Goal: Information Seeking & Learning: Learn about a topic

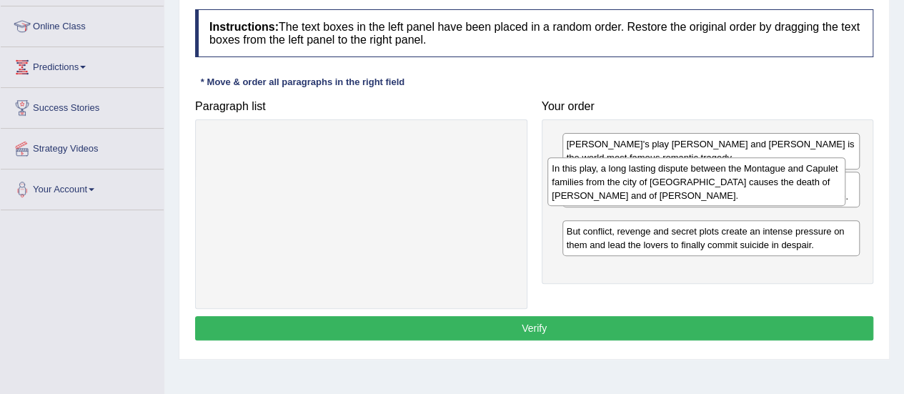
drag, startPoint x: 636, startPoint y: 278, endPoint x: 622, endPoint y: 189, distance: 89.7
click at [622, 189] on div "In this play, a long lasting dispute between the Montague and Capulet families …" at bounding box center [696, 181] width 298 height 49
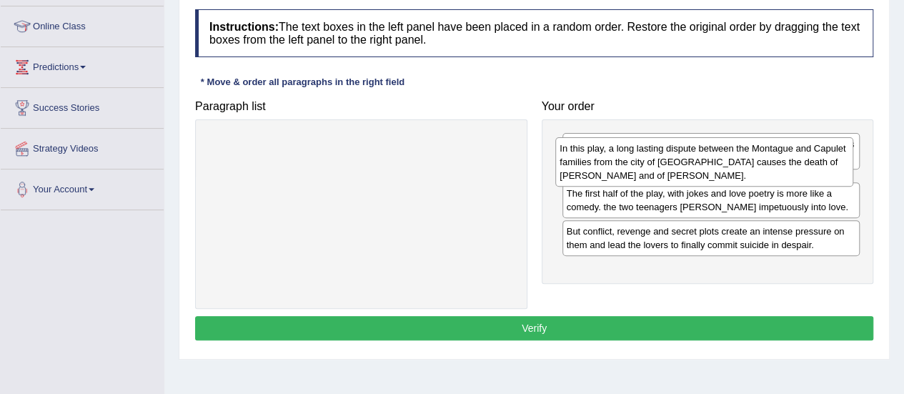
drag, startPoint x: 628, startPoint y: 228, endPoint x: 622, endPoint y: 158, distance: 70.3
click at [622, 158] on div "In this play, a long lasting dispute between the Montague and Capulet families …" at bounding box center [704, 161] width 298 height 49
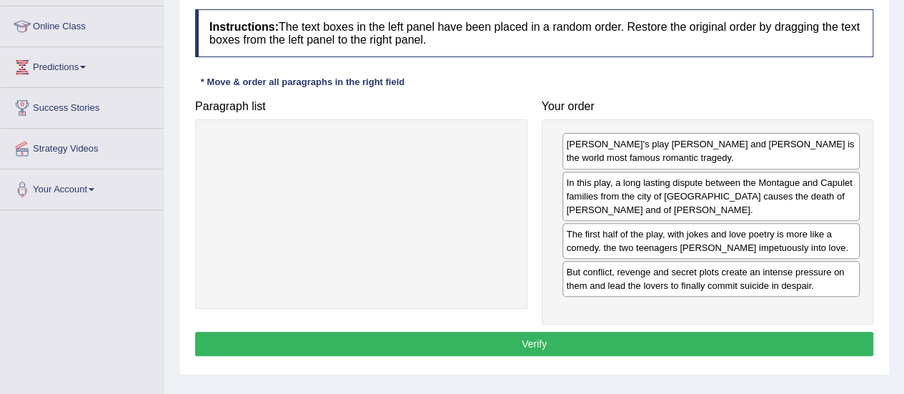
click at [566, 338] on button "Verify" at bounding box center [534, 344] width 678 height 24
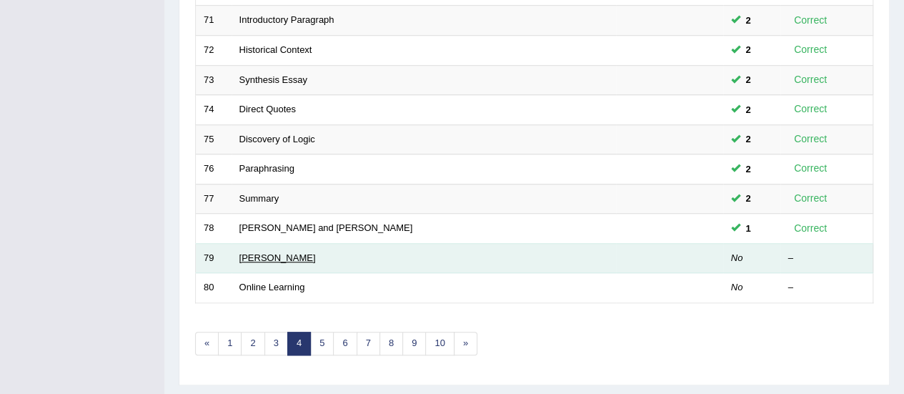
click at [268, 252] on link "Johannes Gutenberg" at bounding box center [277, 257] width 76 height 11
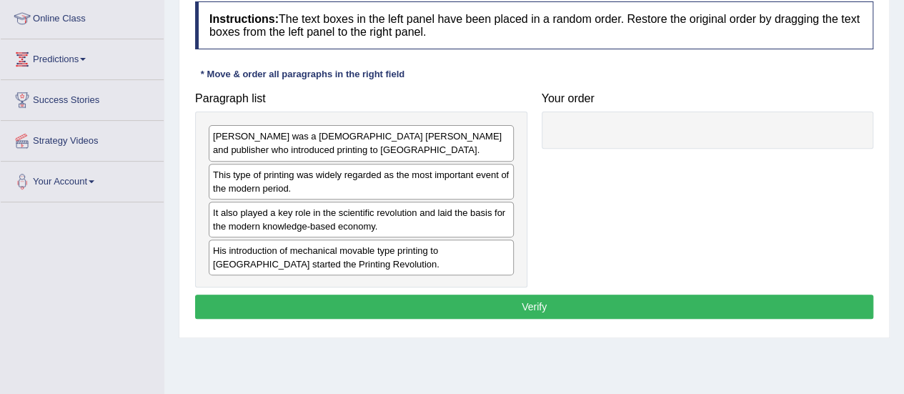
scroll to position [199, 0]
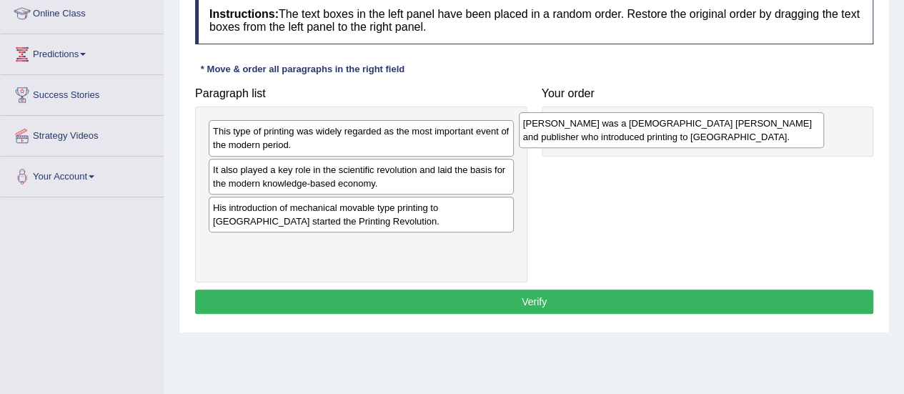
drag, startPoint x: 379, startPoint y: 142, endPoint x: 689, endPoint y: 134, distance: 310.2
click at [689, 134] on div "Johannes Gutenberg was a German goldsmith and publisher who introduced printing…" at bounding box center [671, 130] width 305 height 36
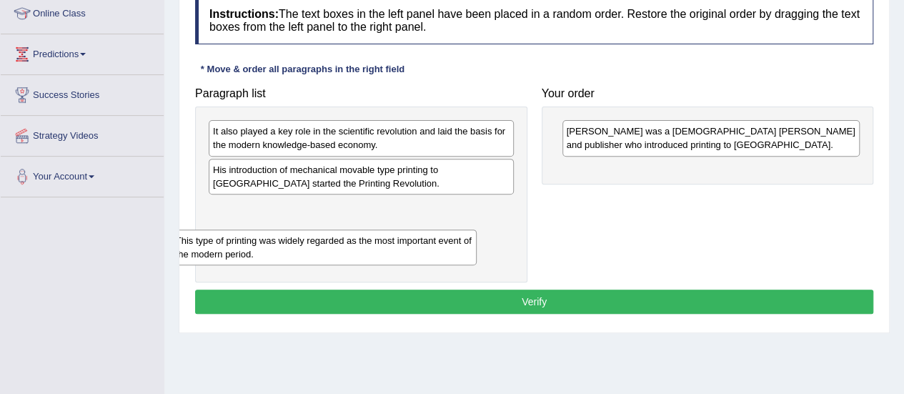
drag, startPoint x: 437, startPoint y: 135, endPoint x: 398, endPoint y: 244, distance: 116.2
click at [398, 244] on div "This type of printing was widely regarded as the most important event of the mo…" at bounding box center [323, 247] width 305 height 36
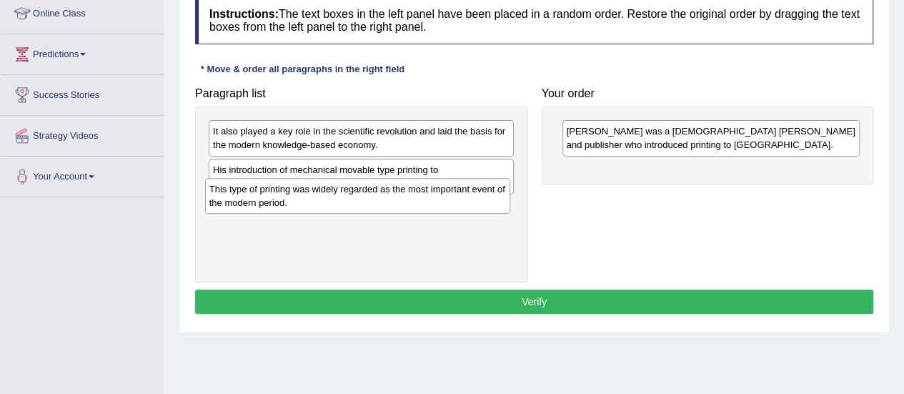
drag, startPoint x: 422, startPoint y: 214, endPoint x: 414, endPoint y: 211, distance: 7.5
click at [414, 211] on div "This type of printing was widely regarded as the most important event of the mo…" at bounding box center [357, 196] width 305 height 36
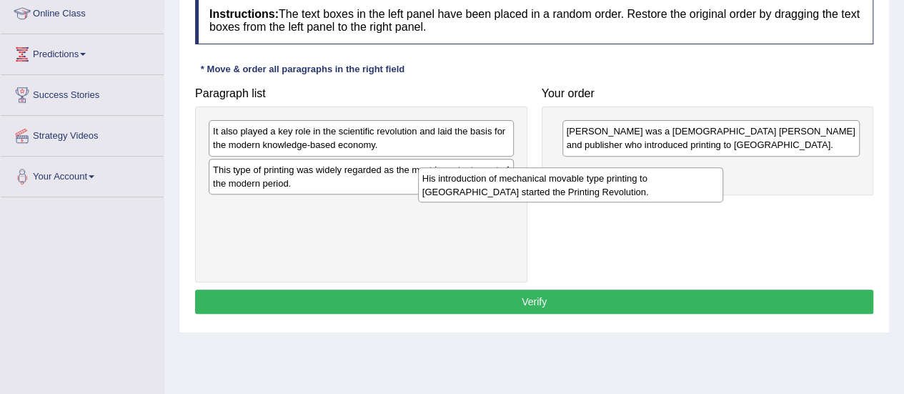
drag, startPoint x: 428, startPoint y: 177, endPoint x: 730, endPoint y: 184, distance: 302.3
click at [723, 184] on div "His introduction of mechanical movable type printing to [GEOGRAPHIC_DATA] start…" at bounding box center [570, 185] width 305 height 36
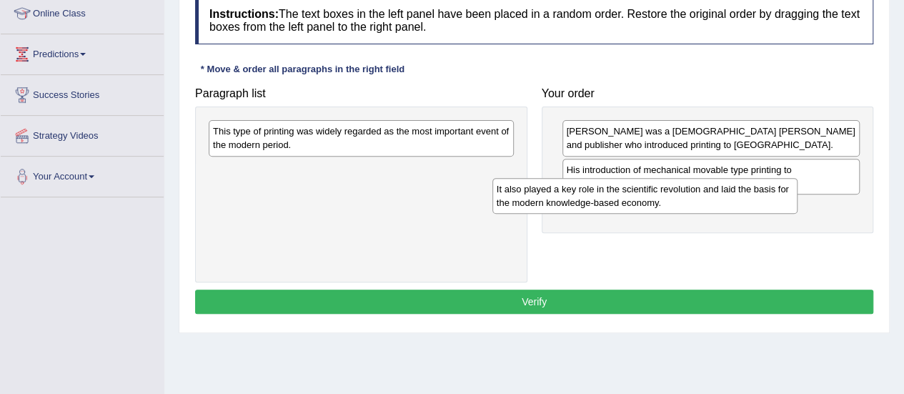
drag, startPoint x: 474, startPoint y: 136, endPoint x: 757, endPoint y: 194, distance: 288.0
click at [757, 194] on div "It also played a key role in the scientific revolution and laid the basis for t…" at bounding box center [644, 196] width 305 height 36
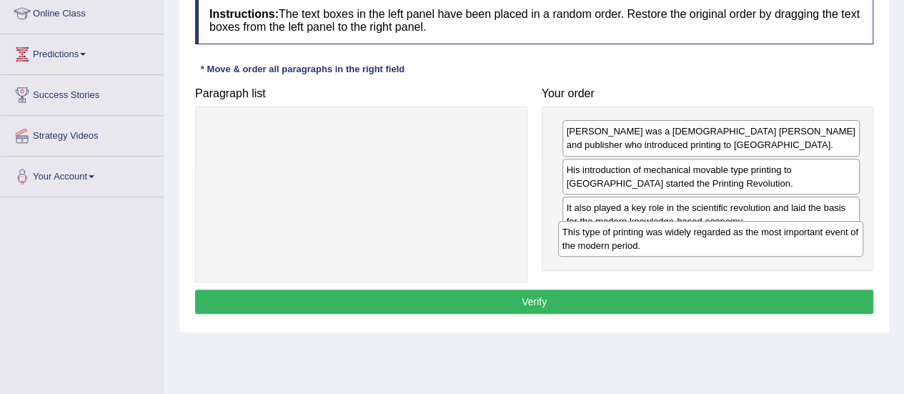
drag, startPoint x: 422, startPoint y: 142, endPoint x: 766, endPoint y: 241, distance: 358.2
click at [766, 241] on div "This type of printing was widely regarded as the most important event of the mo…" at bounding box center [710, 239] width 305 height 36
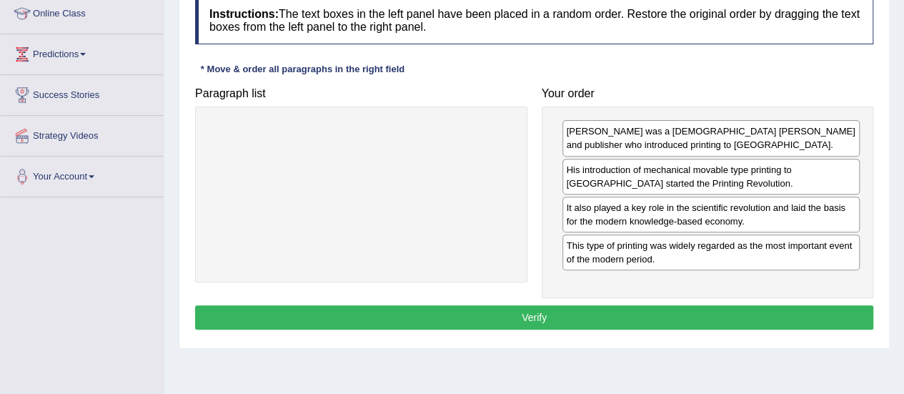
click at [603, 311] on button "Verify" at bounding box center [534, 317] width 678 height 24
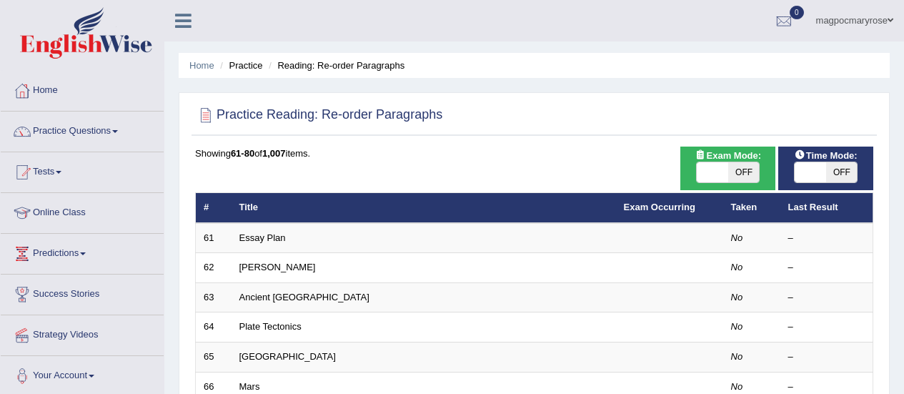
scroll to position [514, 0]
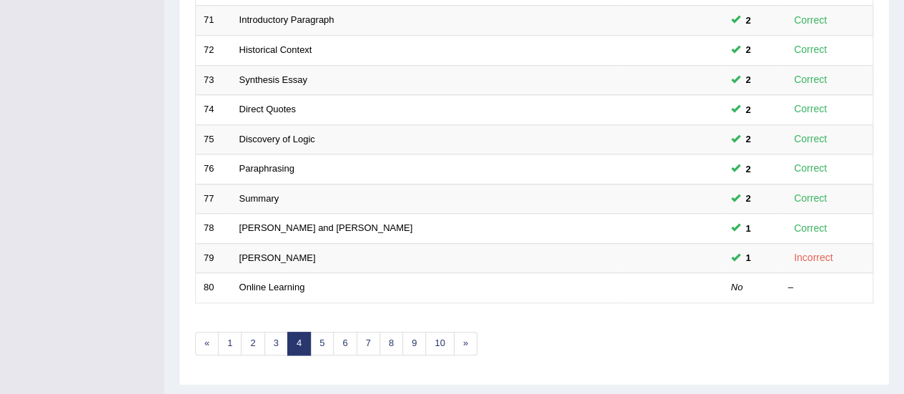
click at [259, 252] on link "[PERSON_NAME]" at bounding box center [277, 257] width 76 height 11
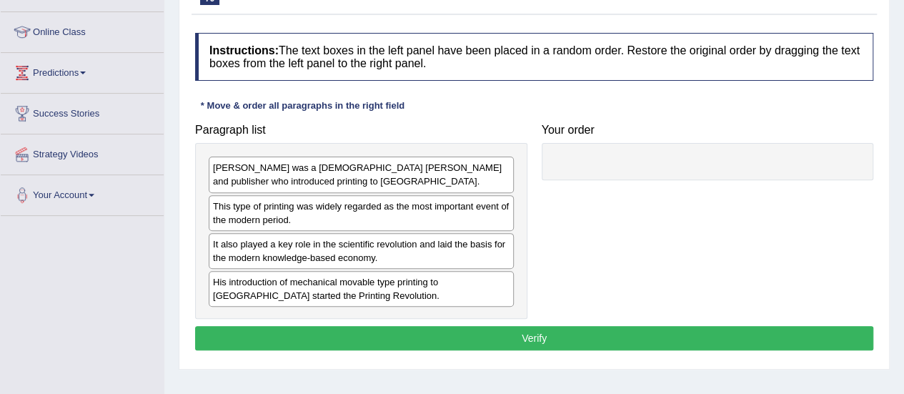
scroll to position [184, 0]
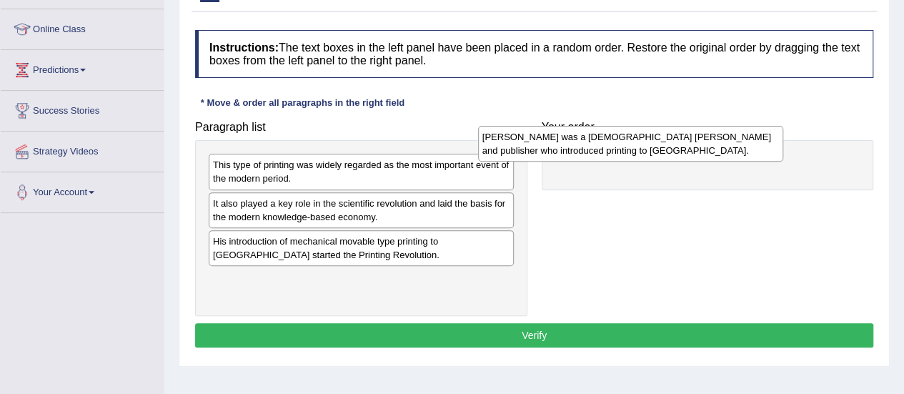
drag, startPoint x: 494, startPoint y: 176, endPoint x: 763, endPoint y: 149, distance: 270.8
click at [763, 149] on div "[PERSON_NAME] was a [DEMOGRAPHIC_DATA] [PERSON_NAME] and publisher who introduc…" at bounding box center [630, 144] width 305 height 36
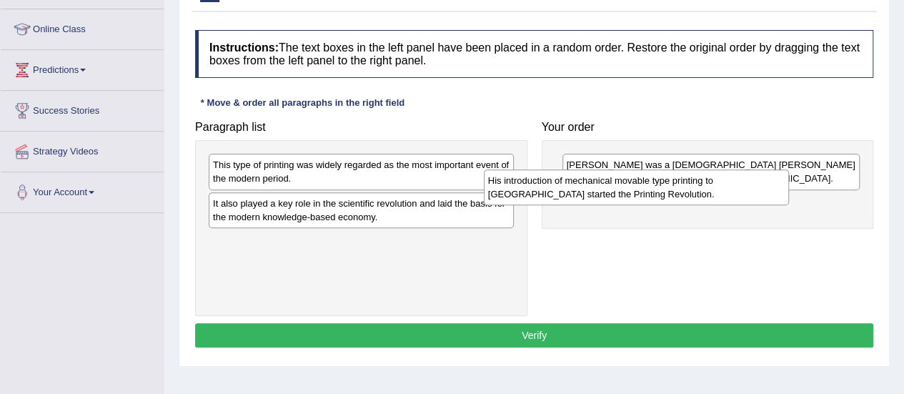
drag, startPoint x: 452, startPoint y: 244, endPoint x: 735, endPoint y: 186, distance: 289.4
click at [735, 186] on div "His introduction of mechanical movable type printing to [GEOGRAPHIC_DATA] start…" at bounding box center [636, 187] width 305 height 36
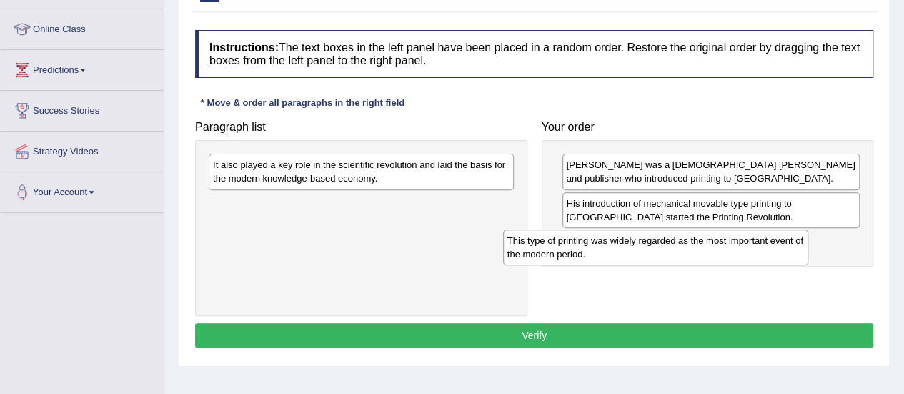
drag, startPoint x: 431, startPoint y: 172, endPoint x: 725, endPoint y: 248, distance: 304.0
click at [725, 248] on div "This type of printing was widely regarded as the most important event of the mo…" at bounding box center [655, 247] width 305 height 36
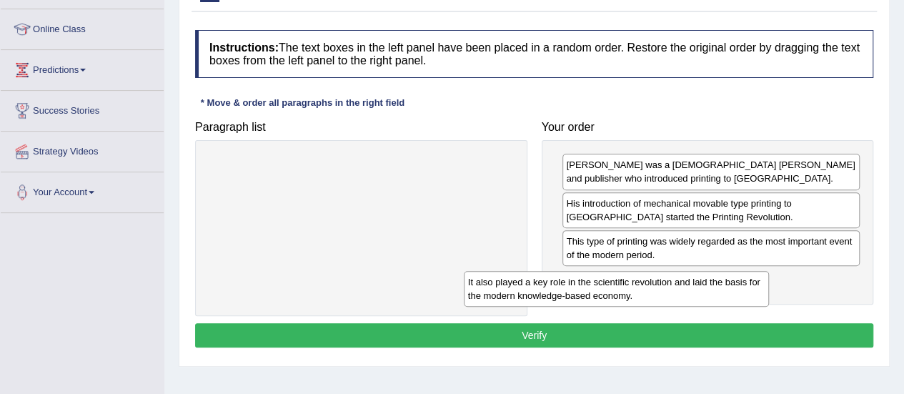
drag, startPoint x: 430, startPoint y: 152, endPoint x: 704, endPoint y: 264, distance: 296.1
click at [704, 271] on div "It also played a key role in the scientific revolution and laid the basis for t…" at bounding box center [616, 289] width 305 height 36
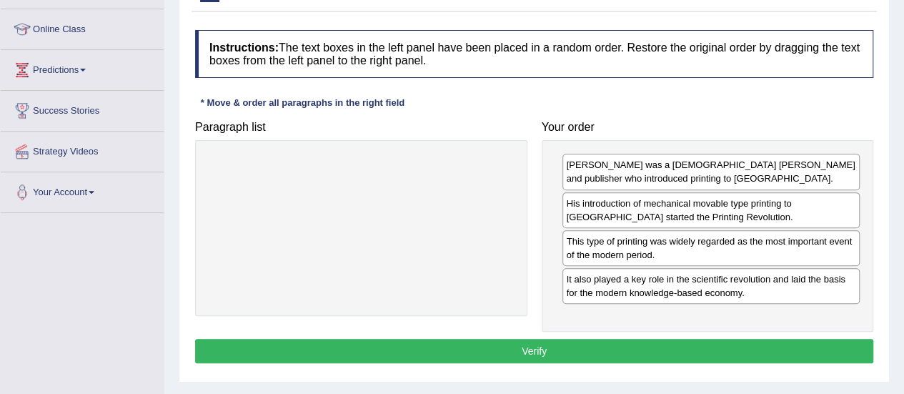
click at [524, 344] on button "Verify" at bounding box center [534, 351] width 678 height 24
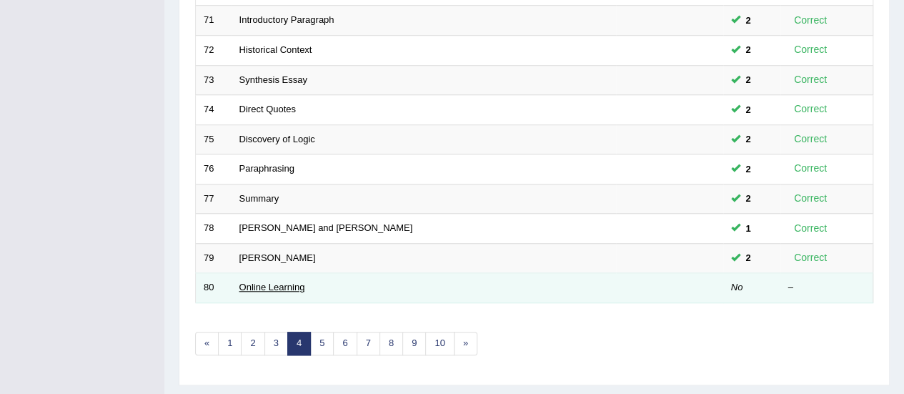
click at [280, 283] on link "Online Learning" at bounding box center [272, 287] width 66 height 11
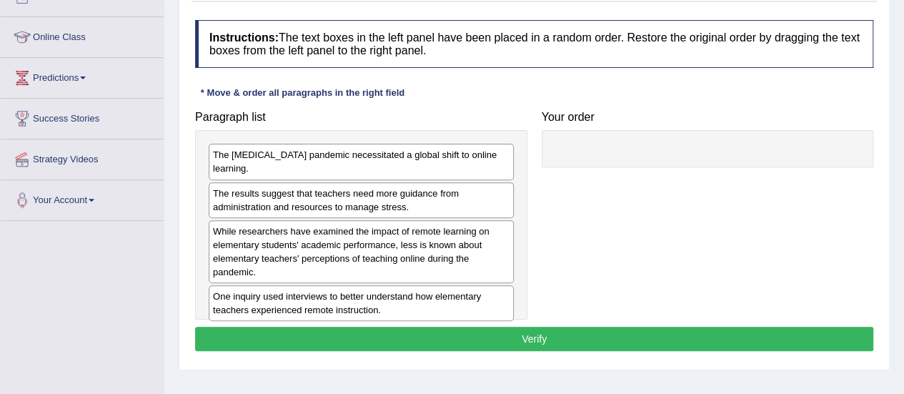
scroll to position [199, 0]
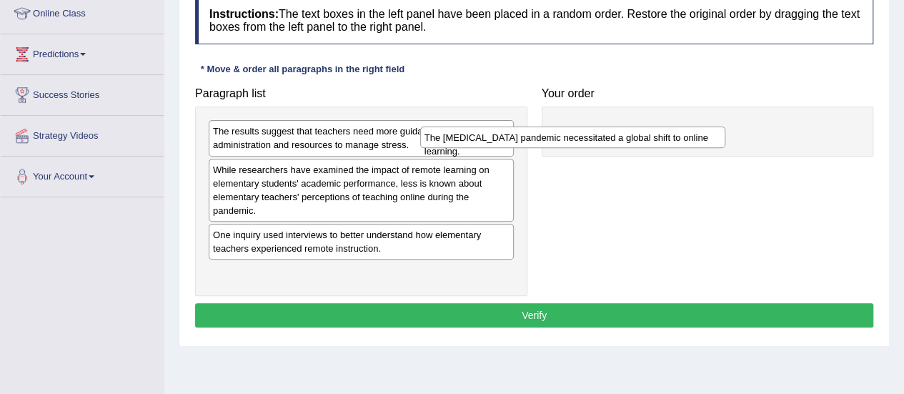
drag, startPoint x: 437, startPoint y: 126, endPoint x: 649, endPoint y: 134, distance: 212.3
click at [649, 134] on div "The Covid-19 pandemic necessitated a global shift to online learning." at bounding box center [572, 136] width 305 height 21
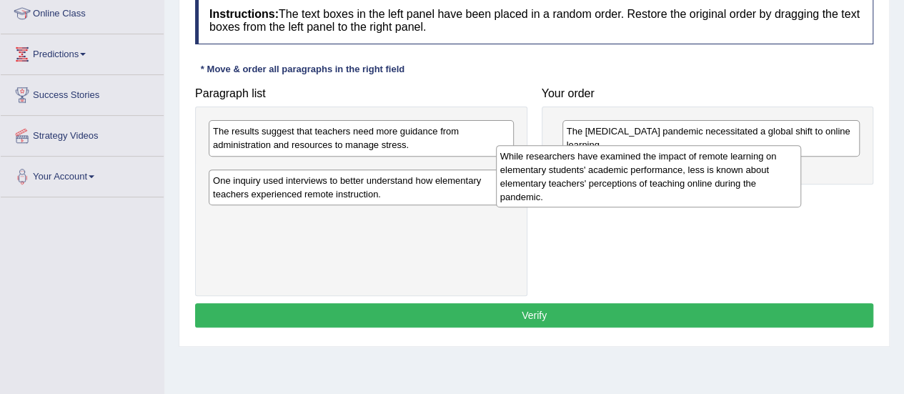
drag, startPoint x: 435, startPoint y: 189, endPoint x: 742, endPoint y: 173, distance: 307.6
click at [742, 173] on div "While researchers have examined the impact of remote learning on elementary stu…" at bounding box center [648, 176] width 305 height 63
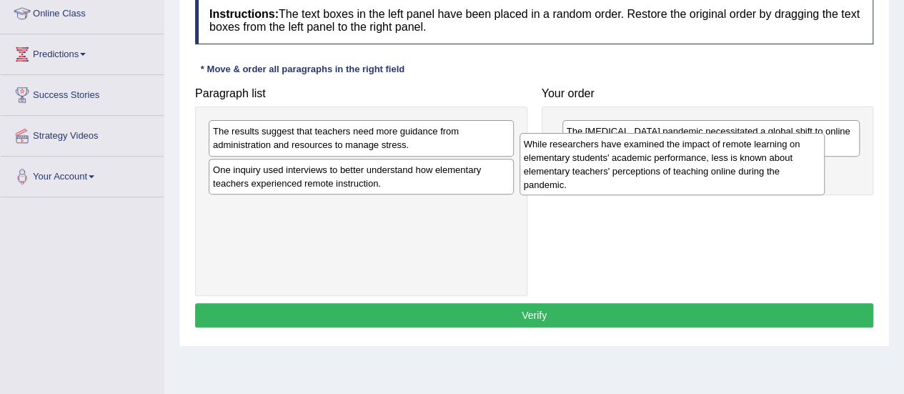
drag, startPoint x: 448, startPoint y: 198, endPoint x: 775, endPoint y: 175, distance: 327.3
click at [775, 175] on div "While researchers have examined the impact of remote learning on elementary stu…" at bounding box center [671, 164] width 305 height 63
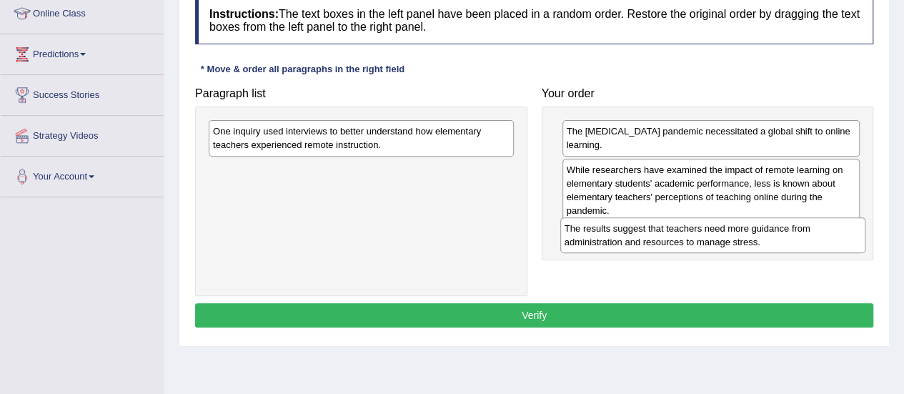
drag, startPoint x: 487, startPoint y: 136, endPoint x: 840, endPoint y: 232, distance: 365.2
click at [840, 232] on div "The results suggest that teachers need more guidance from administration and re…" at bounding box center [712, 235] width 305 height 36
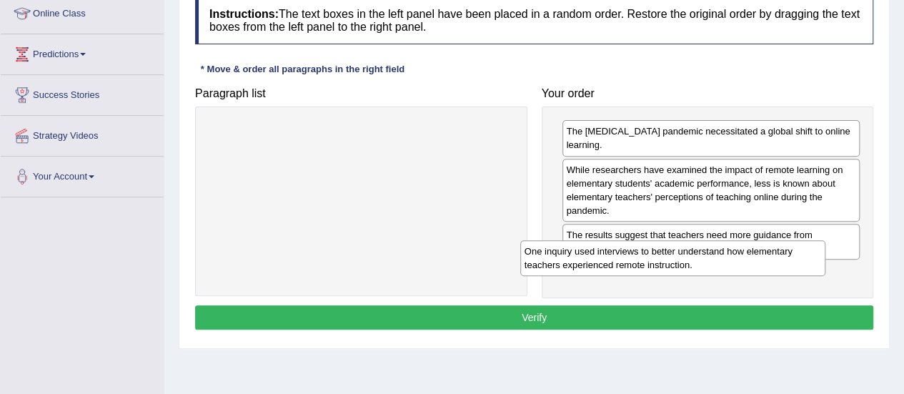
drag, startPoint x: 382, startPoint y: 140, endPoint x: 696, endPoint y: 255, distance: 334.1
click at [696, 255] on div "One inquiry used interviews to better understand how elementary teachers experi…" at bounding box center [672, 258] width 305 height 36
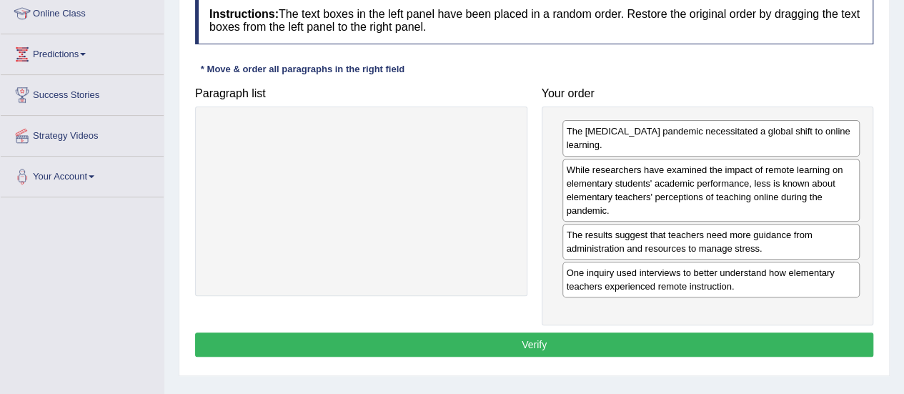
click at [490, 334] on button "Verify" at bounding box center [534, 344] width 678 height 24
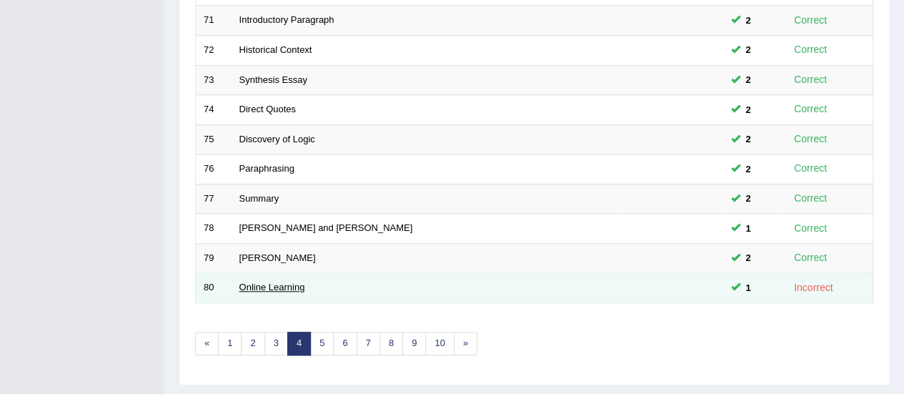
click at [297, 282] on link "Online Learning" at bounding box center [272, 287] width 66 height 11
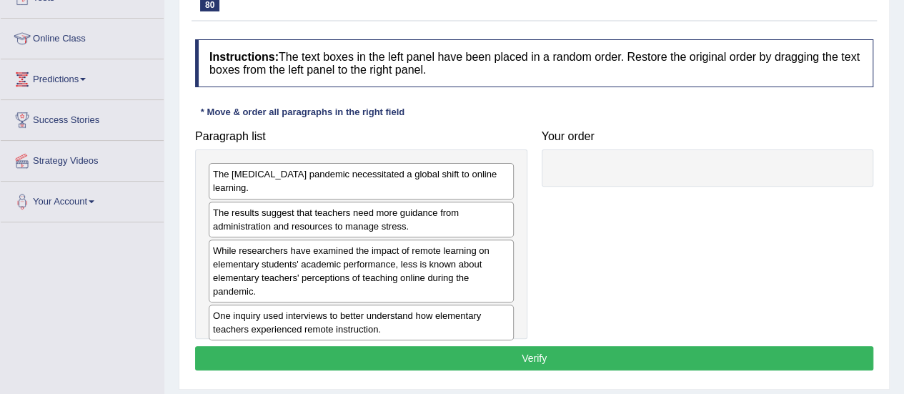
scroll to position [194, 0]
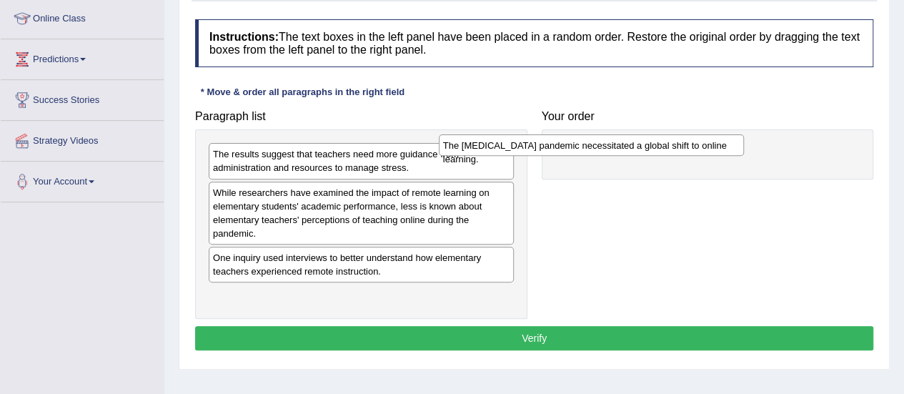
drag, startPoint x: 402, startPoint y: 155, endPoint x: 652, endPoint y: 150, distance: 250.8
click at [652, 150] on div "The Covid-19 pandemic necessitated a global shift to online learning." at bounding box center [591, 144] width 305 height 21
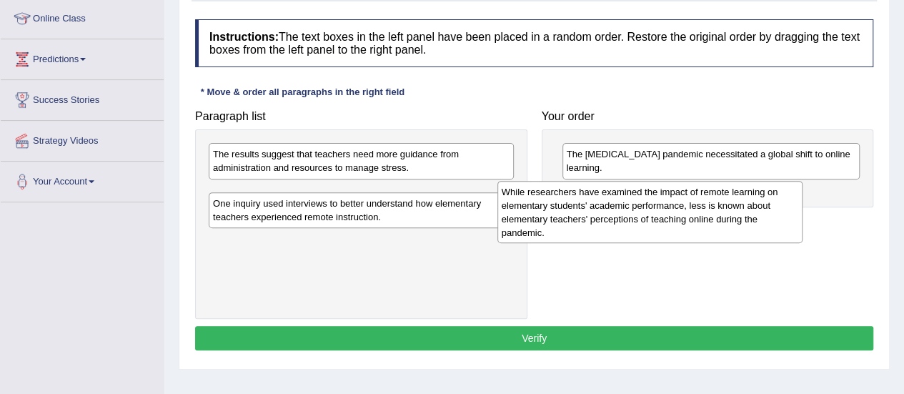
drag, startPoint x: 461, startPoint y: 204, endPoint x: 752, endPoint y: 202, distance: 291.5
click at [752, 202] on div "While researchers have examined the impact of remote learning on elementary stu…" at bounding box center [649, 212] width 305 height 63
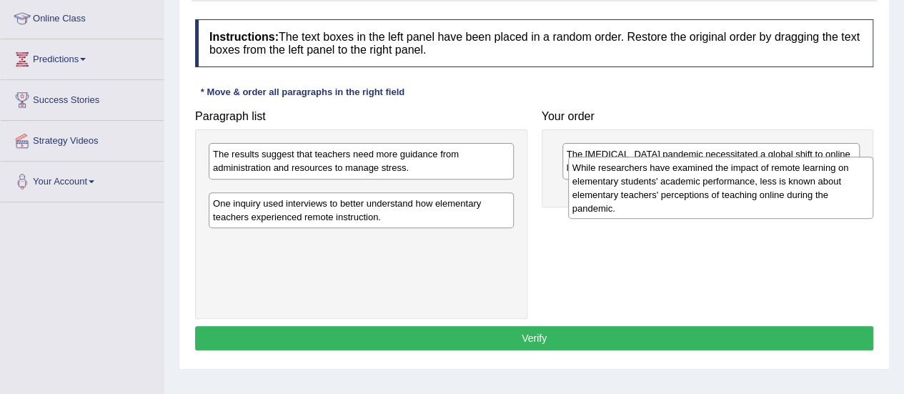
drag, startPoint x: 421, startPoint y: 226, endPoint x: 781, endPoint y: 201, distance: 360.9
click at [781, 201] on div "While researchers have examined the impact of remote learning on elementary stu…" at bounding box center [720, 187] width 305 height 63
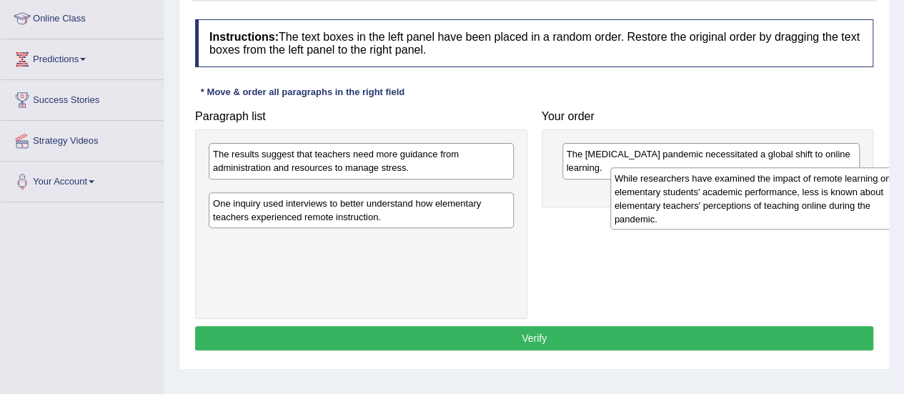
drag, startPoint x: 417, startPoint y: 231, endPoint x: 819, endPoint y: 216, distance: 401.8
click at [819, 216] on div "While researchers have examined the impact of remote learning on elementary stu…" at bounding box center [762, 198] width 305 height 63
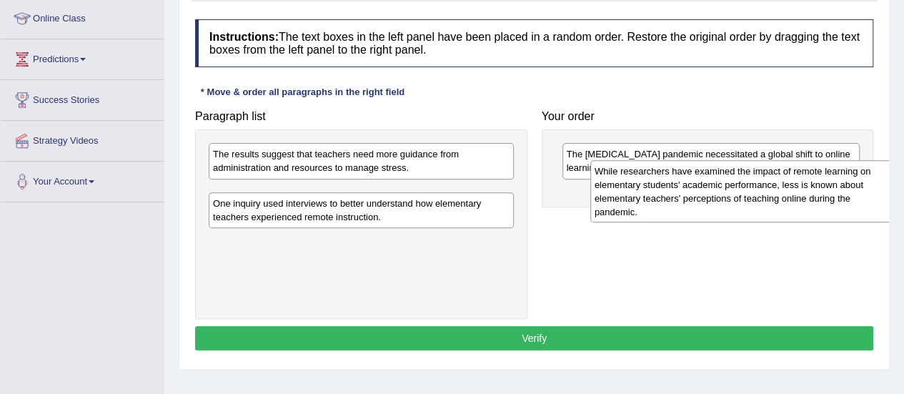
drag, startPoint x: 429, startPoint y: 212, endPoint x: 810, endPoint y: 192, distance: 382.1
click at [810, 192] on div "While researchers have examined the impact of remote learning on elementary stu…" at bounding box center [742, 191] width 305 height 63
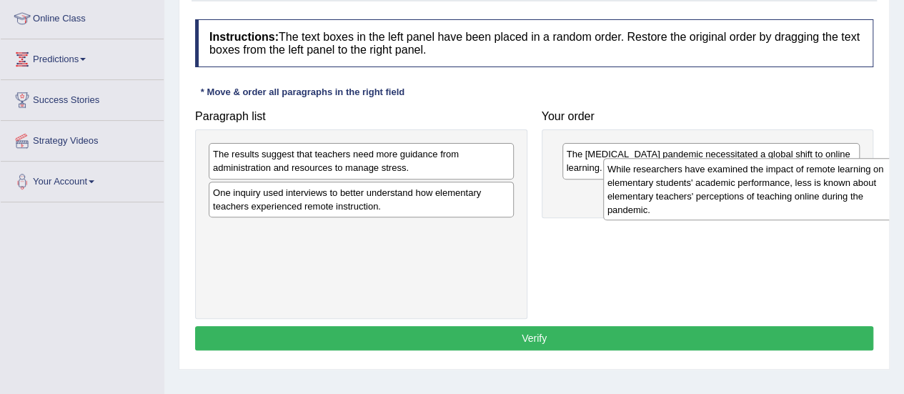
drag, startPoint x: 283, startPoint y: 209, endPoint x: 677, endPoint y: 186, distance: 395.1
click at [677, 186] on div "While researchers have examined the impact of remote learning on elementary stu…" at bounding box center [755, 189] width 305 height 63
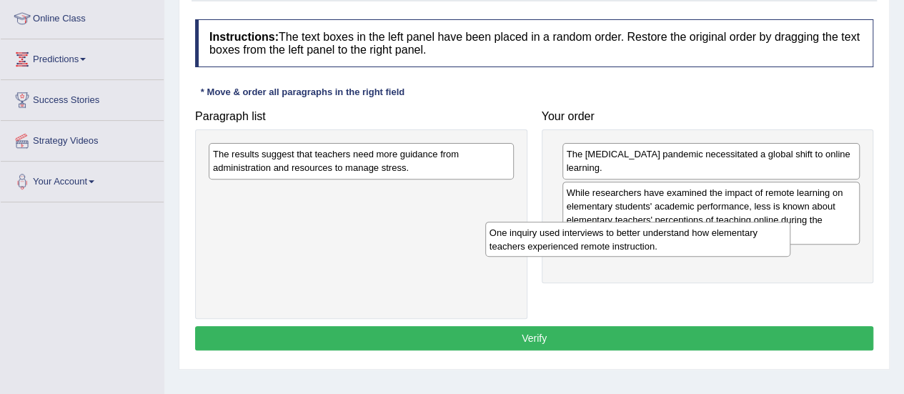
drag, startPoint x: 408, startPoint y: 208, endPoint x: 692, endPoint y: 249, distance: 287.4
click at [692, 249] on div "One inquiry used interviews to better understand how elementary teachers experi…" at bounding box center [637, 239] width 305 height 36
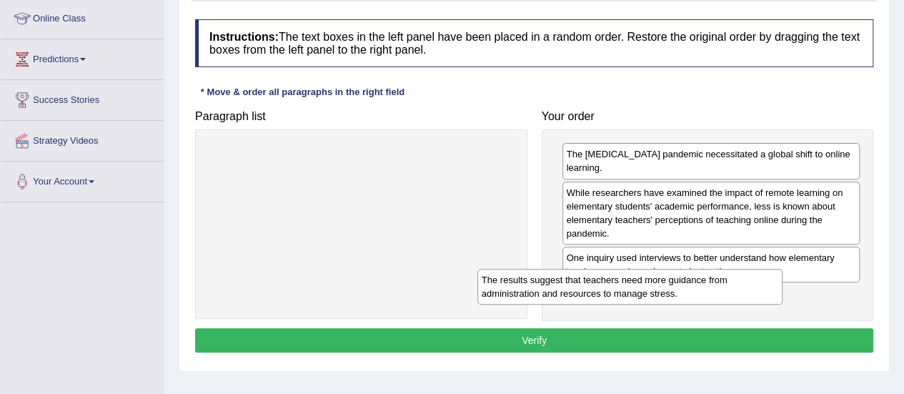
drag, startPoint x: 447, startPoint y: 159, endPoint x: 736, endPoint y: 285, distance: 315.5
click at [736, 285] on div "The results suggest that teachers need more guidance from administration and re…" at bounding box center [629, 287] width 305 height 36
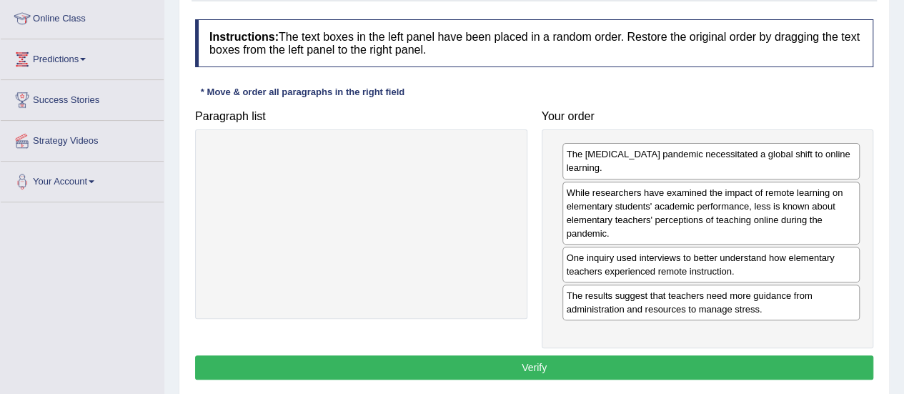
click at [522, 359] on button "Verify" at bounding box center [534, 367] width 678 height 24
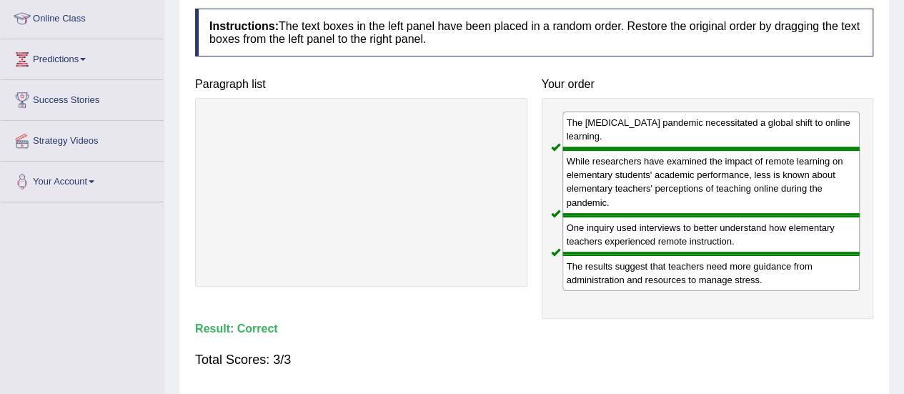
scroll to position [0, 0]
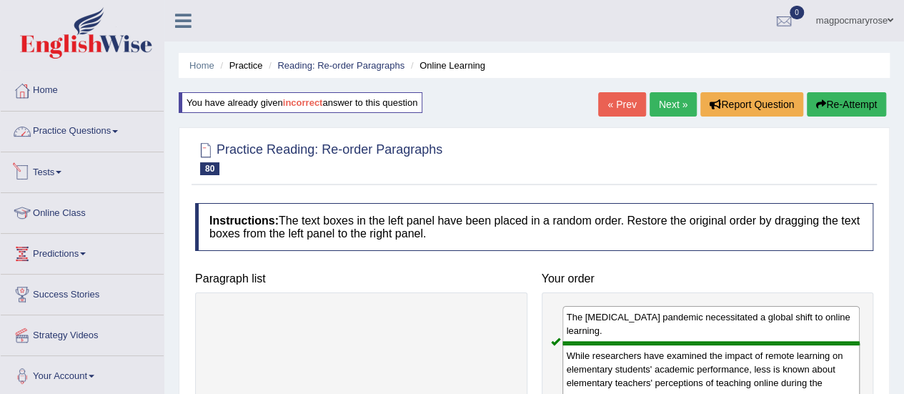
click at [107, 128] on link "Practice Questions" at bounding box center [82, 129] width 163 height 36
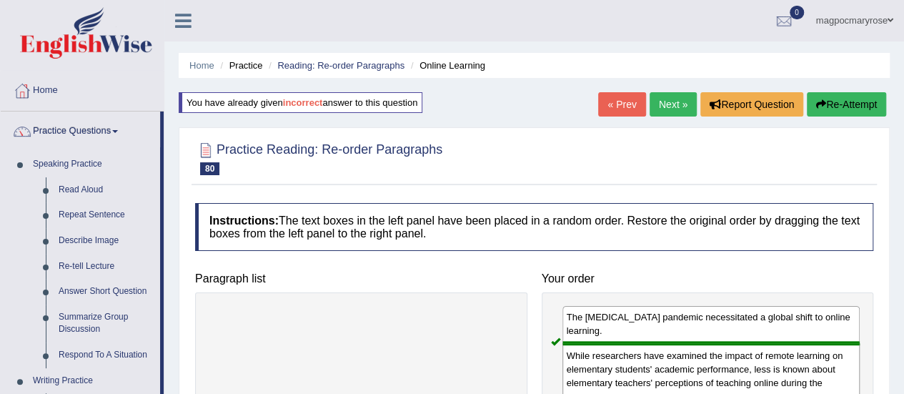
drag, startPoint x: 879, startPoint y: 197, endPoint x: 887, endPoint y: 232, distance: 36.0
click at [887, 232] on div "Practice Reading: Re-order Paragraphs 80 Online Learning Instructions: The text…" at bounding box center [534, 358] width 711 height 462
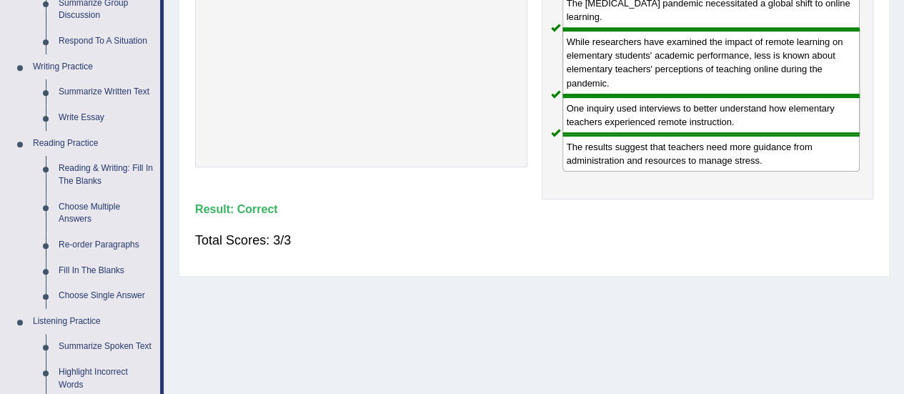
scroll to position [333, 0]
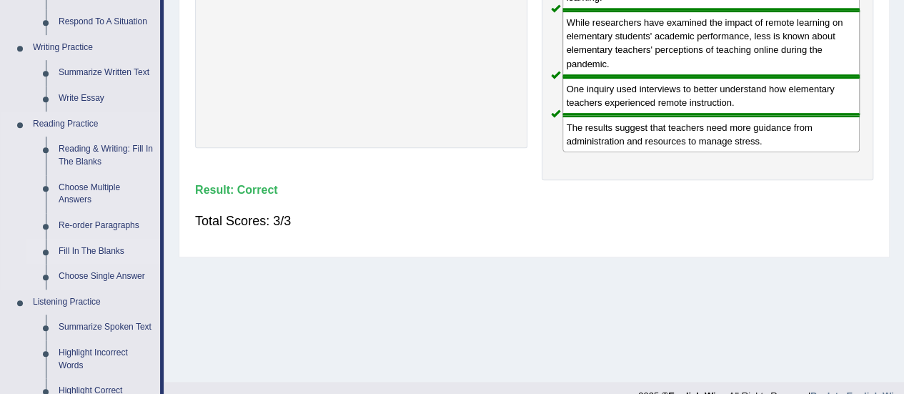
click at [98, 251] on link "Fill In The Blanks" at bounding box center [106, 252] width 108 height 26
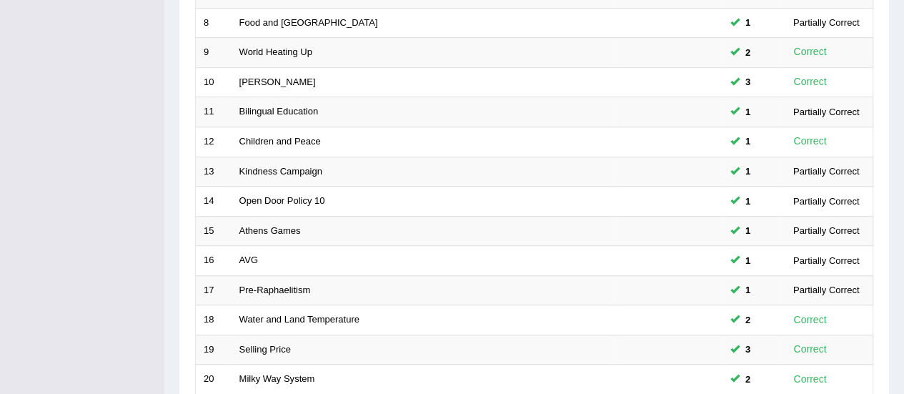
scroll to position [545, 0]
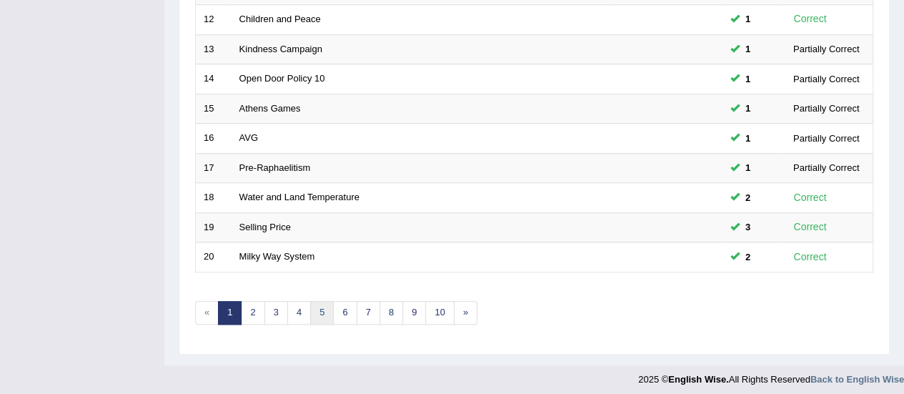
click at [322, 305] on link "5" at bounding box center [322, 313] width 24 height 24
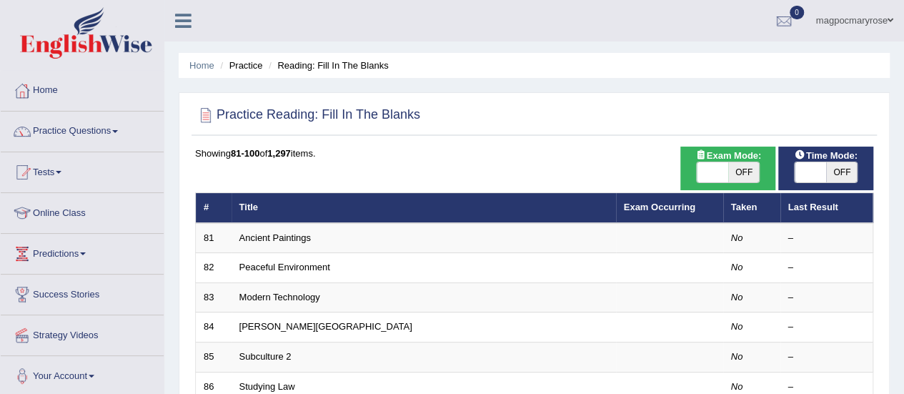
scroll to position [499, 0]
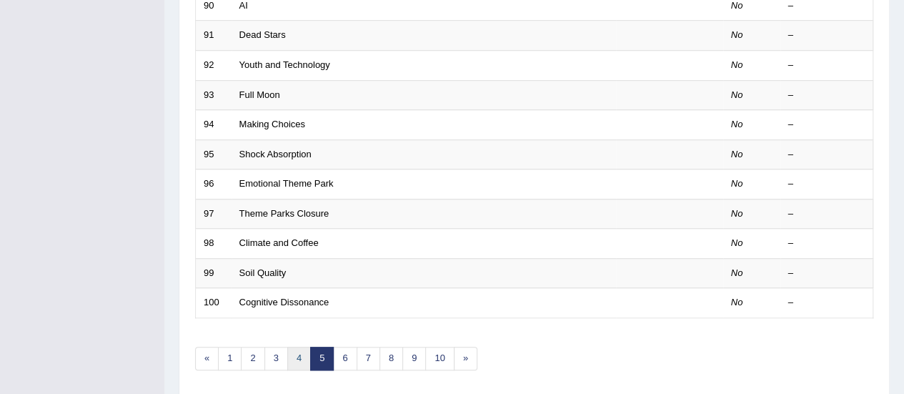
click at [300, 347] on link "4" at bounding box center [299, 359] width 24 height 24
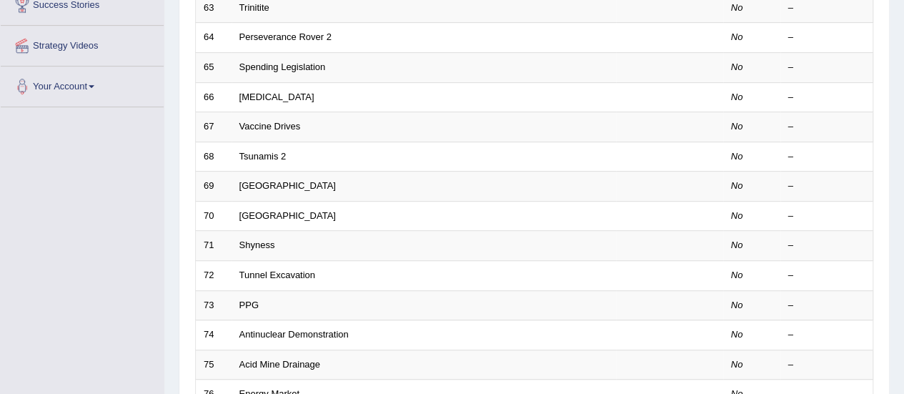
scroll to position [545, 0]
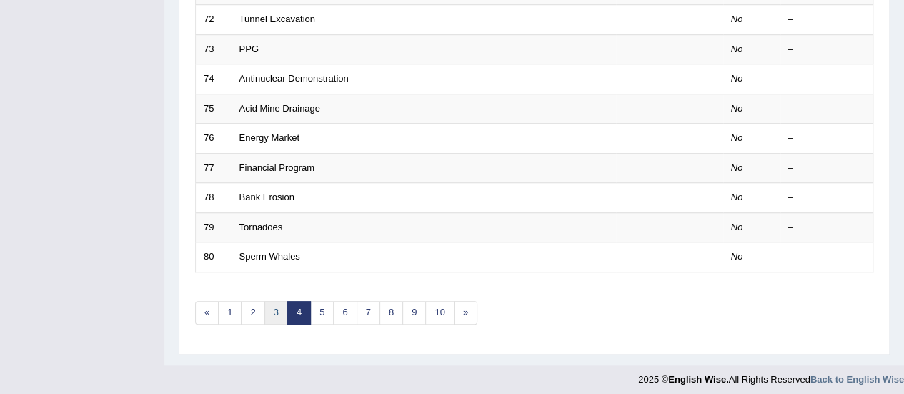
click at [278, 301] on link "3" at bounding box center [276, 313] width 24 height 24
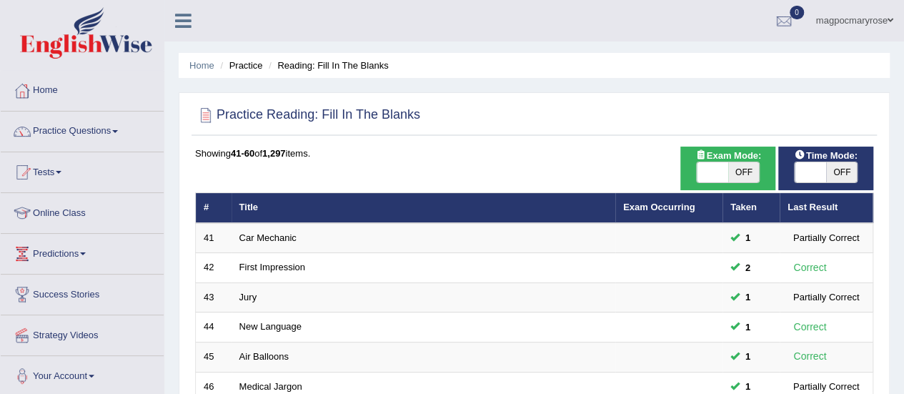
scroll to position [545, 0]
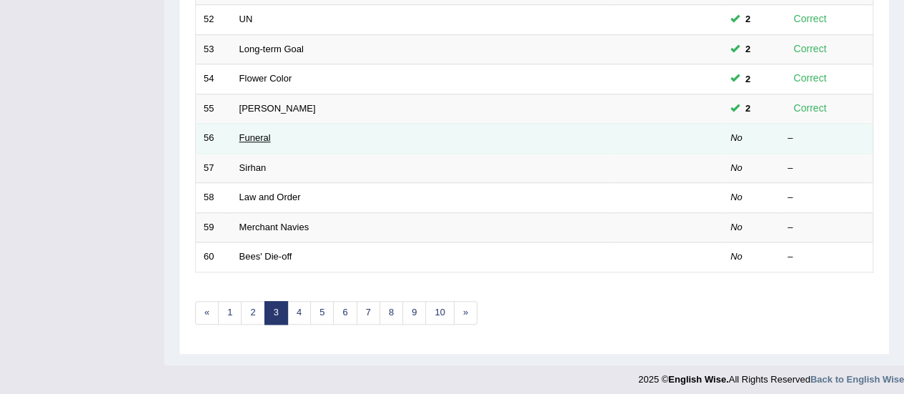
click at [255, 136] on link "Funeral" at bounding box center [254, 137] width 31 height 11
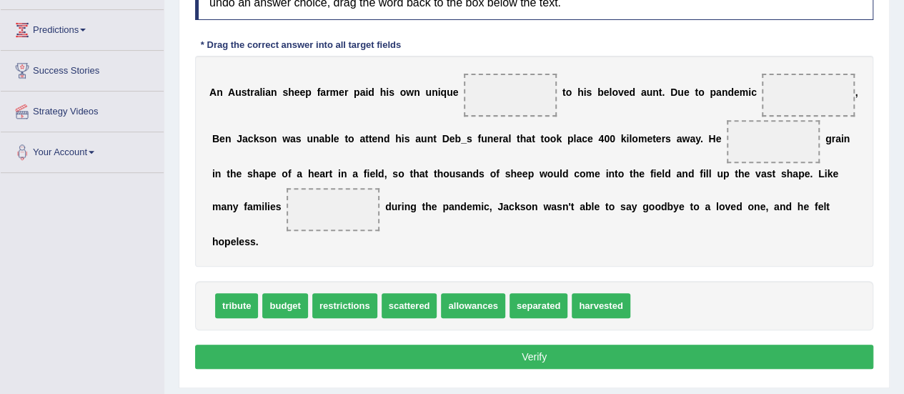
scroll to position [220, 0]
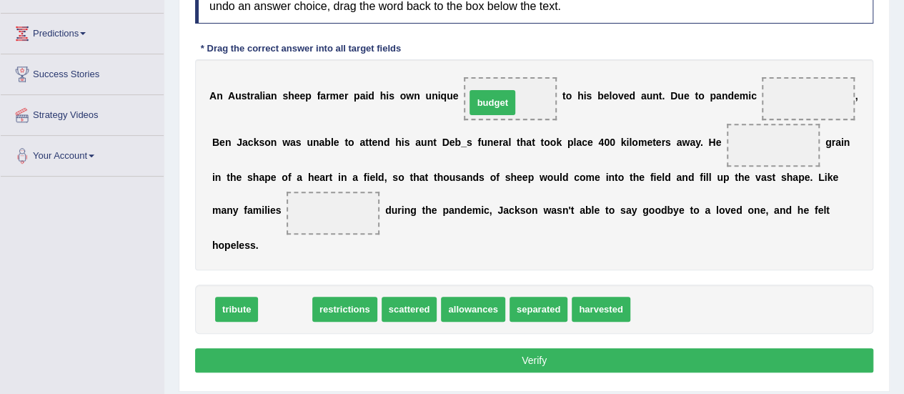
drag, startPoint x: 284, startPoint y: 302, endPoint x: 492, endPoint y: 95, distance: 292.5
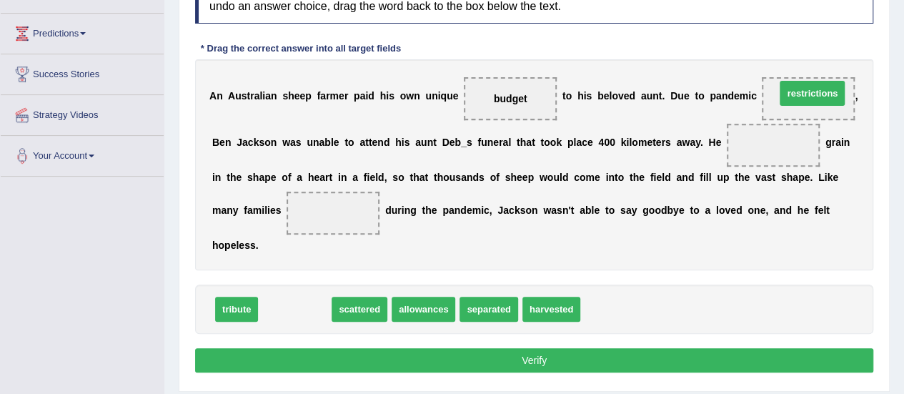
drag, startPoint x: 307, startPoint y: 310, endPoint x: 824, endPoint y: 95, distance: 559.6
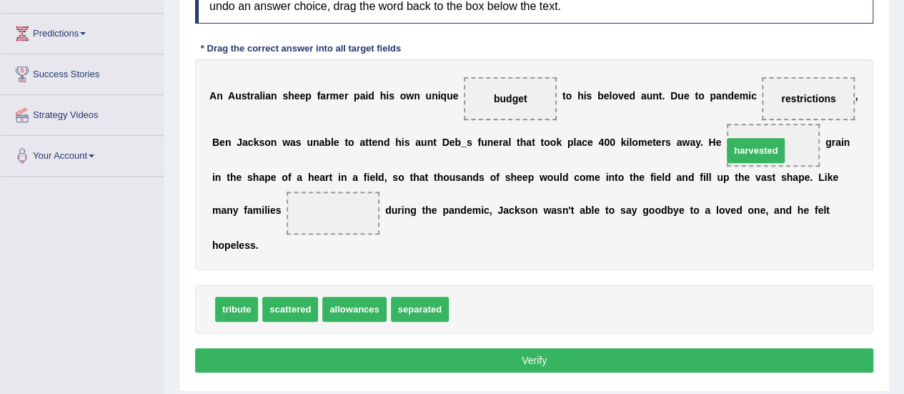
drag, startPoint x: 475, startPoint y: 306, endPoint x: 749, endPoint y: 147, distance: 316.3
click at [282, 312] on span "scattered" at bounding box center [290, 309] width 56 height 25
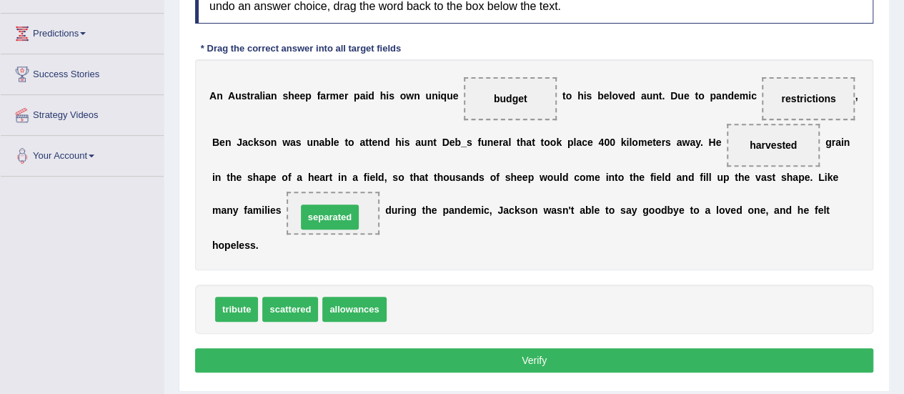
drag, startPoint x: 419, startPoint y: 304, endPoint x: 329, endPoint y: 212, distance: 128.8
click at [519, 93] on span "budget" at bounding box center [511, 98] width 34 height 11
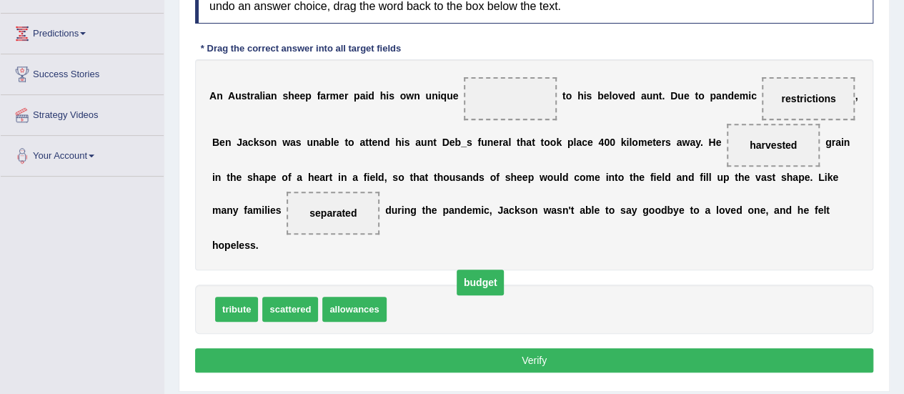
drag, startPoint x: 519, startPoint y: 92, endPoint x: 465, endPoint y: 294, distance: 208.5
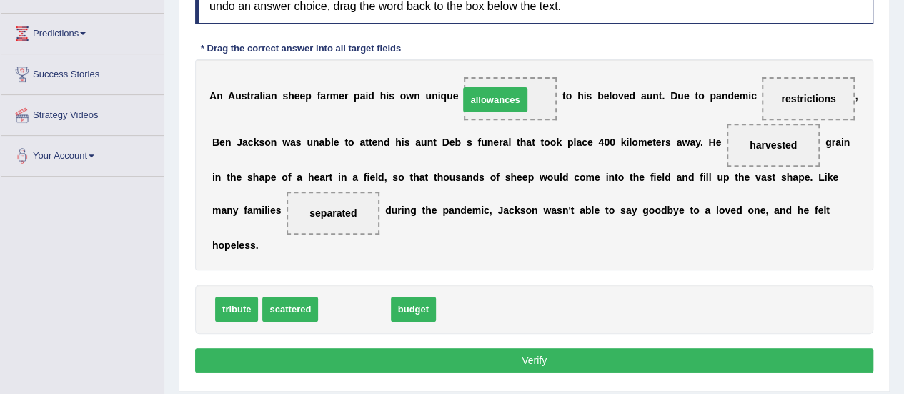
drag, startPoint x: 361, startPoint y: 310, endPoint x: 502, endPoint y: 101, distance: 252.3
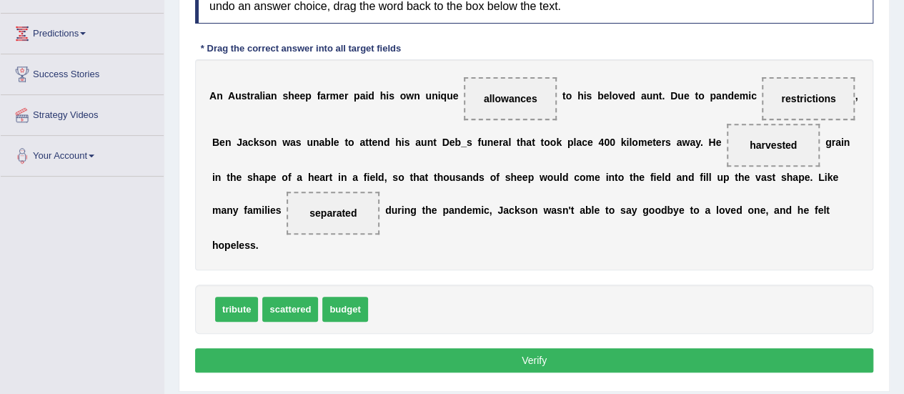
click at [503, 359] on button "Verify" at bounding box center [534, 360] width 678 height 24
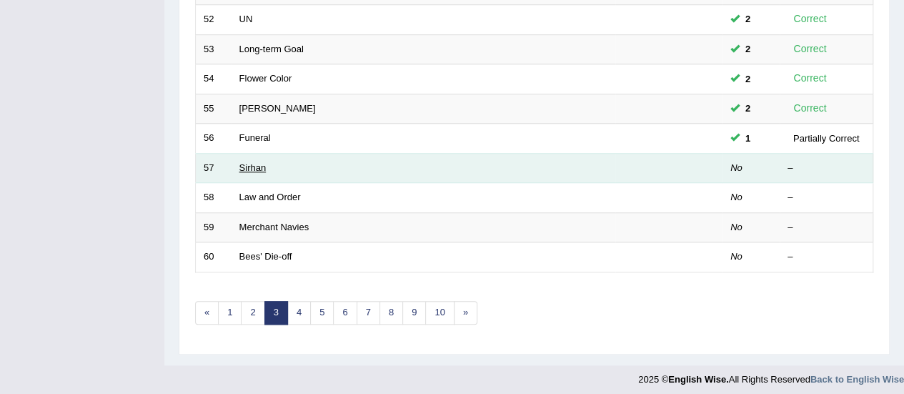
click at [256, 166] on link "Sirhan" at bounding box center [252, 167] width 27 height 11
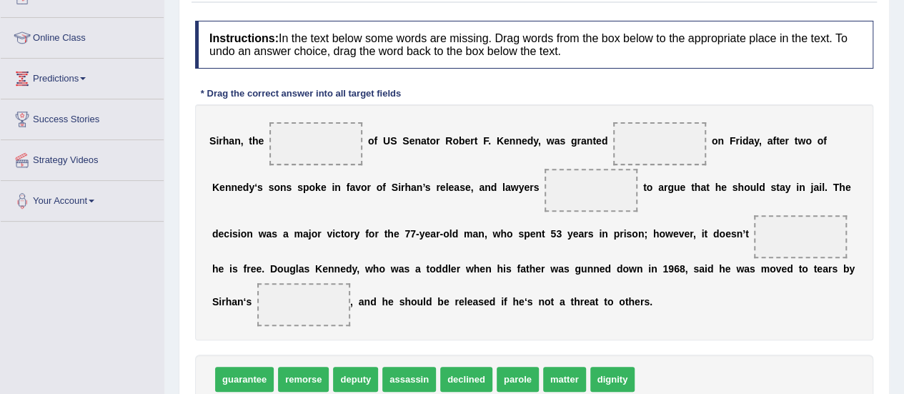
scroll to position [259, 0]
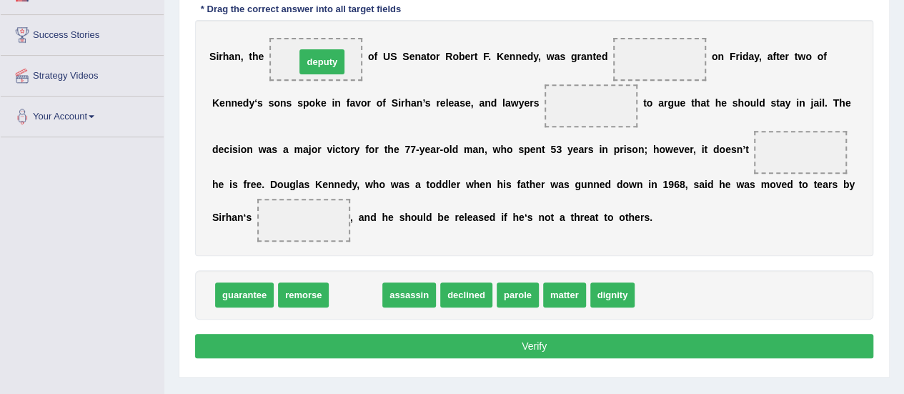
drag, startPoint x: 357, startPoint y: 297, endPoint x: 314, endPoint y: 54, distance: 246.7
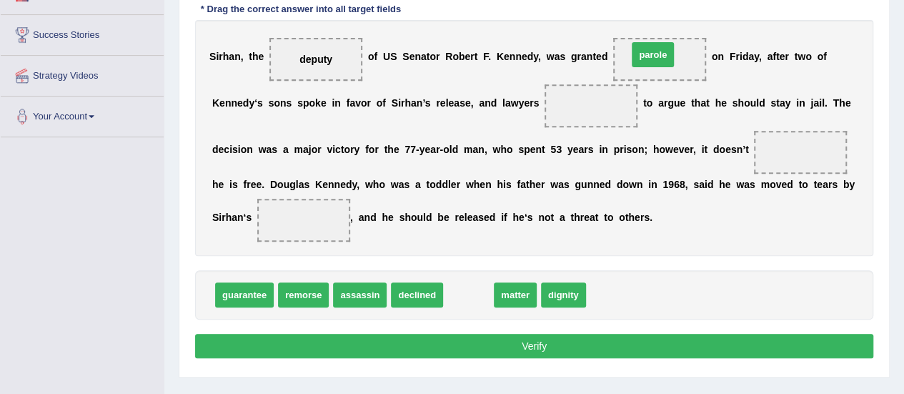
drag, startPoint x: 472, startPoint y: 299, endPoint x: 659, endPoint y: 63, distance: 301.2
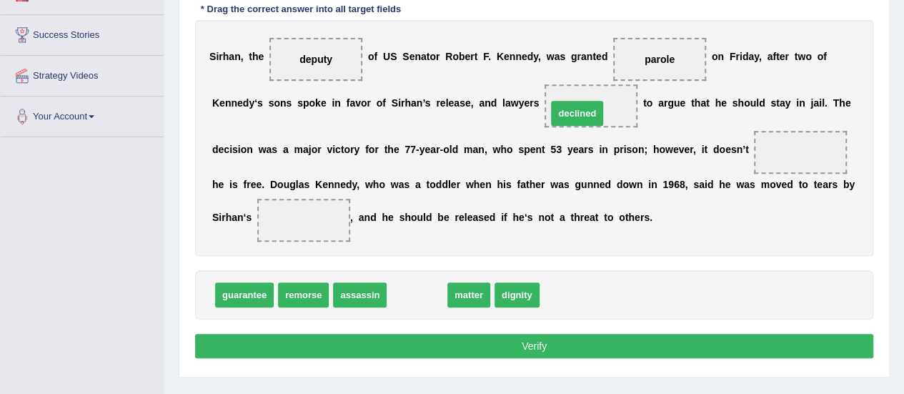
drag, startPoint x: 406, startPoint y: 294, endPoint x: 564, endPoint y: 105, distance: 246.5
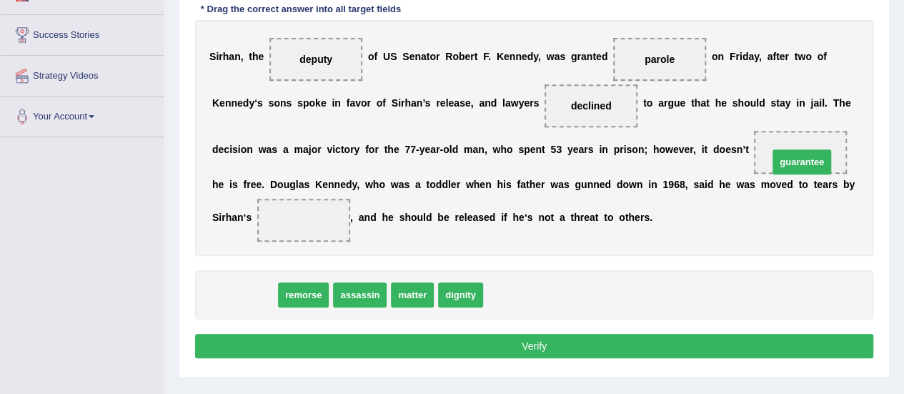
drag, startPoint x: 257, startPoint y: 298, endPoint x: 815, endPoint y: 164, distance: 573.1
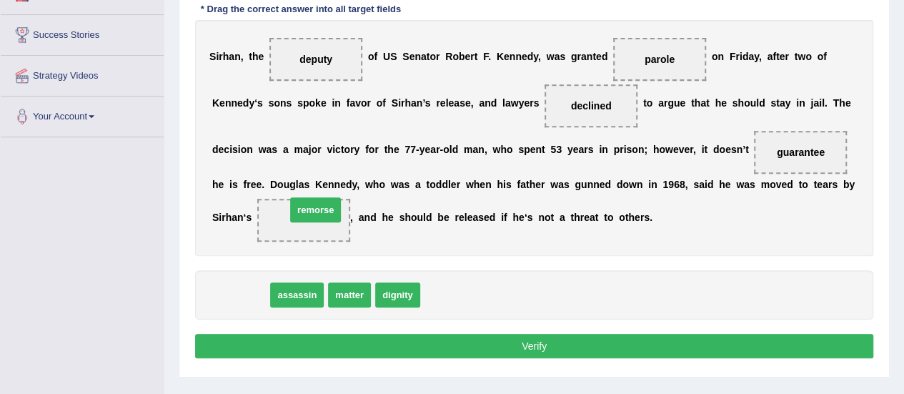
drag, startPoint x: 253, startPoint y: 297, endPoint x: 326, endPoint y: 219, distance: 106.7
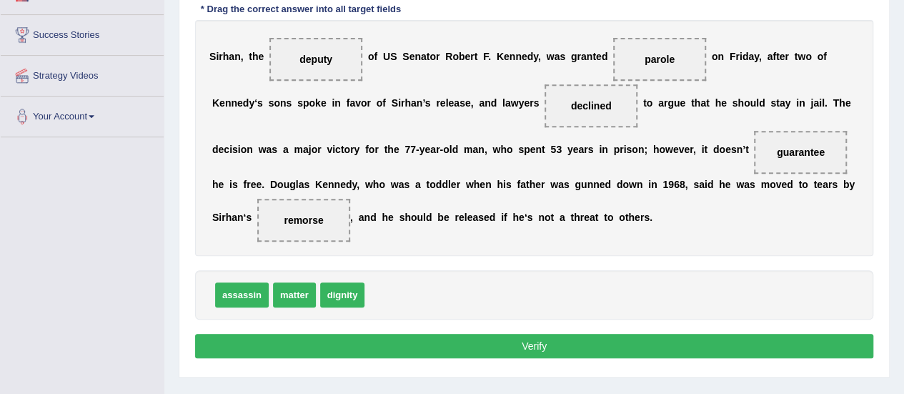
click at [385, 341] on button "Verify" at bounding box center [534, 346] width 678 height 24
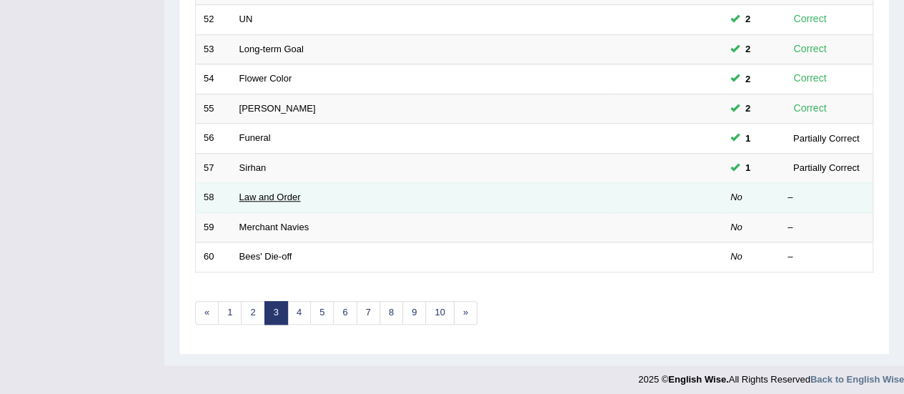
click at [270, 191] on link "Law and Order" at bounding box center [269, 196] width 61 height 11
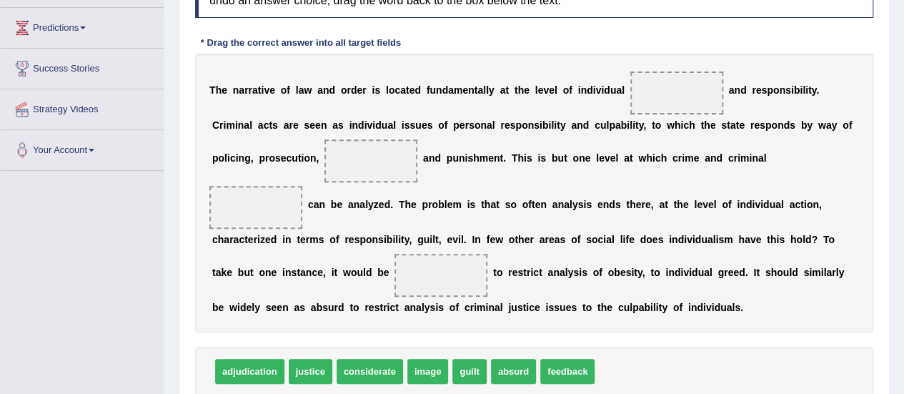
scroll to position [244, 0]
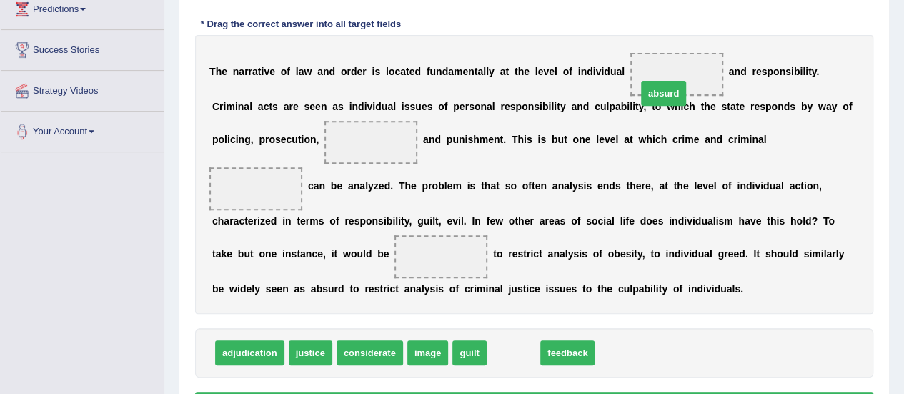
drag, startPoint x: 524, startPoint y: 354, endPoint x: 686, endPoint y: 81, distance: 317.1
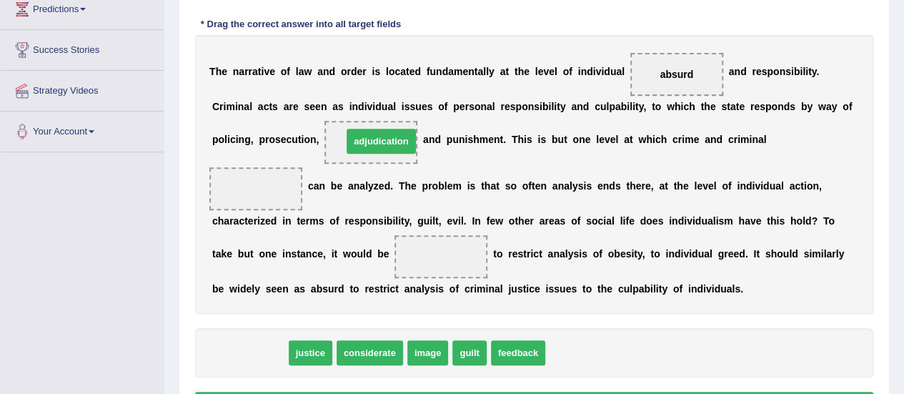
drag, startPoint x: 274, startPoint y: 352, endPoint x: 406, endPoint y: 141, distance: 249.0
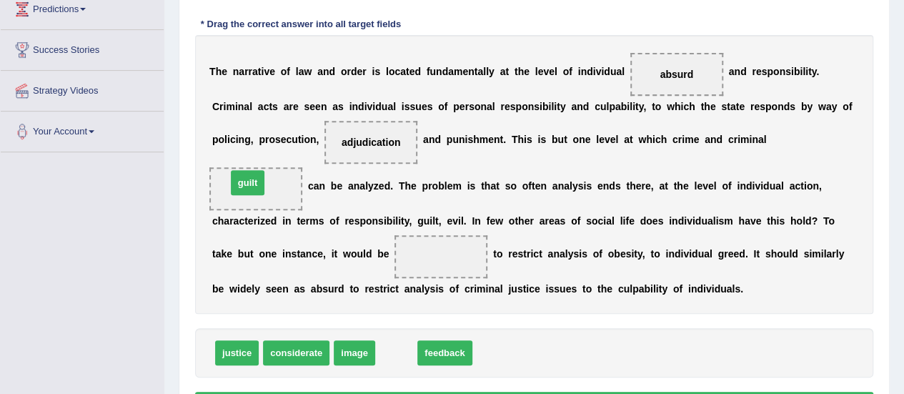
drag, startPoint x: 397, startPoint y: 345, endPoint x: 249, endPoint y: 175, distance: 225.8
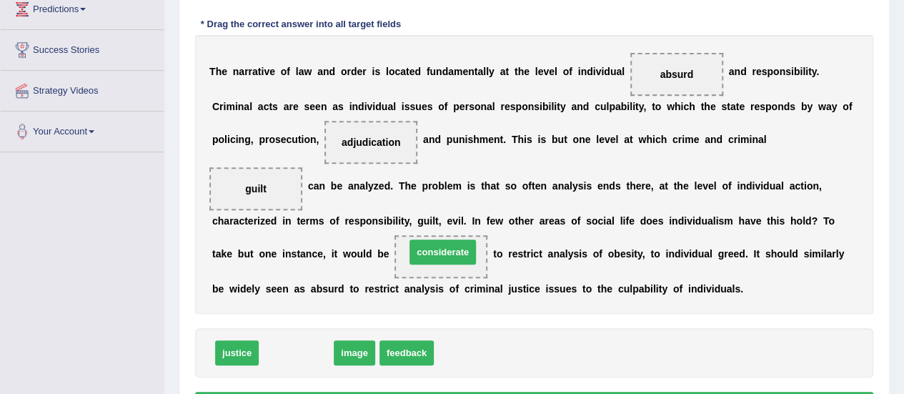
drag, startPoint x: 302, startPoint y: 352, endPoint x: 449, endPoint y: 251, distance: 178.4
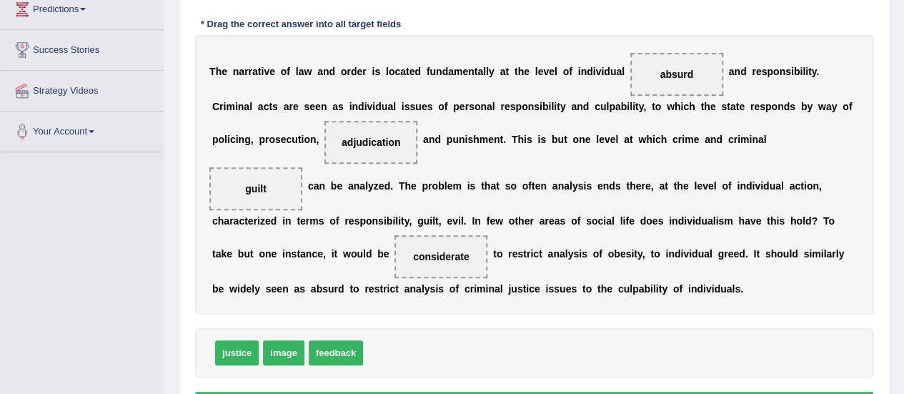
scroll to position [356, 0]
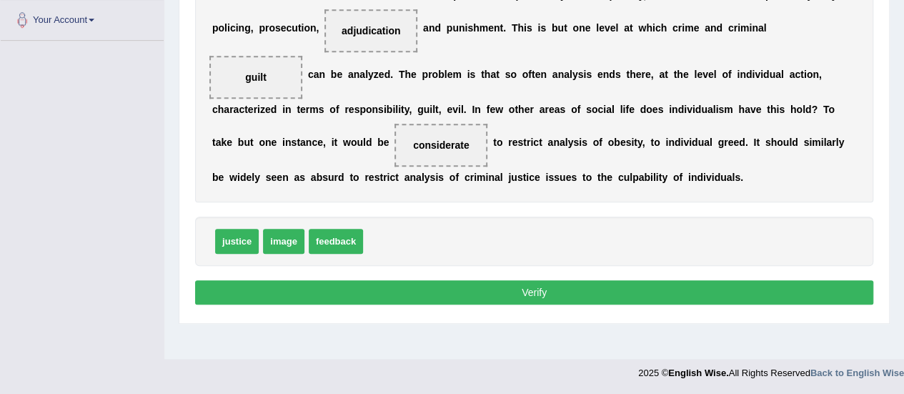
click at [532, 282] on button "Verify" at bounding box center [534, 292] width 678 height 24
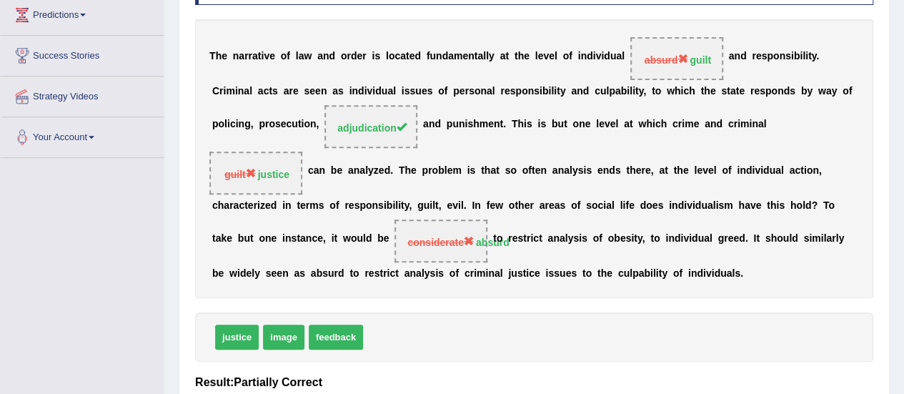
scroll to position [0, 0]
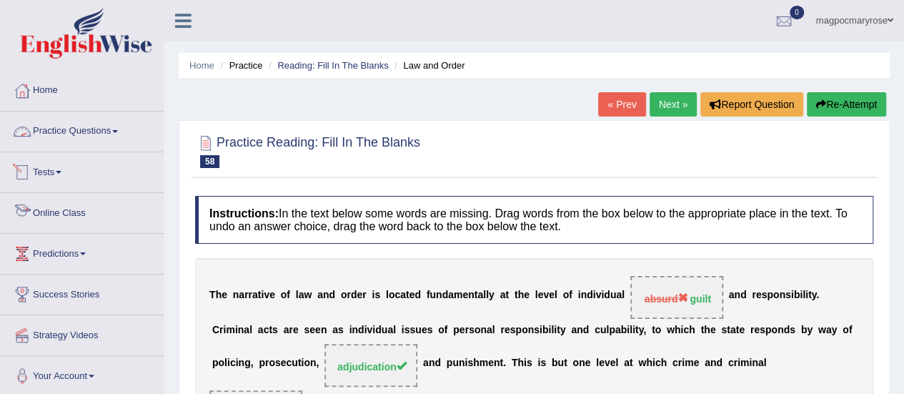
click at [90, 129] on link "Practice Questions" at bounding box center [82, 129] width 163 height 36
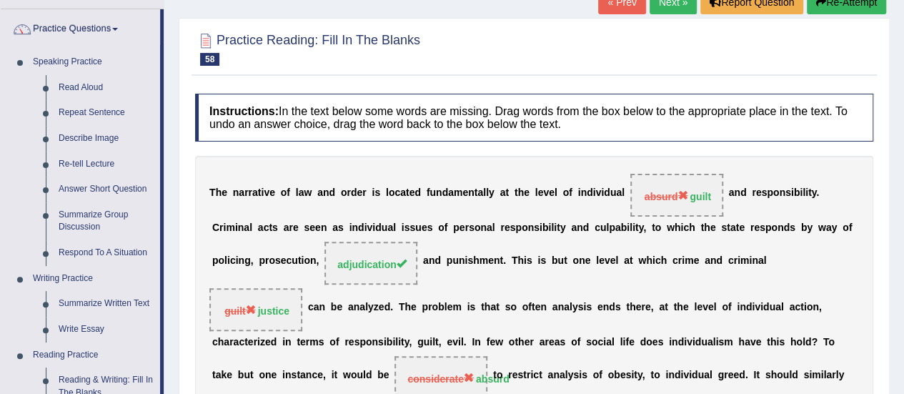
scroll to position [29, 0]
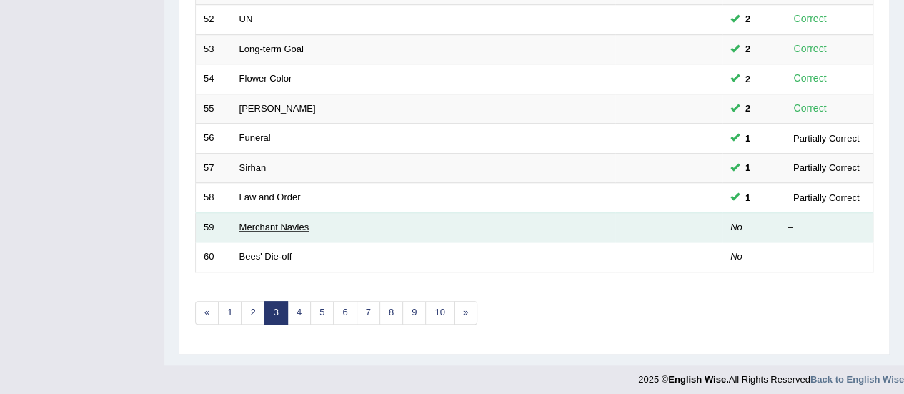
click at [269, 221] on link "Merchant Navies" at bounding box center [274, 226] width 70 height 11
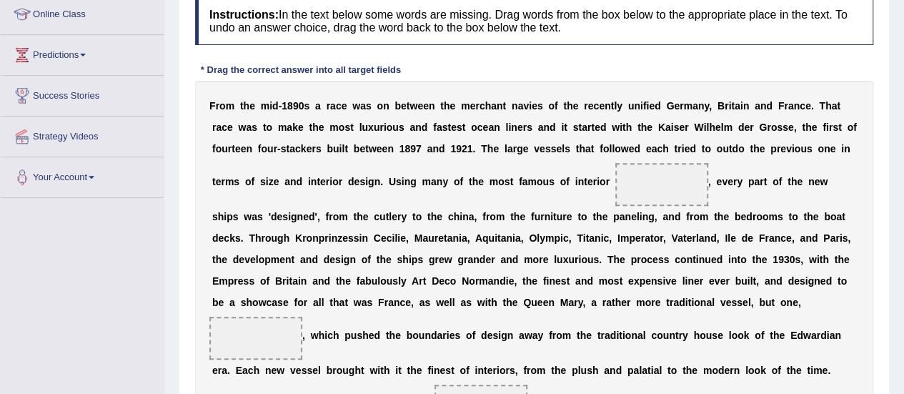
scroll to position [220, 0]
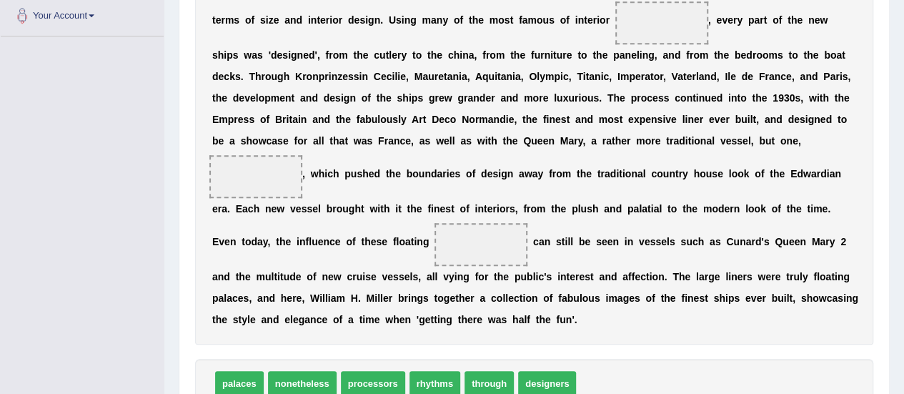
scroll to position [361, 0]
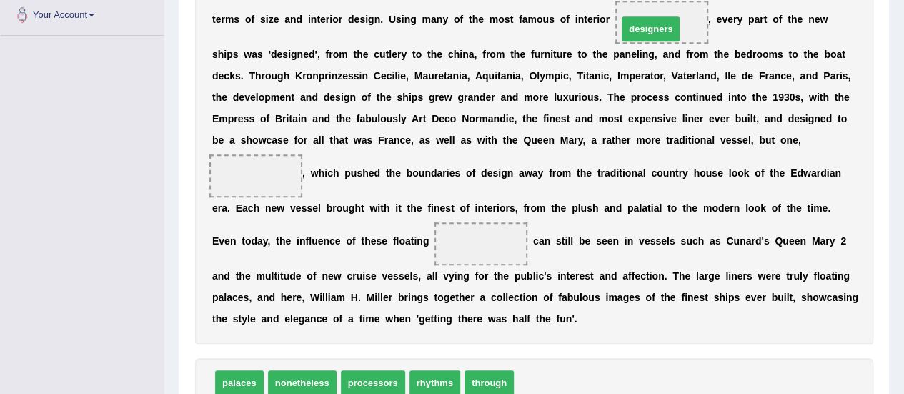
drag, startPoint x: 552, startPoint y: 379, endPoint x: 656, endPoint y: 26, distance: 367.8
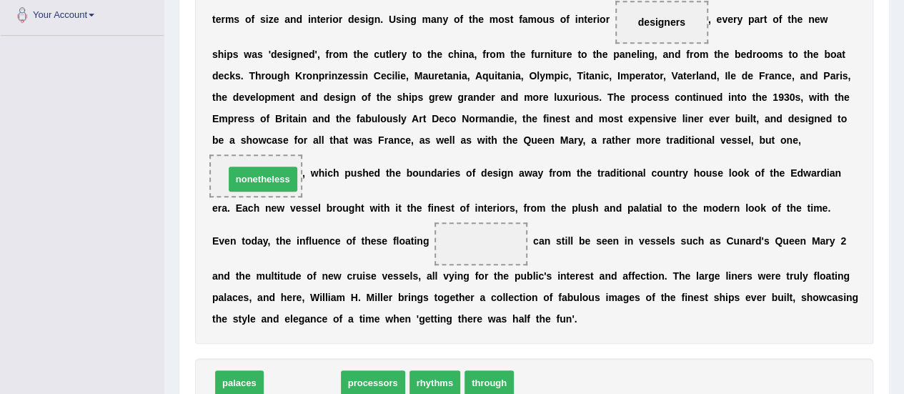
drag, startPoint x: 297, startPoint y: 379, endPoint x: 257, endPoint y: 172, distance: 211.2
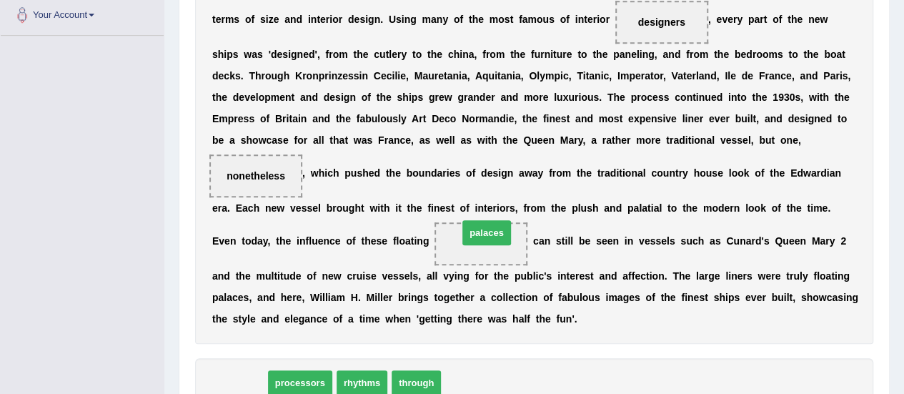
drag, startPoint x: 240, startPoint y: 387, endPoint x: 487, endPoint y: 237, distance: 288.8
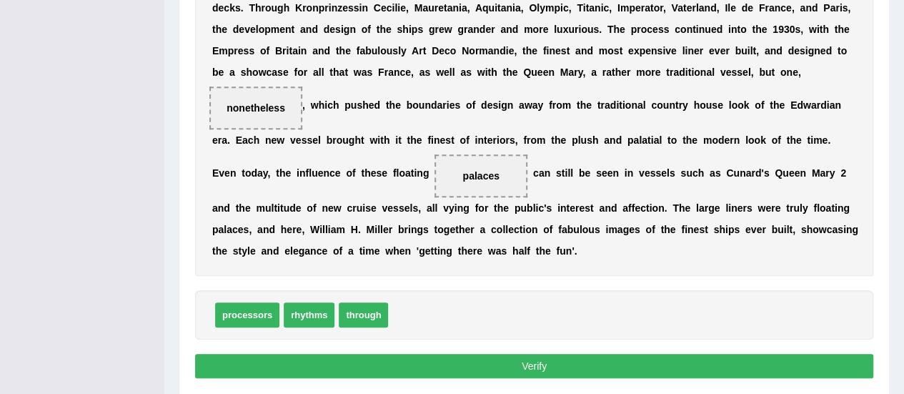
scroll to position [442, 0]
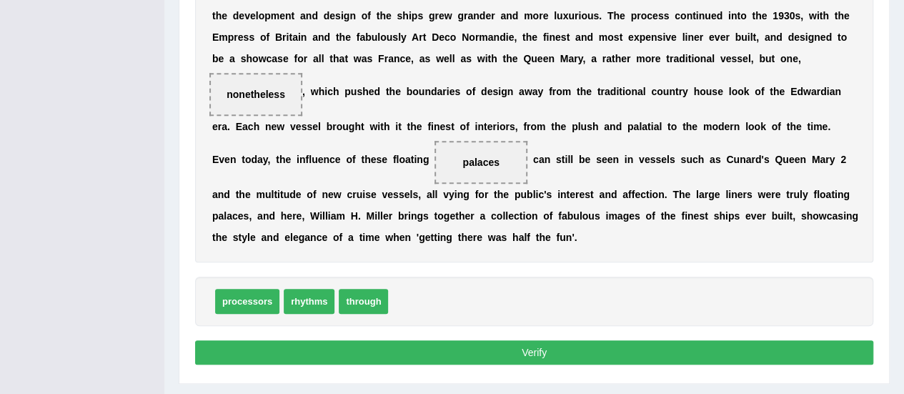
click at [559, 349] on button "Verify" at bounding box center [534, 352] width 678 height 24
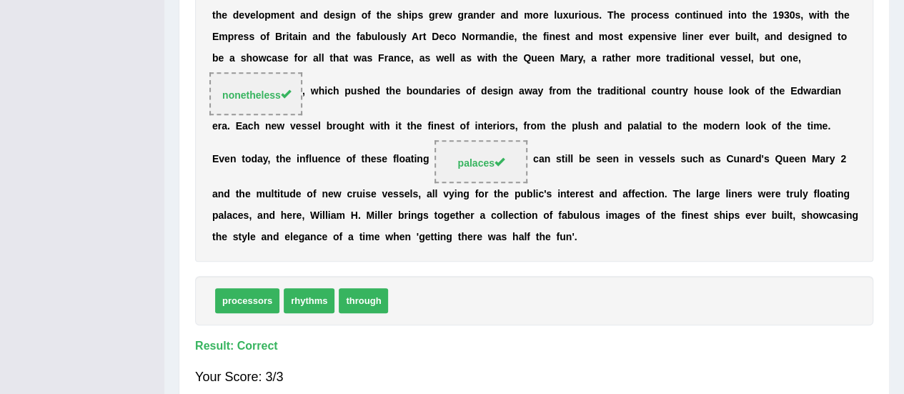
scroll to position [299, 0]
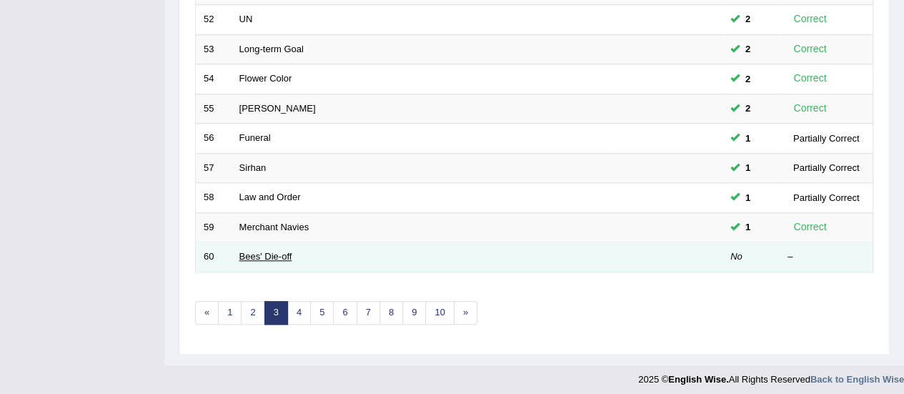
click at [289, 256] on link "Bees' Die-off" at bounding box center [265, 256] width 53 height 11
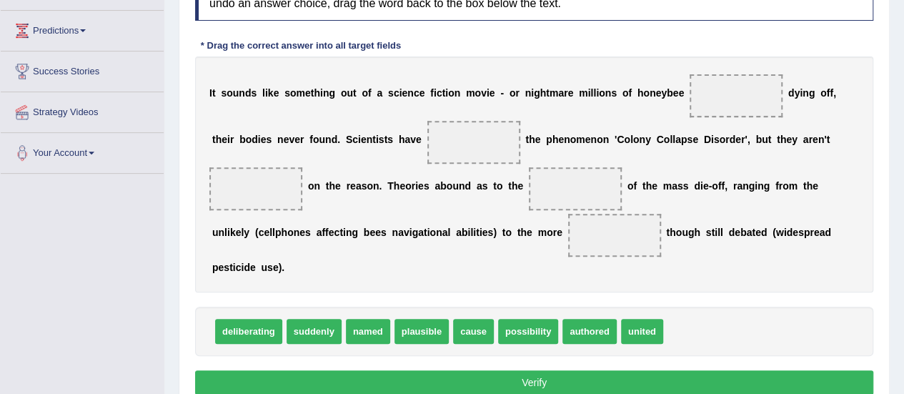
scroll to position [233, 0]
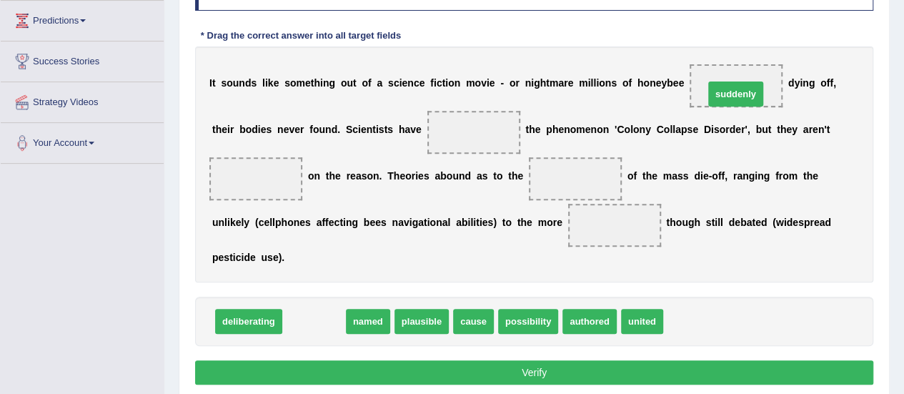
drag, startPoint x: 317, startPoint y: 317, endPoint x: 738, endPoint y: 90, distance: 478.9
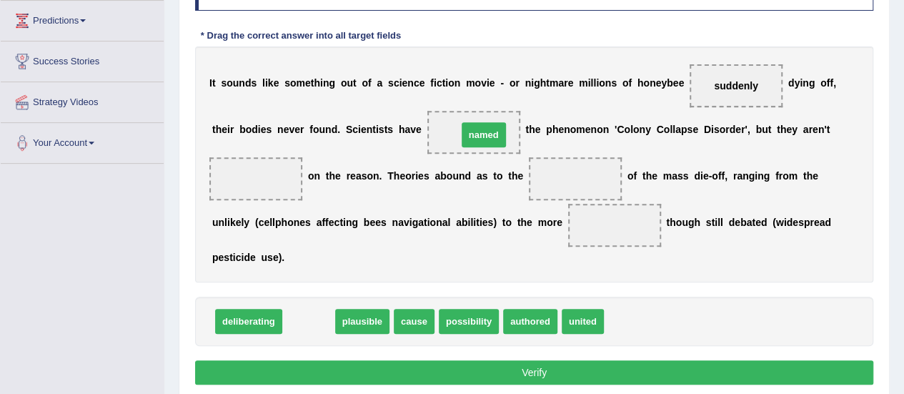
drag, startPoint x: 311, startPoint y: 319, endPoint x: 489, endPoint y: 127, distance: 261.9
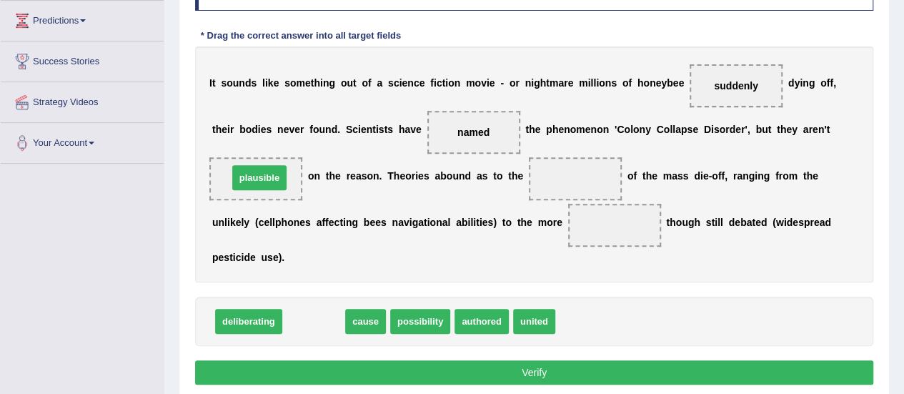
drag, startPoint x: 290, startPoint y: 321, endPoint x: 236, endPoint y: 178, distance: 152.9
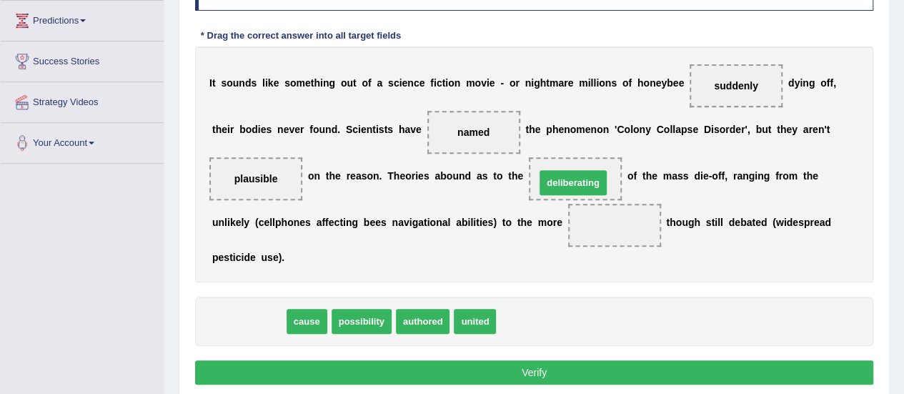
drag, startPoint x: 254, startPoint y: 319, endPoint x: 574, endPoint y: 171, distance: 352.3
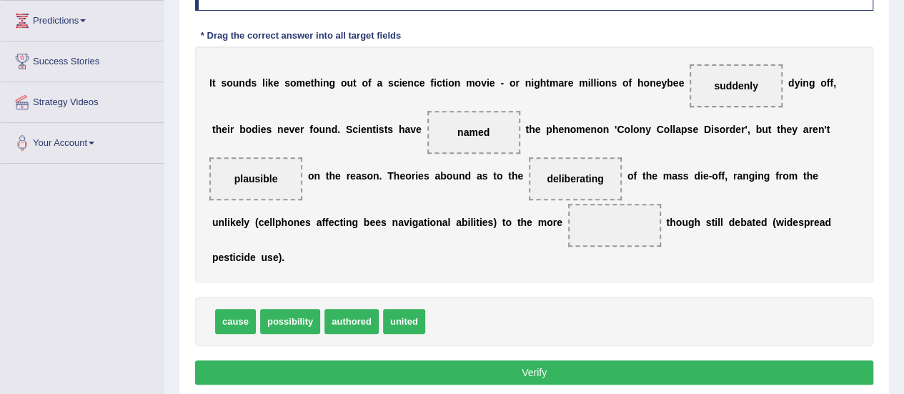
click at [292, 318] on span "possibility" at bounding box center [290, 321] width 60 height 25
drag, startPoint x: 236, startPoint y: 321, endPoint x: 605, endPoint y: 232, distance: 379.2
click at [517, 364] on button "Verify" at bounding box center [534, 372] width 678 height 24
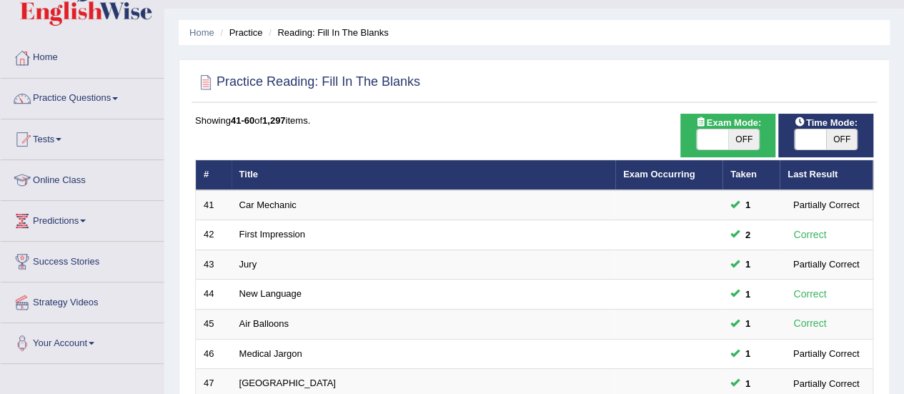
scroll to position [26, 0]
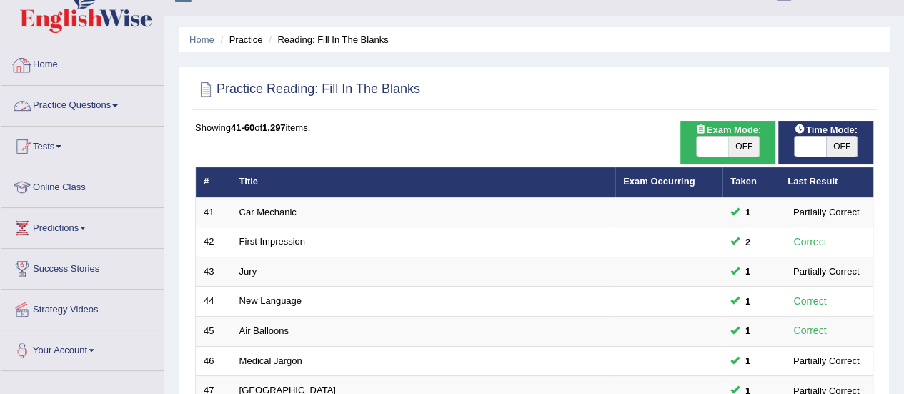
click at [96, 99] on link "Practice Questions" at bounding box center [82, 104] width 163 height 36
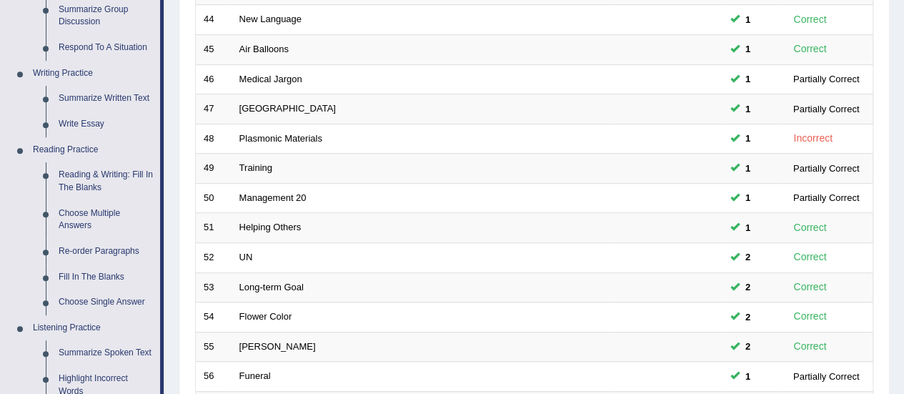
scroll to position [312, 0]
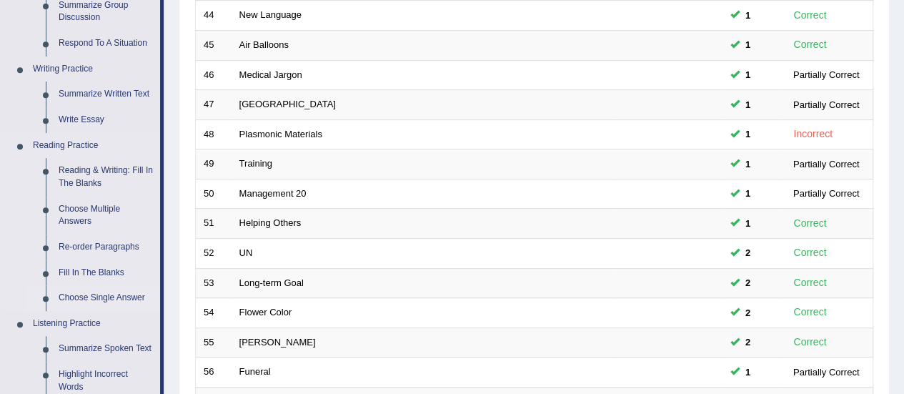
click at [84, 297] on link "Choose Single Answer" at bounding box center [106, 298] width 108 height 26
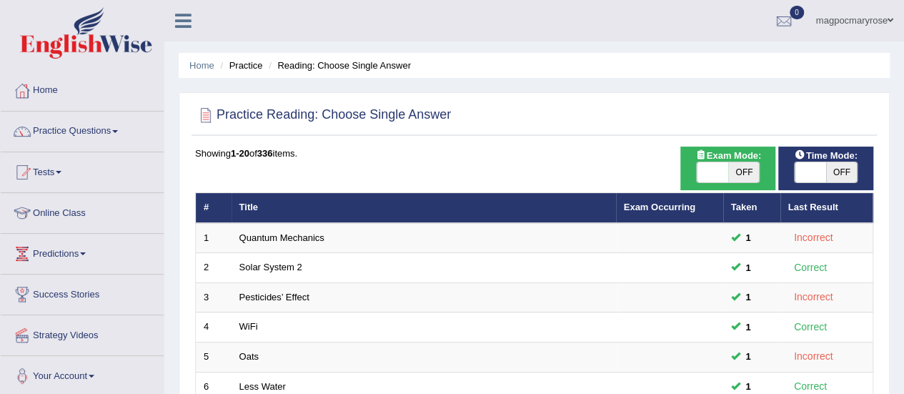
scroll to position [545, 0]
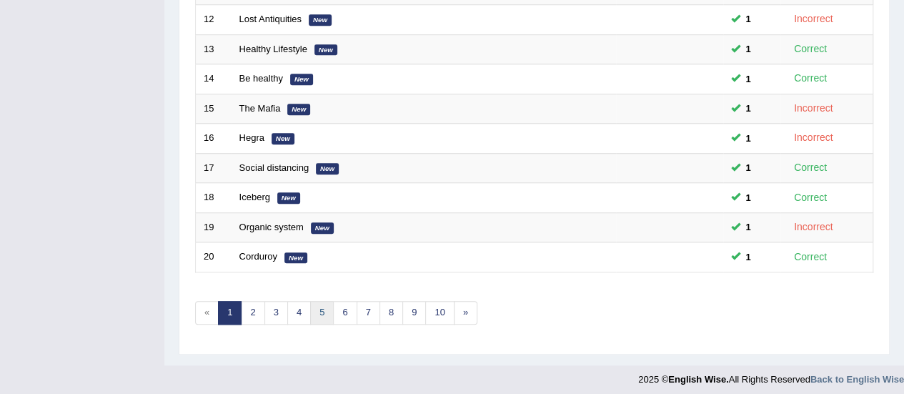
click at [312, 307] on link "5" at bounding box center [322, 313] width 24 height 24
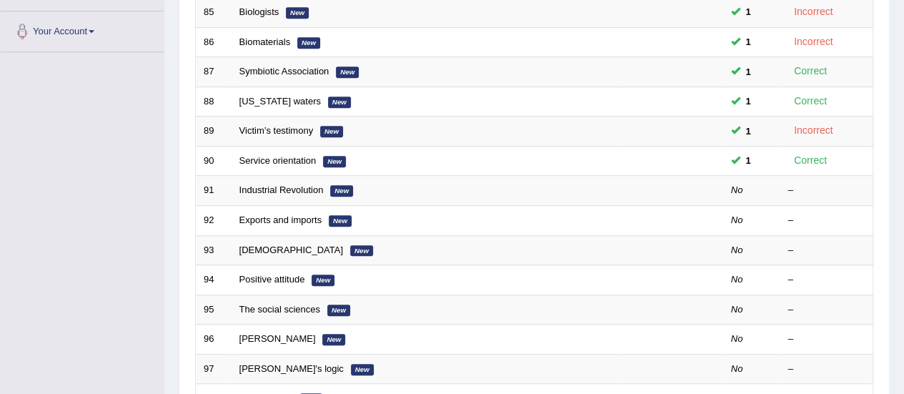
scroll to position [329, 0]
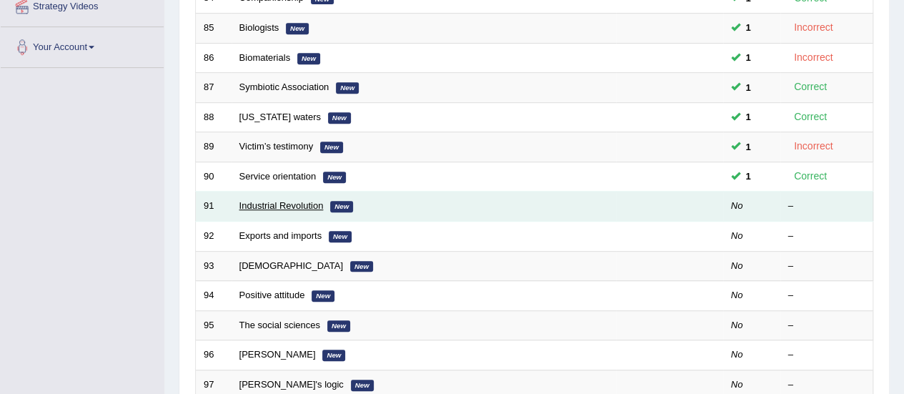
click at [280, 201] on link "Industrial Revolution" at bounding box center [281, 205] width 84 height 11
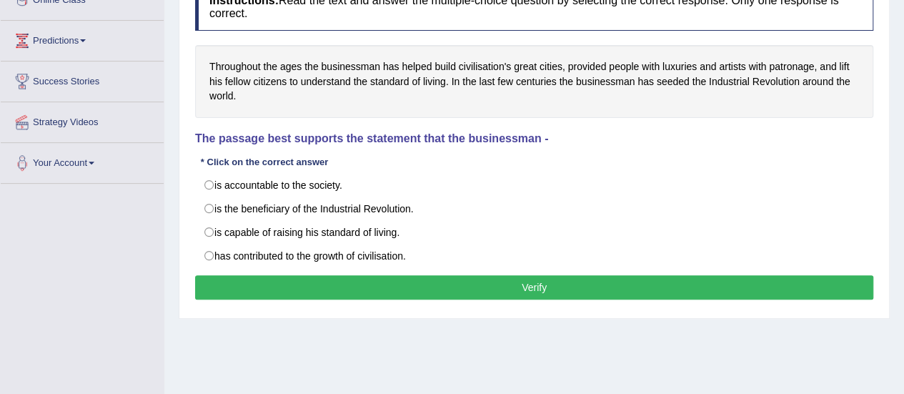
scroll to position [211, 0]
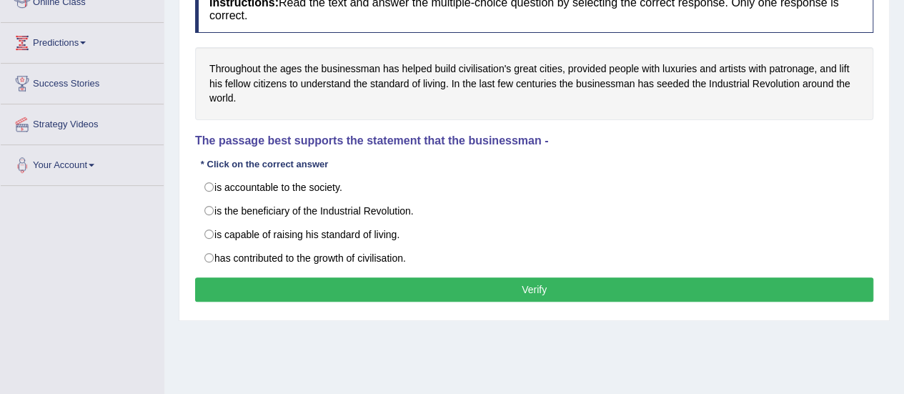
drag, startPoint x: 0, startPoint y: 0, endPoint x: 913, endPoint y: 235, distance: 942.9
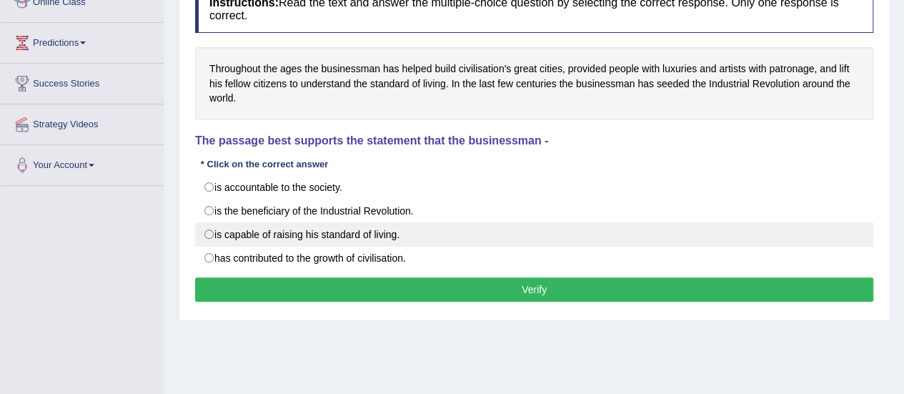
click at [215, 232] on label "is capable of raising his standard of living." at bounding box center [534, 234] width 678 height 24
radio input "true"
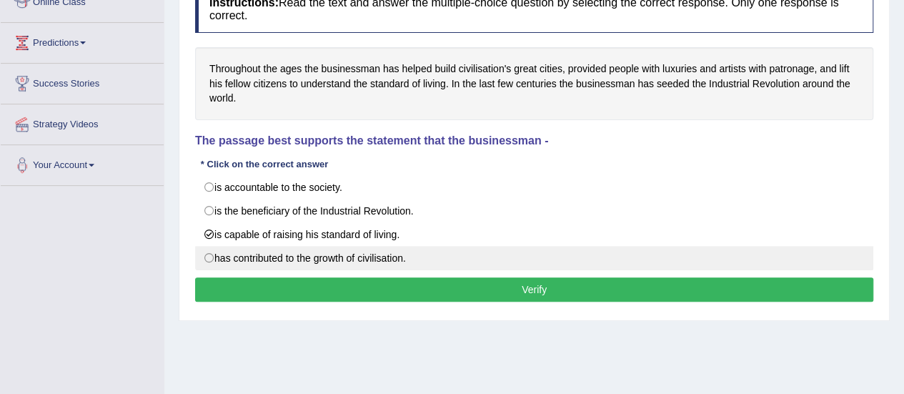
click at [217, 251] on label "has contributed to the growth of civilisation." at bounding box center [534, 258] width 678 height 24
radio input "true"
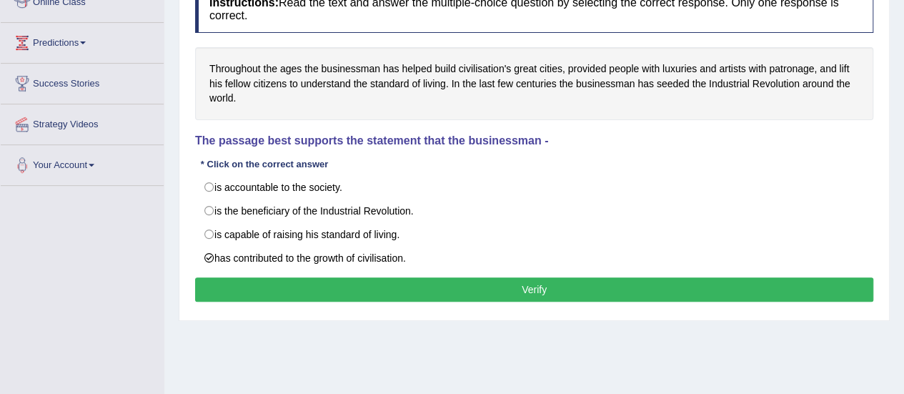
click at [239, 285] on button "Verify" at bounding box center [534, 289] width 678 height 24
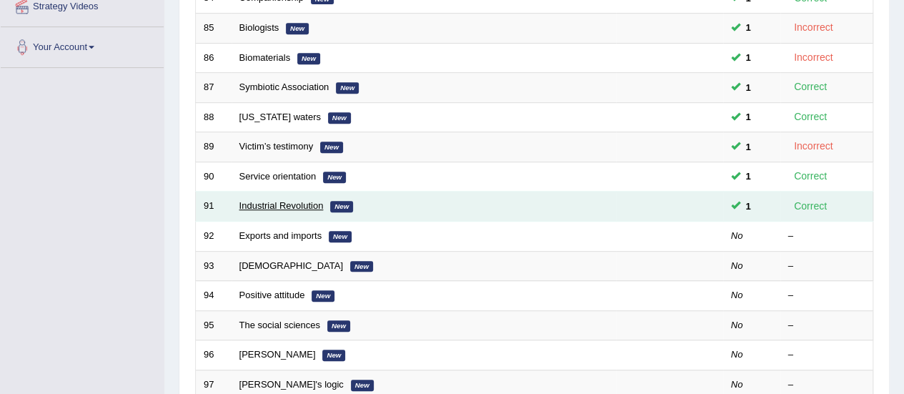
click at [290, 206] on link "Industrial Revolution" at bounding box center [281, 205] width 84 height 11
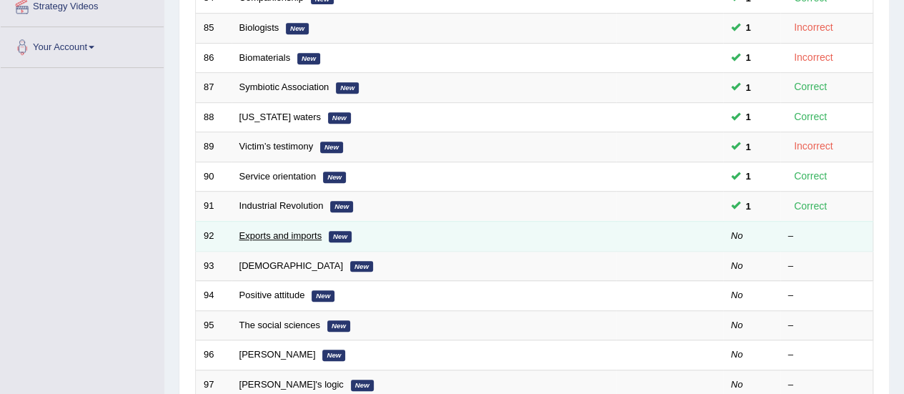
click at [279, 230] on link "Exports and imports" at bounding box center [280, 235] width 83 height 11
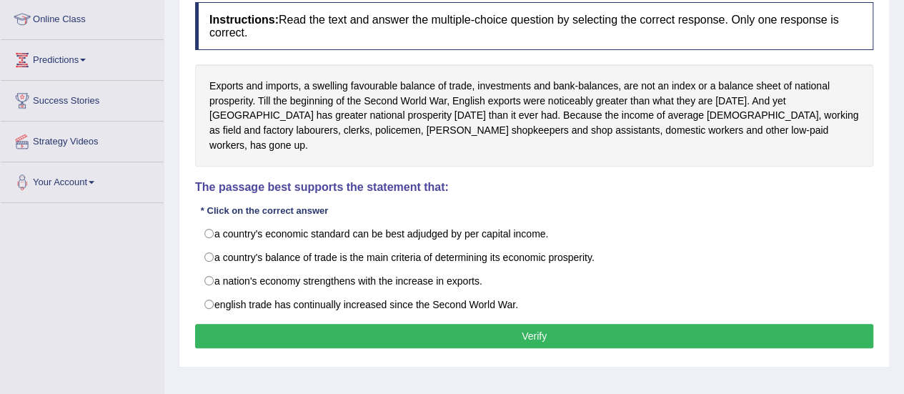
scroll to position [196, 0]
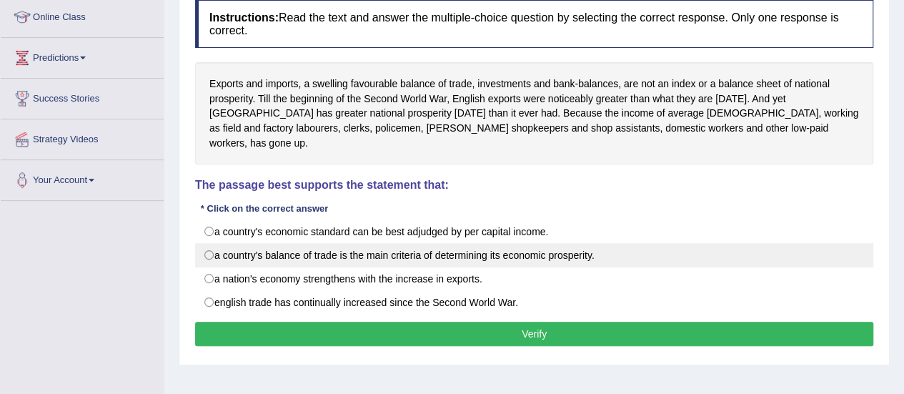
click at [361, 243] on label "a country's balance of trade is the main criteria of determining its economic p…" at bounding box center [534, 255] width 678 height 24
radio input "true"
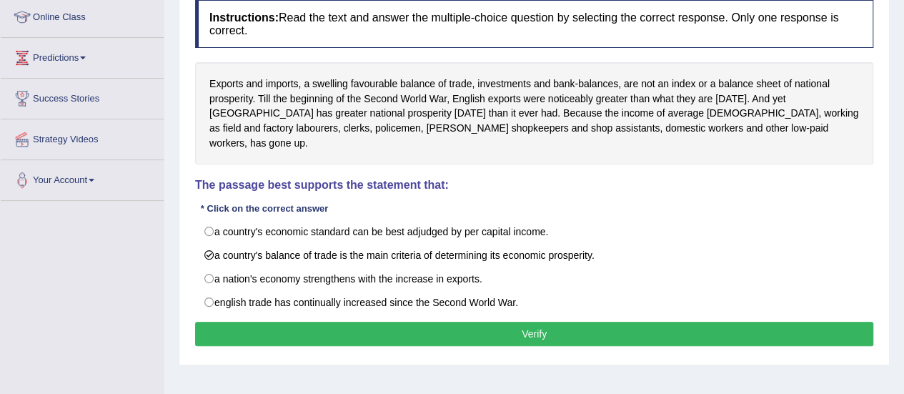
click at [397, 322] on button "Verify" at bounding box center [534, 334] width 678 height 24
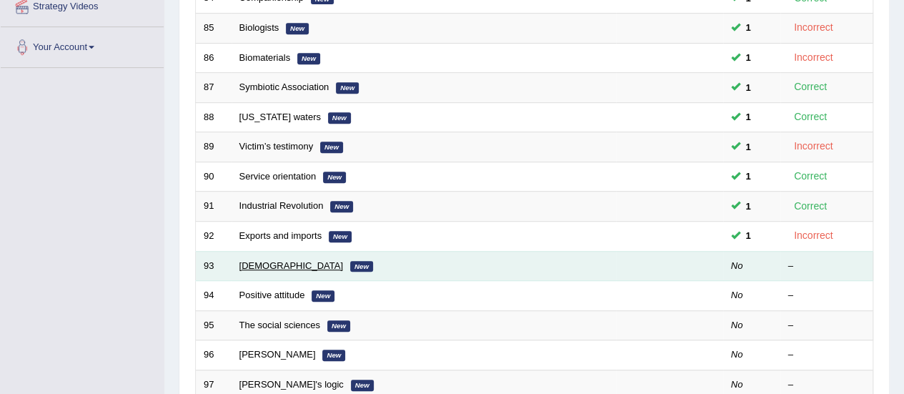
click at [267, 260] on link "[DEMOGRAPHIC_DATA]" at bounding box center [291, 265] width 104 height 11
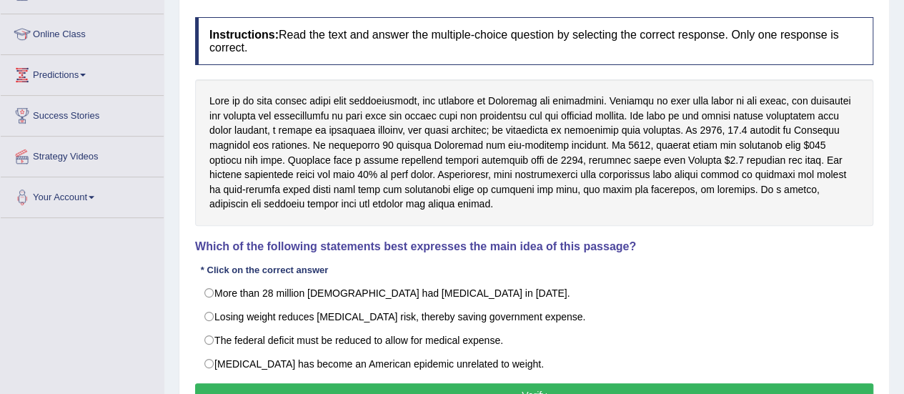
scroll to position [178, 0]
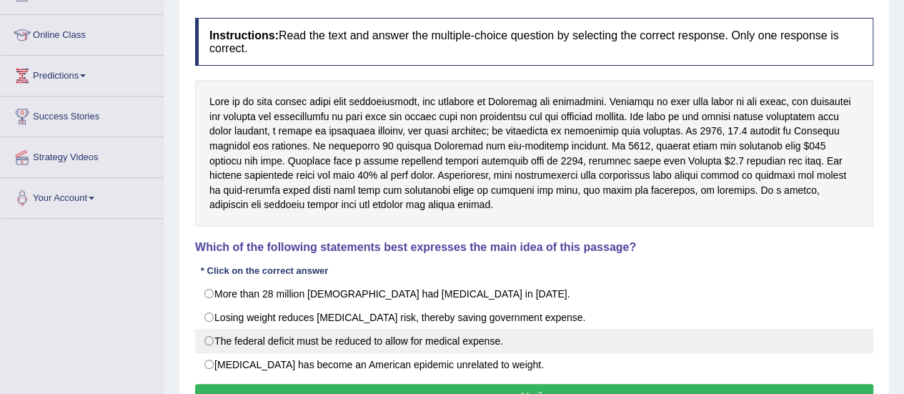
click at [302, 336] on label "The federal deficit must be reduced to allow for medical expense." at bounding box center [534, 341] width 678 height 24
radio input "true"
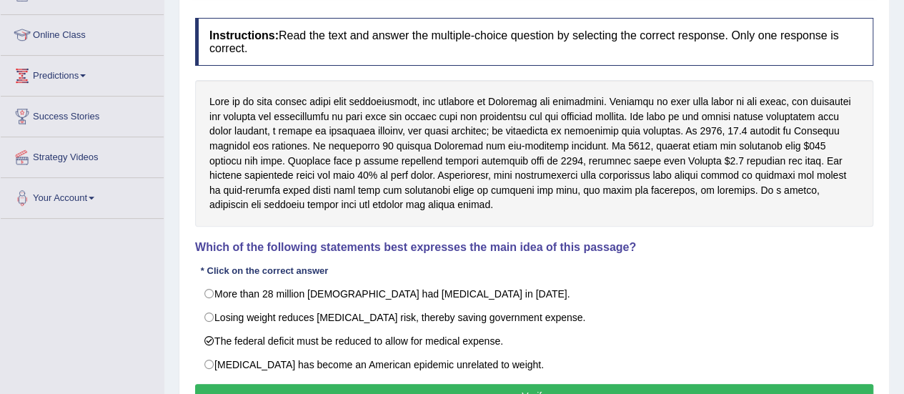
scroll to position [234, 0]
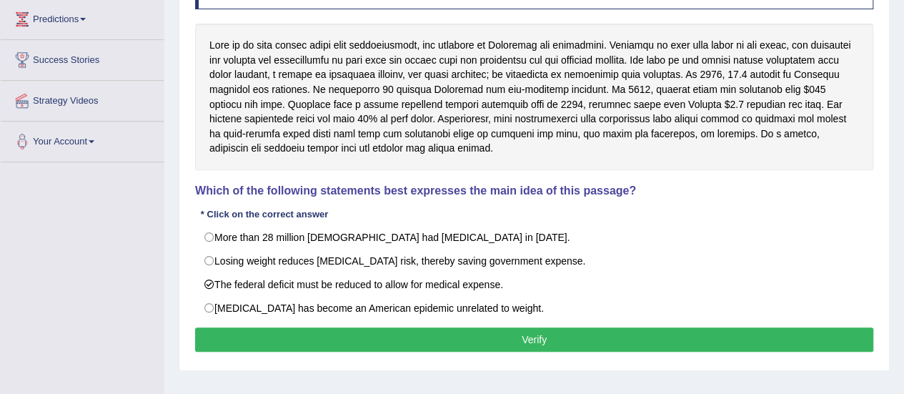
click at [587, 331] on button "Verify" at bounding box center [534, 339] width 678 height 24
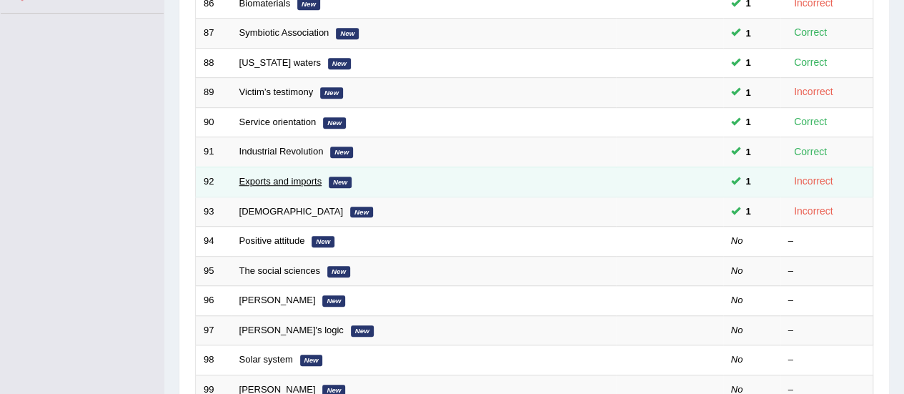
scroll to position [329, 0]
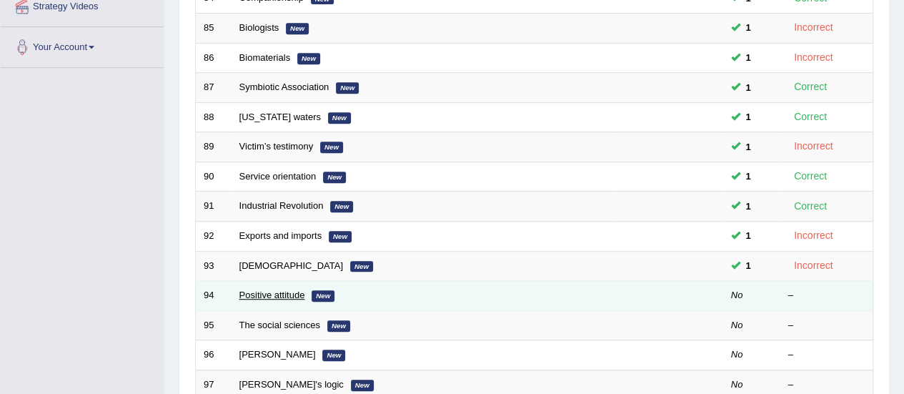
click at [266, 291] on link "Positive attitude" at bounding box center [272, 294] width 66 height 11
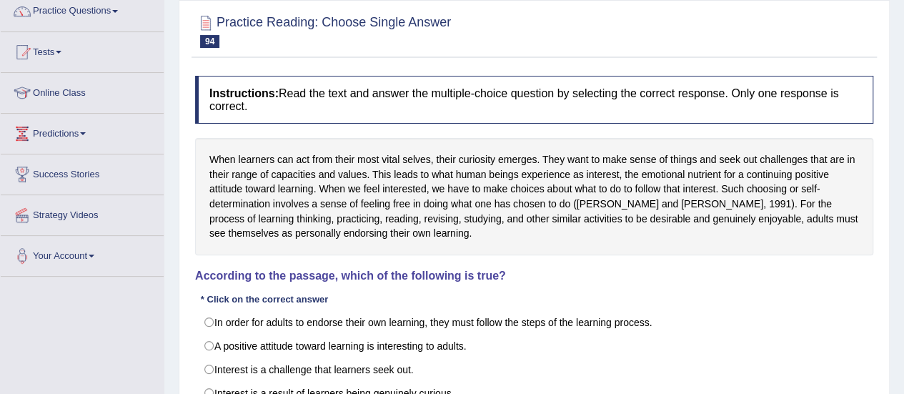
scroll to position [232, 0]
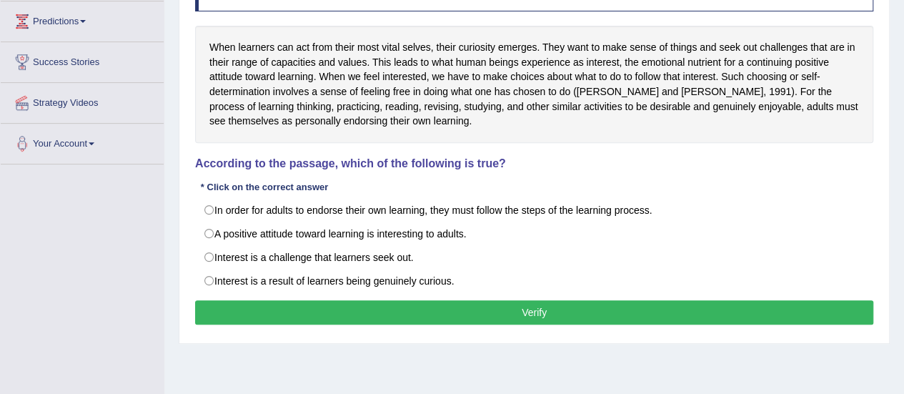
drag, startPoint x: 0, startPoint y: 0, endPoint x: 914, endPoint y: 271, distance: 953.1
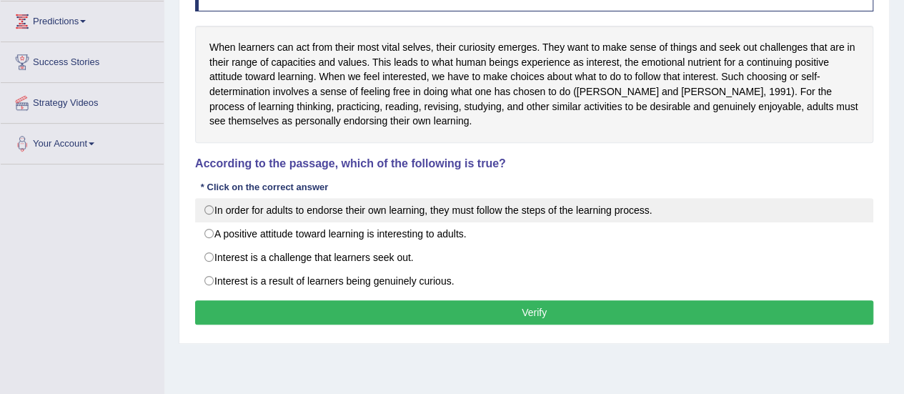
click at [526, 214] on label "In order for adults to endorse their own learning, they must follow the steps o…" at bounding box center [534, 210] width 678 height 24
radio input "true"
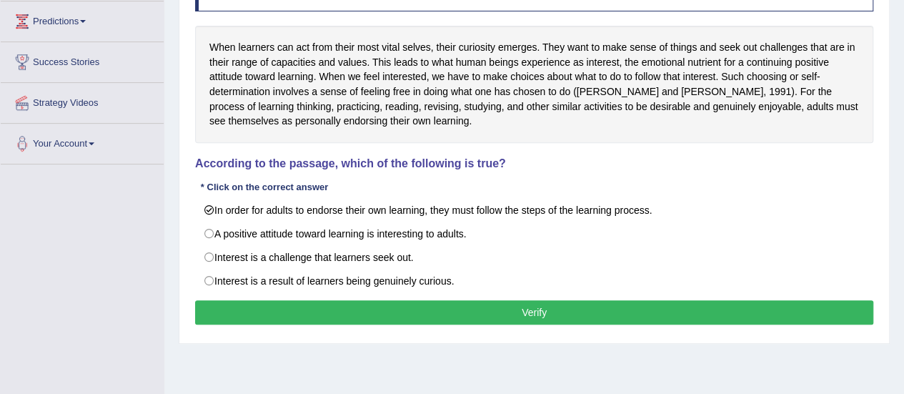
click at [529, 314] on button "Verify" at bounding box center [534, 312] width 678 height 24
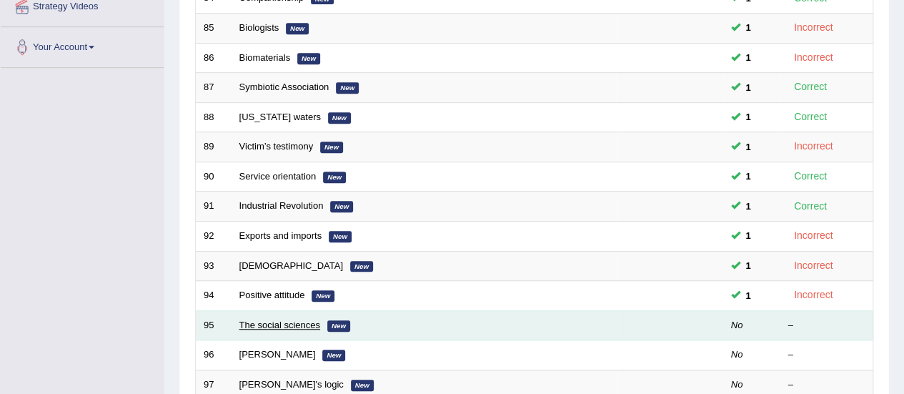
click at [269, 321] on link "The social sciences" at bounding box center [279, 324] width 81 height 11
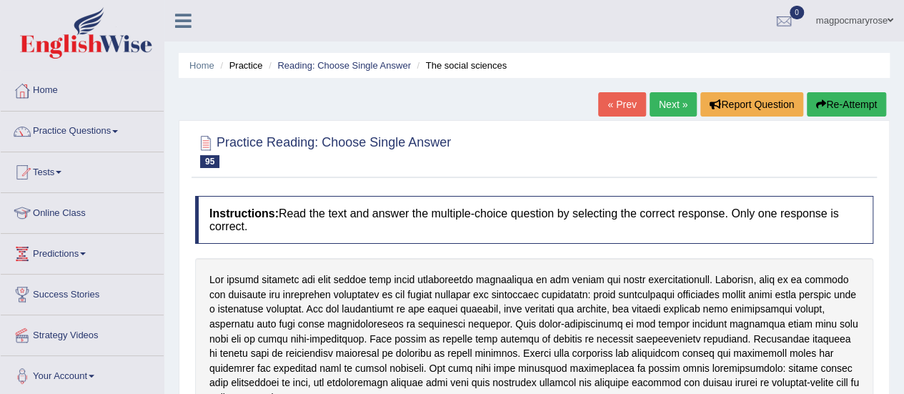
scroll to position [250, 0]
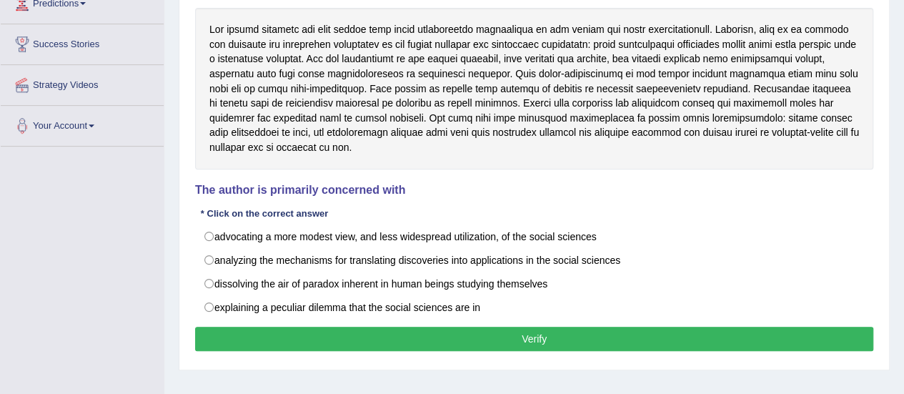
drag, startPoint x: 0, startPoint y: 0, endPoint x: 914, endPoint y: 283, distance: 956.6
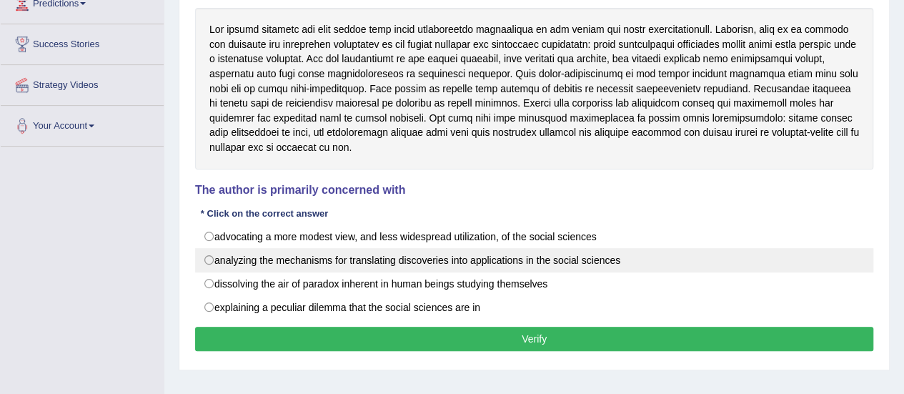
click at [257, 263] on label "analyzing the mechanisms for translating discoveries into applications in the s…" at bounding box center [534, 260] width 678 height 24
radio input "true"
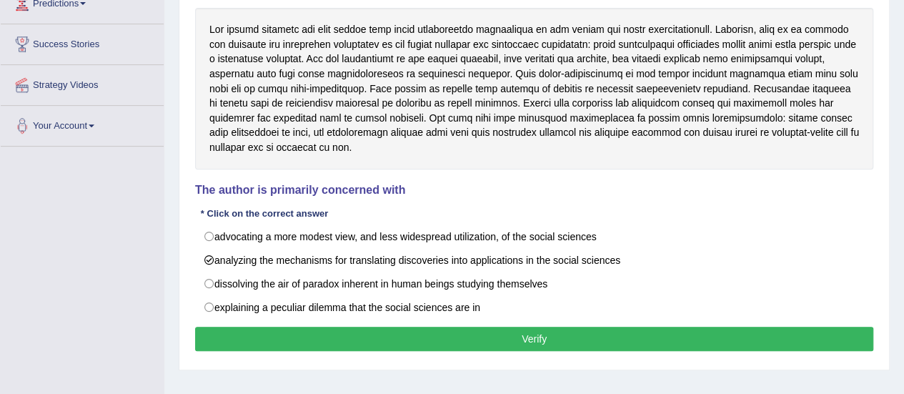
click at [302, 336] on button "Verify" at bounding box center [534, 339] width 678 height 24
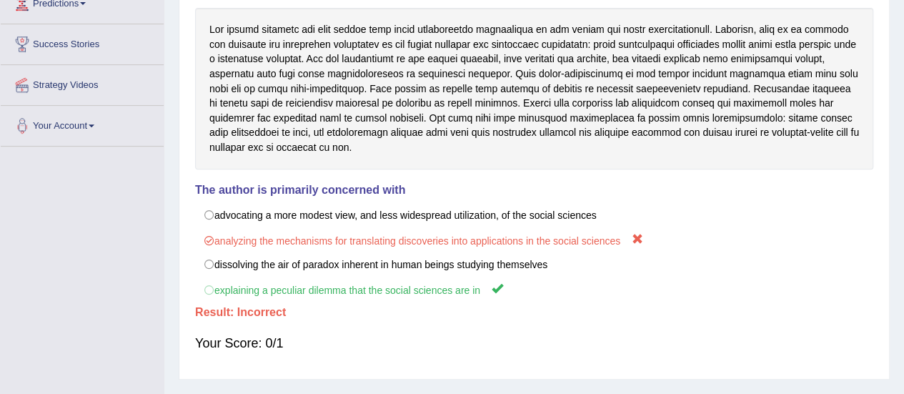
drag, startPoint x: 709, startPoint y: 239, endPoint x: 914, endPoint y: 297, distance: 213.1
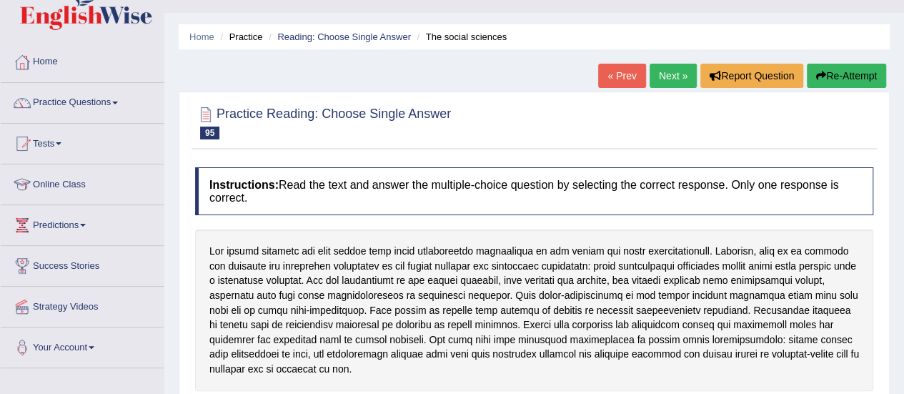
scroll to position [31, 0]
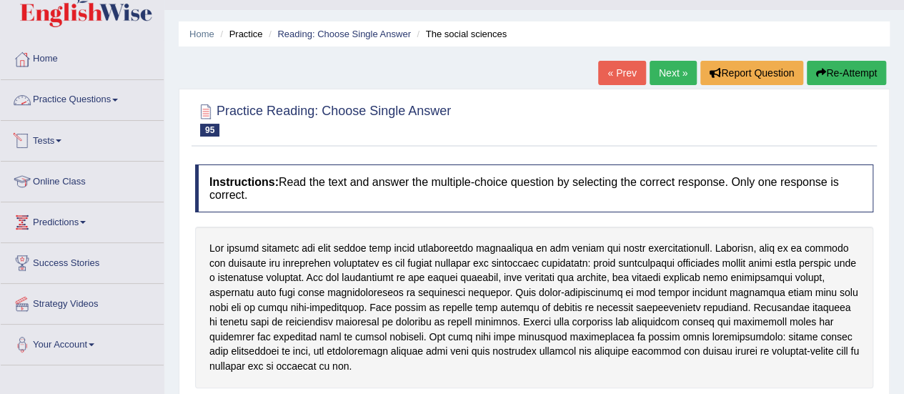
click at [113, 101] on link "Practice Questions" at bounding box center [82, 98] width 163 height 36
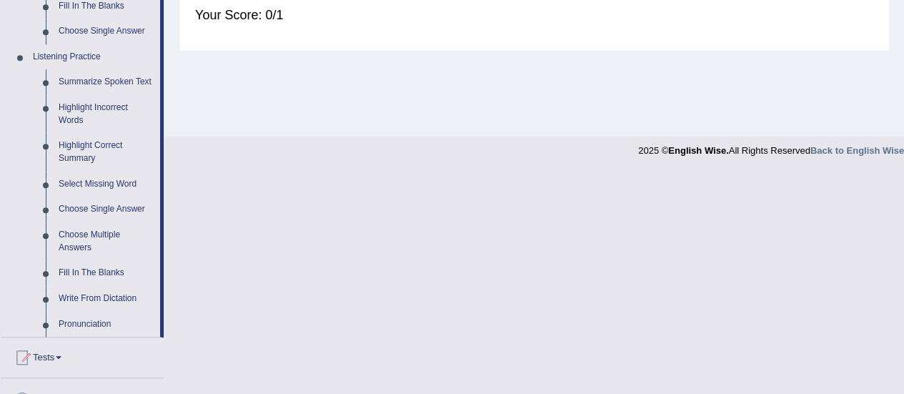
scroll to position [582, 0]
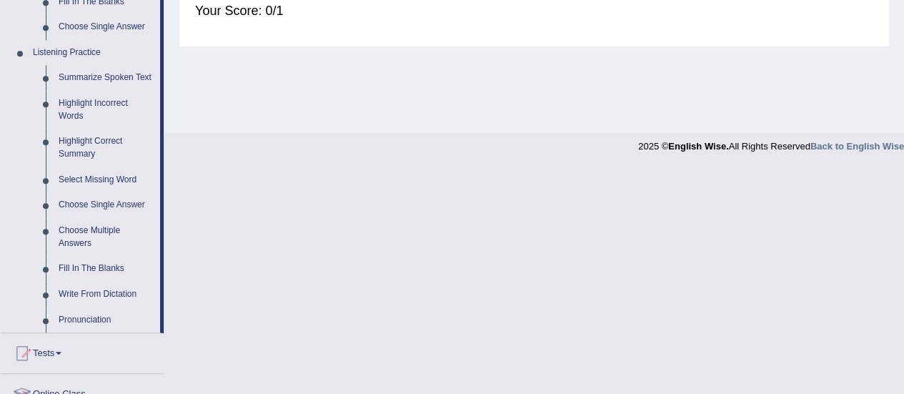
drag, startPoint x: 807, startPoint y: 262, endPoint x: 837, endPoint y: 275, distance: 32.3
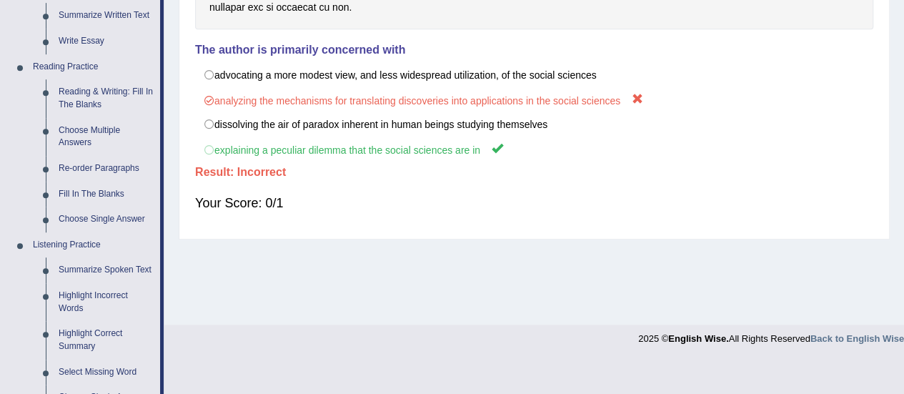
scroll to position [387, 0]
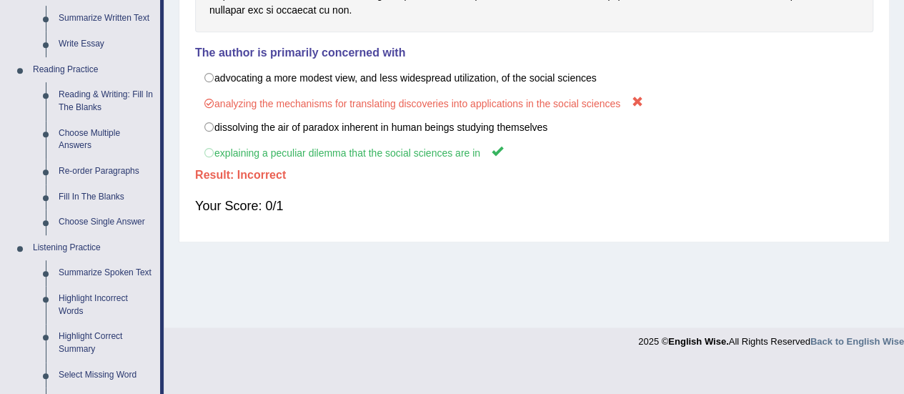
click at [807, 46] on h4 "The author is primarily concerned with" at bounding box center [534, 52] width 678 height 13
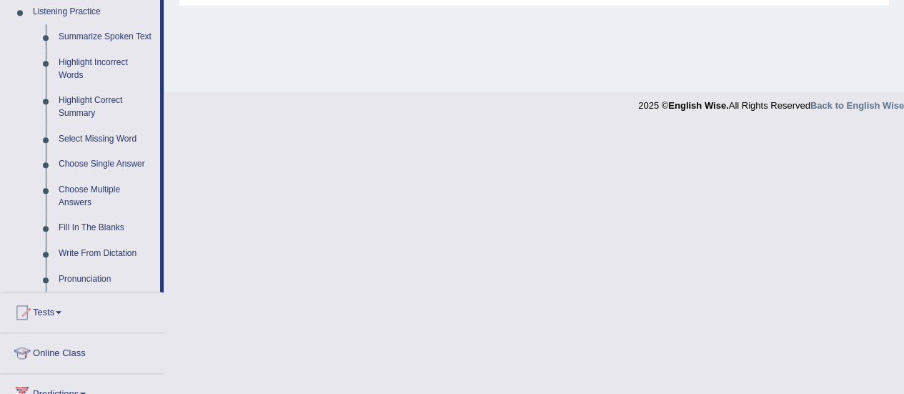
scroll to position [620, 0]
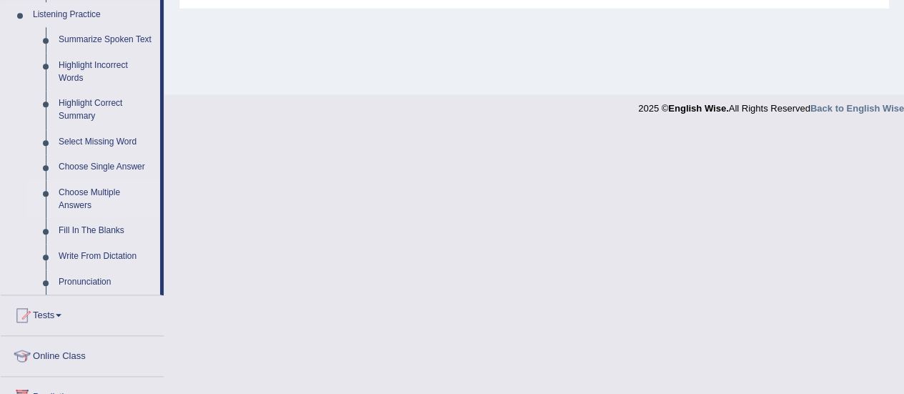
click at [74, 200] on link "Choose Multiple Answers" at bounding box center [106, 199] width 108 height 38
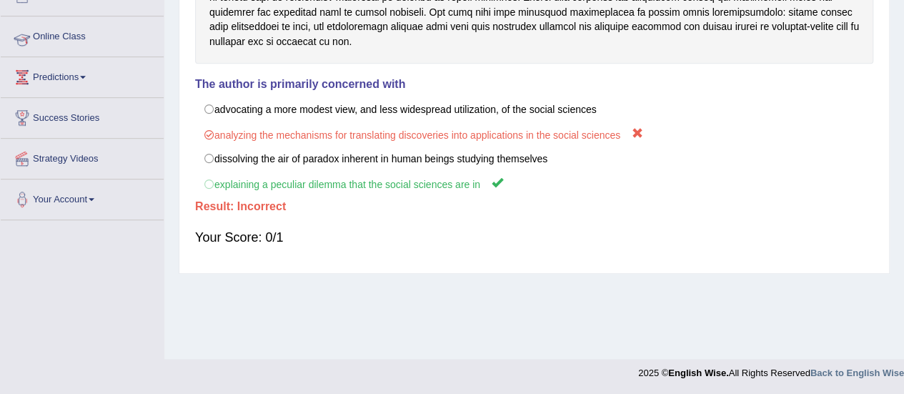
scroll to position [176, 0]
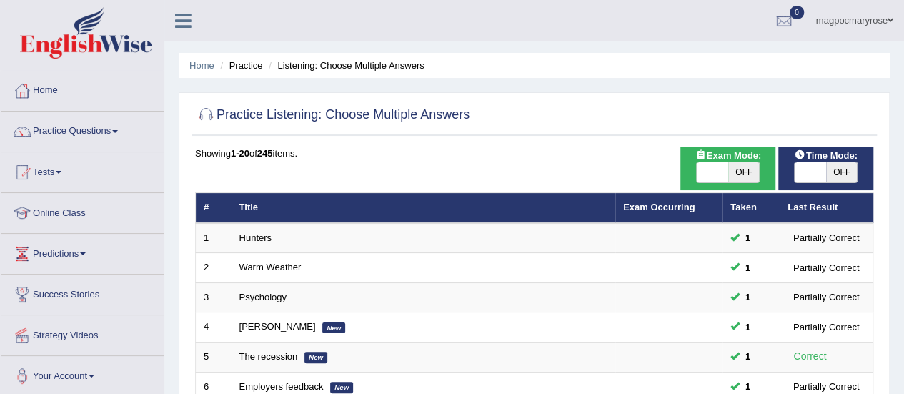
scroll to position [545, 0]
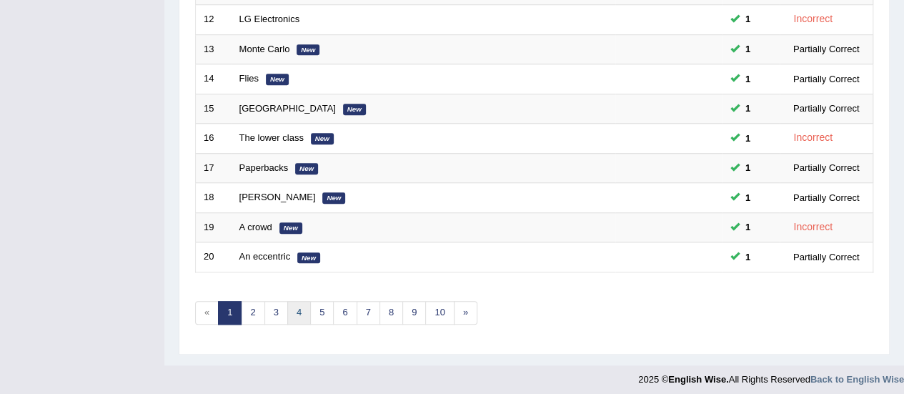
click at [292, 307] on link "4" at bounding box center [299, 313] width 24 height 24
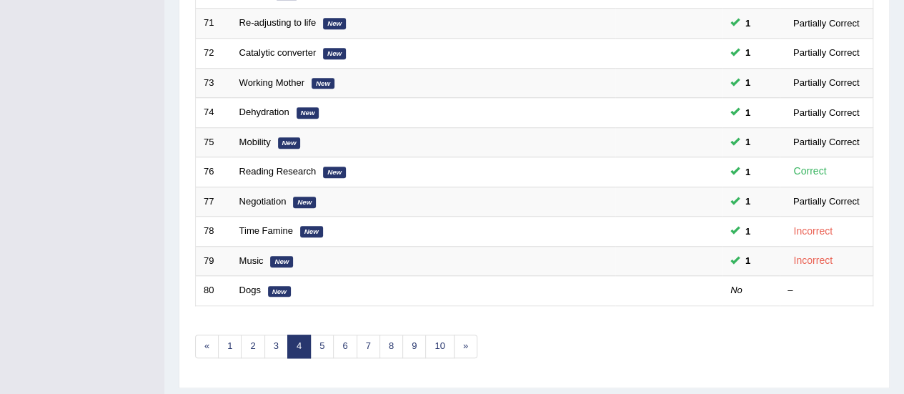
scroll to position [540, 0]
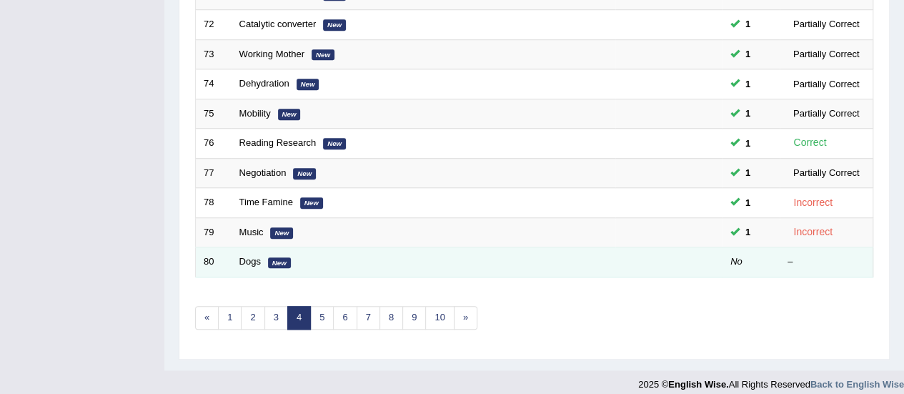
click at [241, 262] on td "Dogs New" at bounding box center [423, 262] width 384 height 30
click at [244, 259] on link "Dogs" at bounding box center [249, 261] width 21 height 11
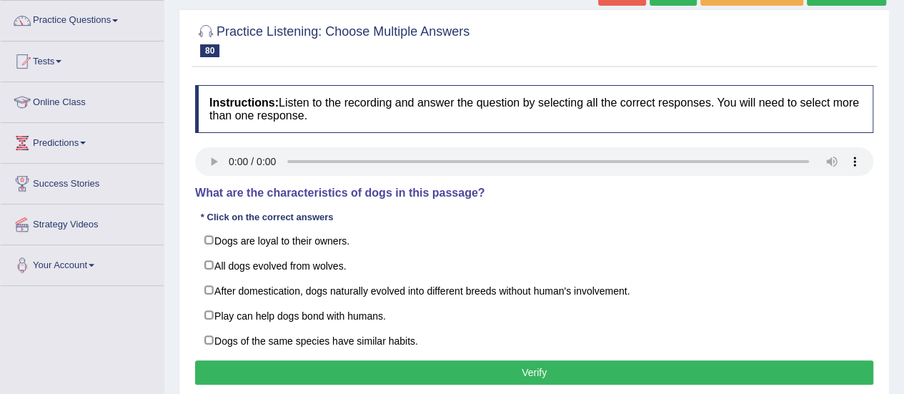
scroll to position [169, 0]
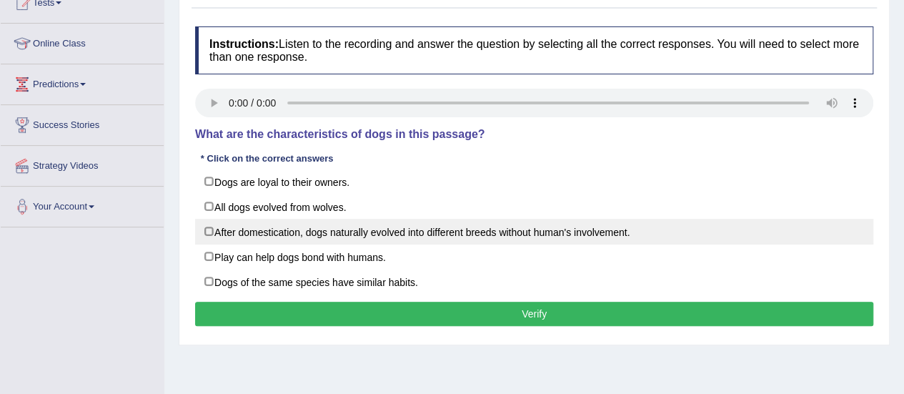
click at [209, 232] on label "After domestication, dogs naturally evolved into different breeds without human…" at bounding box center [534, 232] width 678 height 26
checkbox input "true"
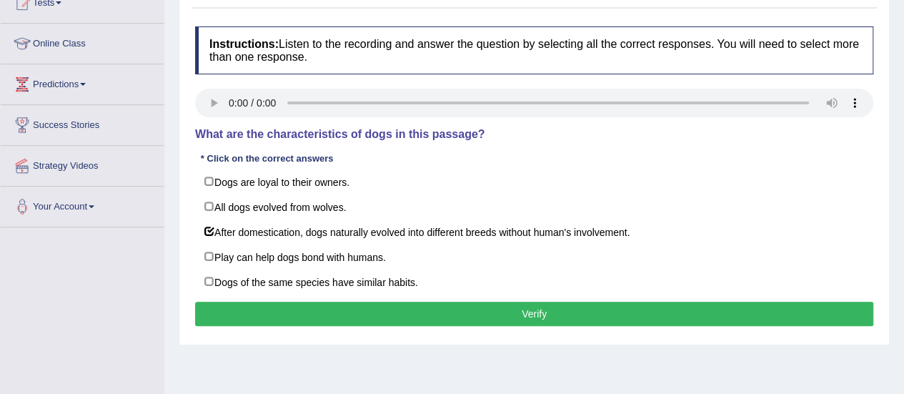
click at [259, 320] on button "Verify" at bounding box center [534, 314] width 678 height 24
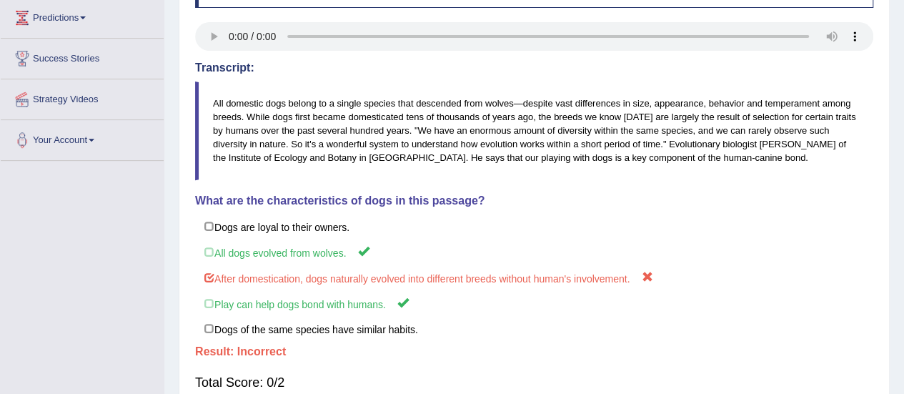
scroll to position [0, 0]
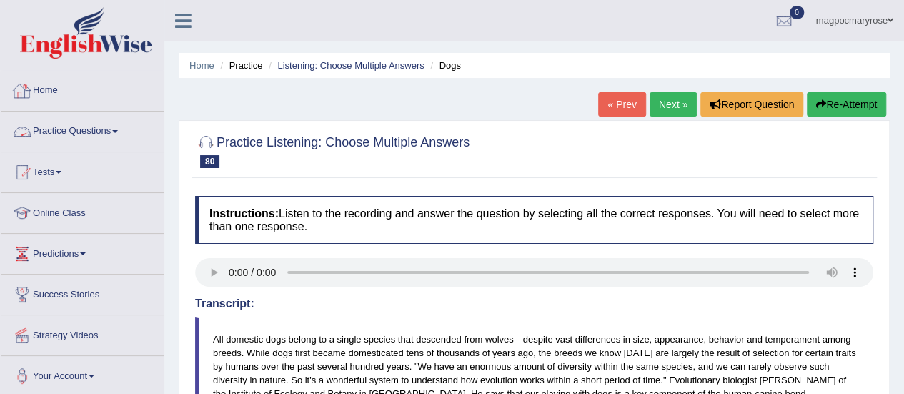
click at [49, 131] on link "Practice Questions" at bounding box center [82, 129] width 163 height 36
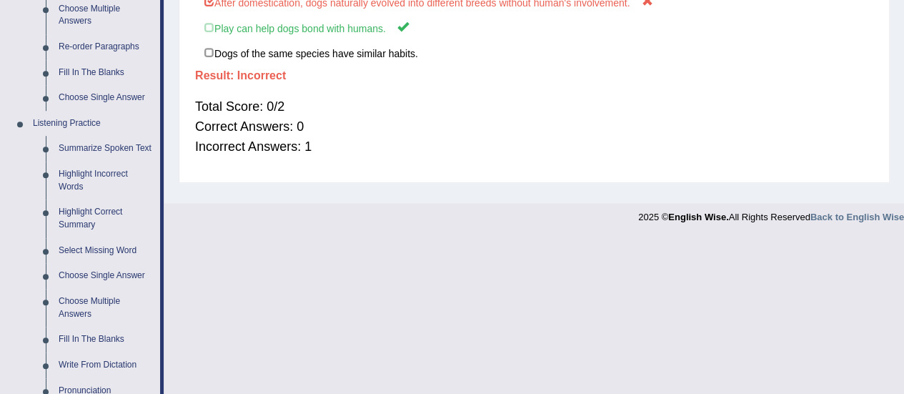
scroll to position [513, 0]
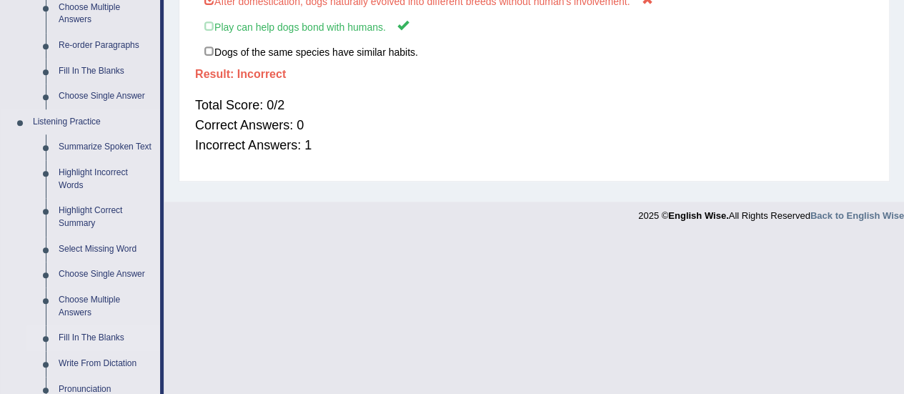
click at [86, 337] on link "Fill In The Blanks" at bounding box center [106, 338] width 108 height 26
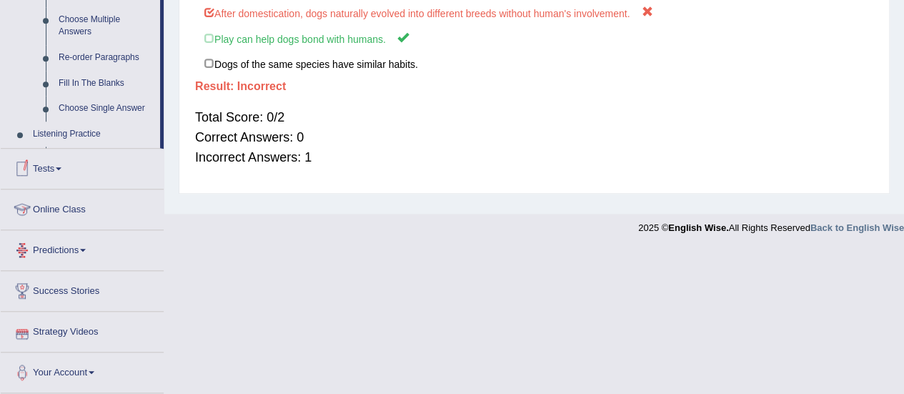
scroll to position [497, 0]
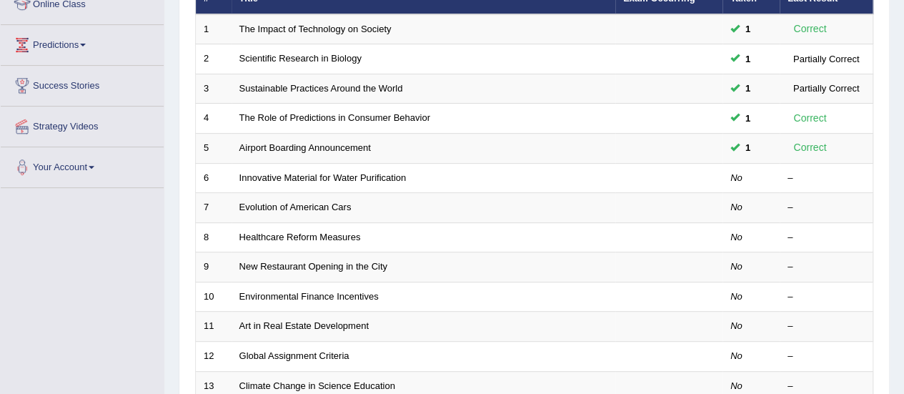
scroll to position [210, 0]
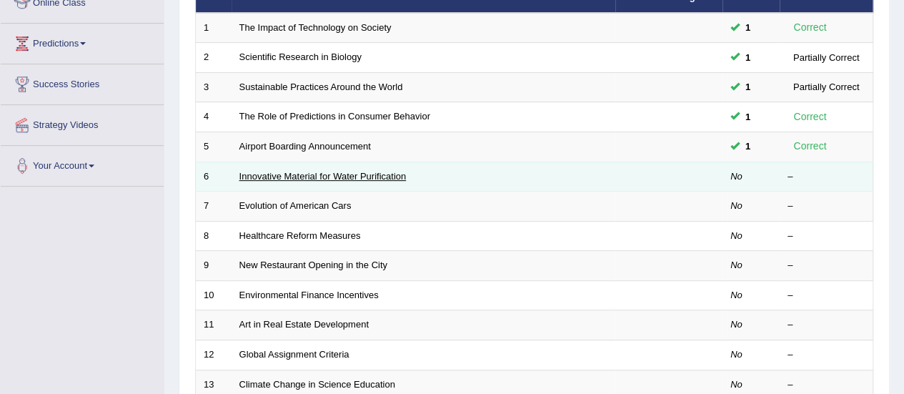
click at [280, 176] on link "Innovative Material for Water Purification" at bounding box center [322, 176] width 167 height 11
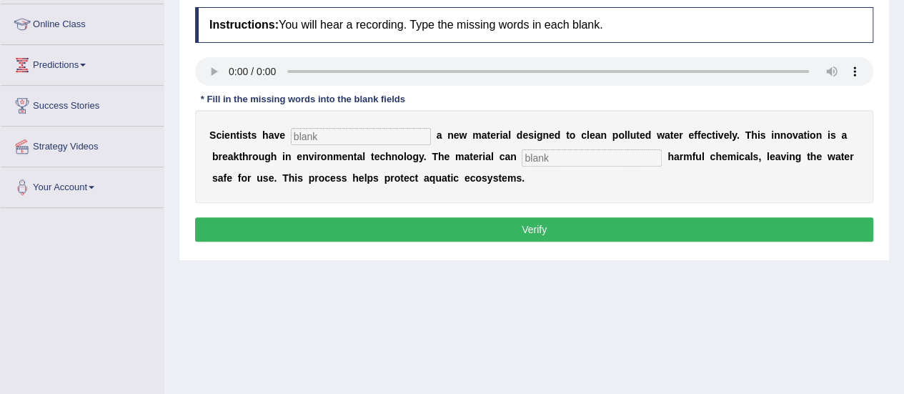
scroll to position [190, 0]
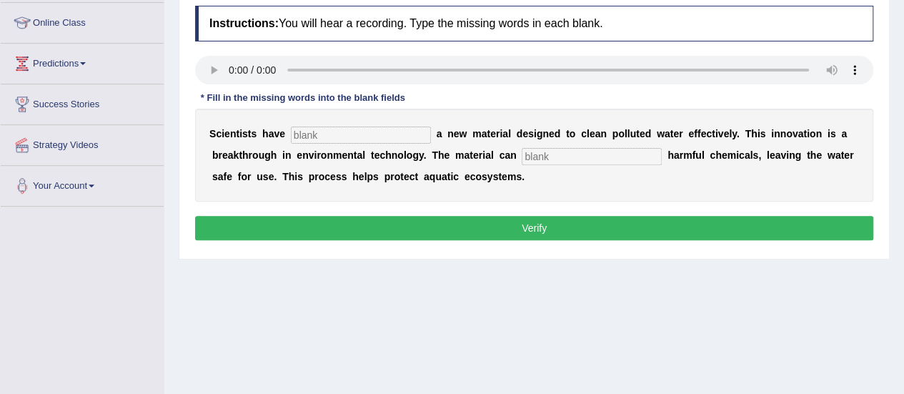
click at [334, 139] on input "text" at bounding box center [361, 134] width 140 height 17
type input "made"
click at [557, 151] on input "text" at bounding box center [592, 156] width 140 height 17
type input "absorb"
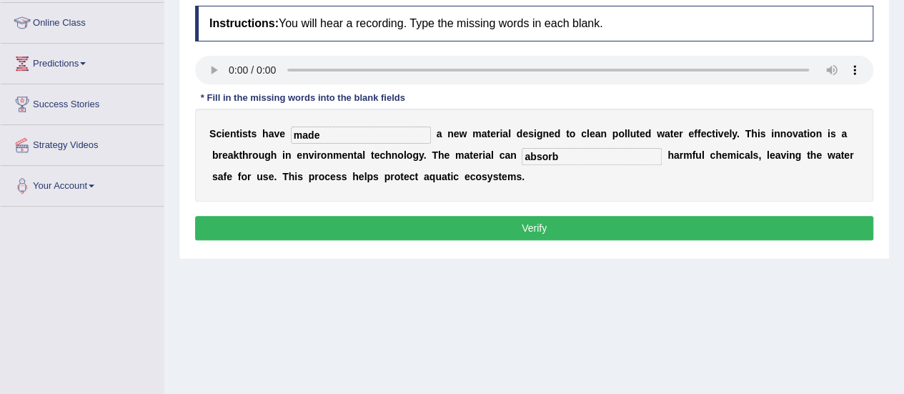
click at [513, 223] on button "Verify" at bounding box center [534, 228] width 678 height 24
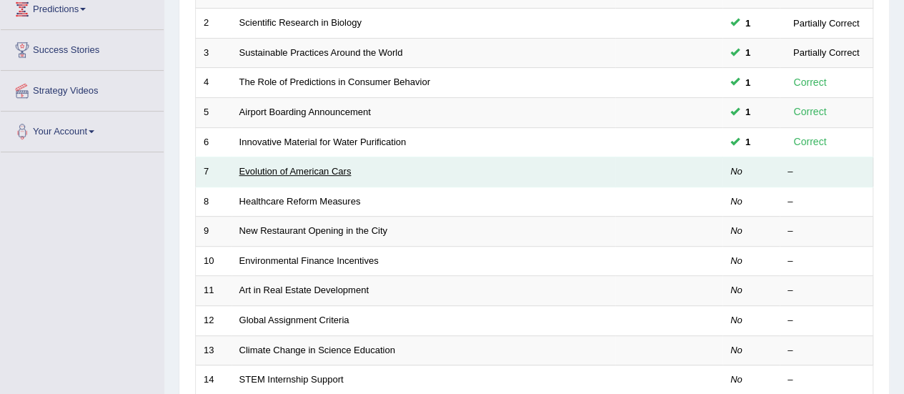
scroll to position [210, 0]
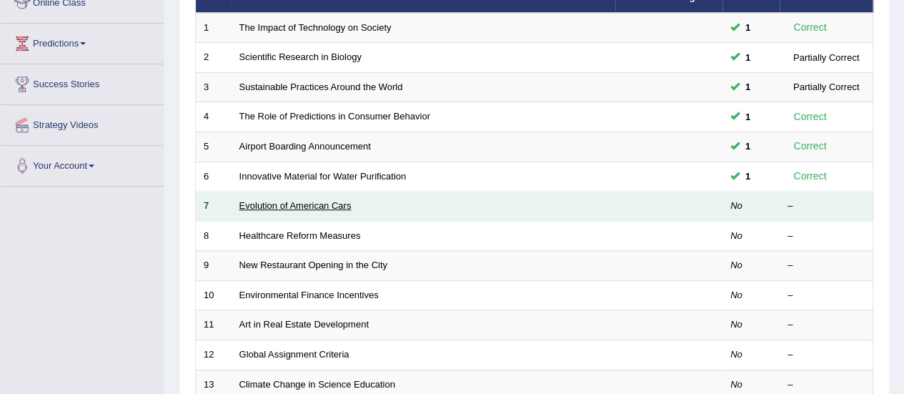
click at [302, 204] on link "Evolution of American Cars" at bounding box center [295, 205] width 112 height 11
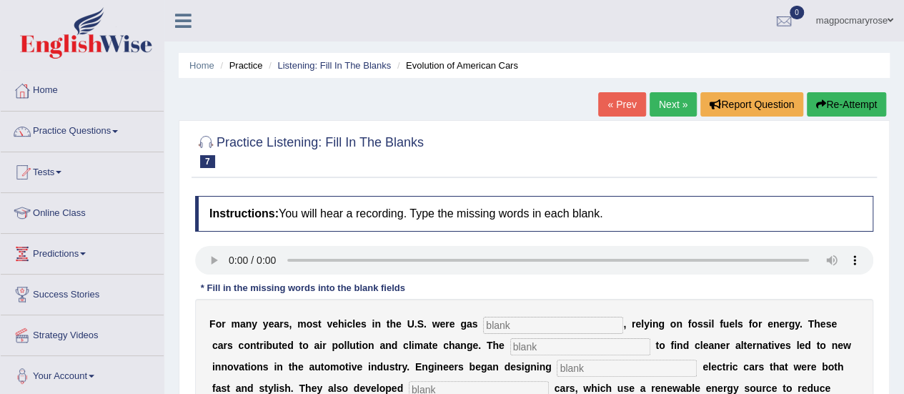
scroll to position [121, 0]
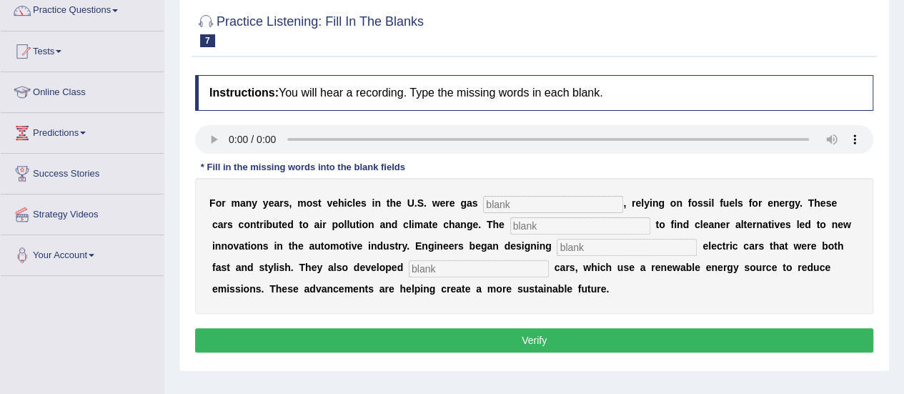
click at [537, 212] on div "F o r m a n y y e a r s , m o s t v e h i c l e s i n t h e U . S . w e r e g a…" at bounding box center [534, 246] width 678 height 136
click at [536, 200] on input "text" at bounding box center [553, 204] width 140 height 17
type input "powered"
click at [537, 225] on input "text" at bounding box center [580, 225] width 140 height 17
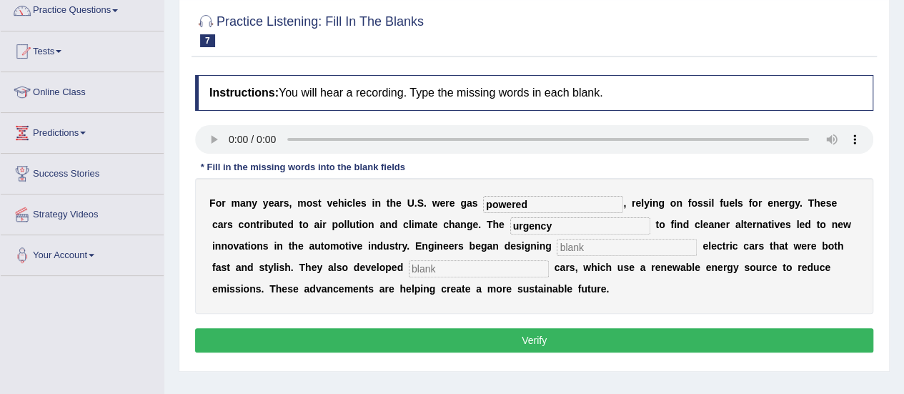
type input "urgency"
click at [604, 246] on input "text" at bounding box center [627, 247] width 140 height 17
type input "slick"
click at [517, 277] on div "F o r m a n y y e a r s , m o s t v e h i c l e s i n t h e U . S . w e r e g a…" at bounding box center [534, 246] width 678 height 136
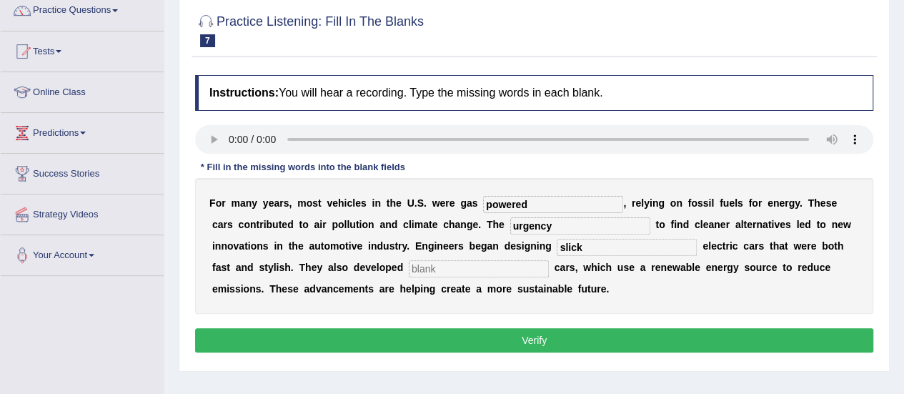
click at [518, 270] on input "text" at bounding box center [479, 268] width 140 height 17
type input "hydrogen"
click at [516, 339] on button "Verify" at bounding box center [534, 340] width 678 height 24
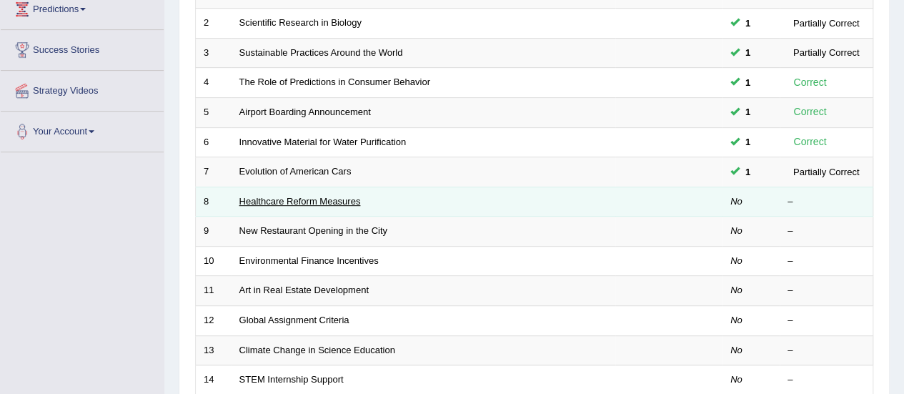
click at [293, 197] on link "Healthcare Reform Measures" at bounding box center [299, 201] width 121 height 11
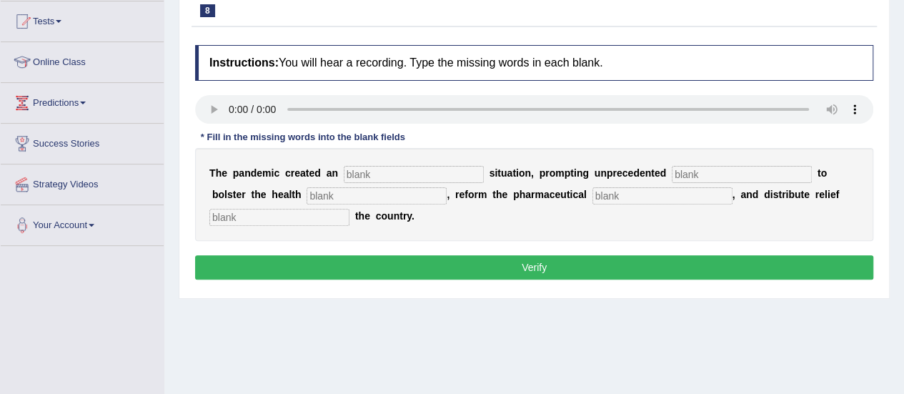
scroll to position [159, 0]
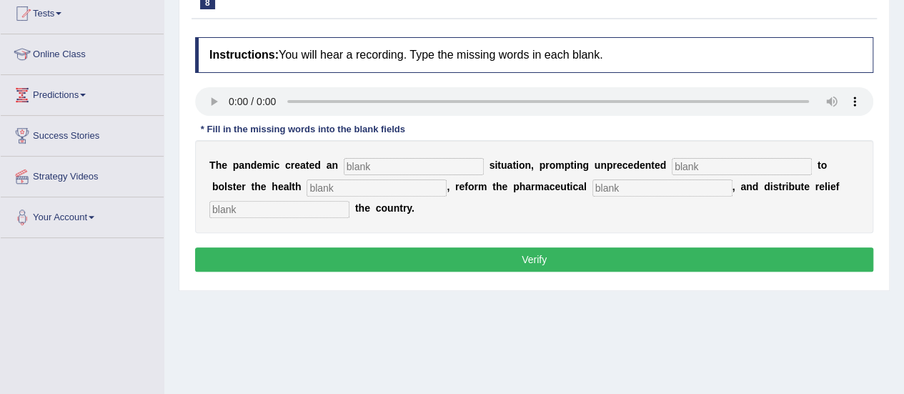
click at [379, 172] on input "text" at bounding box center [414, 166] width 140 height 17
click at [379, 166] on input "text" at bounding box center [414, 166] width 140 height 17
type input "urgent"
click at [686, 162] on input "text" at bounding box center [742, 166] width 140 height 17
type input "contributui"
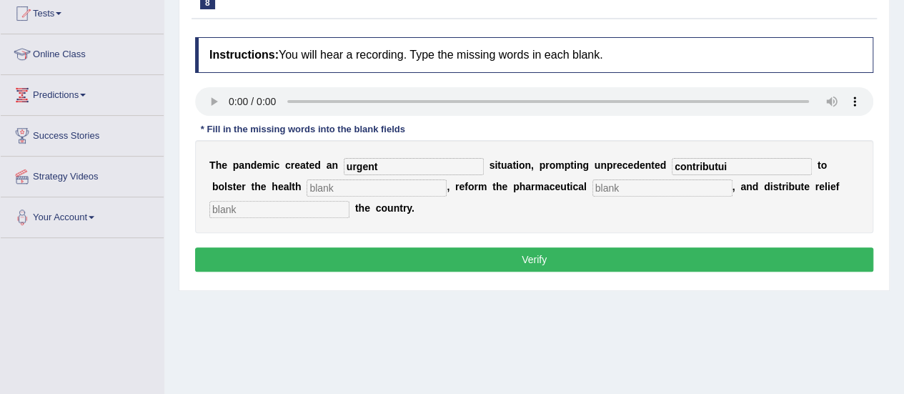
click at [419, 188] on input "text" at bounding box center [377, 187] width 140 height 17
type input "system"
click at [622, 179] on input "text" at bounding box center [662, 187] width 140 height 17
type input "scetlr"
click at [335, 203] on input "text" at bounding box center [279, 209] width 140 height 17
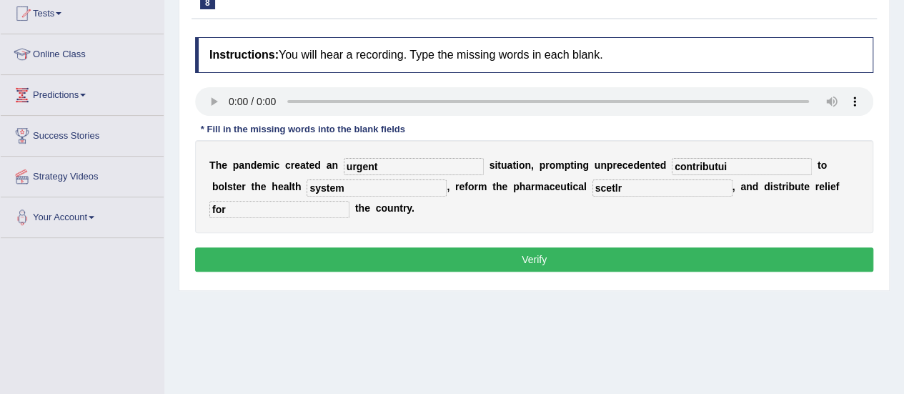
type input "for"
click at [731, 166] on input "contributui" at bounding box center [742, 166] width 140 height 17
type input "contribution"
click at [637, 186] on input "scetlr" at bounding box center [662, 187] width 140 height 17
type input "sector"
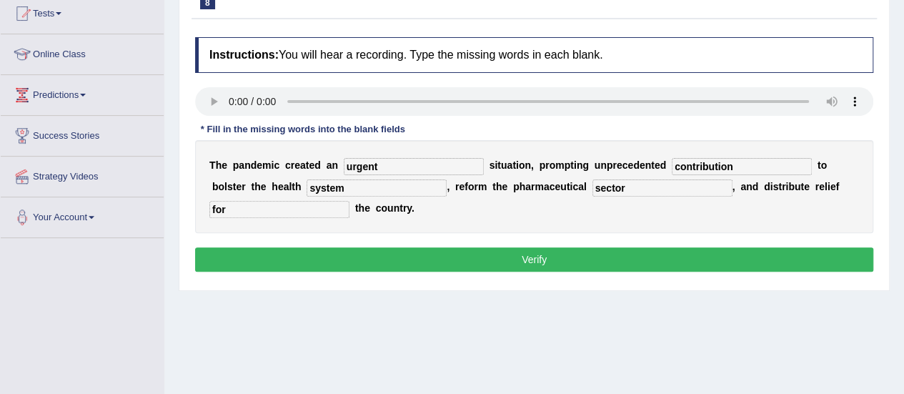
click at [495, 260] on button "Verify" at bounding box center [534, 259] width 678 height 24
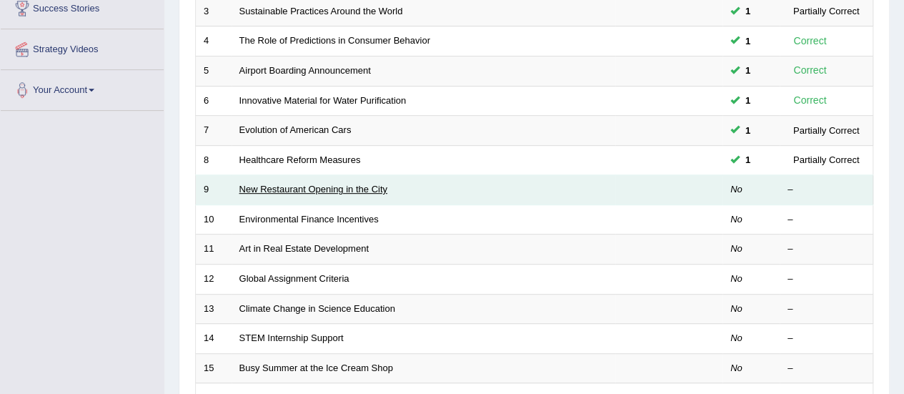
click at [310, 188] on link "New Restaurant Opening in the City" at bounding box center [313, 189] width 148 height 11
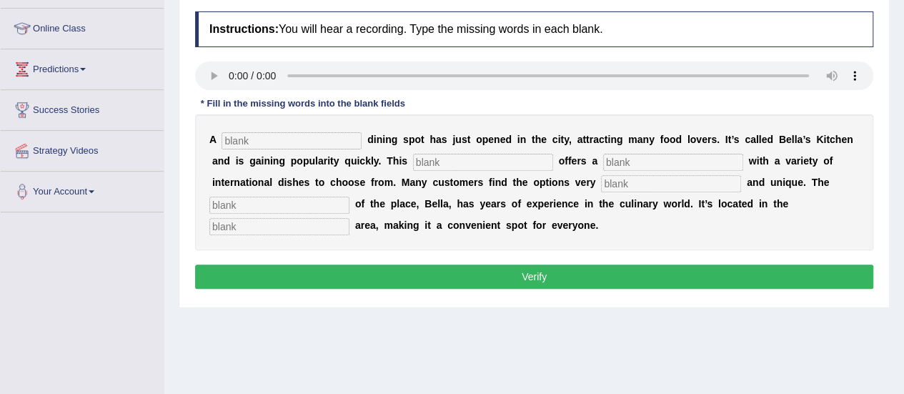
scroll to position [187, 0]
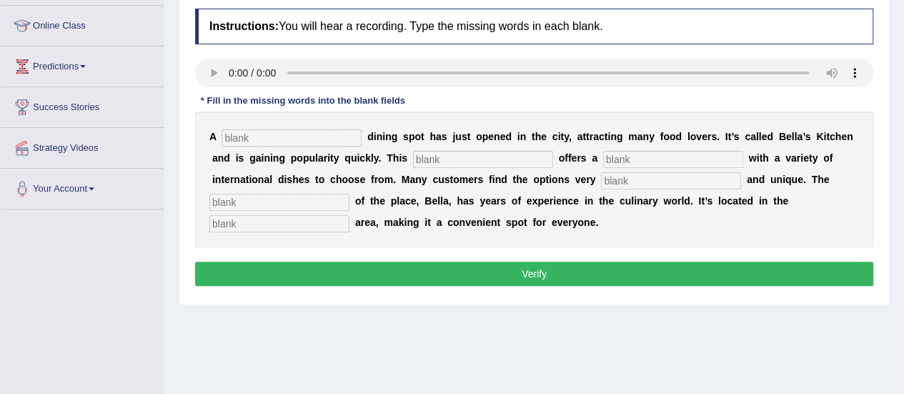
click at [267, 131] on input "text" at bounding box center [291, 137] width 140 height 17
type input "new"
click at [430, 151] on input "text" at bounding box center [483, 159] width 140 height 17
click at [437, 153] on input "text" at bounding box center [483, 159] width 140 height 17
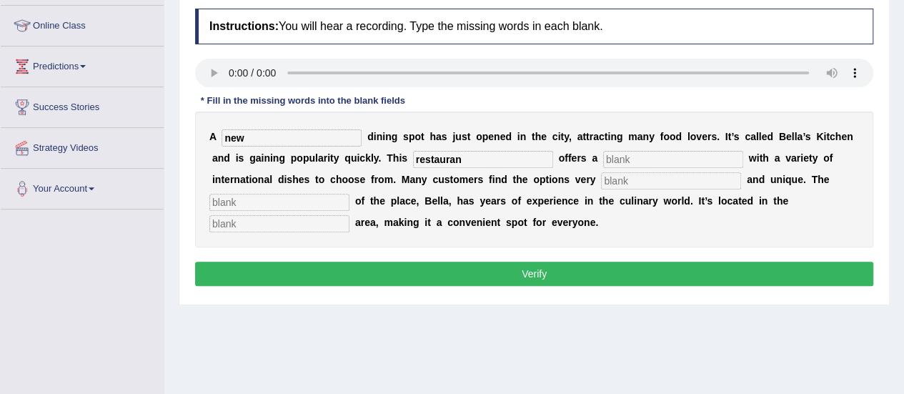
type input "restauran"
click at [627, 151] on input "text" at bounding box center [673, 159] width 140 height 17
type input "menu"
click at [258, 199] on input "text" at bounding box center [279, 202] width 140 height 17
click at [657, 179] on input "text" at bounding box center [671, 180] width 140 height 17
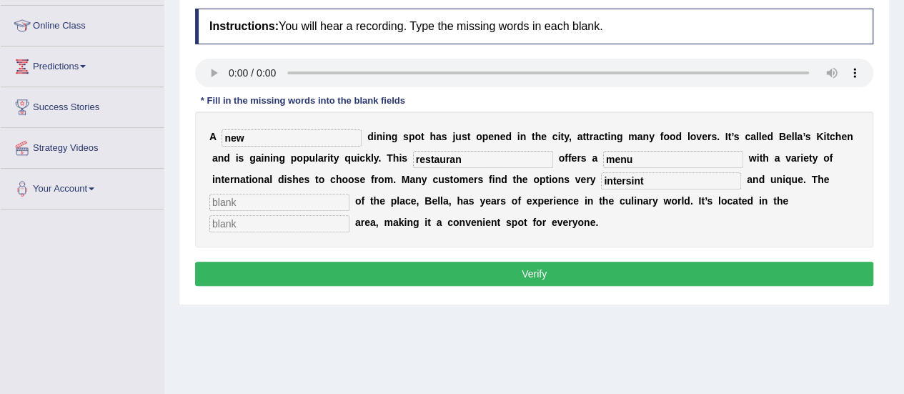
type input "intersint"
click at [323, 207] on input "text" at bounding box center [279, 202] width 140 height 17
type input "owner"
click at [305, 229] on input "text" at bounding box center [279, 223] width 140 height 17
type input "downtown"
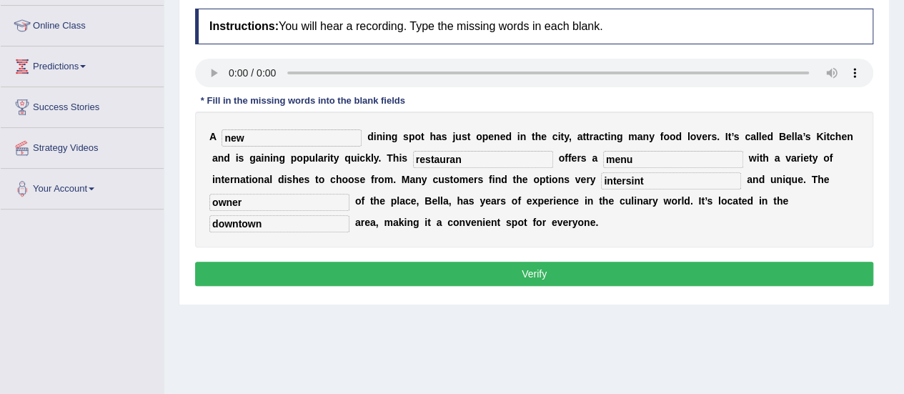
click at [657, 176] on input "intersint" at bounding box center [671, 180] width 140 height 17
type input "interesting"
click at [489, 156] on input "restauran" at bounding box center [483, 159] width 140 height 17
type input "restaurant"
click at [358, 272] on button "Verify" at bounding box center [534, 274] width 678 height 24
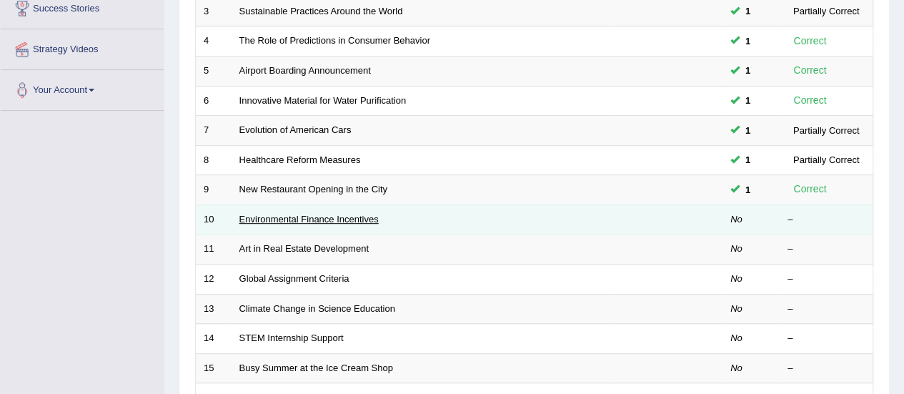
click at [269, 218] on link "Environmental Finance Incentives" at bounding box center [308, 219] width 139 height 11
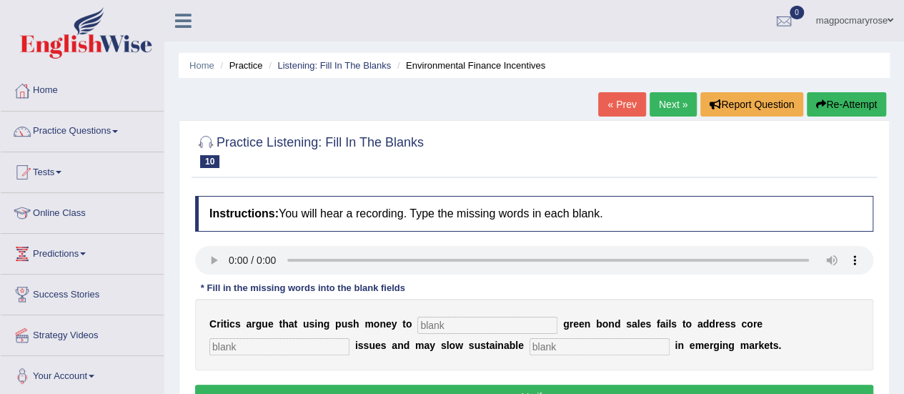
scroll to position [154, 0]
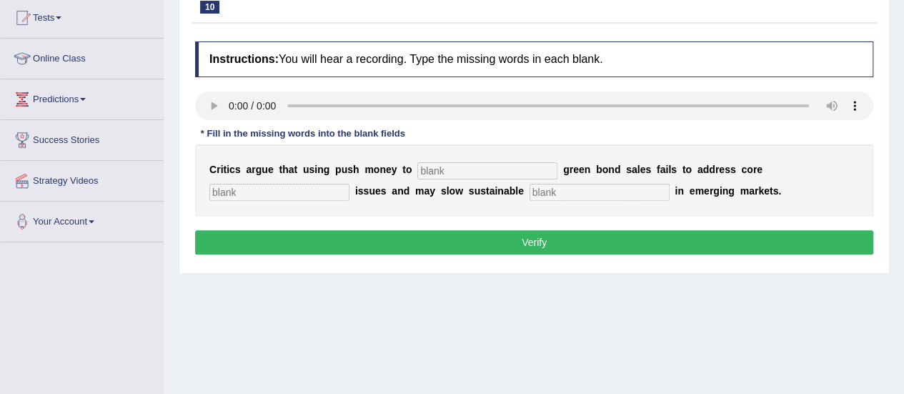
click at [452, 170] on input "text" at bounding box center [487, 170] width 140 height 17
type input "boosst"
click at [323, 192] on input "text" at bounding box center [279, 192] width 140 height 17
type input "limate"
click at [559, 195] on input "text" at bounding box center [599, 192] width 140 height 17
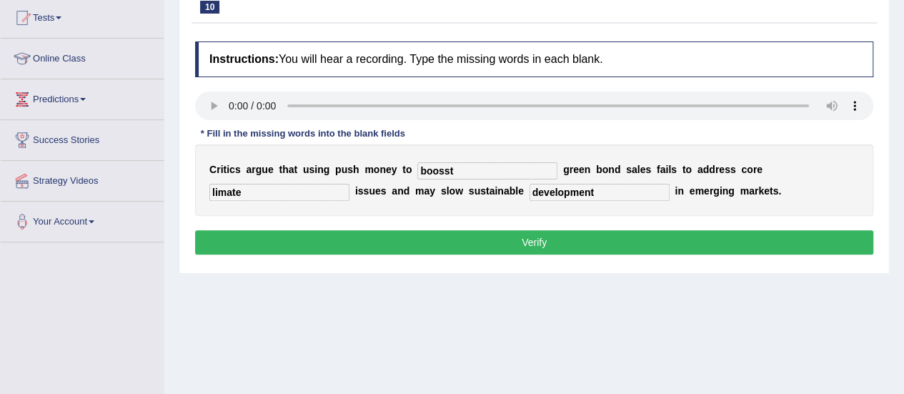
type input "development"
click at [210, 192] on input "limate" at bounding box center [279, 192] width 140 height 17
type input "climate"
click at [454, 168] on input "boosst" at bounding box center [487, 170] width 140 height 17
type input "boost"
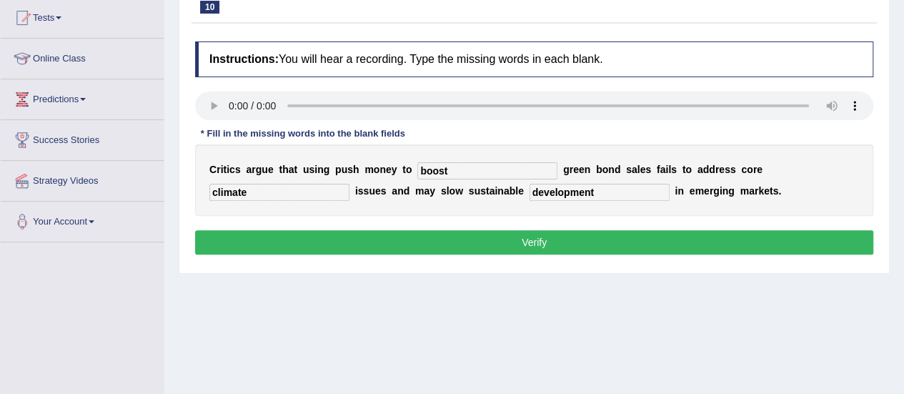
click at [439, 234] on button "Verify" at bounding box center [534, 242] width 678 height 24
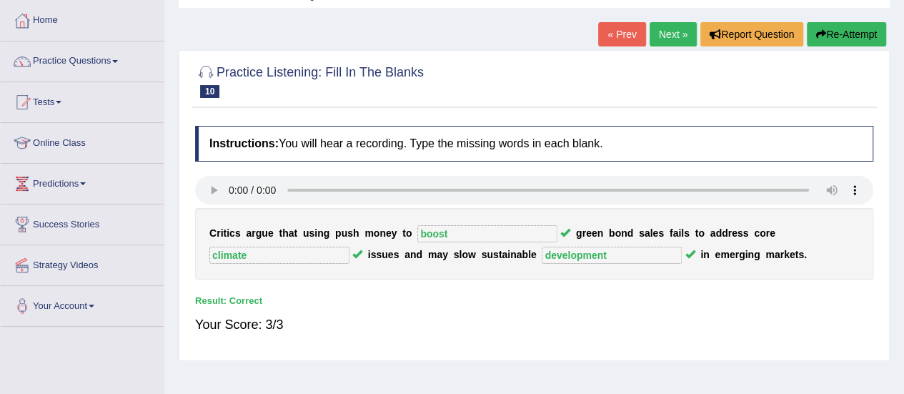
scroll to position [59, 0]
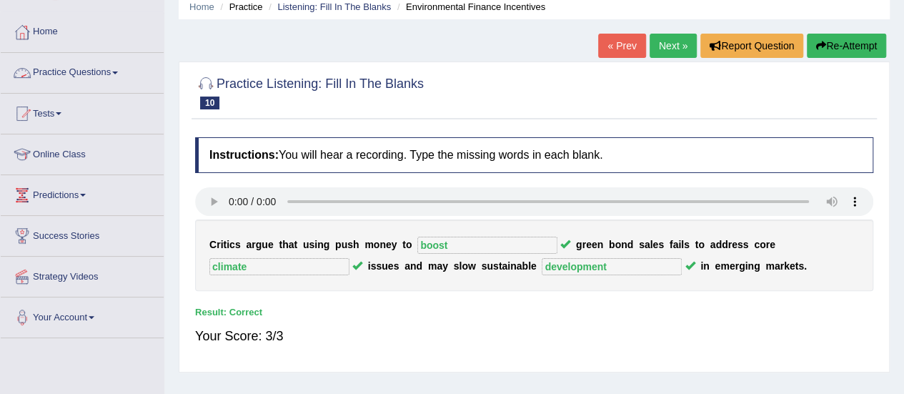
click at [79, 78] on link "Practice Questions" at bounding box center [82, 71] width 163 height 36
click at [79, 78] on link "Practice Questions" at bounding box center [80, 71] width 159 height 36
click at [79, 78] on link "Practice Questions" at bounding box center [82, 71] width 163 height 36
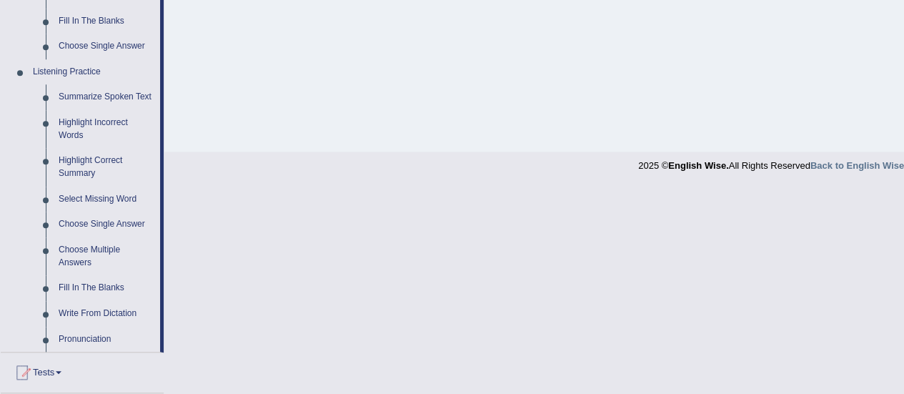
scroll to position [569, 0]
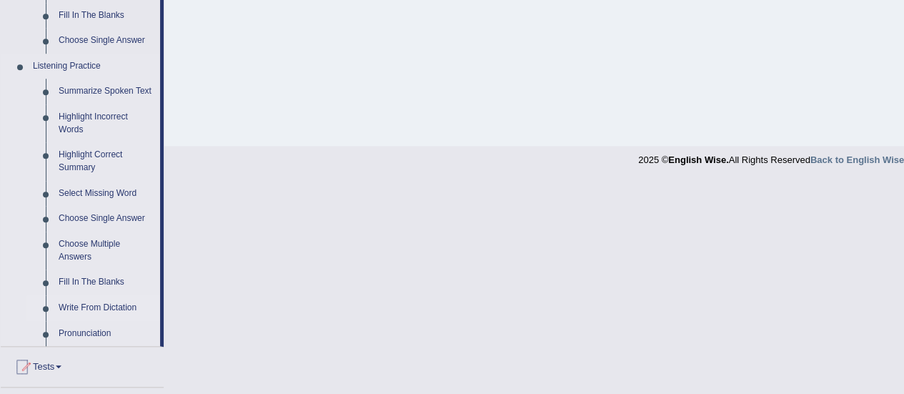
click at [129, 306] on link "Write From Dictation" at bounding box center [106, 308] width 108 height 26
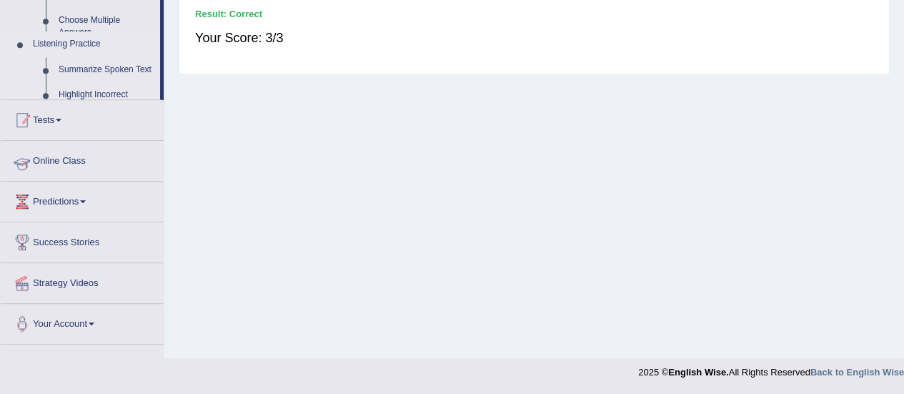
scroll to position [286, 0]
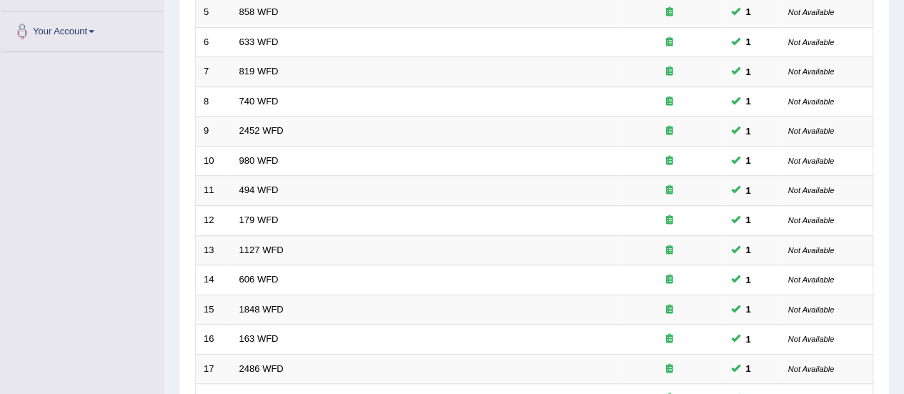
scroll to position [545, 0]
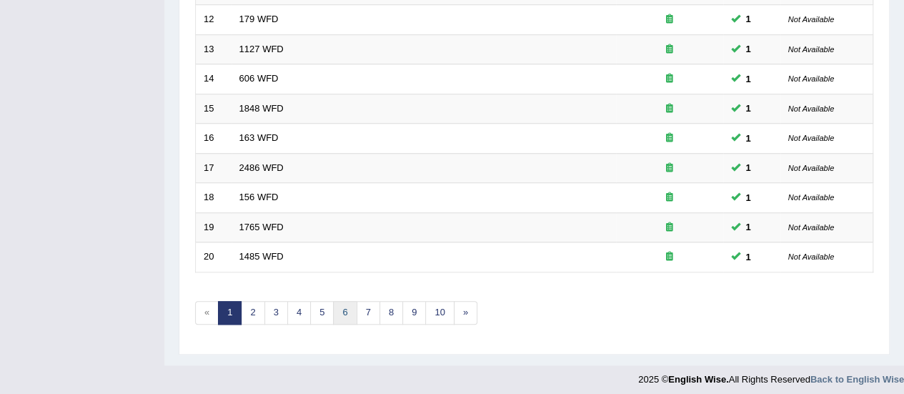
click at [337, 307] on link "6" at bounding box center [345, 313] width 24 height 24
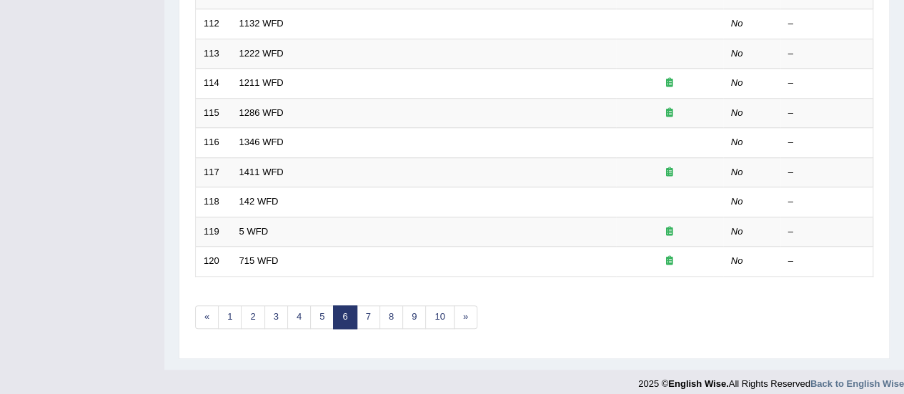
scroll to position [524, 0]
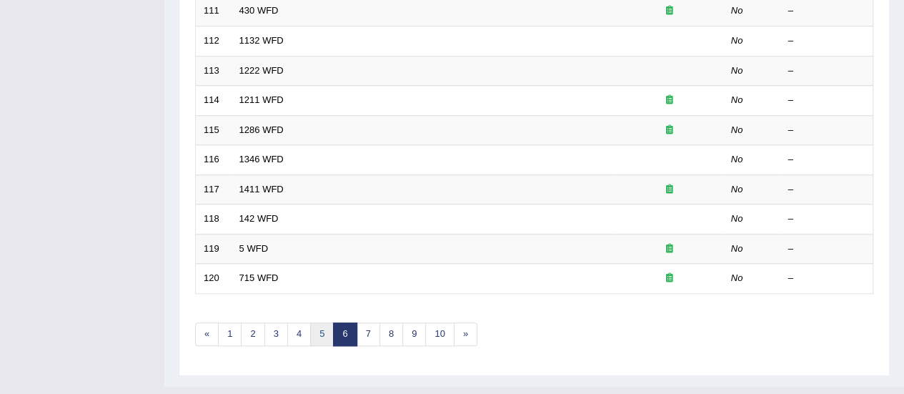
click at [320, 324] on link "5" at bounding box center [322, 334] width 24 height 24
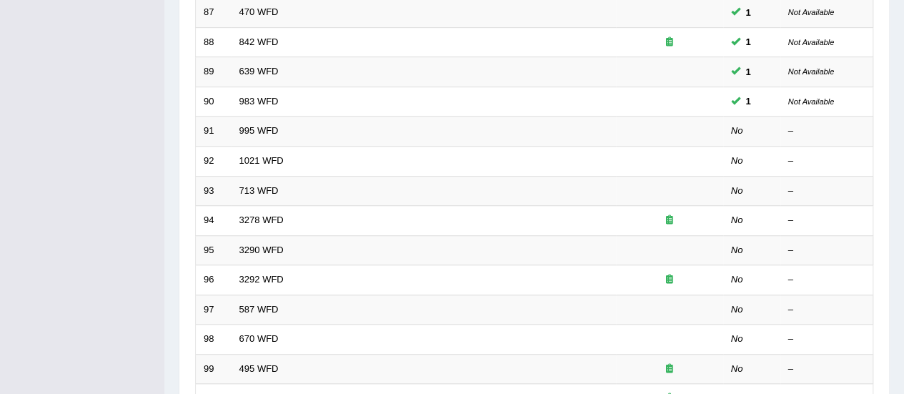
scroll to position [349, 0]
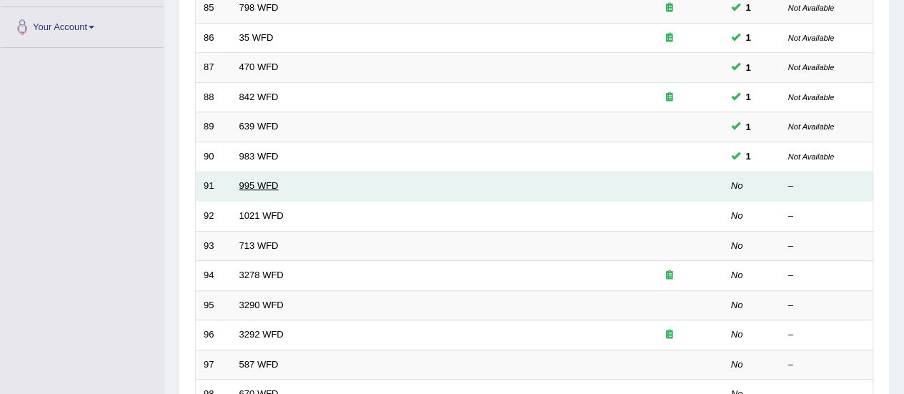
click at [256, 184] on link "995 WFD" at bounding box center [258, 185] width 39 height 11
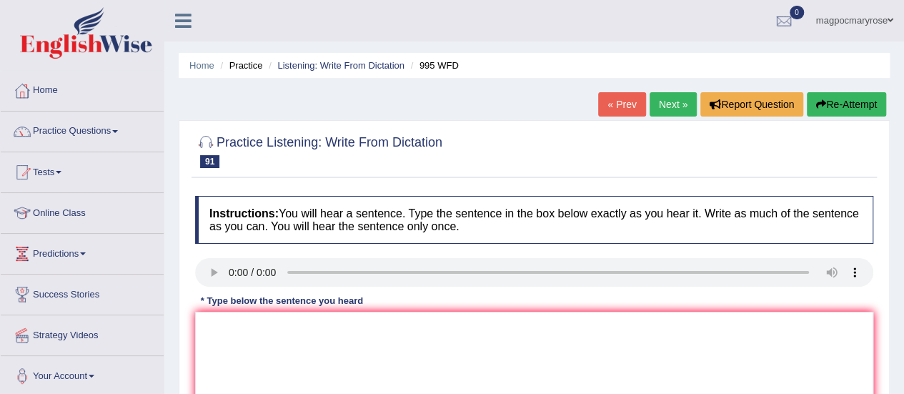
scroll to position [169, 0]
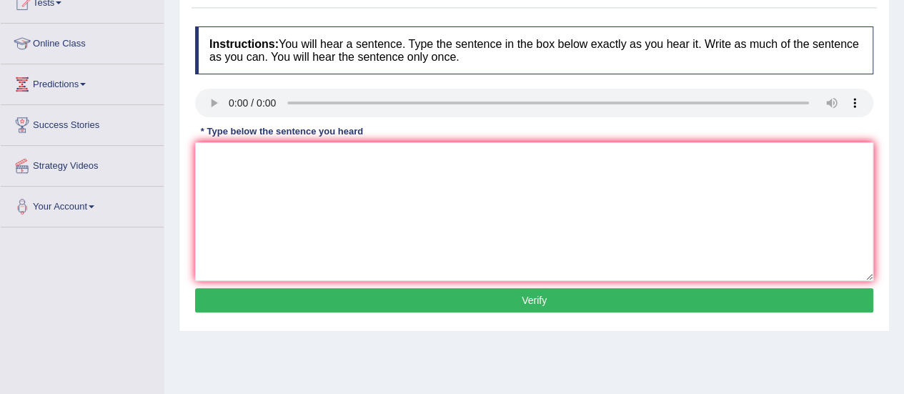
drag, startPoint x: 914, startPoint y: 136, endPoint x: 914, endPoint y: 221, distance: 84.3
click at [903, 221] on html "Toggle navigation Home Practice Questions Speaking Practice Read Aloud Repeat S…" at bounding box center [452, 28] width 904 height 394
click at [241, 175] on textarea at bounding box center [534, 211] width 678 height 139
click at [257, 183] on textarea at bounding box center [534, 211] width 678 height 139
click at [247, 181] on textarea at bounding box center [534, 211] width 678 height 139
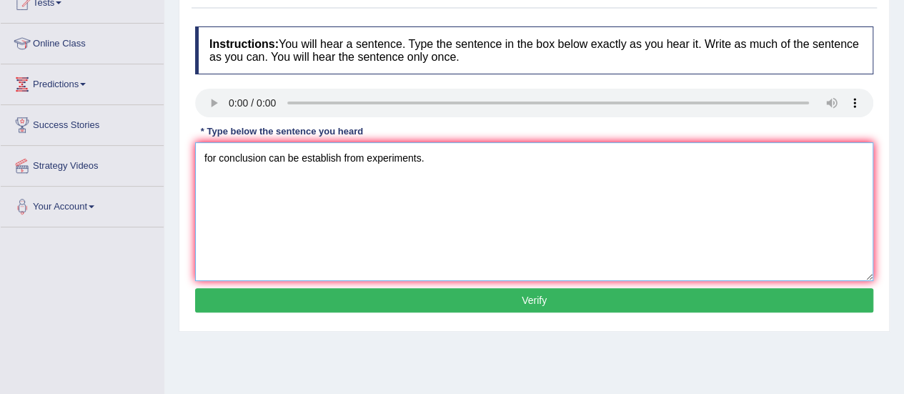
click at [208, 156] on textarea "for conclusion can be establish from experiments." at bounding box center [534, 211] width 678 height 139
type textarea "For conclusion can be establish from experiments."
click at [400, 299] on button "Verify" at bounding box center [534, 300] width 678 height 24
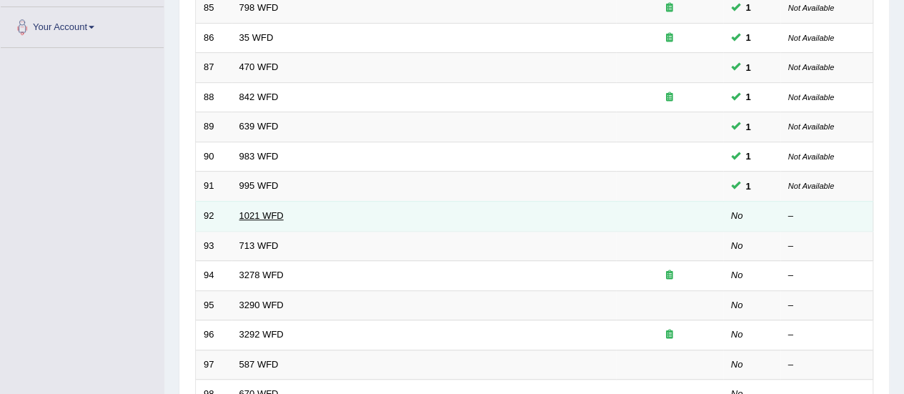
click at [256, 213] on link "1021 WFD" at bounding box center [261, 215] width 44 height 11
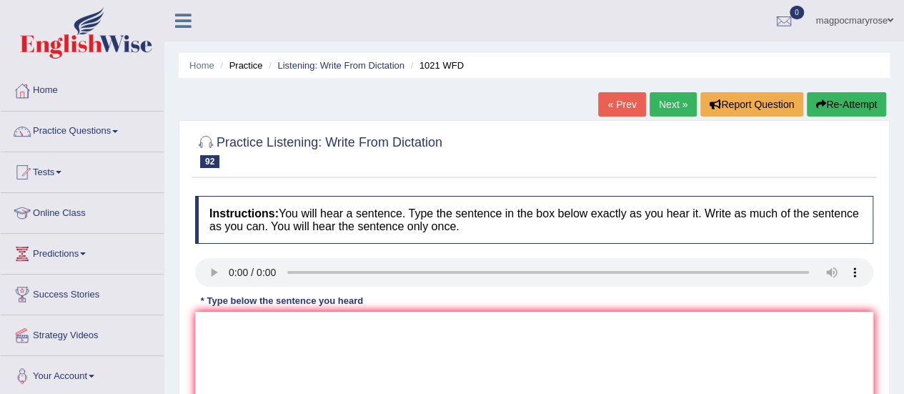
scroll to position [118, 0]
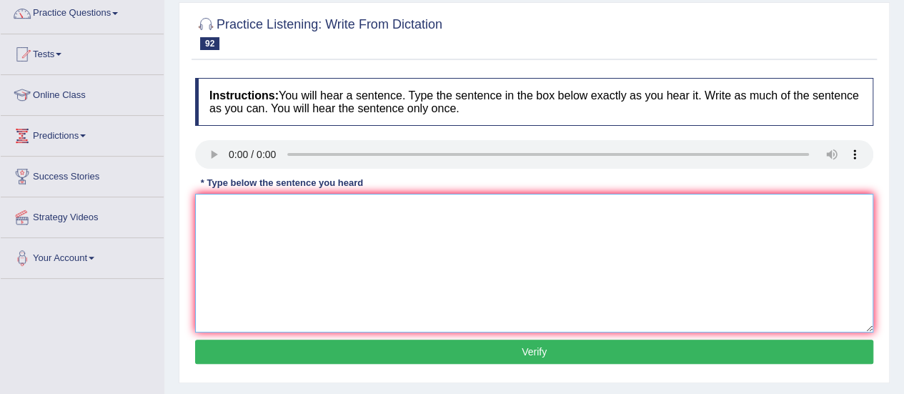
click at [259, 221] on textarea at bounding box center [534, 263] width 678 height 139
click at [250, 211] on textarea "The engis degree is specail valubale in third year." at bounding box center [534, 263] width 678 height 139
click at [334, 212] on textarea "The English degree is specail valubale in third year." at bounding box center [534, 263] width 678 height 139
click at [372, 211] on textarea "The English degree is special valubale in third year." at bounding box center [534, 263] width 678 height 139
click at [454, 213] on textarea "The English degree is special valuable in third year." at bounding box center [534, 263] width 678 height 139
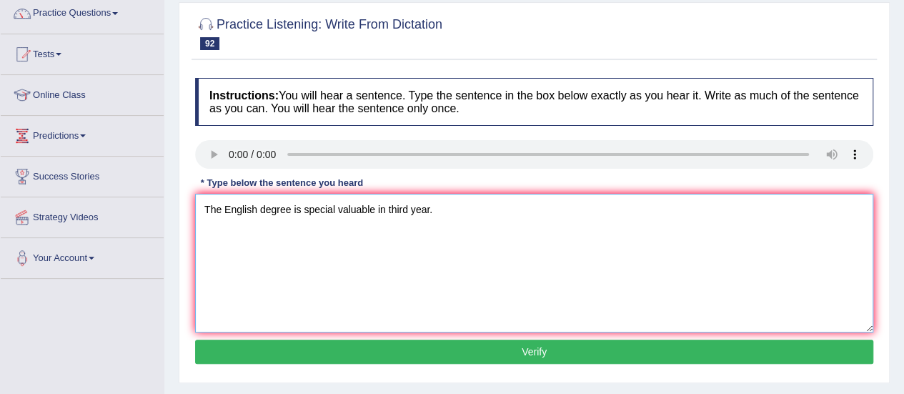
type textarea "The English degree is special valuable in third year."
click at [409, 348] on button "Verify" at bounding box center [534, 351] width 678 height 24
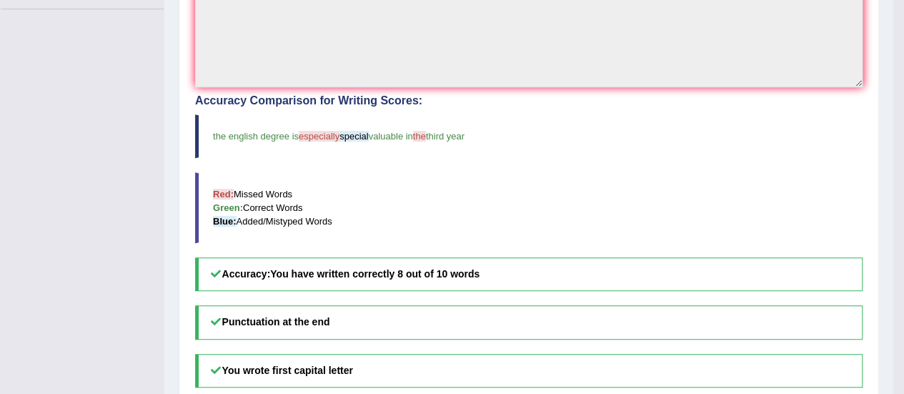
scroll to position [467, 0]
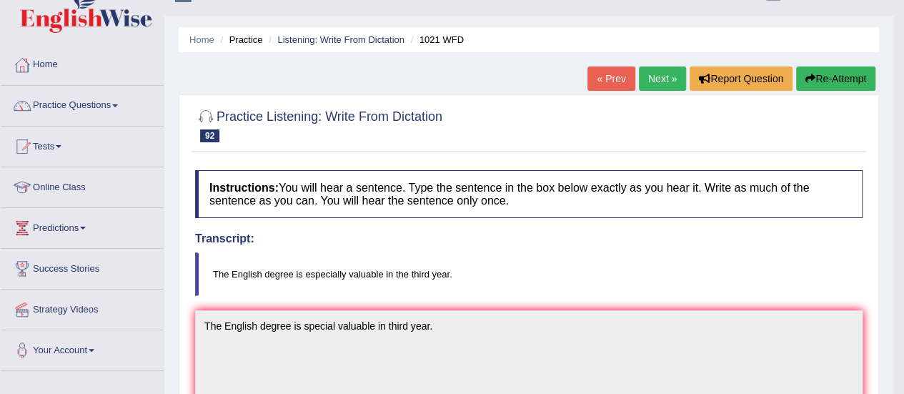
scroll to position [24, 0]
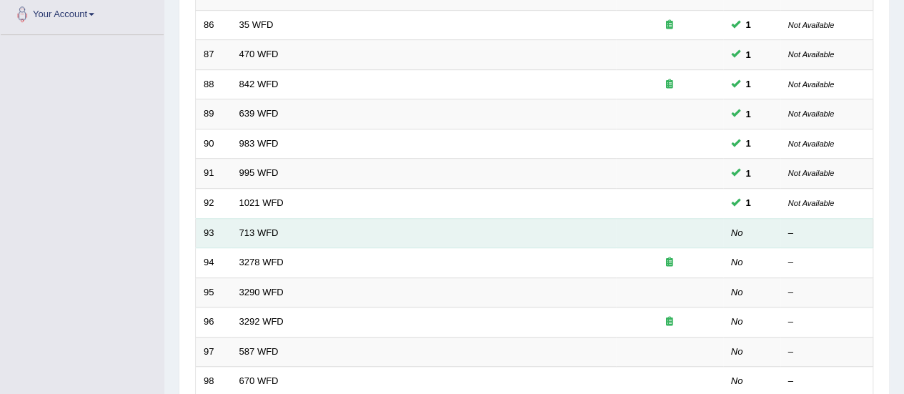
scroll to position [349, 0]
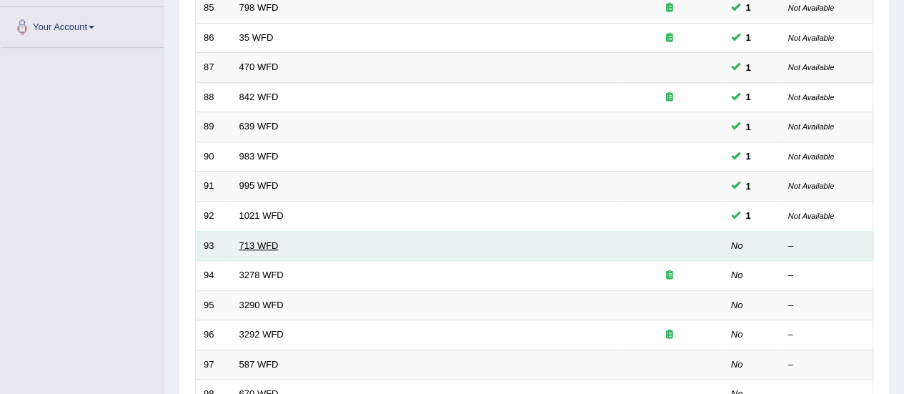
click at [244, 244] on link "713 WFD" at bounding box center [258, 245] width 39 height 11
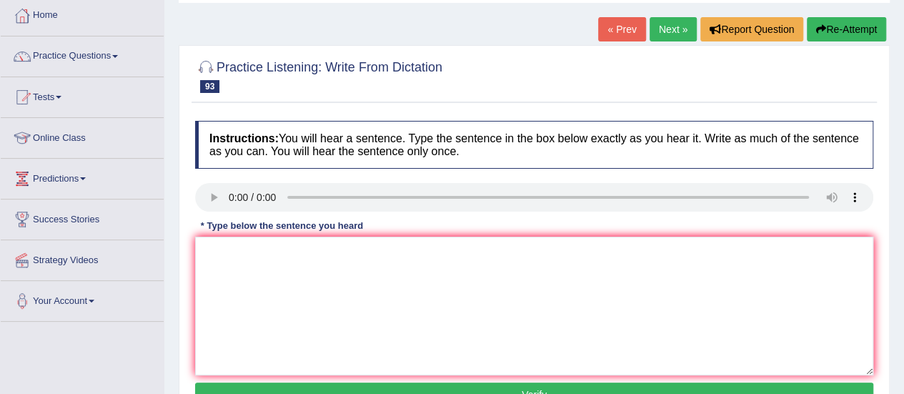
scroll to position [107, 0]
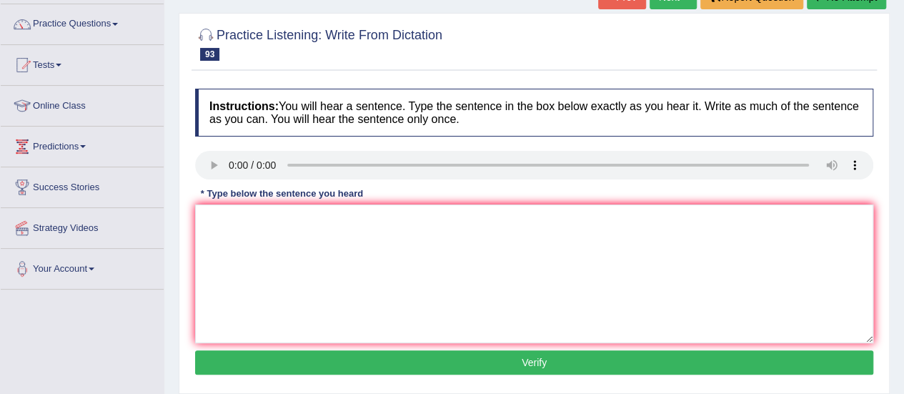
drag, startPoint x: 0, startPoint y: 0, endPoint x: 914, endPoint y: 193, distance: 934.0
click at [903, 193] on html "Toggle navigation Home Practice Questions Speaking Practice Read Aloud Repeat S…" at bounding box center [452, 90] width 904 height 394
click at [247, 228] on textarea at bounding box center [534, 273] width 678 height 139
click at [351, 222] on textarea "The spesker began by beginning outline of preentation." at bounding box center [534, 273] width 678 height 139
click at [243, 219] on textarea "The spesker began by beginning the outline of preentation." at bounding box center [534, 273] width 678 height 139
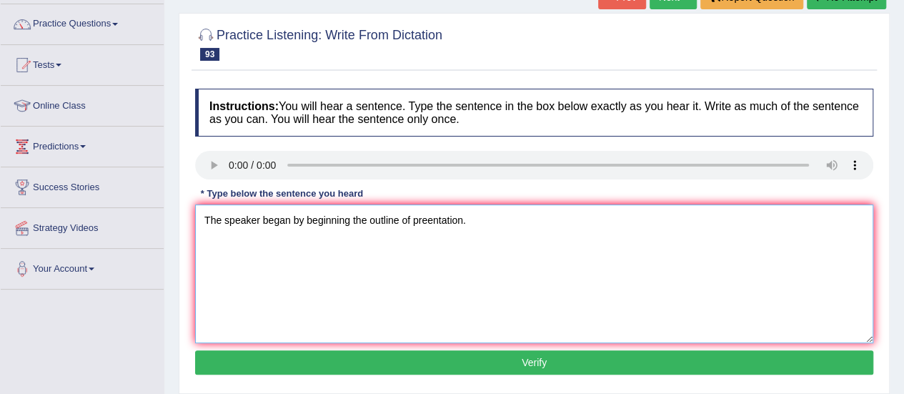
click at [429, 221] on textarea "The speaker began by beginning the outline of preentation." at bounding box center [534, 273] width 678 height 139
type textarea "The speaker began by beginning the outline of presentation."
click at [462, 367] on button "Verify" at bounding box center [534, 362] width 678 height 24
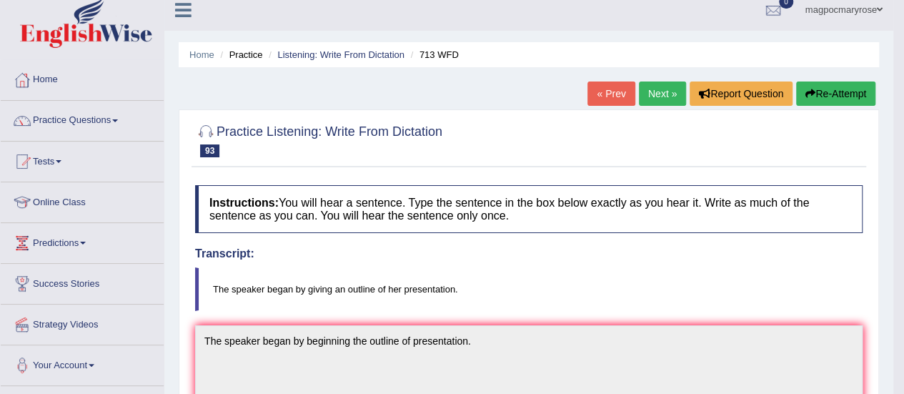
scroll to position [11, 0]
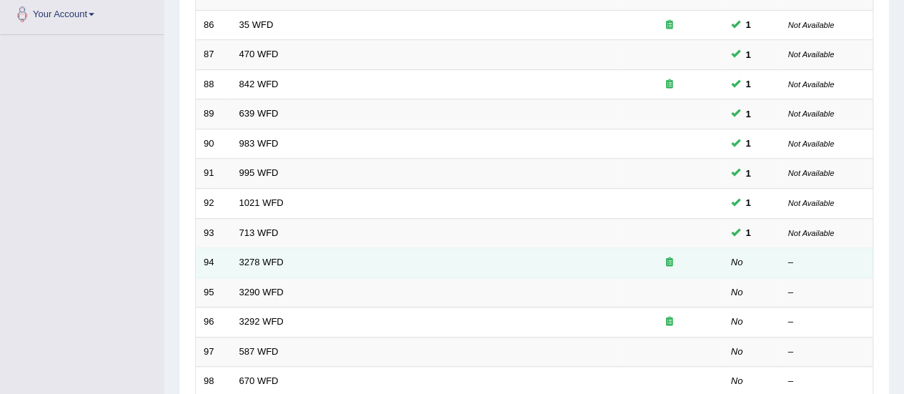
scroll to position [349, 0]
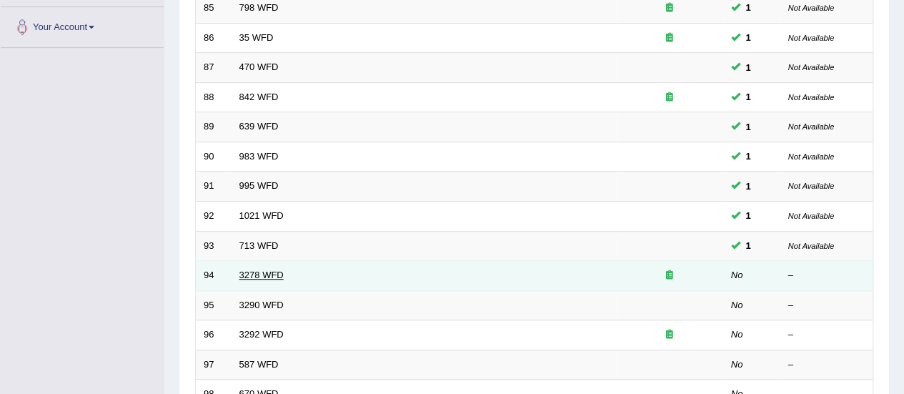
click at [266, 269] on link "3278 WFD" at bounding box center [261, 274] width 44 height 11
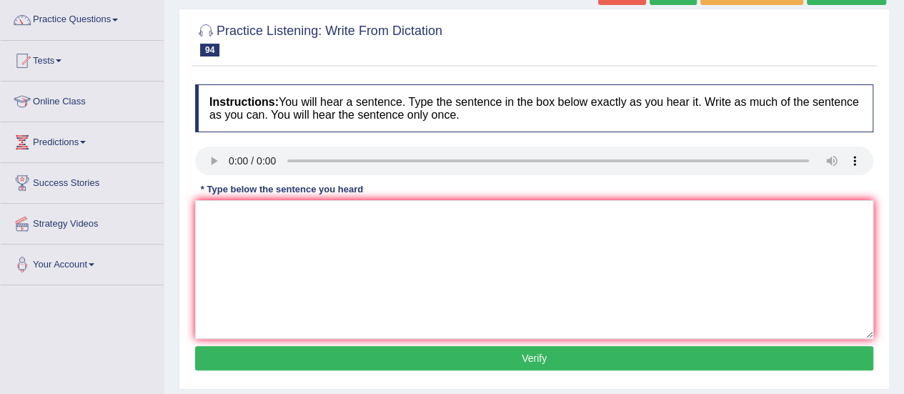
scroll to position [115, 0]
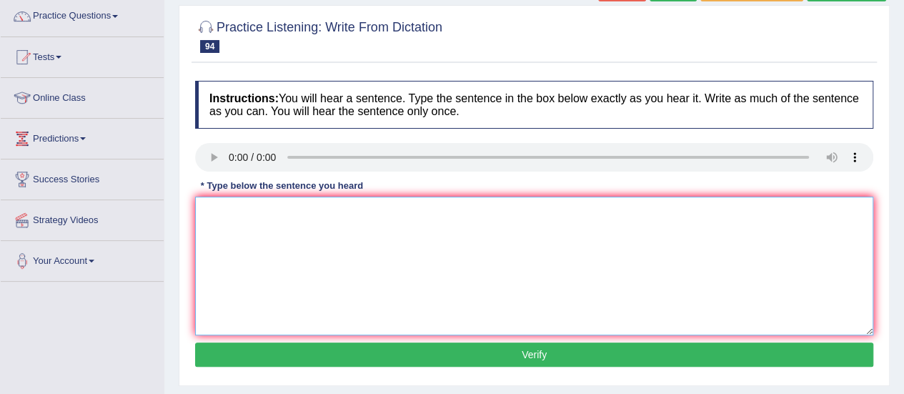
click at [260, 244] on textarea at bounding box center [534, 265] width 678 height 139
click at [217, 215] on textarea "Itbisimportant to plan your study plan carefully." at bounding box center [534, 265] width 678 height 139
click at [357, 214] on textarea "It important to plan your study plan carefully." at bounding box center [534, 265] width 678 height 139
click at [209, 213] on textarea "It important to plan your study time carefully." at bounding box center [534, 265] width 678 height 139
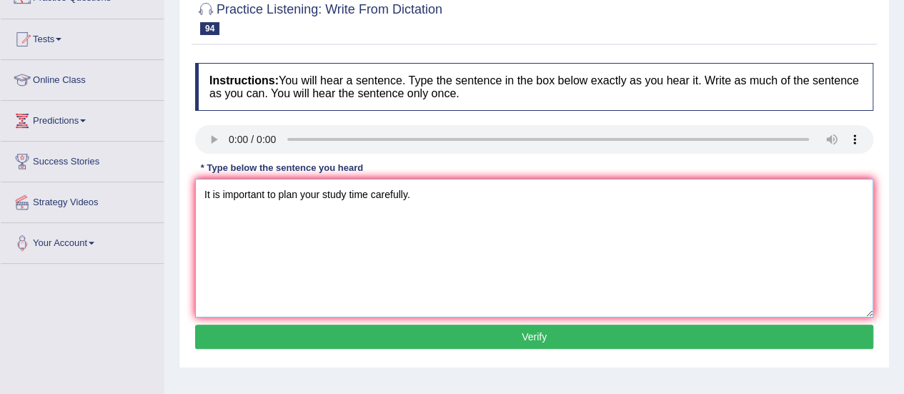
scroll to position [173, 0]
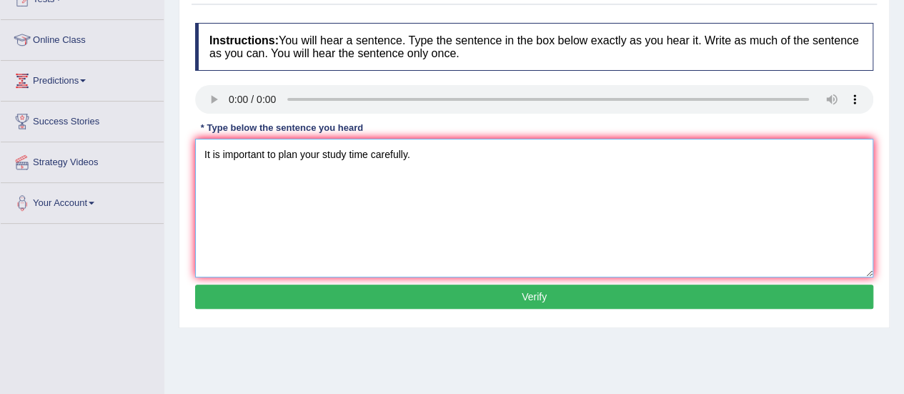
type textarea "It is important to plan your study time carefully."
drag, startPoint x: 533, startPoint y: 311, endPoint x: 532, endPoint y: 292, distance: 19.3
click at [532, 292] on div "Instructions: You will hear a sentence. Type the sentence in the box below exac…" at bounding box center [533, 168] width 685 height 304
click at [532, 292] on button "Verify" at bounding box center [534, 296] width 678 height 24
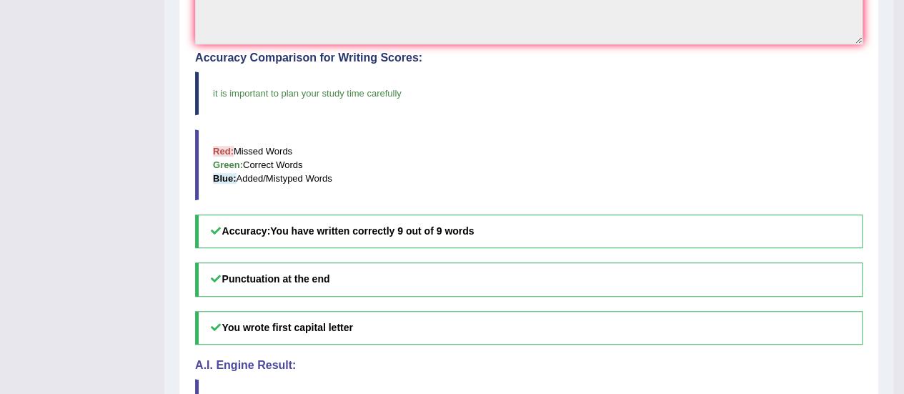
scroll to position [0, 0]
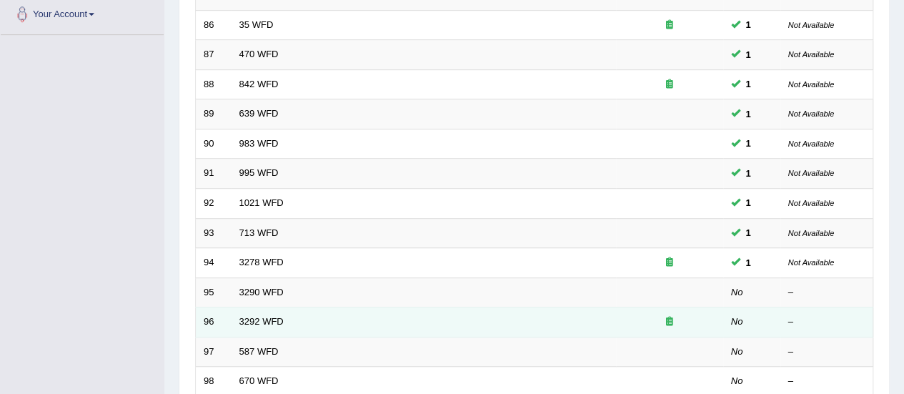
scroll to position [349, 0]
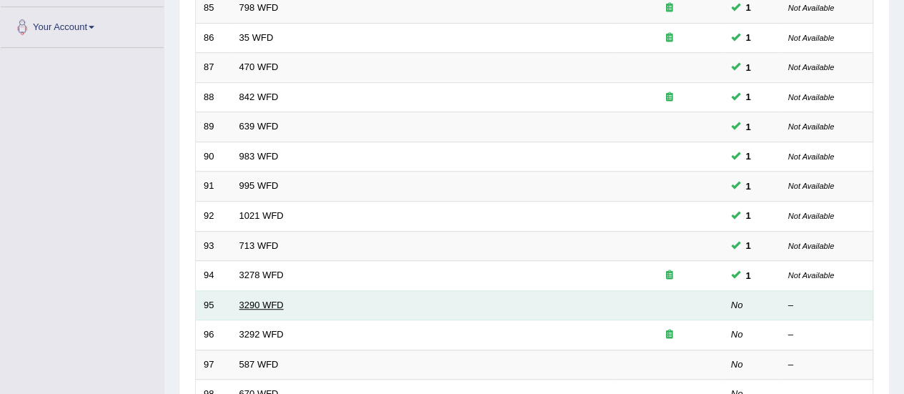
click at [273, 299] on link "3290 WFD" at bounding box center [261, 304] width 44 height 11
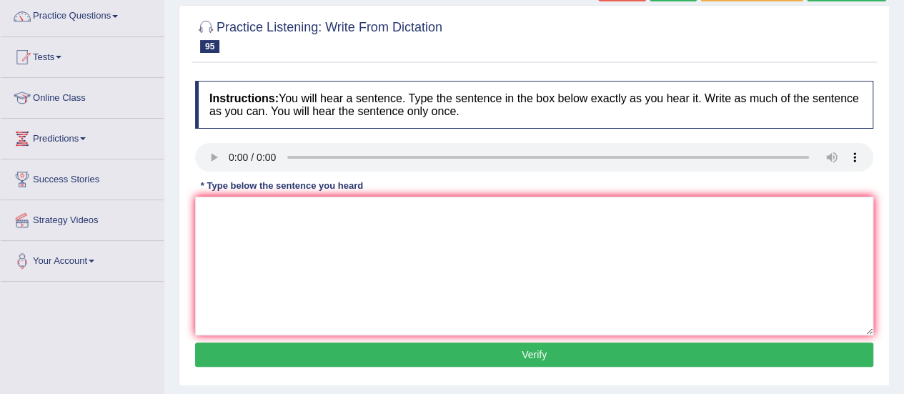
scroll to position [123, 0]
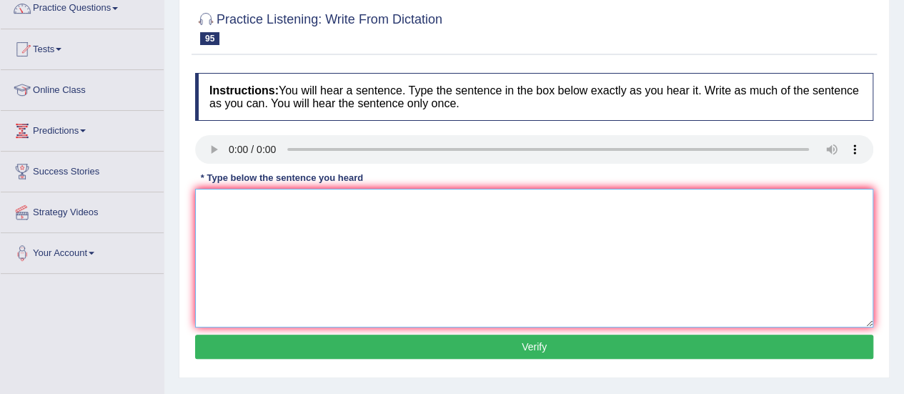
click at [272, 238] on textarea at bounding box center [534, 258] width 678 height 139
click at [259, 202] on textarea "You are rewuire to attend lecture an d wrote wekly report." at bounding box center [534, 258] width 678 height 139
click at [320, 204] on textarea "You are required to attend lecture an d wrote wekly report." at bounding box center [534, 258] width 678 height 139
click at [385, 203] on textarea "You are required to attend the lecture an d wrote wekly report." at bounding box center [534, 258] width 678 height 139
click at [429, 206] on textarea "You are required to attend the lecture and write wekly report." at bounding box center [534, 258] width 678 height 139
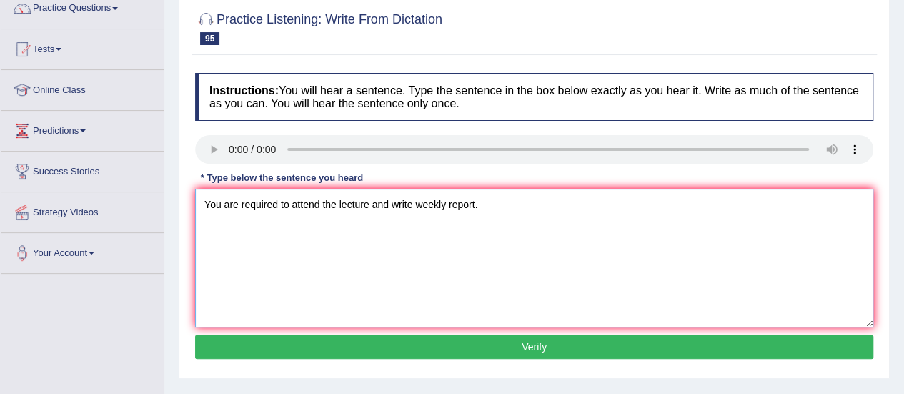
click at [506, 204] on textarea "You are required to attend the lecture and write weekly report." at bounding box center [534, 258] width 678 height 139
type textarea "You are required to attend the lecture and write weekly report."
click at [409, 334] on button "Verify" at bounding box center [534, 346] width 678 height 24
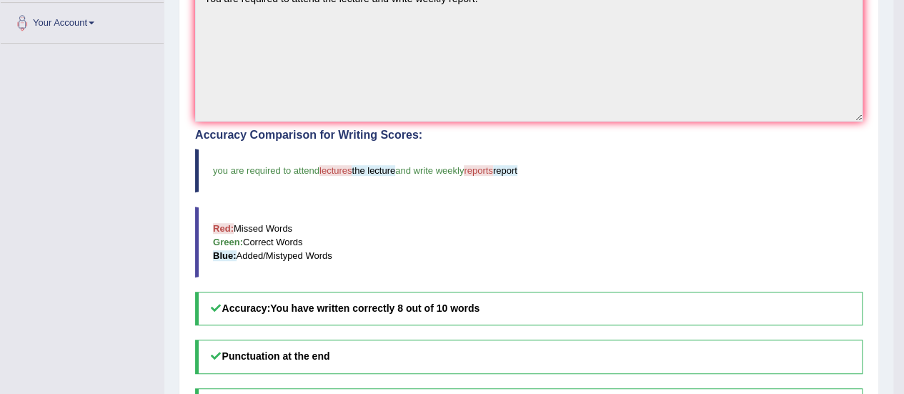
scroll to position [0, 0]
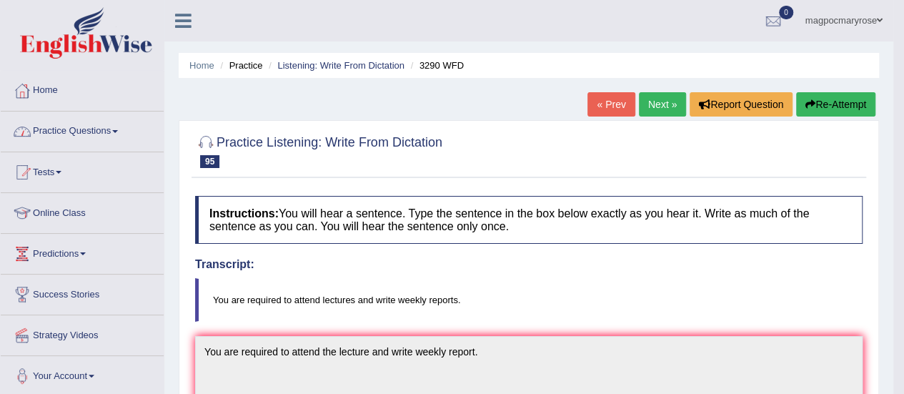
click at [101, 129] on link "Practice Questions" at bounding box center [82, 129] width 163 height 36
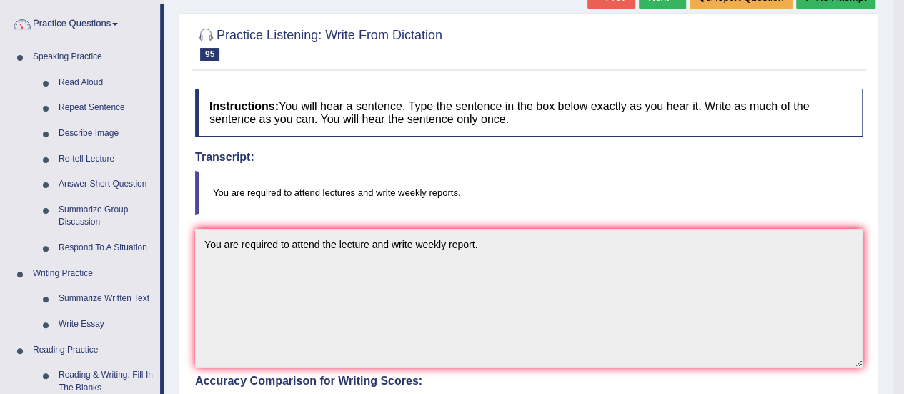
scroll to position [64, 0]
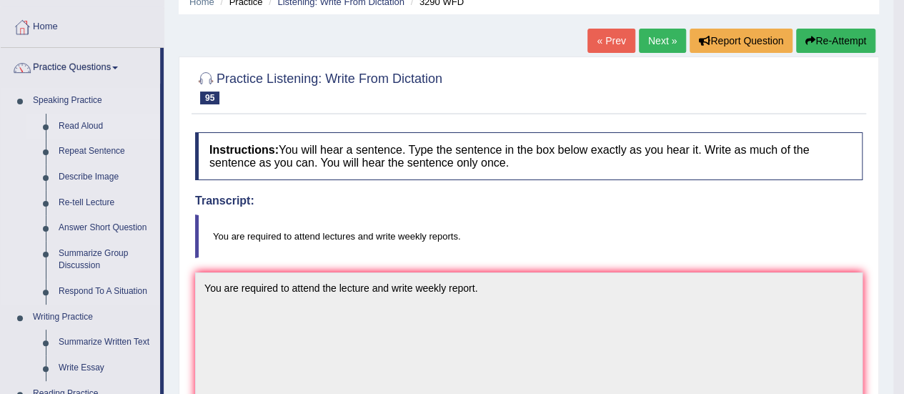
click at [80, 124] on link "Read Aloud" at bounding box center [106, 127] width 108 height 26
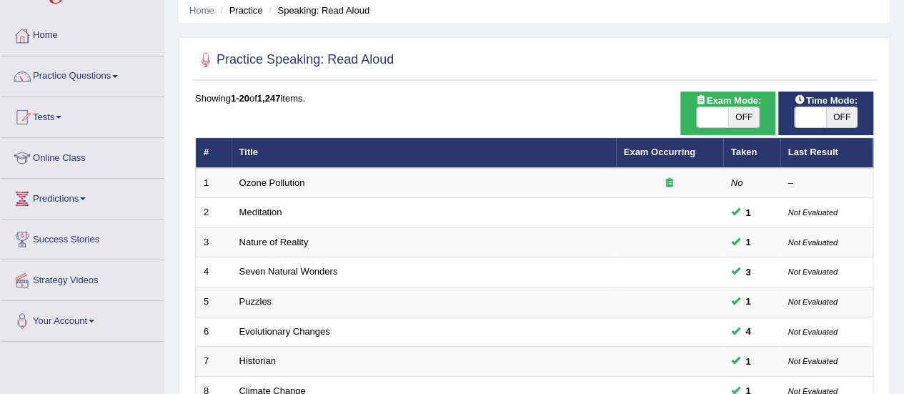
click at [861, 144] on html "Toggle navigation Home Practice Questions Speaking Practice Read Aloud Repeat S…" at bounding box center [452, 142] width 904 height 394
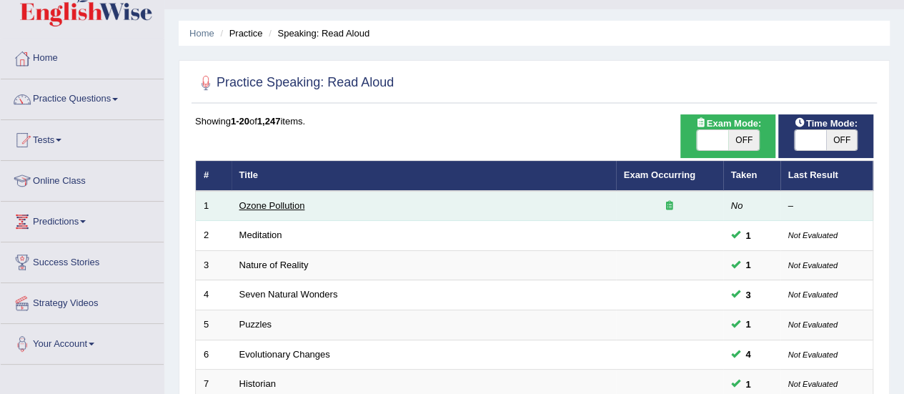
click at [292, 202] on link "Ozone Pollution" at bounding box center [272, 205] width 66 height 11
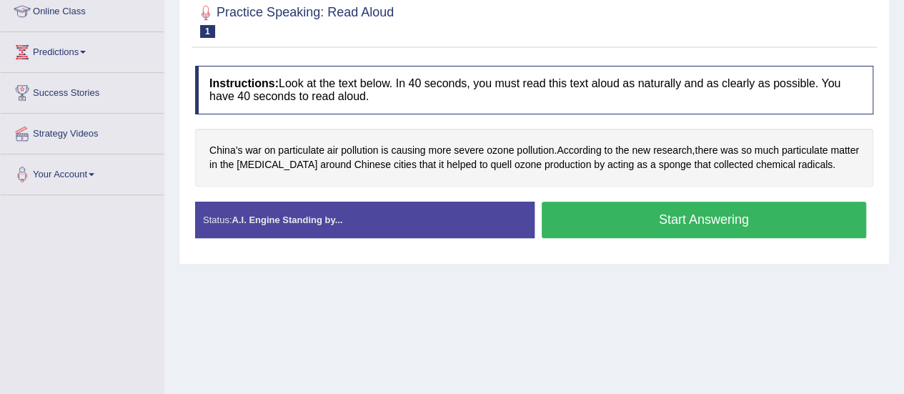
scroll to position [294, 0]
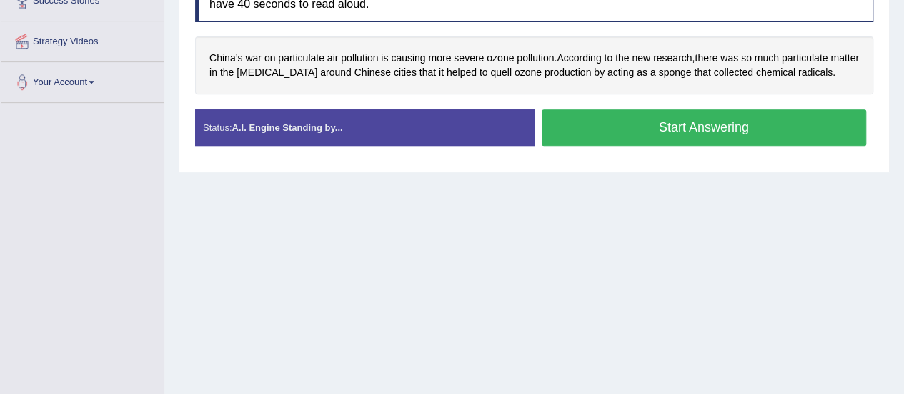
drag, startPoint x: 914, startPoint y: 156, endPoint x: 914, endPoint y: 301, distance: 145.0
click at [657, 129] on button "Start Answering" at bounding box center [704, 127] width 325 height 36
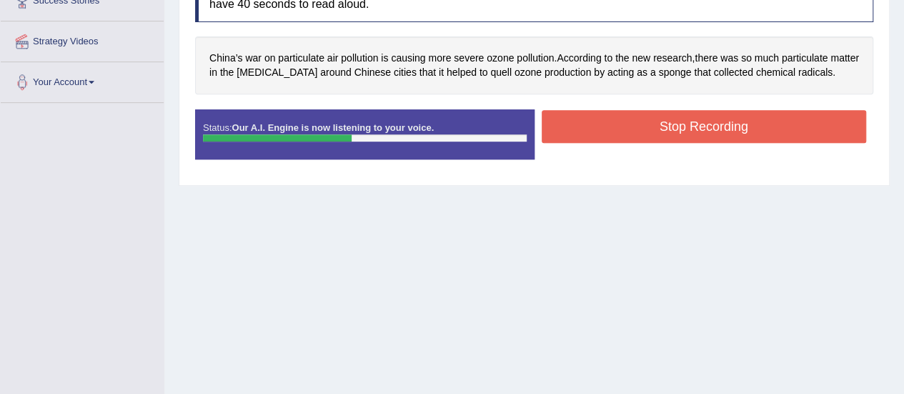
click at [657, 129] on button "Stop Recording" at bounding box center [704, 126] width 325 height 33
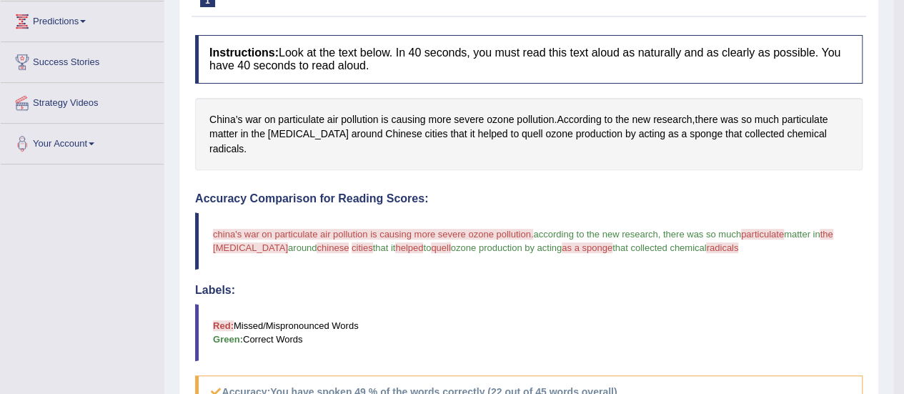
scroll to position [0, 0]
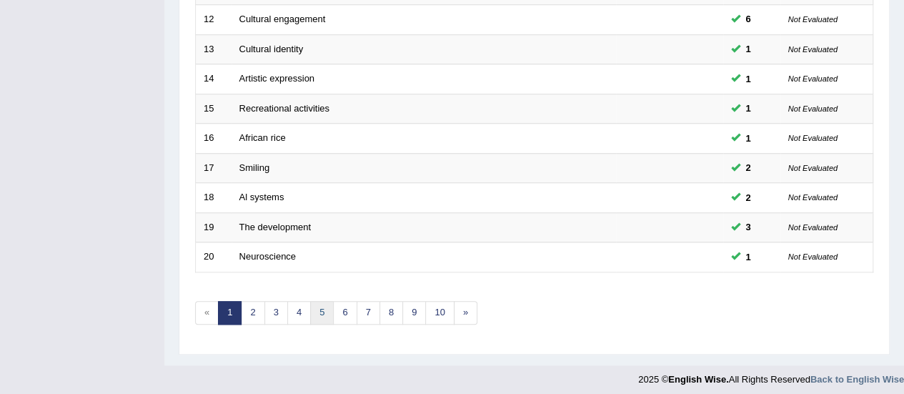
click at [320, 302] on link "5" at bounding box center [322, 313] width 24 height 24
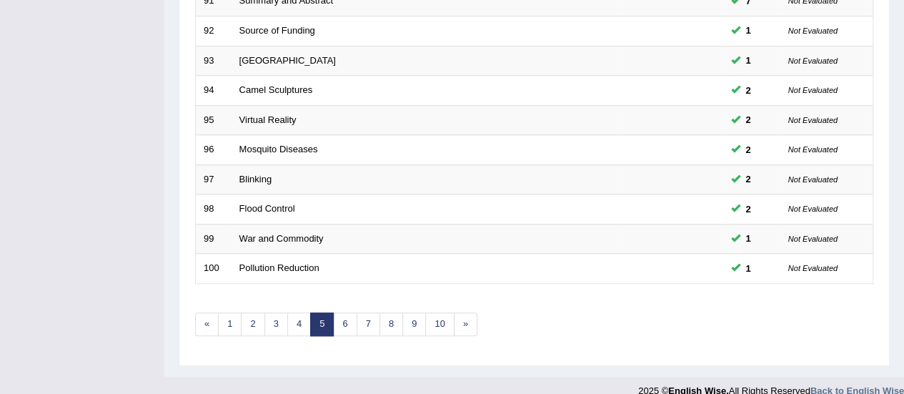
scroll to position [537, 0]
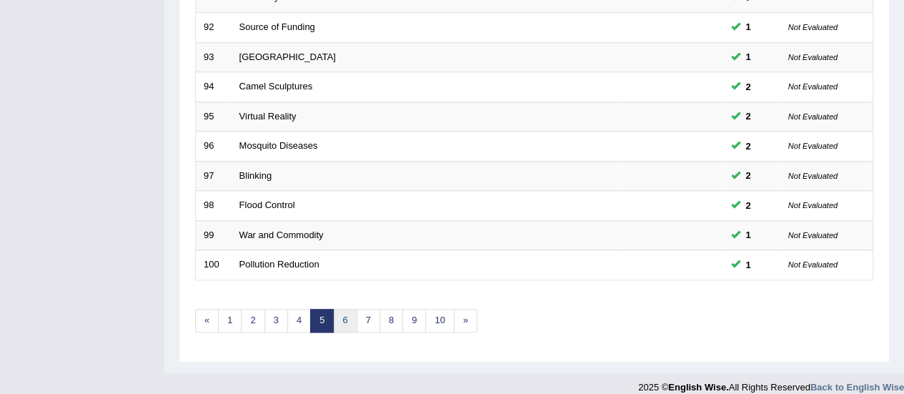
click at [346, 313] on link "6" at bounding box center [345, 321] width 24 height 24
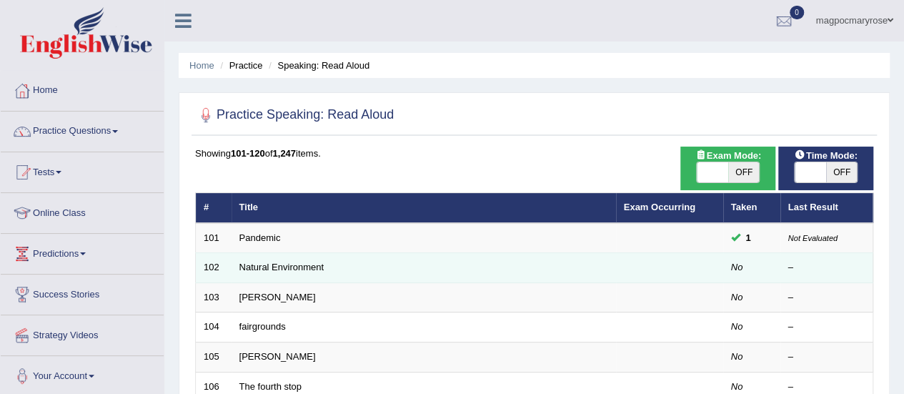
click at [269, 272] on td "Natural Environment" at bounding box center [423, 268] width 384 height 30
click at [268, 266] on link "Natural Environment" at bounding box center [281, 267] width 85 height 11
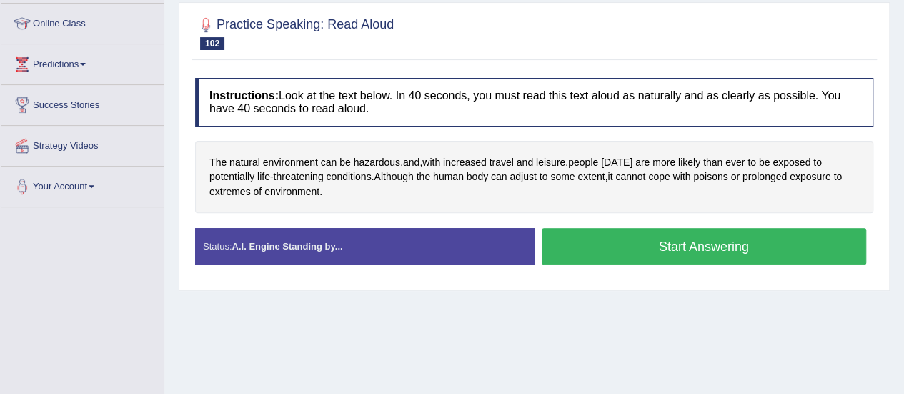
scroll to position [190, 0]
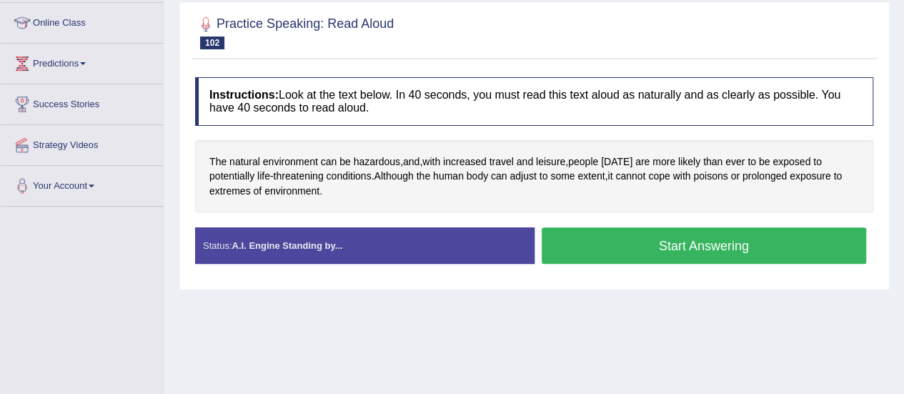
click at [689, 246] on button "Start Answering" at bounding box center [704, 245] width 325 height 36
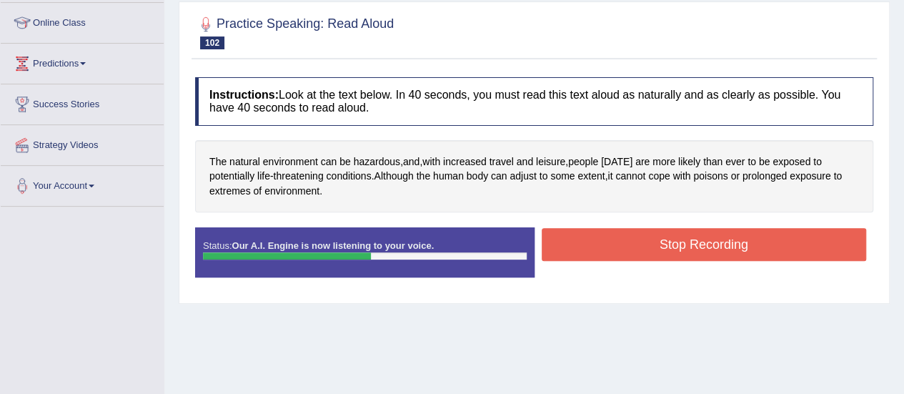
click at [689, 246] on button "Stop Recording" at bounding box center [704, 244] width 325 height 33
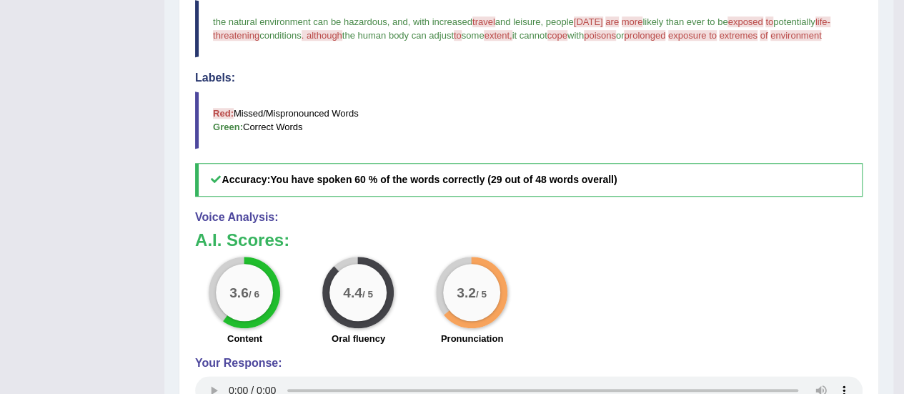
scroll to position [409, 0]
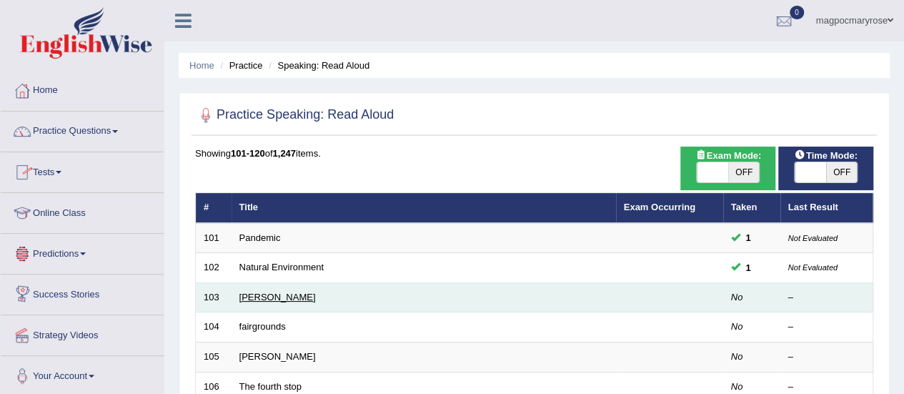
click at [244, 297] on link "[PERSON_NAME]" at bounding box center [277, 297] width 76 height 11
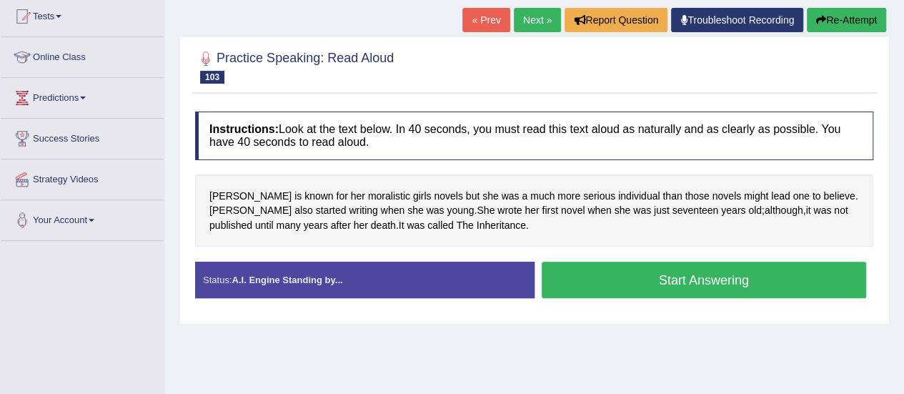
click at [667, 284] on button "Start Answering" at bounding box center [704, 280] width 325 height 36
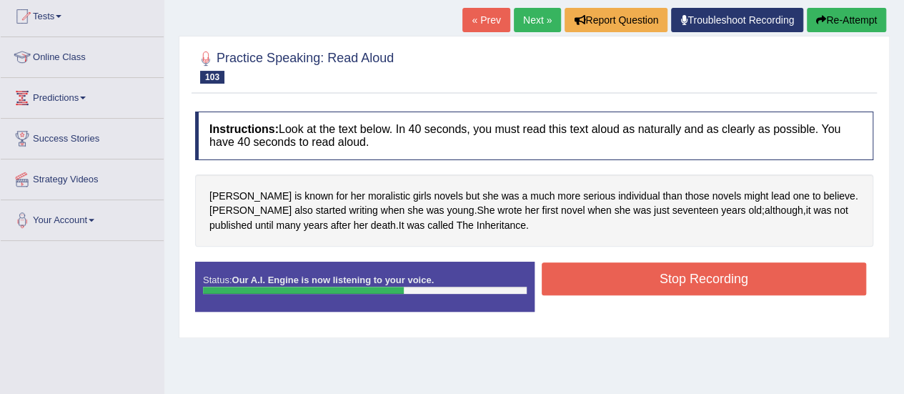
click at [667, 284] on button "Stop Recording" at bounding box center [704, 278] width 325 height 33
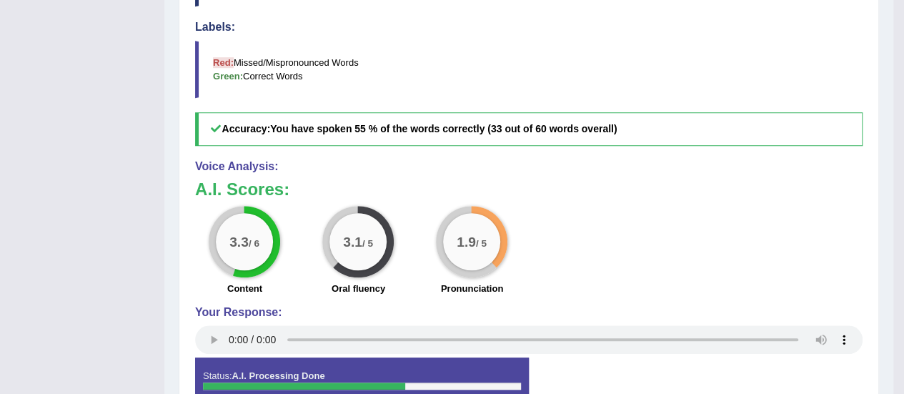
scroll to position [355, 0]
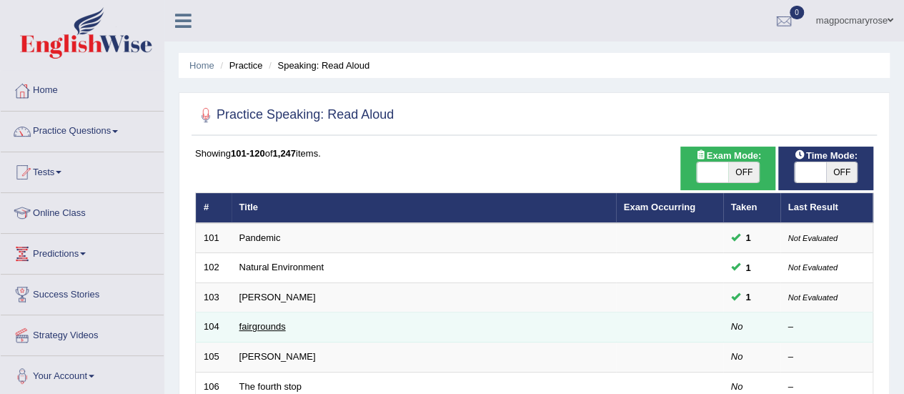
click at [256, 321] on link "fairgrounds" at bounding box center [262, 326] width 46 height 11
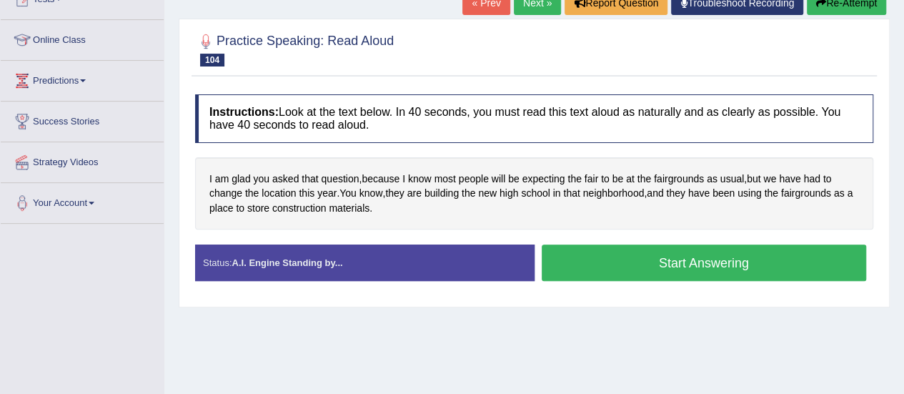
click at [582, 262] on button "Start Answering" at bounding box center [704, 262] width 325 height 36
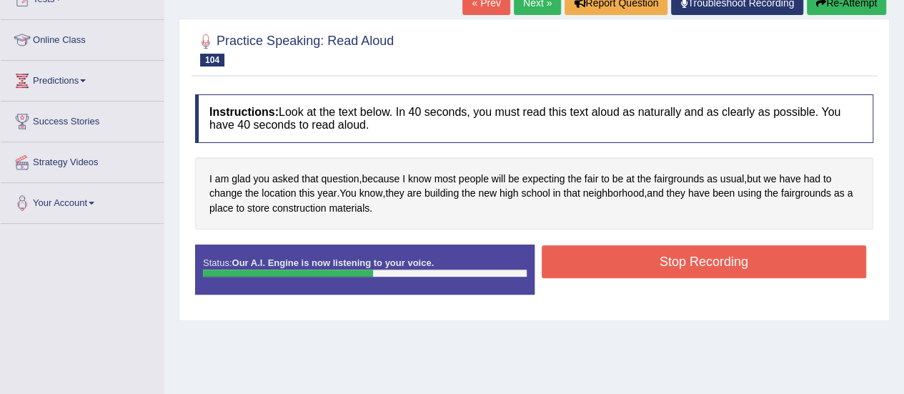
click at [582, 262] on button "Stop Recording" at bounding box center [704, 261] width 325 height 33
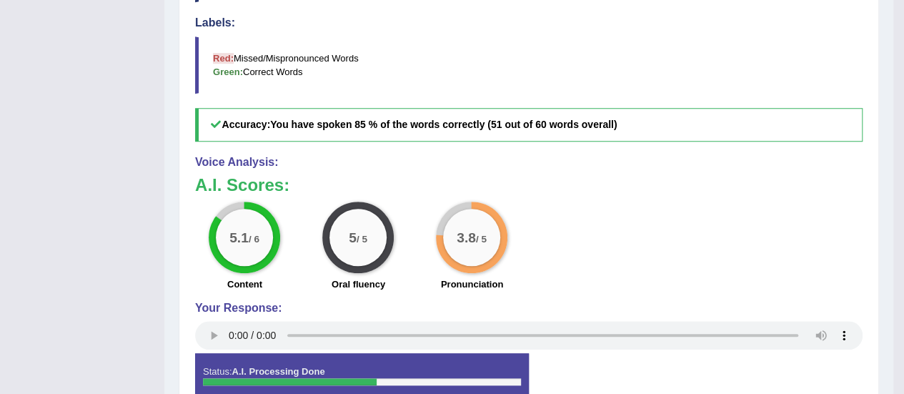
scroll to position [520, 0]
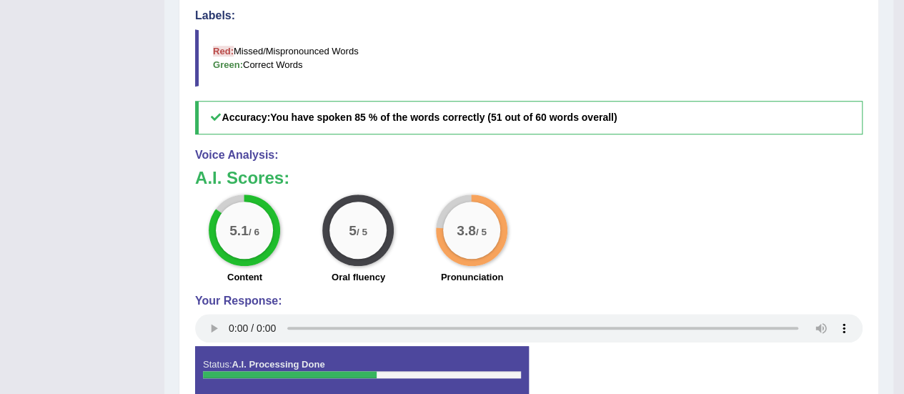
click at [442, 304] on div "Your Response:" at bounding box center [528, 320] width 667 height 52
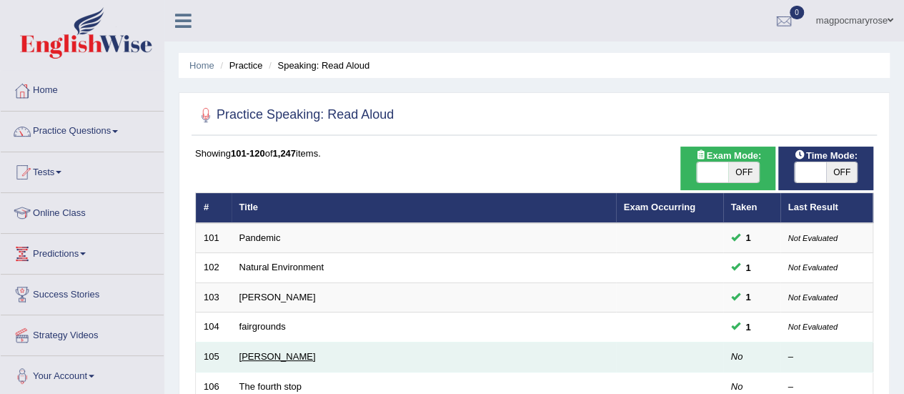
click at [254, 354] on link "[PERSON_NAME]" at bounding box center [277, 356] width 76 height 11
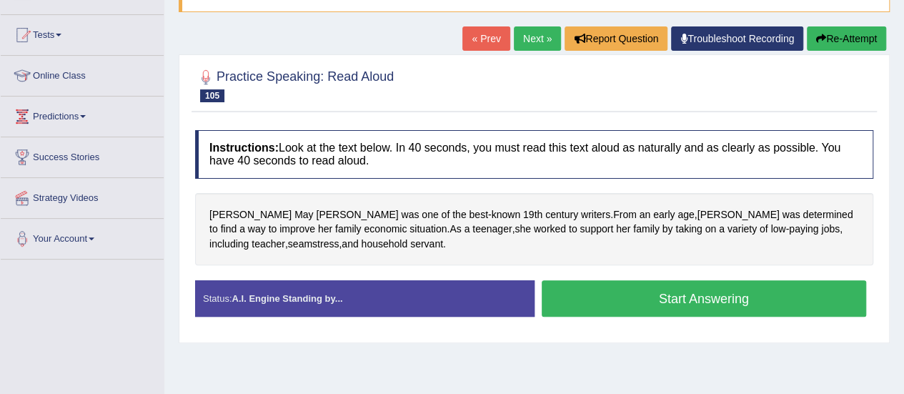
scroll to position [140, 0]
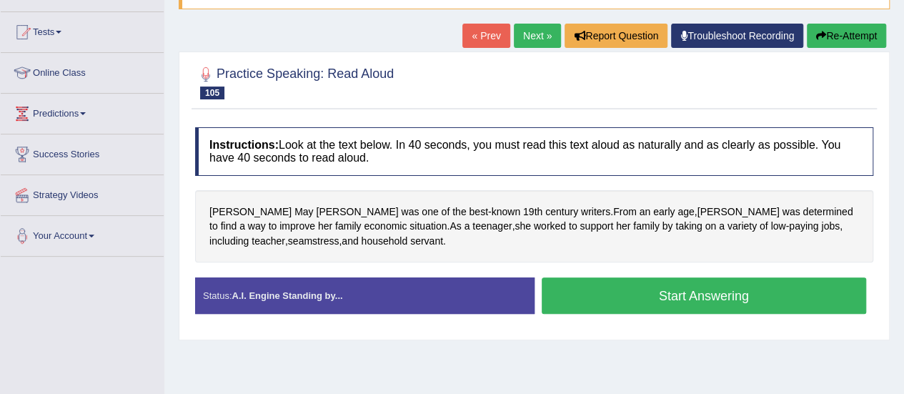
click at [604, 294] on button "Start Answering" at bounding box center [704, 295] width 325 height 36
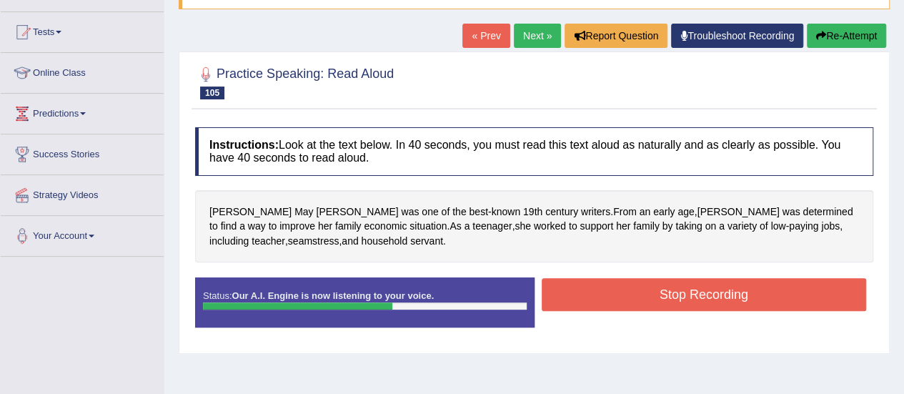
click at [604, 294] on button "Stop Recording" at bounding box center [704, 294] width 325 height 33
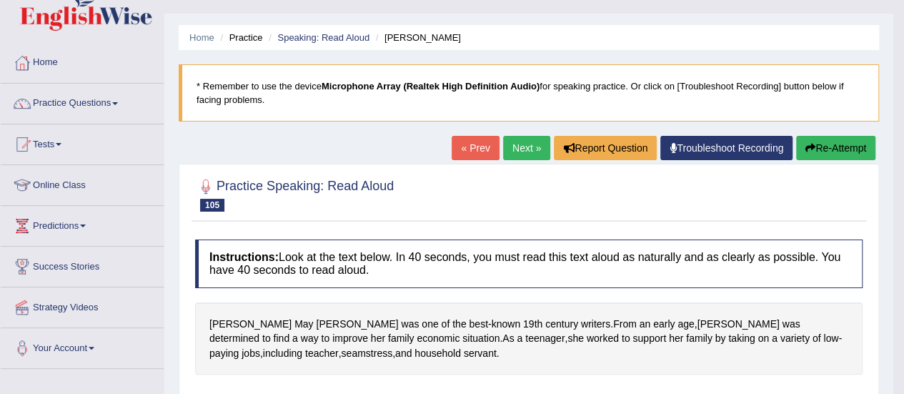
scroll to position [24, 0]
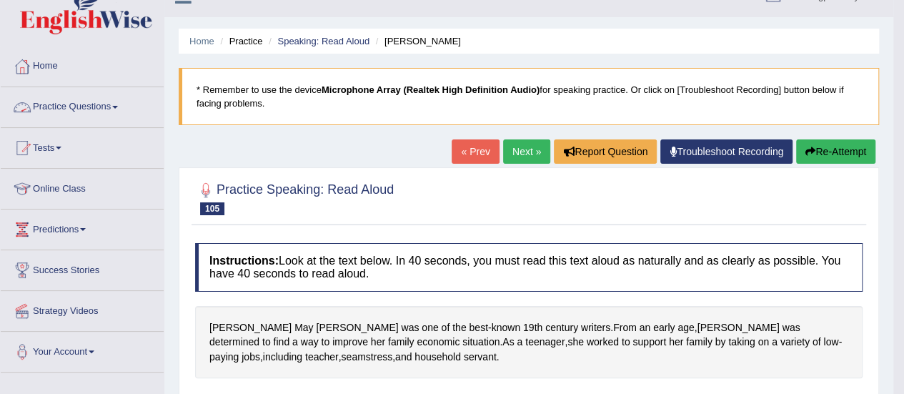
click at [106, 105] on link "Practice Questions" at bounding box center [82, 105] width 163 height 36
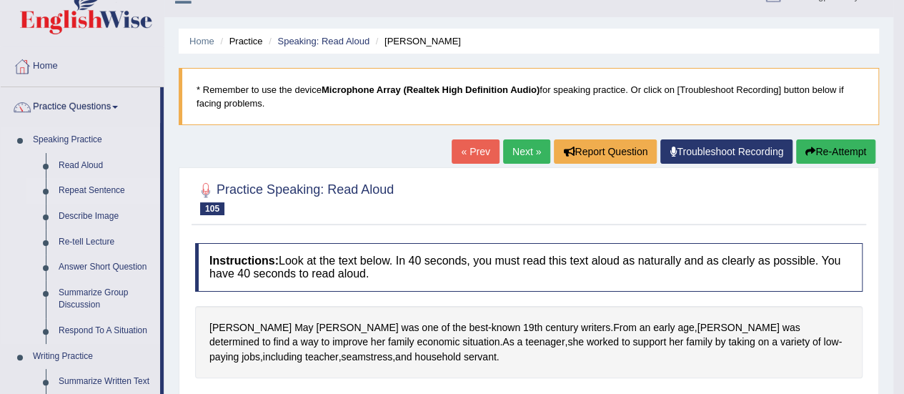
click at [93, 188] on link "Repeat Sentence" at bounding box center [106, 191] width 108 height 26
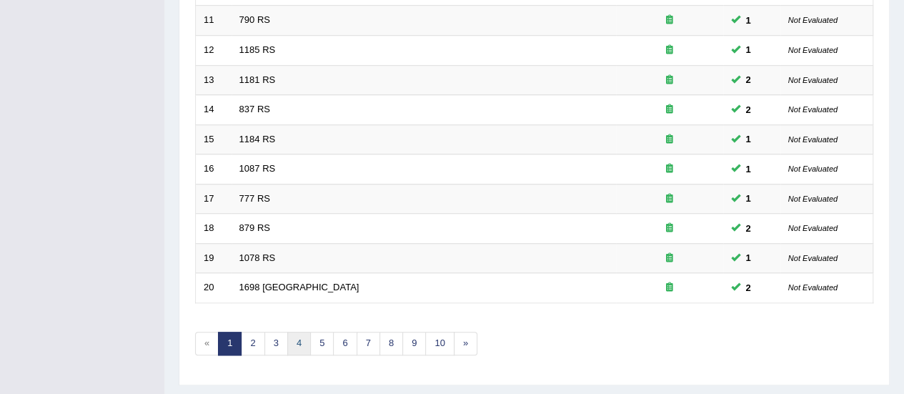
click at [294, 334] on link "4" at bounding box center [299, 344] width 24 height 24
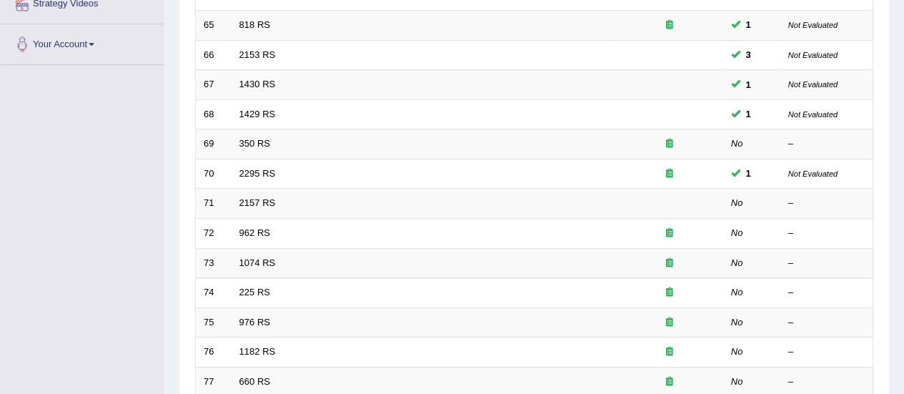
scroll to position [353, 0]
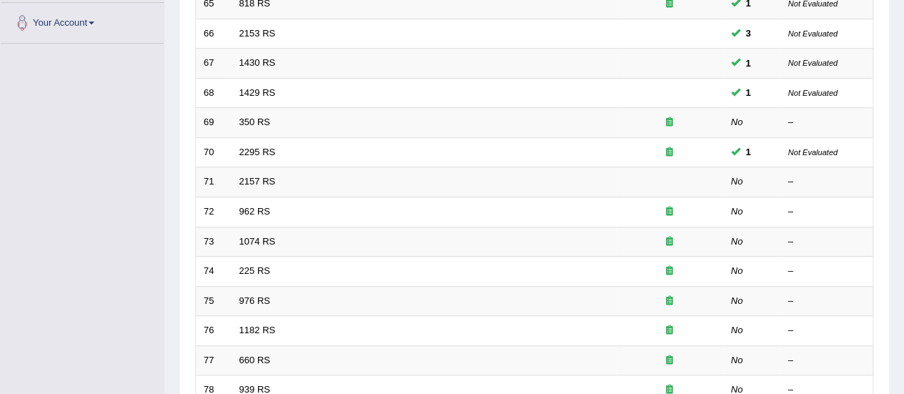
drag, startPoint x: 910, startPoint y: 151, endPoint x: 914, endPoint y: 289, distance: 138.7
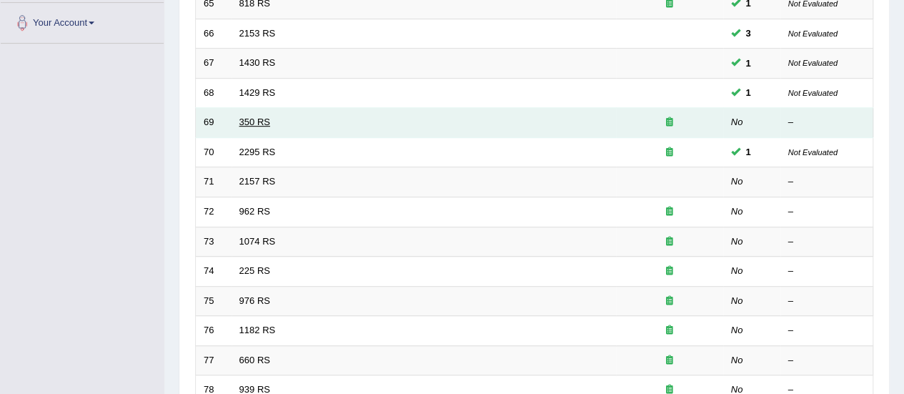
click at [259, 118] on link "350 RS" at bounding box center [254, 121] width 31 height 11
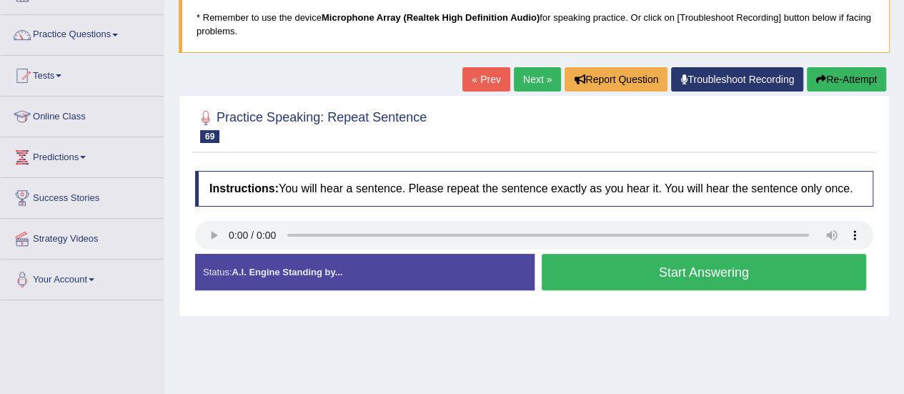
scroll to position [105, 0]
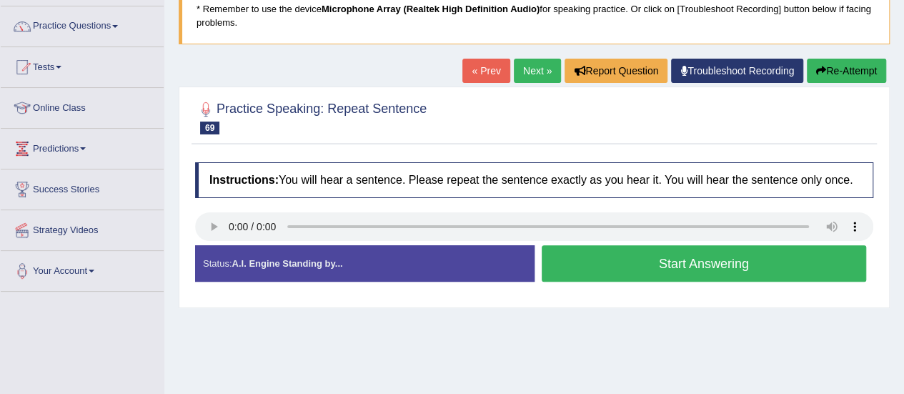
click at [574, 262] on button "Start Answering" at bounding box center [704, 263] width 325 height 36
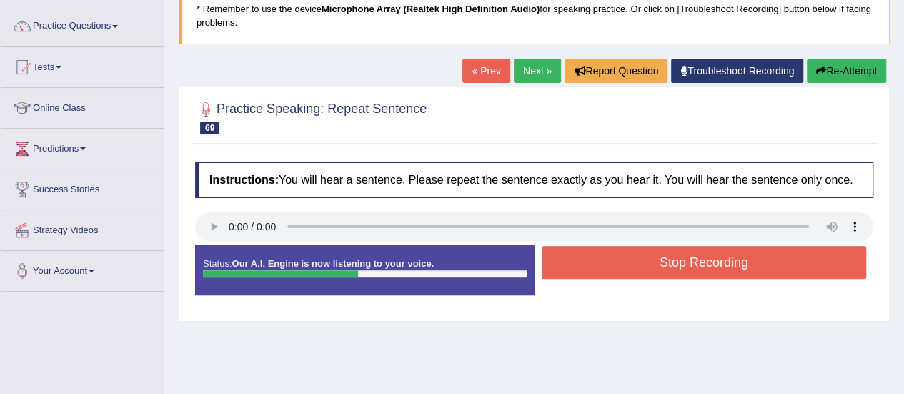
click at [574, 262] on button "Stop Recording" at bounding box center [704, 262] width 325 height 33
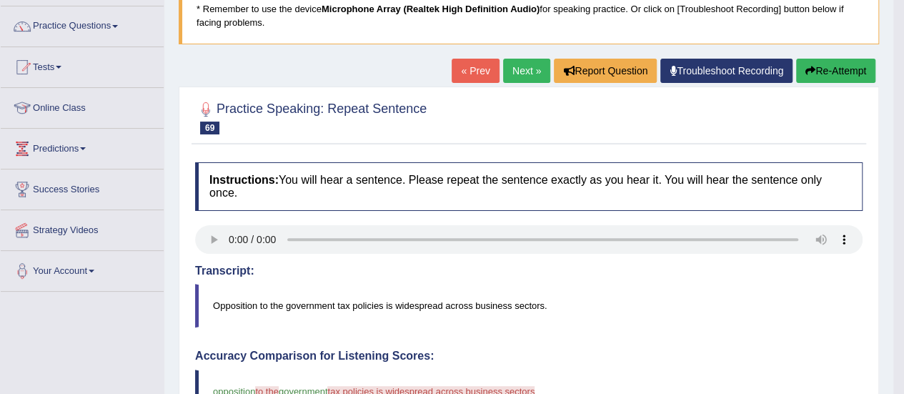
click at [574, 264] on h4 "Transcript:" at bounding box center [528, 270] width 667 height 13
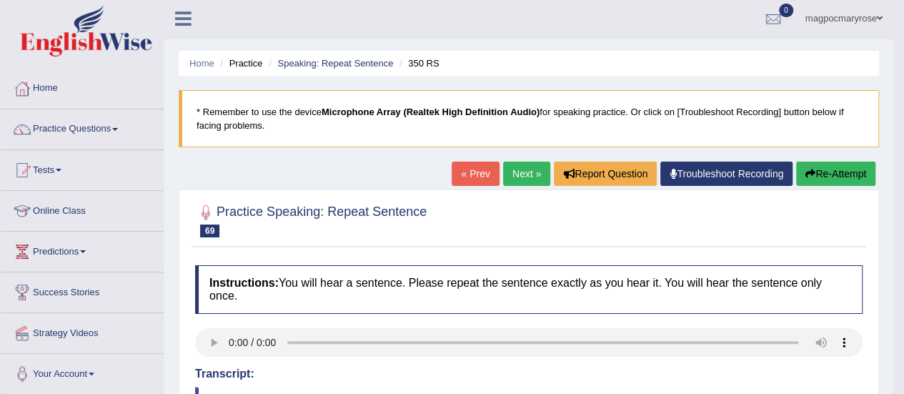
scroll to position [0, 0]
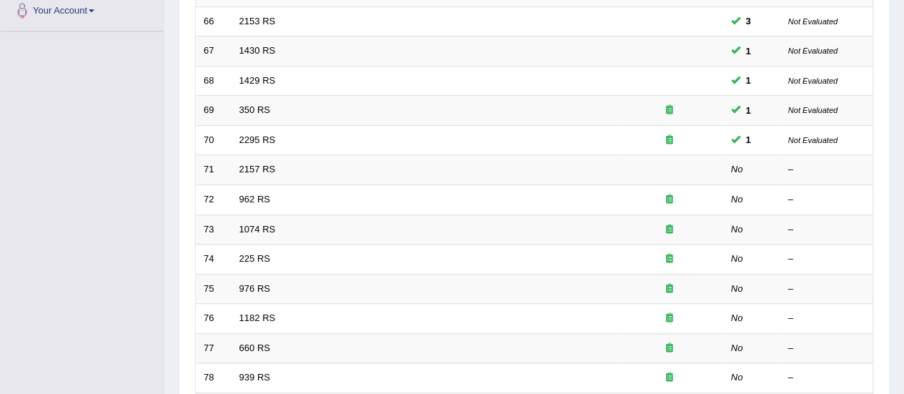
scroll to position [353, 0]
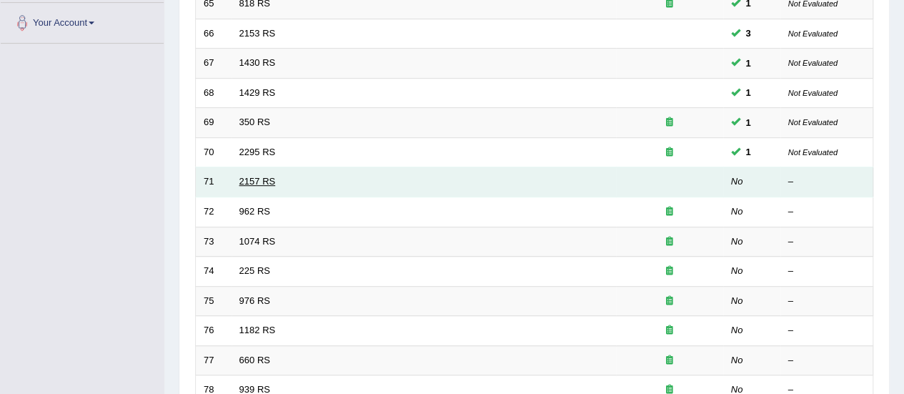
click at [248, 179] on link "2157 RS" at bounding box center [257, 181] width 36 height 11
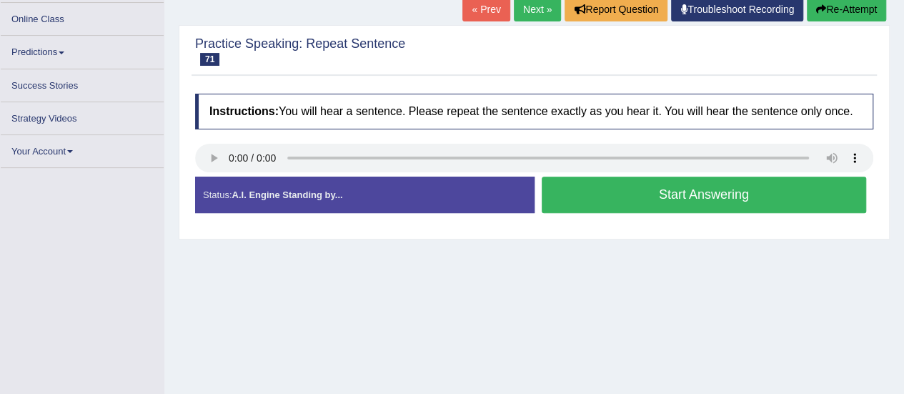
scroll to position [171, 0]
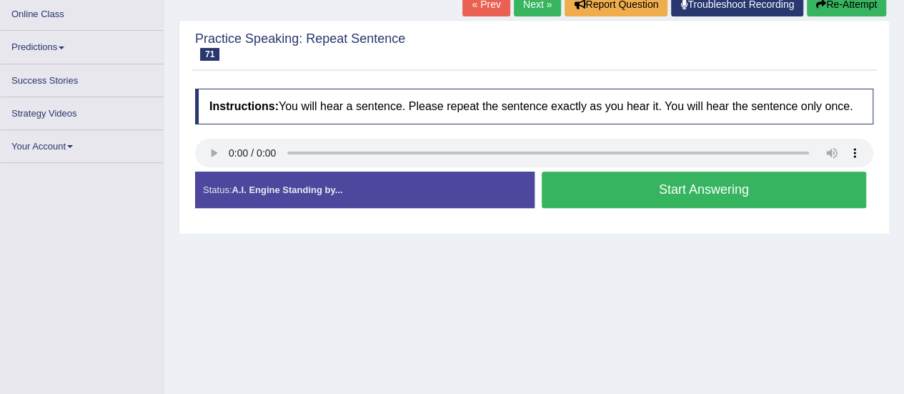
click at [752, 195] on button "Start Answering" at bounding box center [704, 189] width 325 height 36
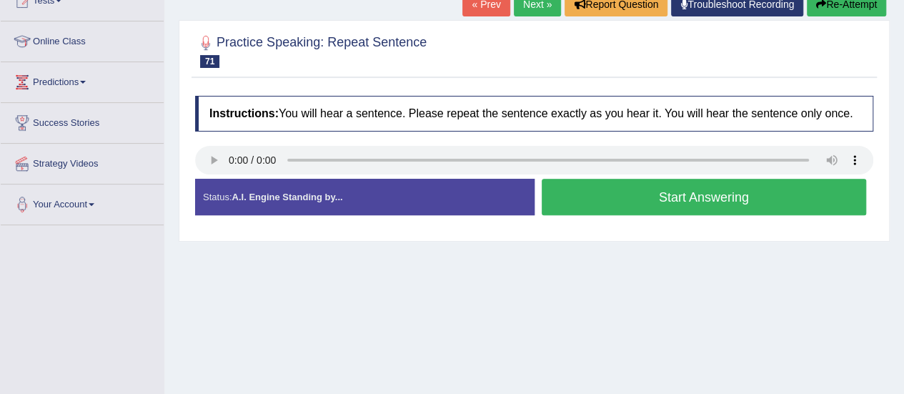
scroll to position [197, 0]
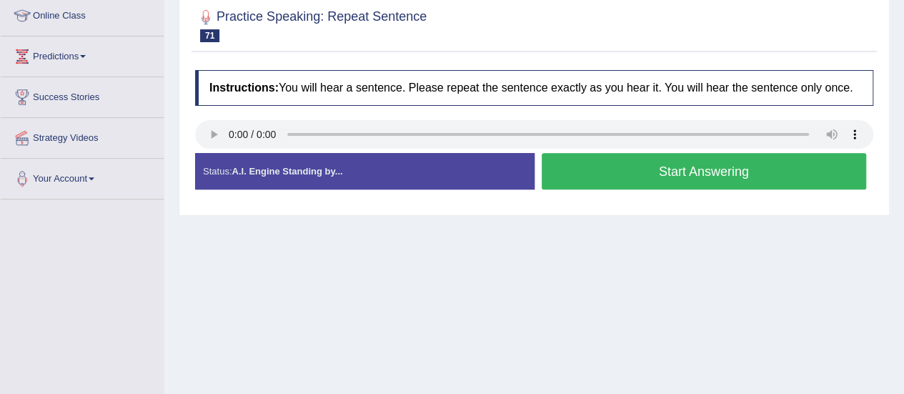
click at [702, 184] on button "Start Answering" at bounding box center [704, 171] width 325 height 36
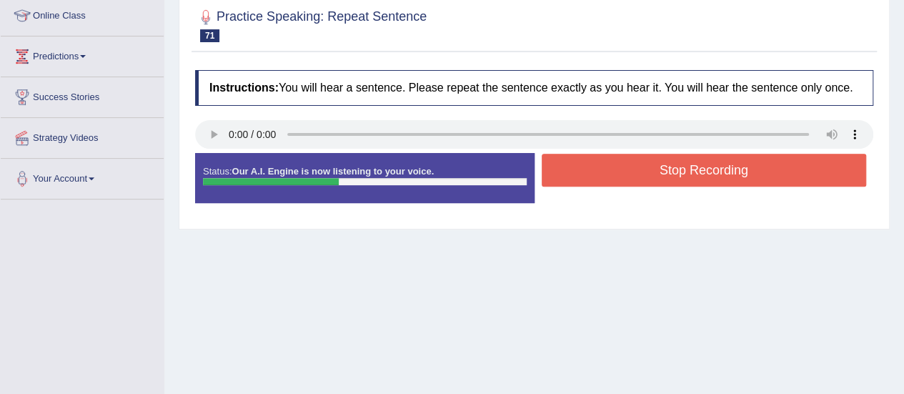
click at [702, 166] on button "Stop Recording" at bounding box center [704, 170] width 325 height 33
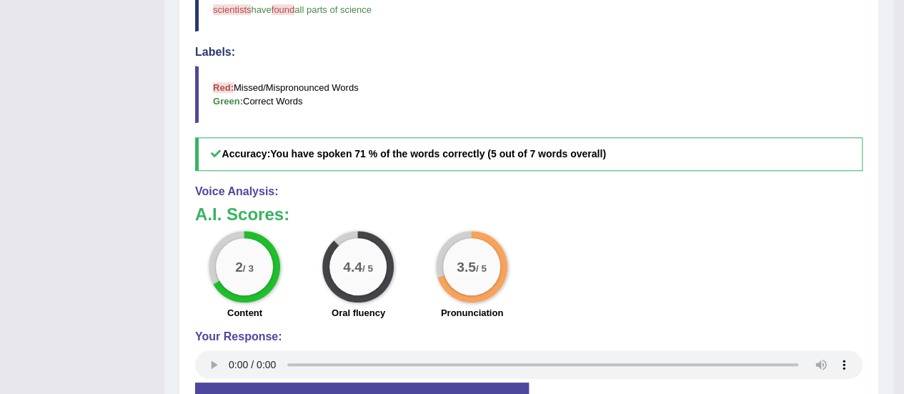
scroll to position [0, 0]
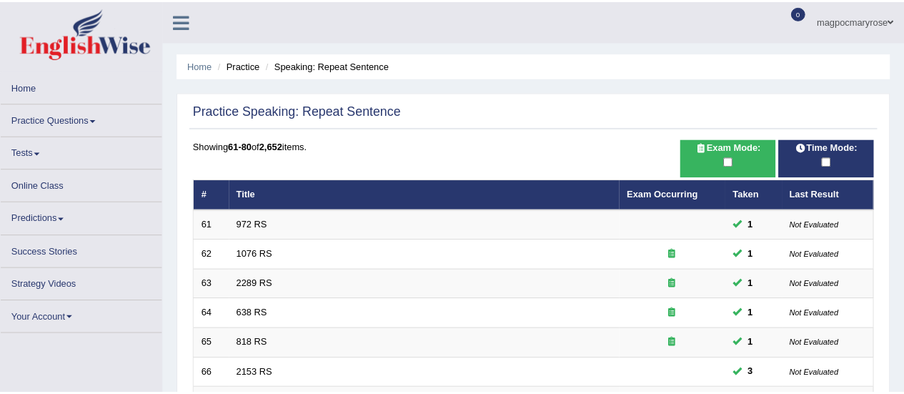
scroll to position [353, 0]
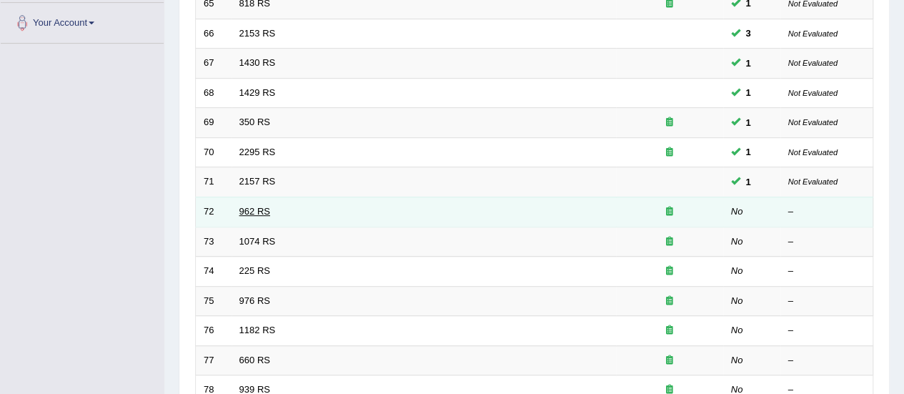
click at [249, 211] on link "962 RS" at bounding box center [254, 211] width 31 height 11
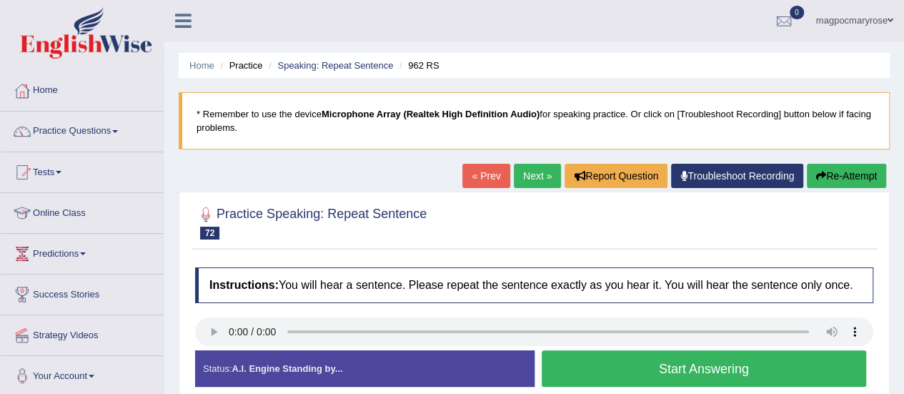
scroll to position [121, 0]
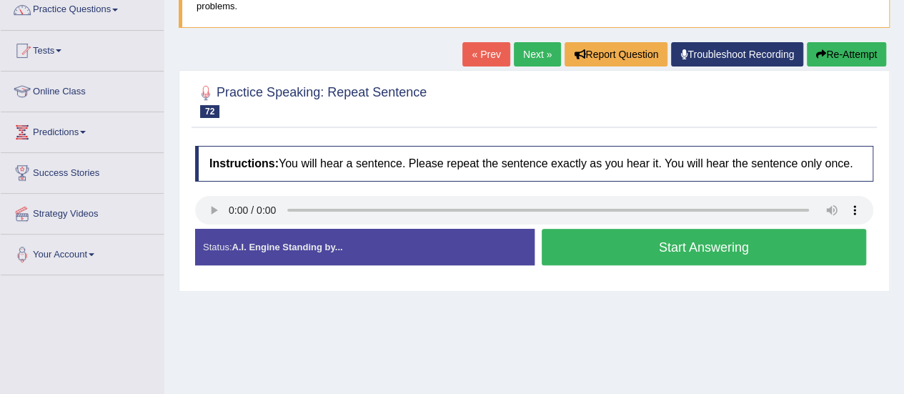
click at [642, 235] on button "Start Answering" at bounding box center [704, 247] width 325 height 36
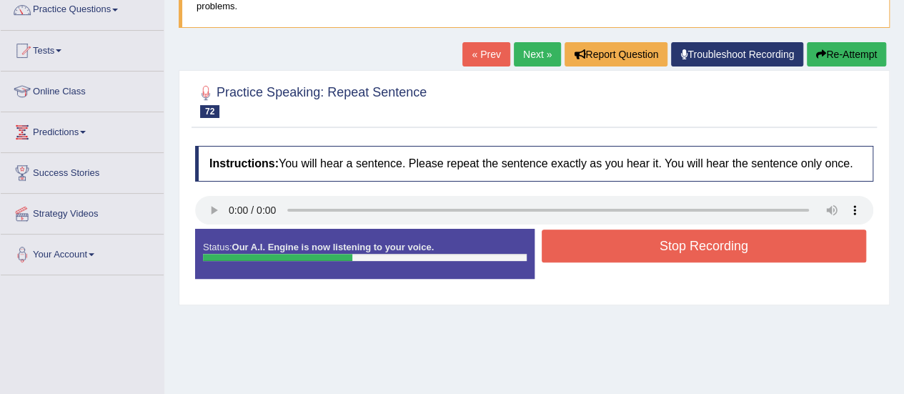
click at [642, 235] on button "Stop Recording" at bounding box center [704, 245] width 325 height 33
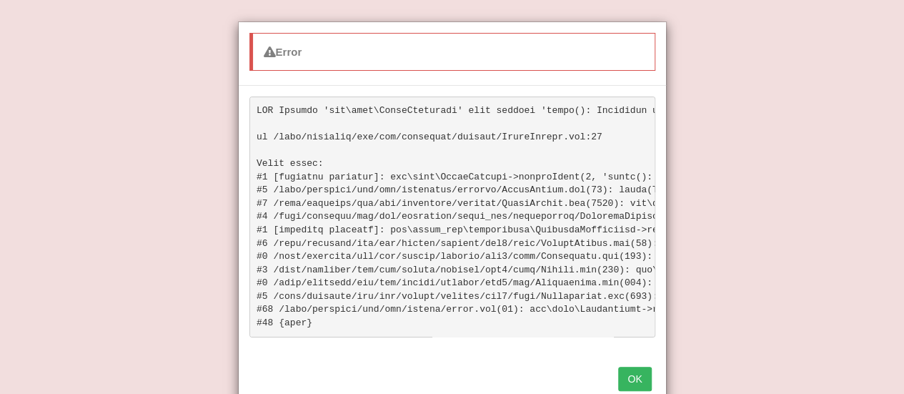
scroll to position [6, 0]
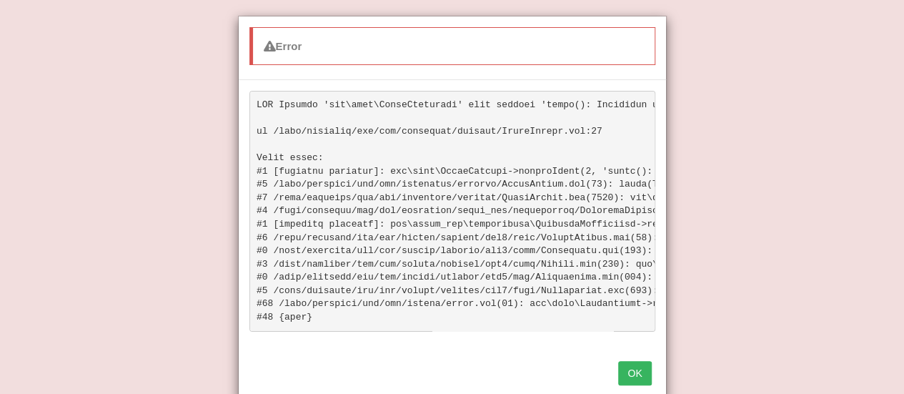
click at [628, 385] on button "OK" at bounding box center [634, 373] width 33 height 24
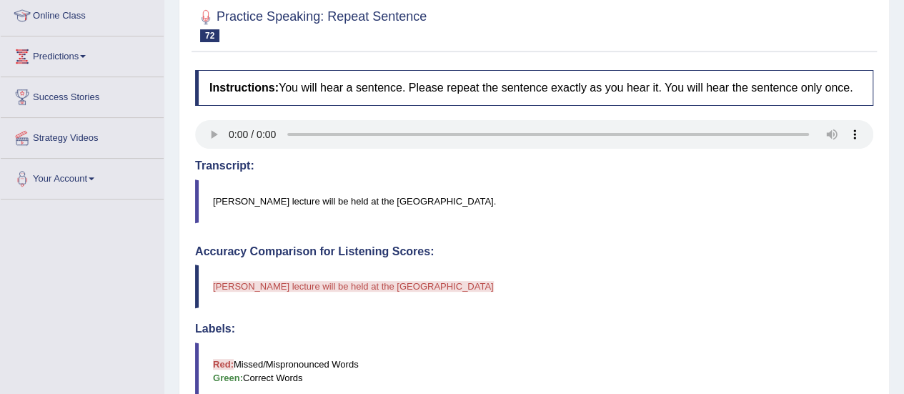
scroll to position [80, 0]
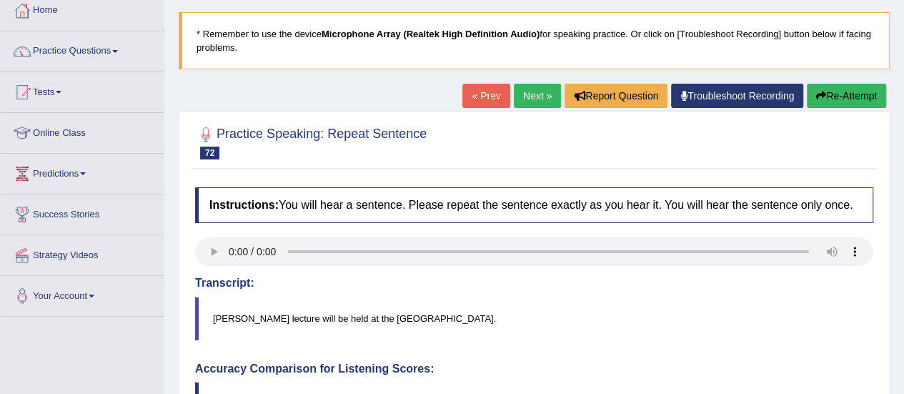
click at [817, 94] on icon "button" at bounding box center [821, 96] width 10 height 10
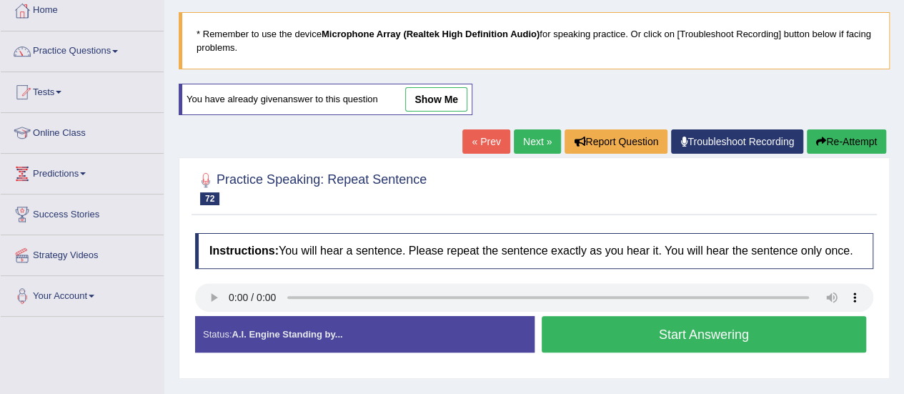
click at [717, 333] on button "Start Answering" at bounding box center [704, 334] width 325 height 36
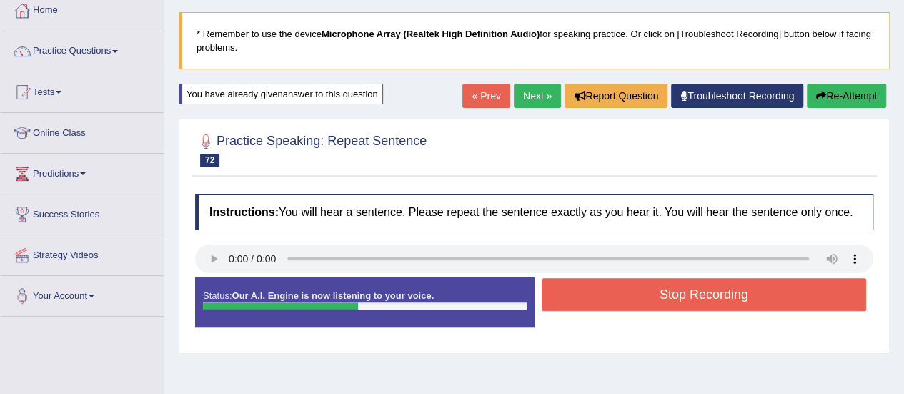
click at [715, 286] on button "Stop Recording" at bounding box center [704, 294] width 325 height 33
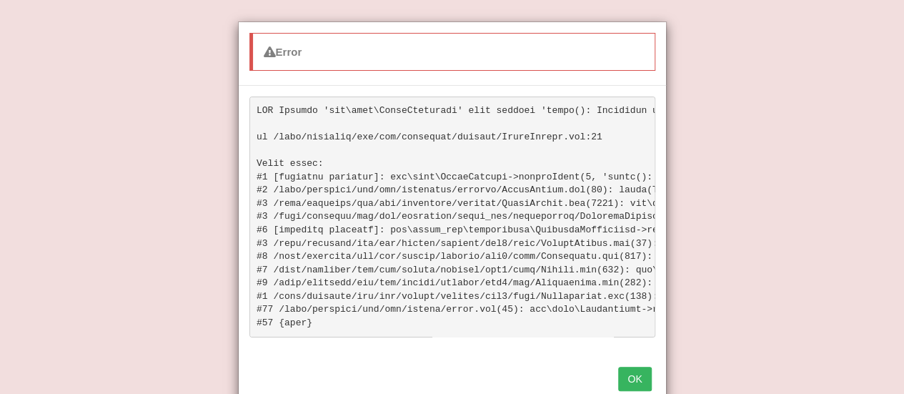
scroll to position [6, 0]
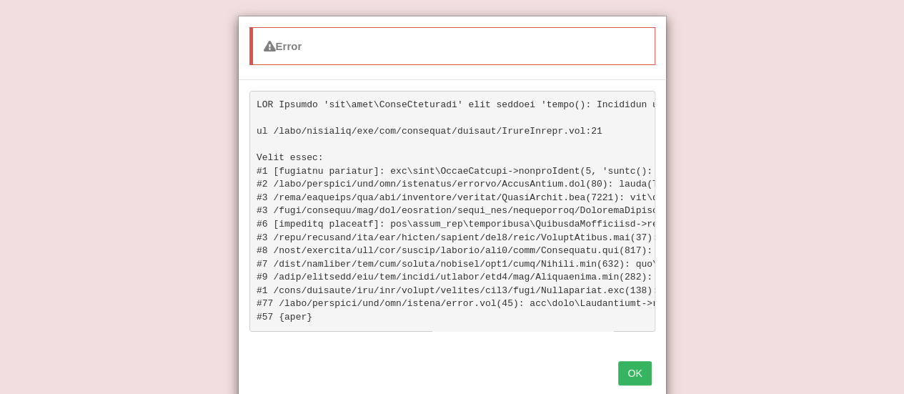
click at [637, 379] on button "OK" at bounding box center [634, 373] width 33 height 24
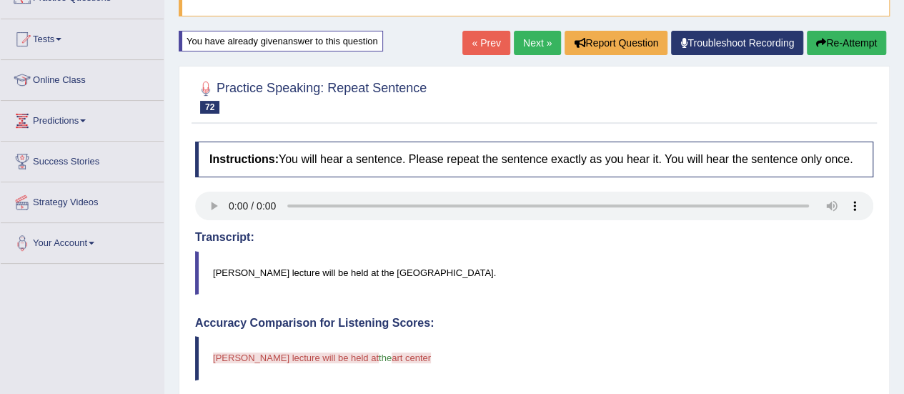
scroll to position [132, 0]
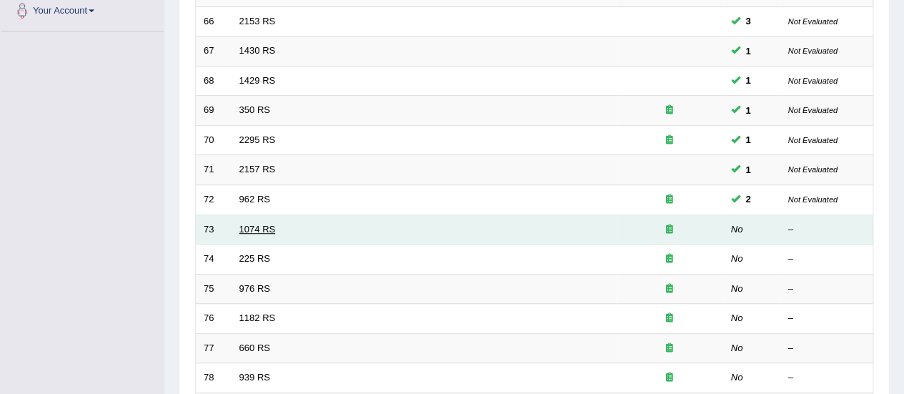
scroll to position [353, 0]
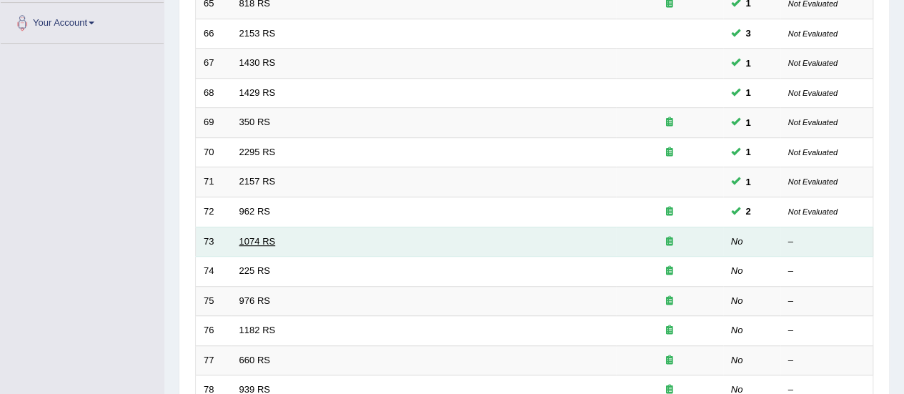
click at [268, 237] on link "1074 RS" at bounding box center [257, 241] width 36 height 11
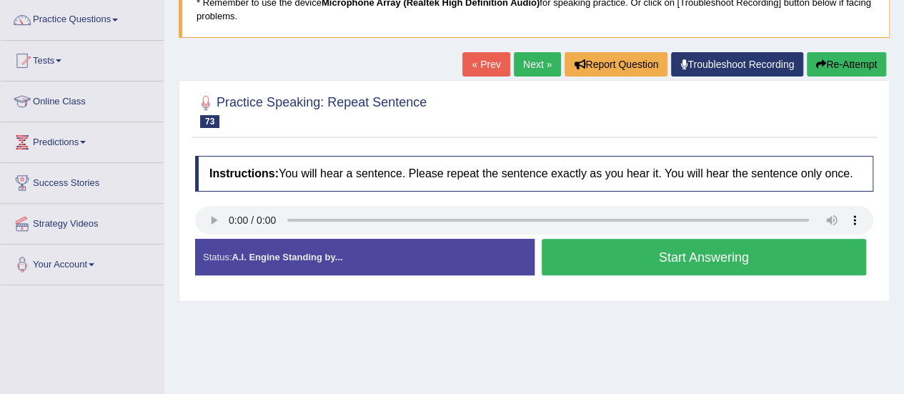
scroll to position [113, 0]
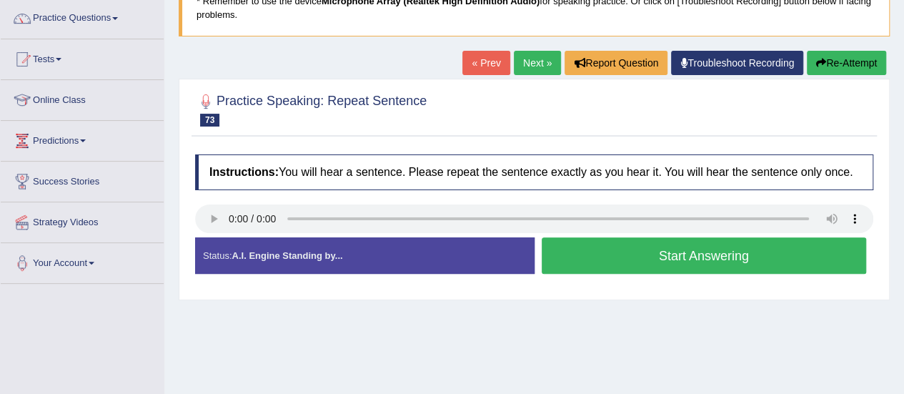
click at [706, 246] on button "Start Answering" at bounding box center [704, 255] width 325 height 36
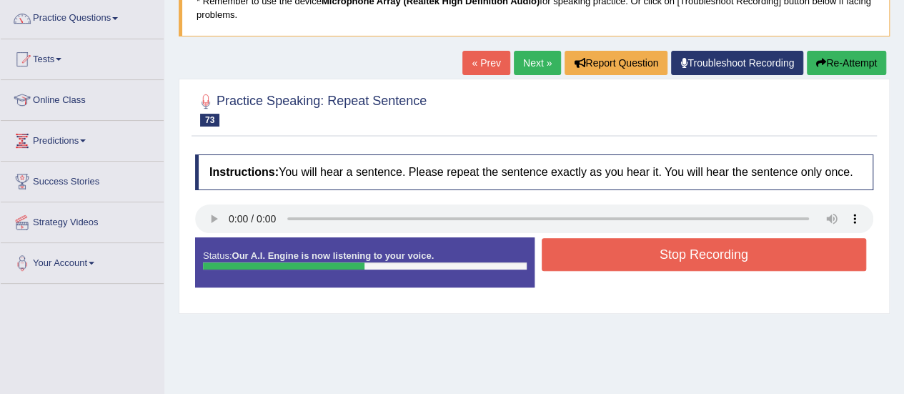
click at [706, 246] on button "Stop Recording" at bounding box center [704, 254] width 325 height 33
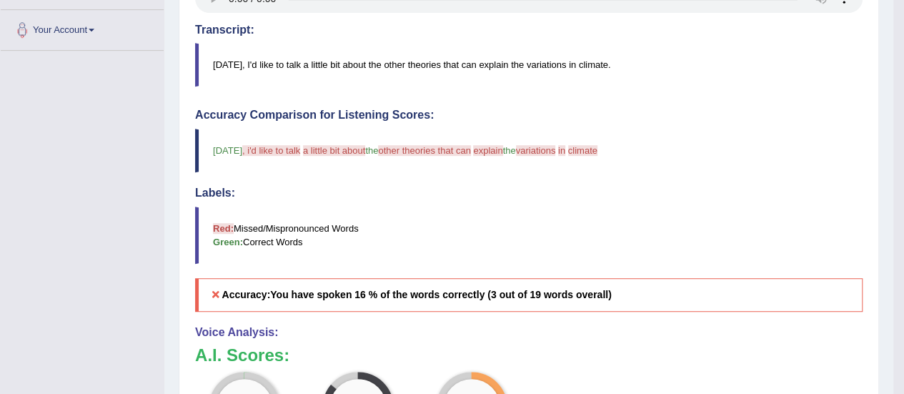
scroll to position [429, 0]
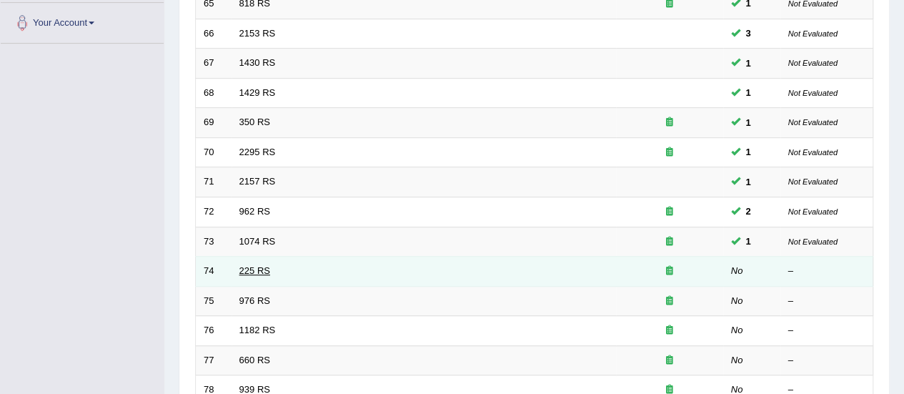
click at [260, 269] on link "225 RS" at bounding box center [254, 270] width 31 height 11
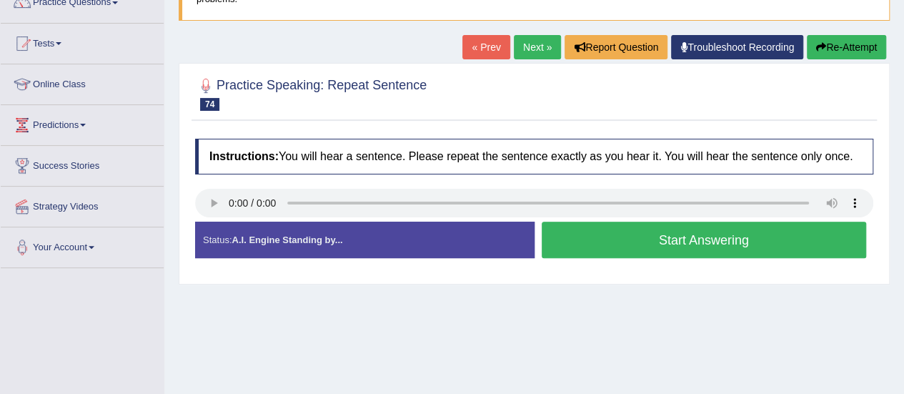
click at [594, 244] on button "Start Answering" at bounding box center [704, 239] width 325 height 36
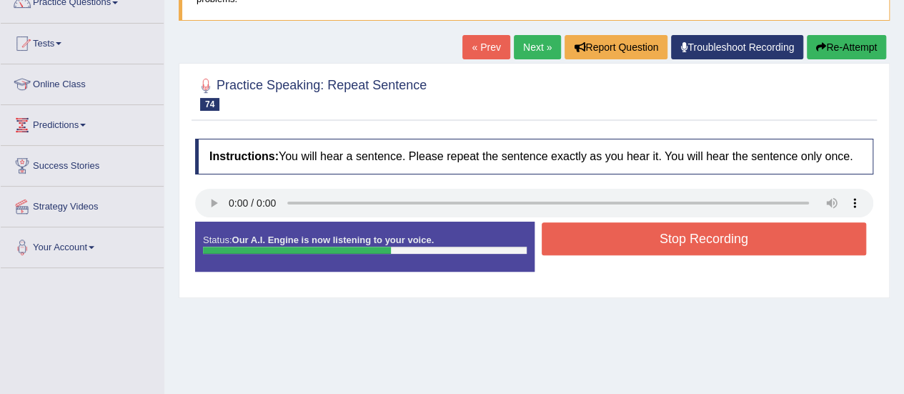
click at [594, 244] on button "Stop Recording" at bounding box center [704, 238] width 325 height 33
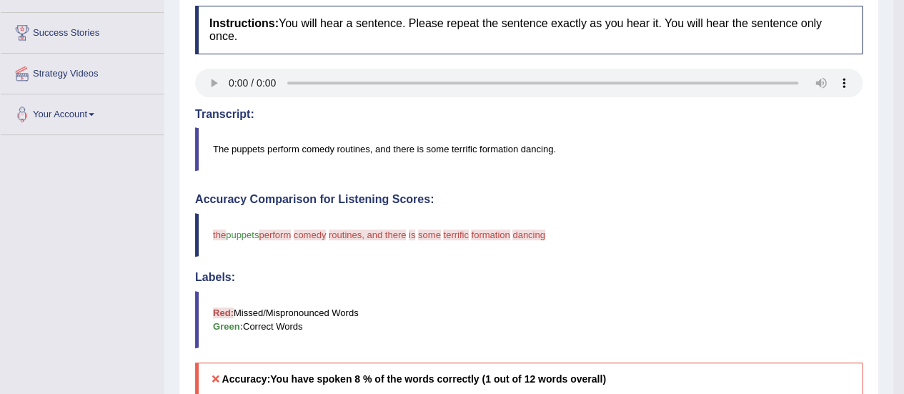
scroll to position [147, 0]
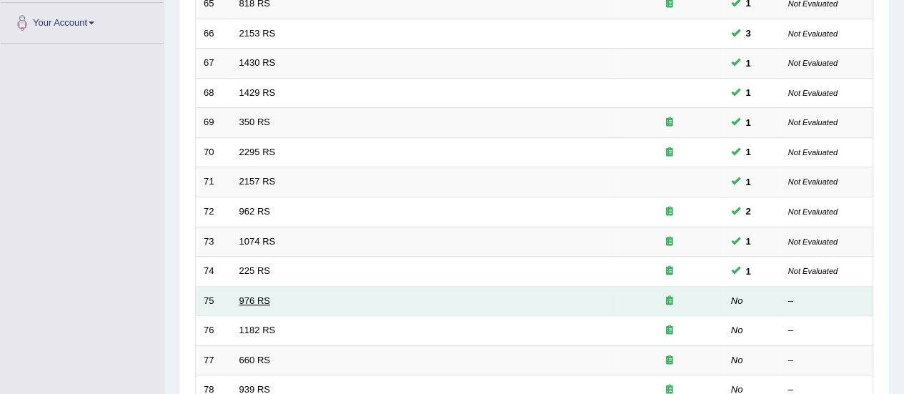
click at [258, 295] on link "976 RS" at bounding box center [254, 300] width 31 height 11
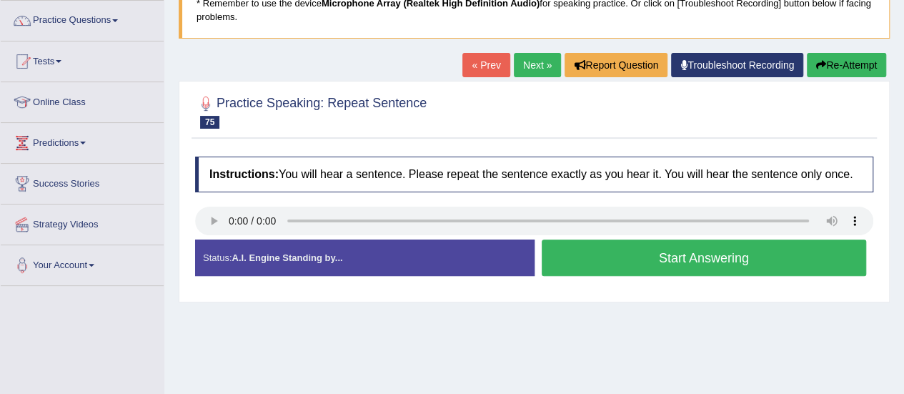
scroll to position [114, 0]
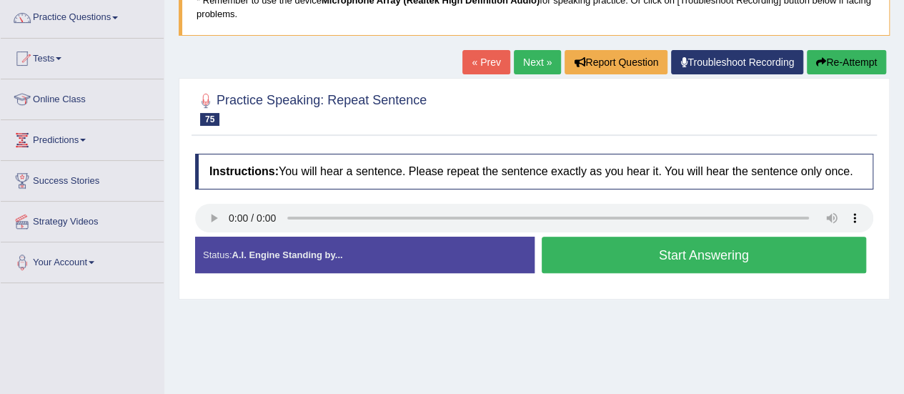
click at [602, 245] on button "Start Answering" at bounding box center [704, 254] width 325 height 36
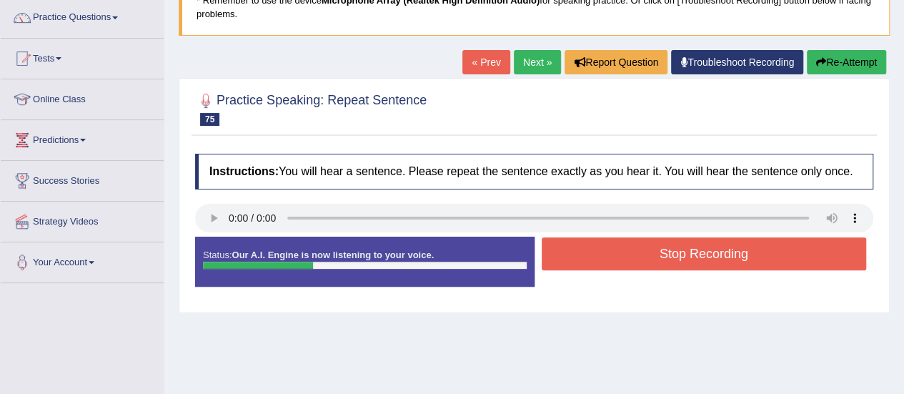
click at [602, 245] on button "Stop Recording" at bounding box center [704, 253] width 325 height 33
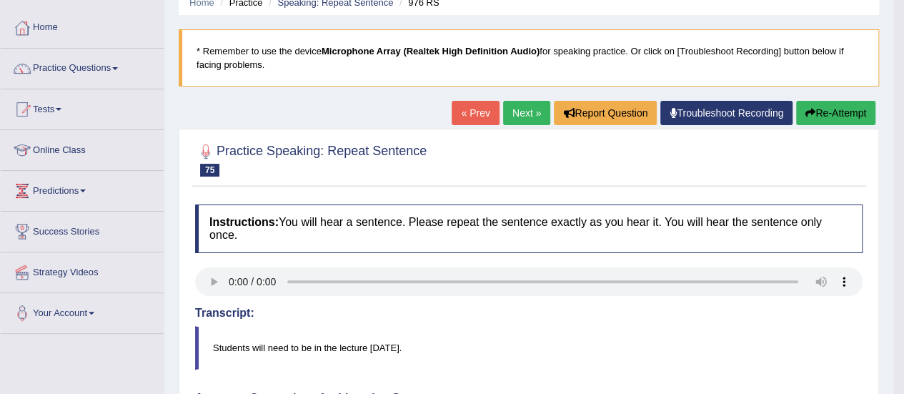
scroll to position [0, 0]
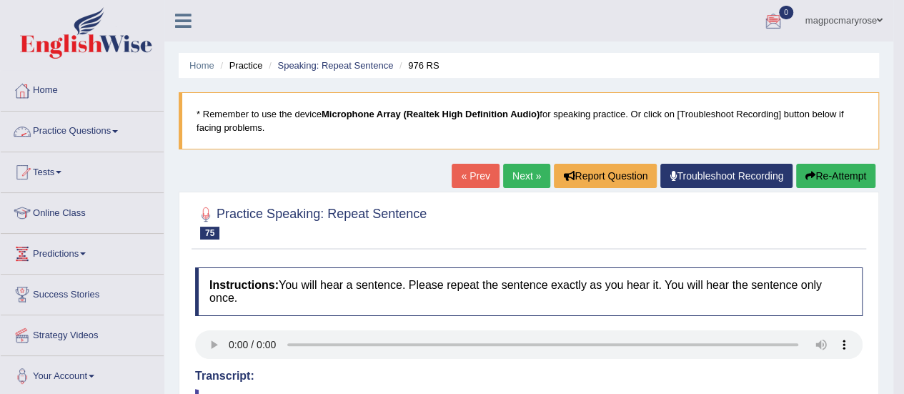
click at [97, 132] on link "Practice Questions" at bounding box center [82, 129] width 163 height 36
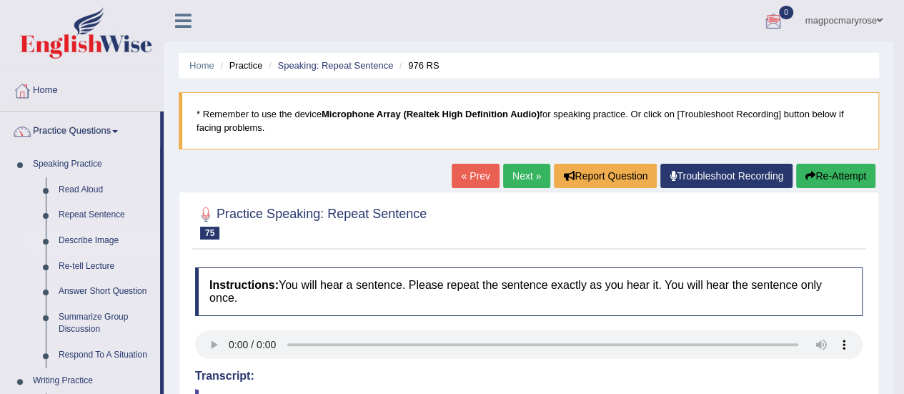
click at [91, 237] on link "Describe Image" at bounding box center [106, 241] width 108 height 26
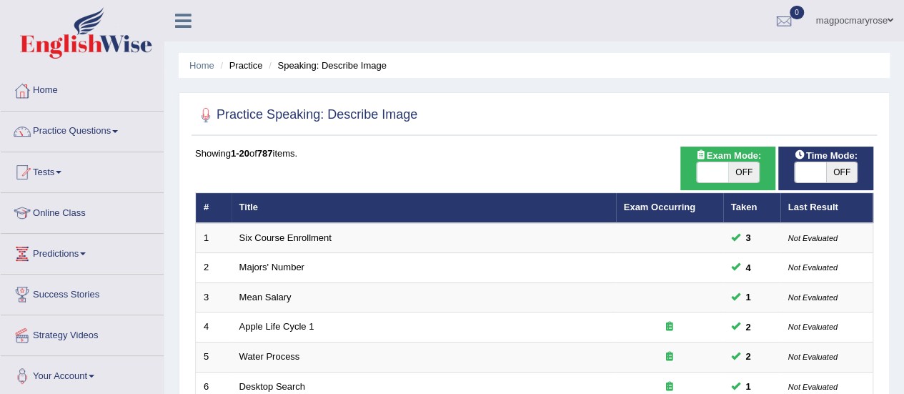
scroll to position [536, 0]
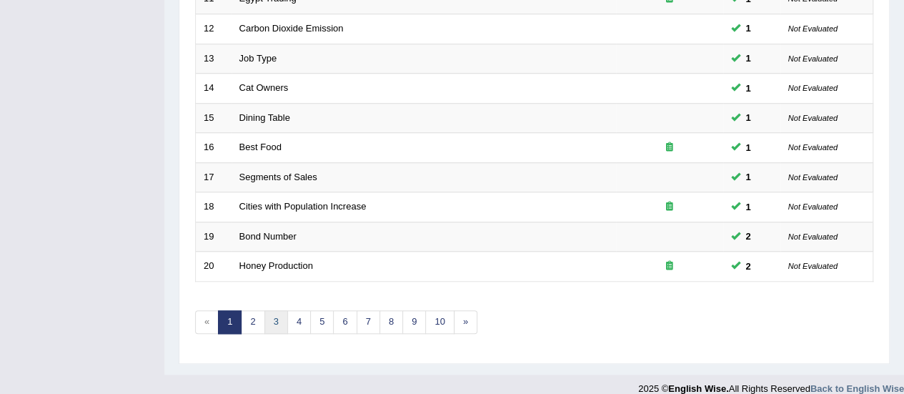
click at [275, 315] on link "3" at bounding box center [276, 322] width 24 height 24
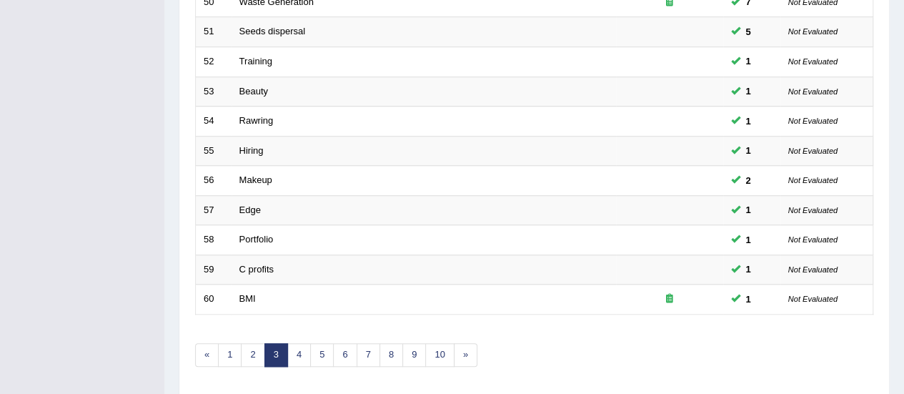
scroll to position [477, 0]
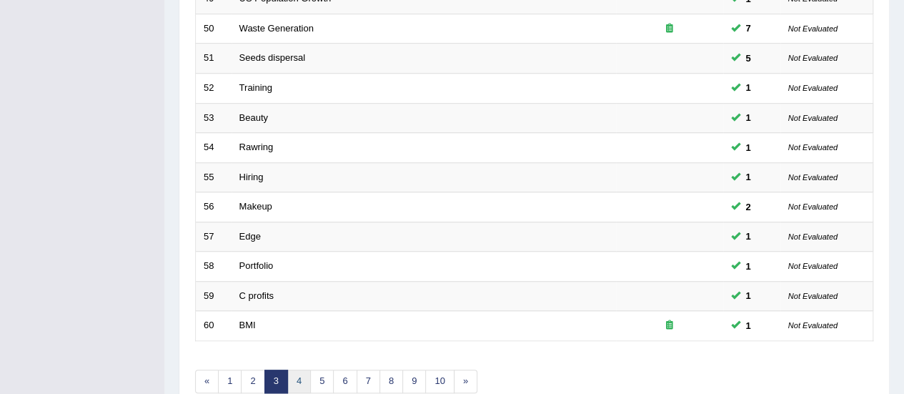
click at [304, 369] on link "4" at bounding box center [299, 381] width 24 height 24
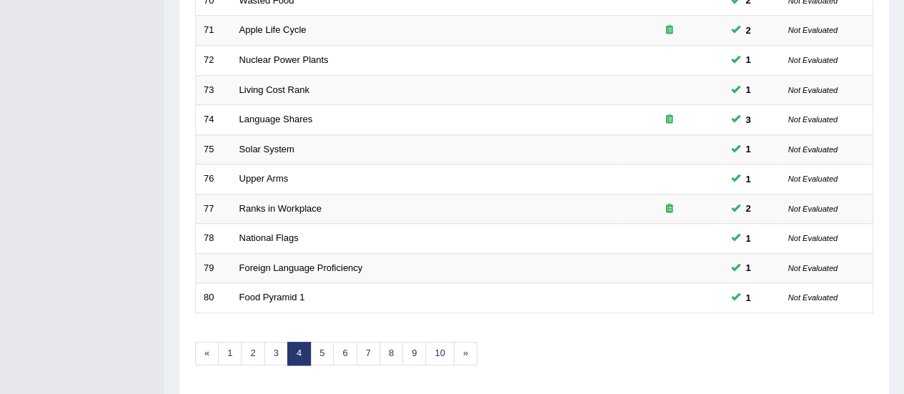
scroll to position [462, 0]
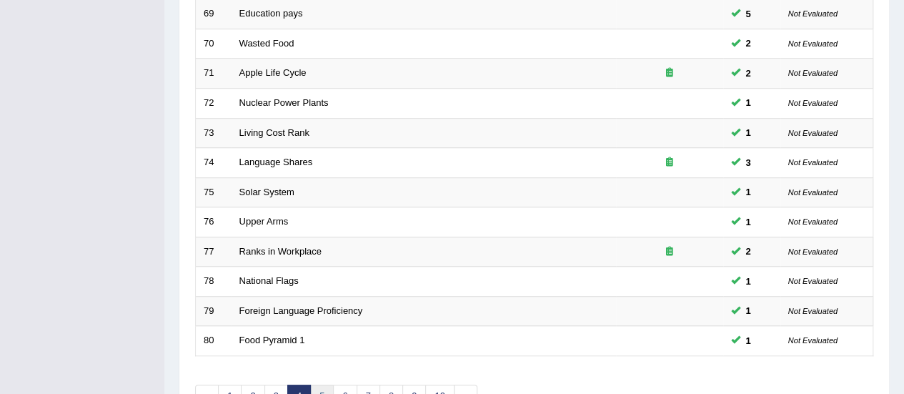
click at [319, 387] on link "5" at bounding box center [322, 396] width 24 height 24
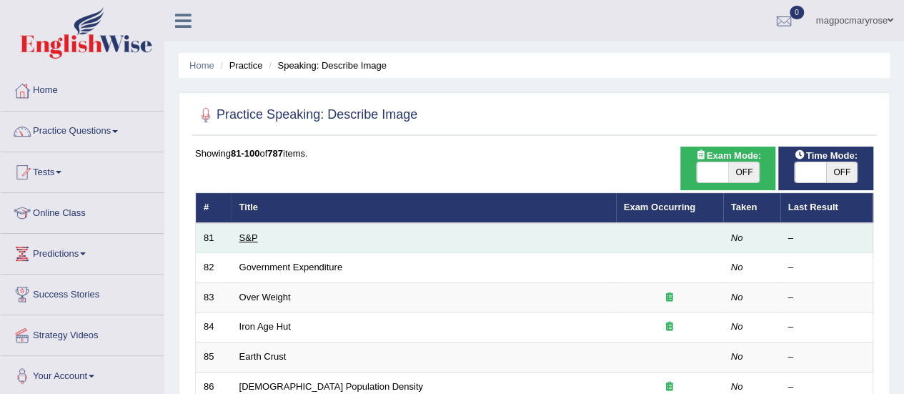
click at [240, 234] on link "S&P" at bounding box center [248, 237] width 19 height 11
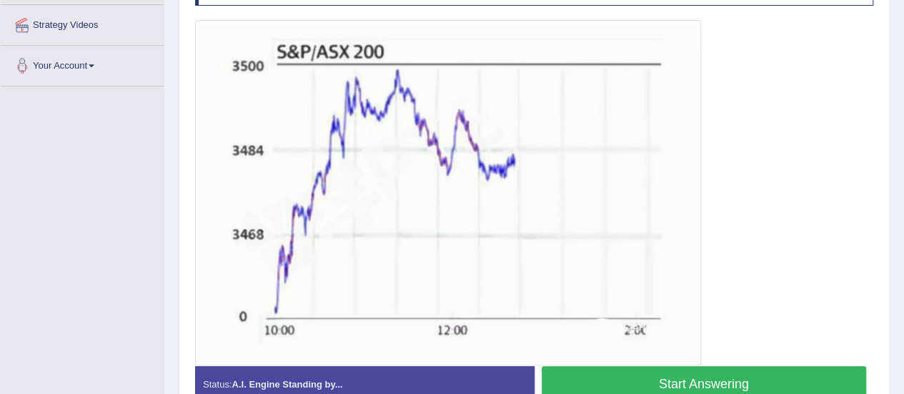
scroll to position [320, 0]
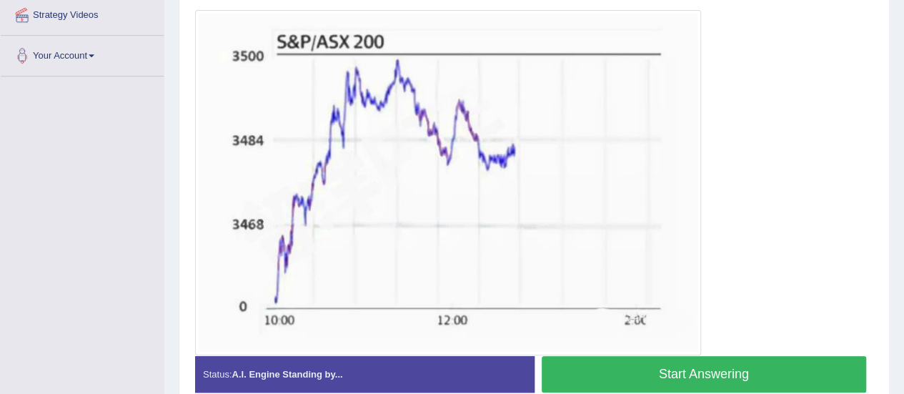
drag, startPoint x: 914, startPoint y: 124, endPoint x: 885, endPoint y: 270, distance: 149.4
click at [714, 368] on button "Start Answering" at bounding box center [704, 374] width 325 height 36
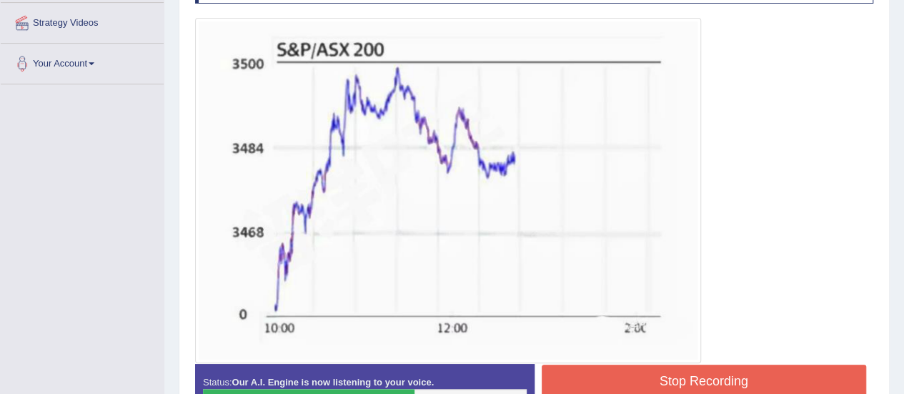
scroll to position [312, 0]
click at [773, 369] on button "Stop Recording" at bounding box center [704, 381] width 325 height 33
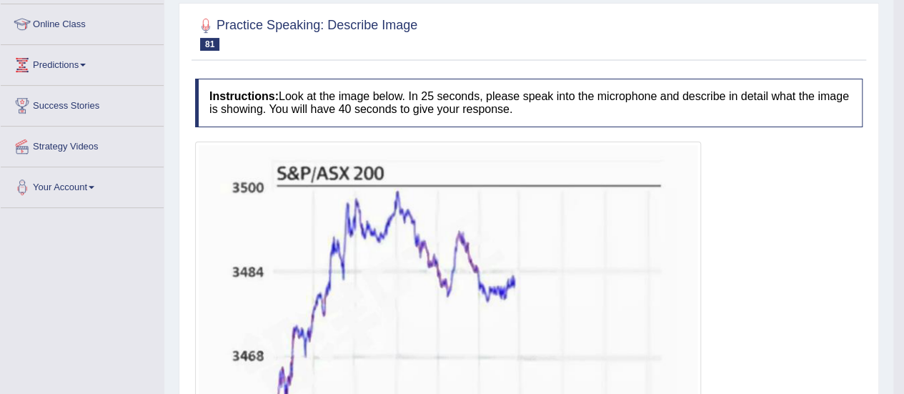
scroll to position [126, 0]
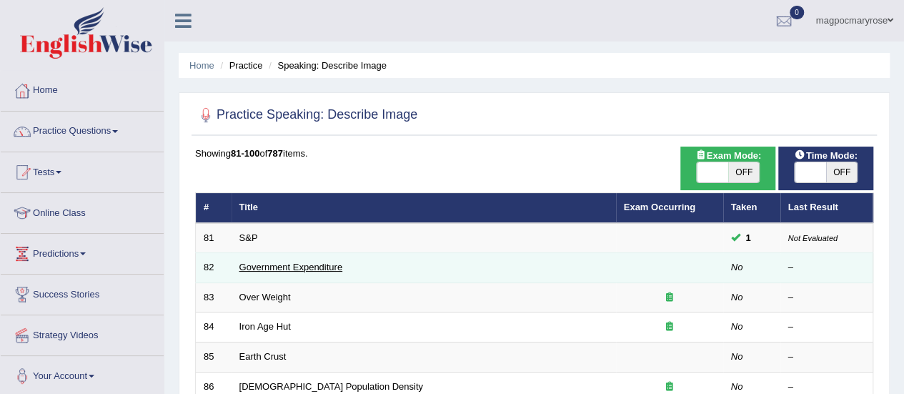
click at [307, 264] on link "Government Expenditure" at bounding box center [291, 267] width 104 height 11
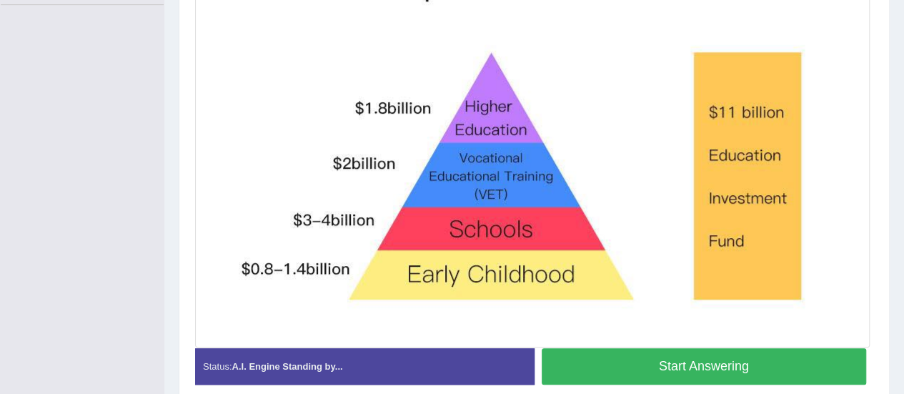
scroll to position [397, 0]
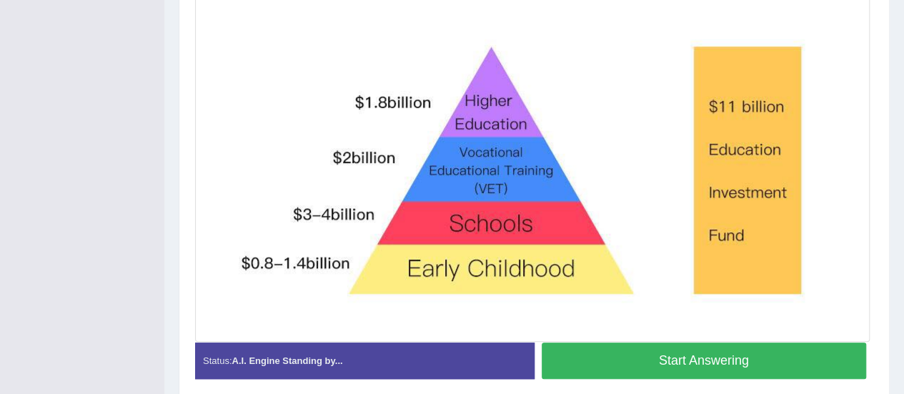
click at [767, 353] on button "Start Answering" at bounding box center [704, 360] width 325 height 36
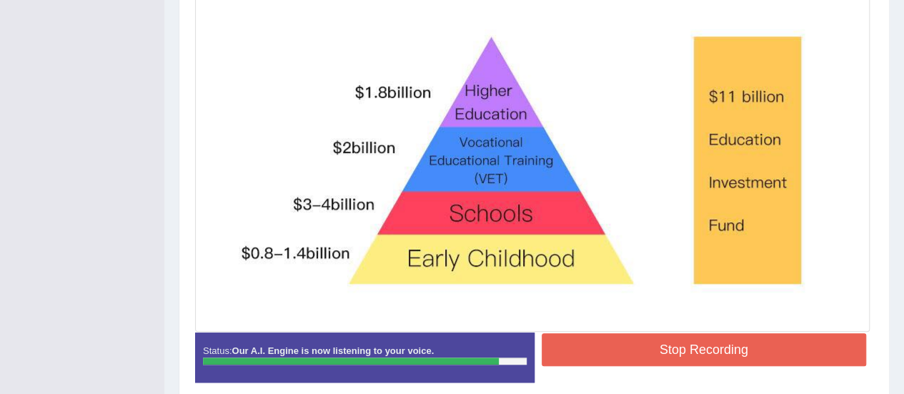
scroll to position [421, 0]
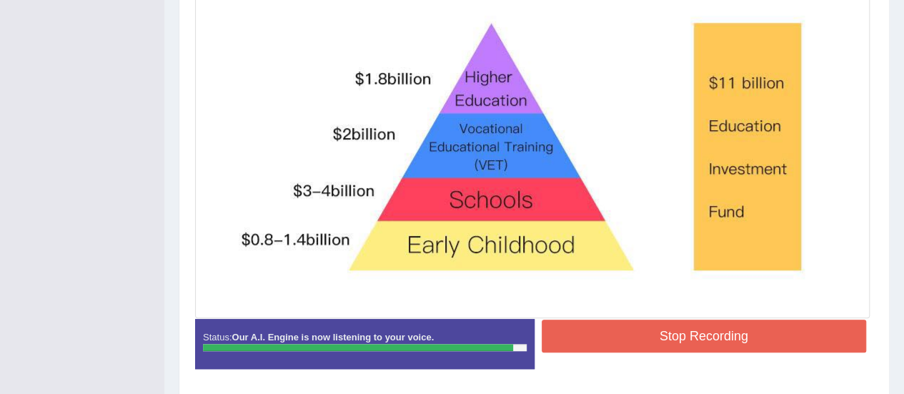
click at [723, 334] on button "Stop Recording" at bounding box center [704, 335] width 325 height 33
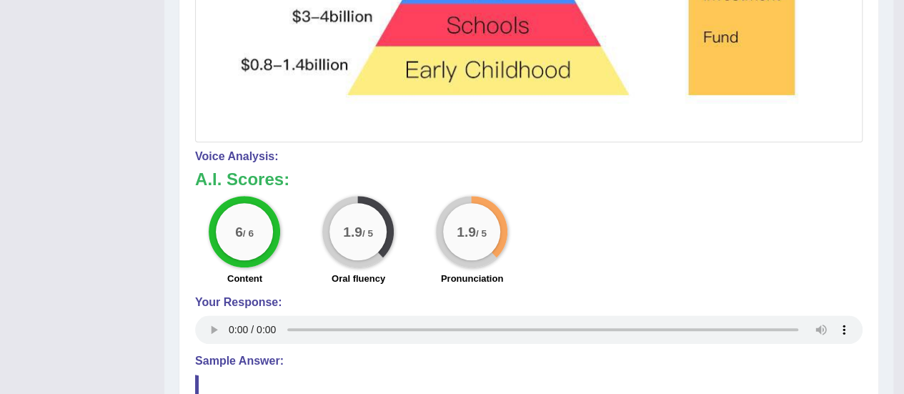
scroll to position [598, 0]
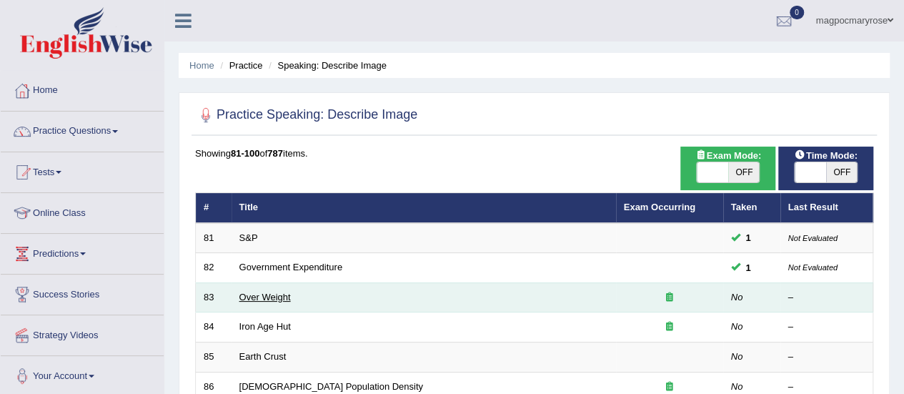
drag, startPoint x: 0, startPoint y: 0, endPoint x: 262, endPoint y: 298, distance: 396.9
click at [262, 298] on link "Over Weight" at bounding box center [264, 297] width 51 height 11
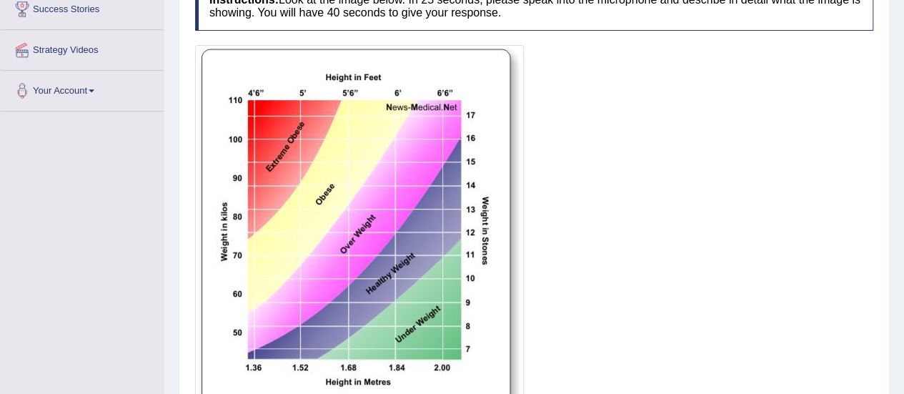
scroll to position [424, 0]
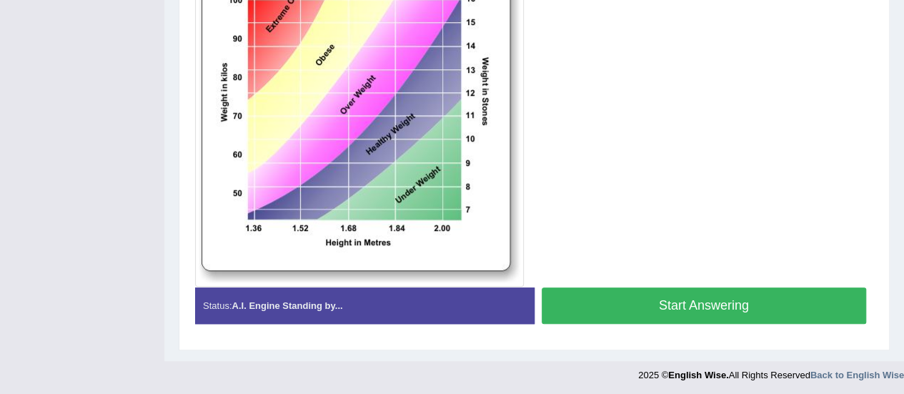
drag, startPoint x: 913, startPoint y: 111, endPoint x: 906, endPoint y: 321, distance: 210.2
click at [743, 313] on button "Start Answering" at bounding box center [704, 305] width 325 height 36
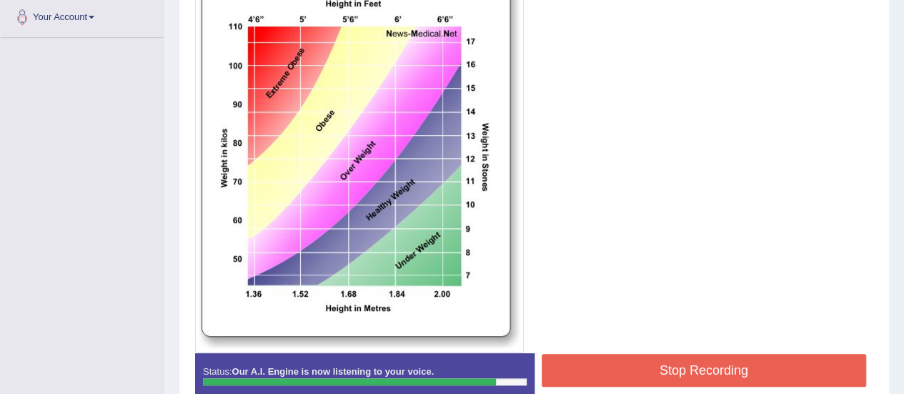
scroll to position [389, 0]
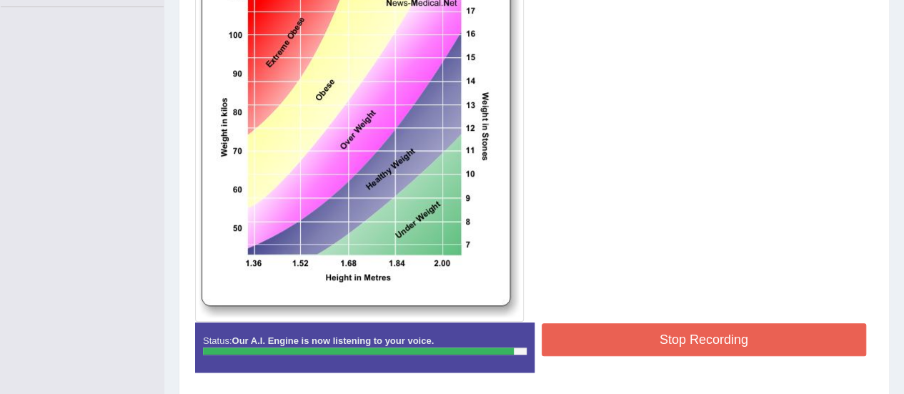
click at [759, 342] on button "Stop Recording" at bounding box center [704, 339] width 325 height 33
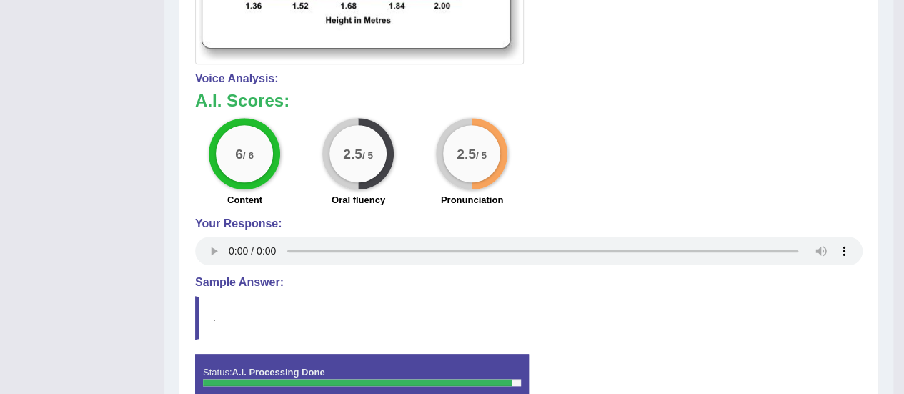
scroll to position [0, 0]
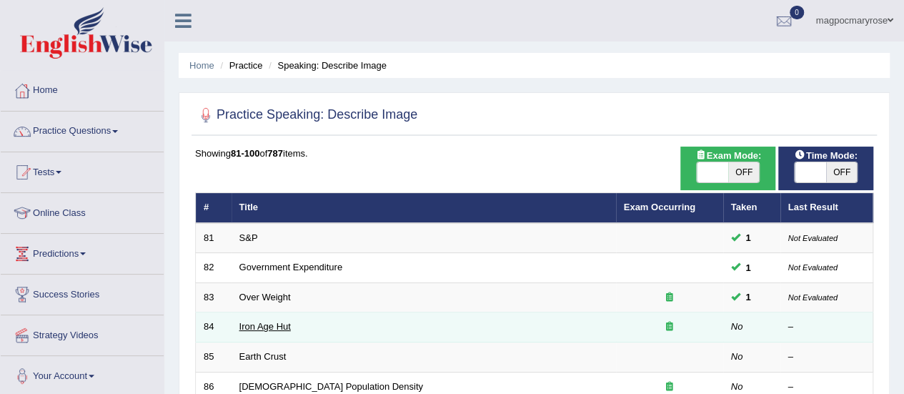
click at [254, 321] on link "Iron Age Hut" at bounding box center [264, 326] width 51 height 11
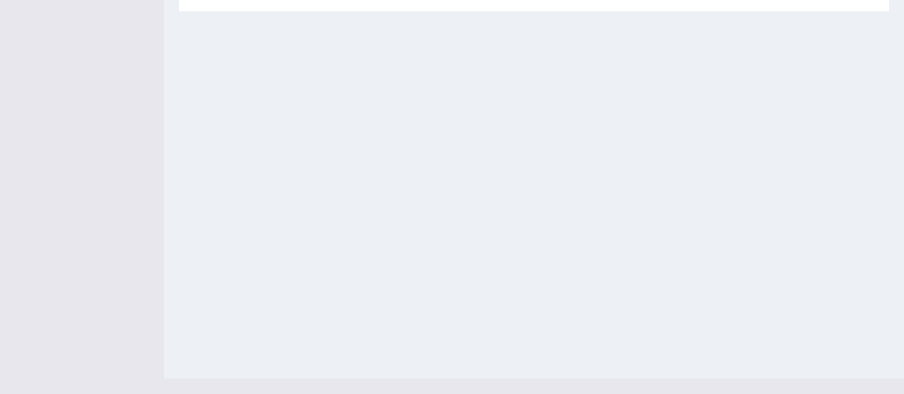
scroll to position [337, 0]
click at [489, 204] on div "Home Practice Speaking: Describe Image Iron Age Hut * Remember to use the devic…" at bounding box center [533, 20] width 739 height 714
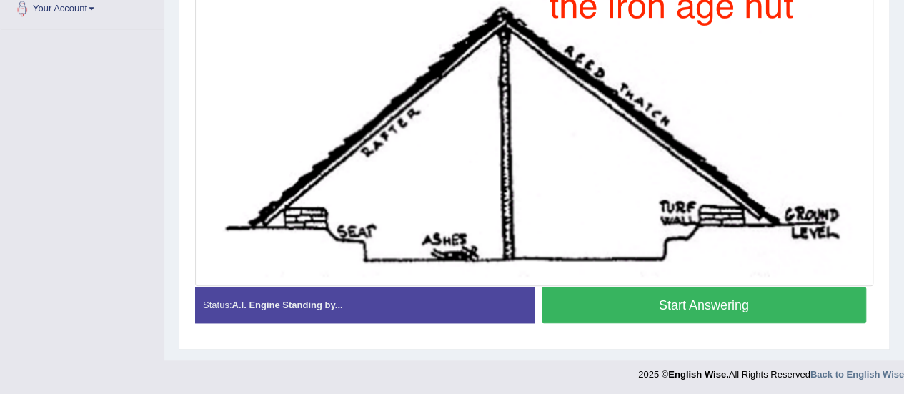
scroll to position [328, 0]
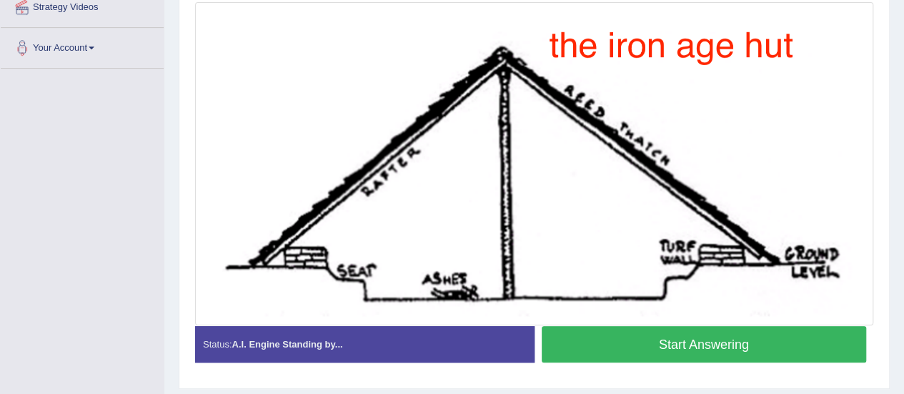
drag, startPoint x: 908, startPoint y: 273, endPoint x: 902, endPoint y: 268, distance: 8.1
click at [731, 348] on button "Start Answering" at bounding box center [704, 344] width 325 height 36
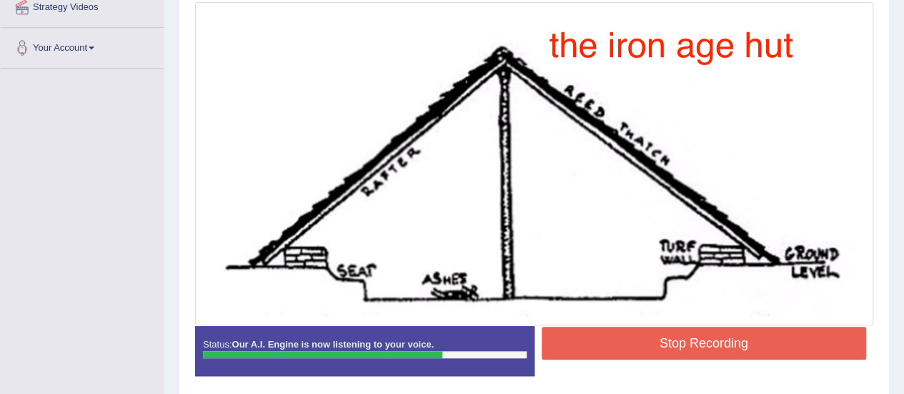
click at [731, 348] on button "Stop Recording" at bounding box center [704, 343] width 325 height 33
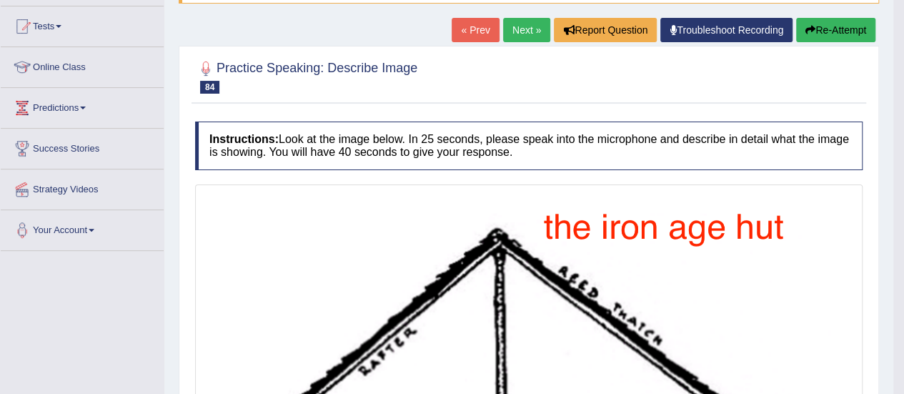
scroll to position [0, 0]
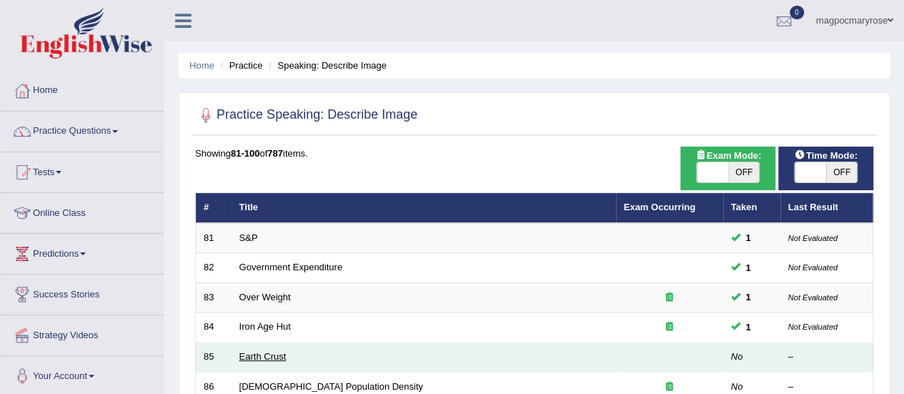
click at [274, 356] on link "Earth Crust" at bounding box center [262, 356] width 47 height 11
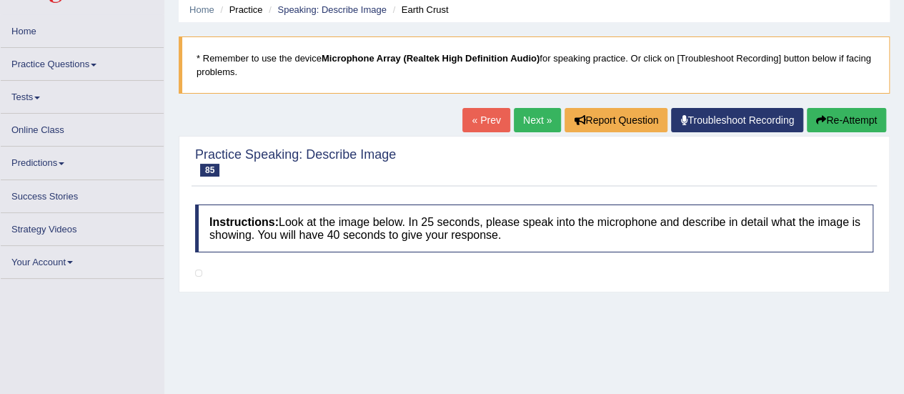
scroll to position [48, 0]
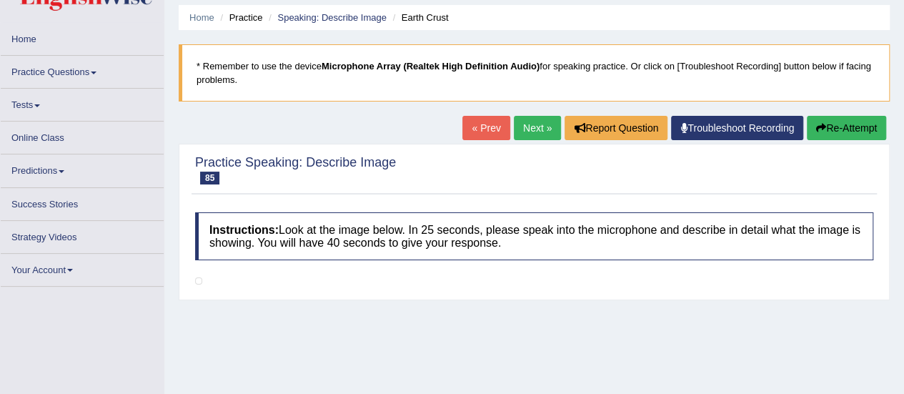
click at [419, 135] on div "Home Practice Speaking: Describe Image Earth Crust * Remember to use the device…" at bounding box center [533, 309] width 739 height 714
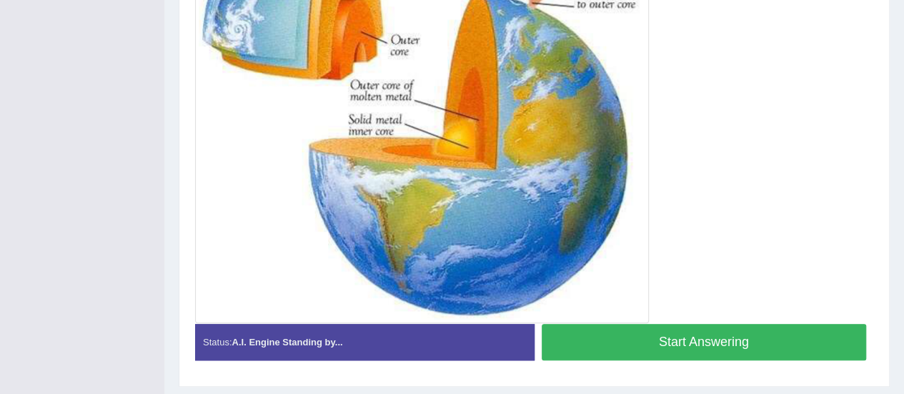
scroll to position [483, 0]
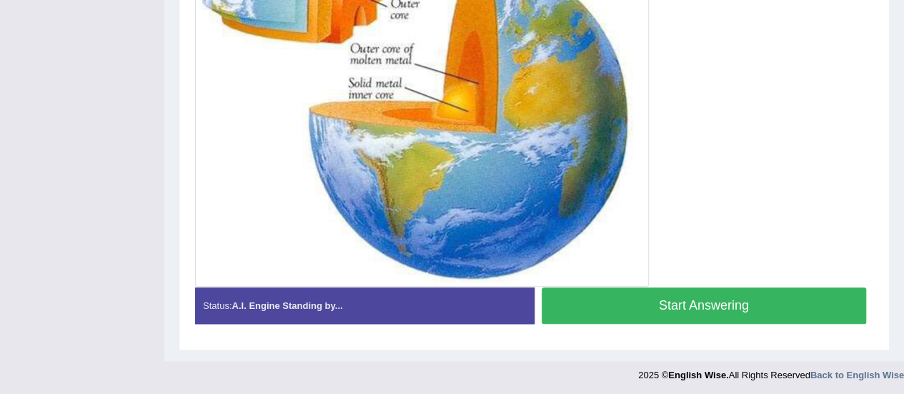
click at [772, 299] on button "Start Answering" at bounding box center [704, 305] width 325 height 36
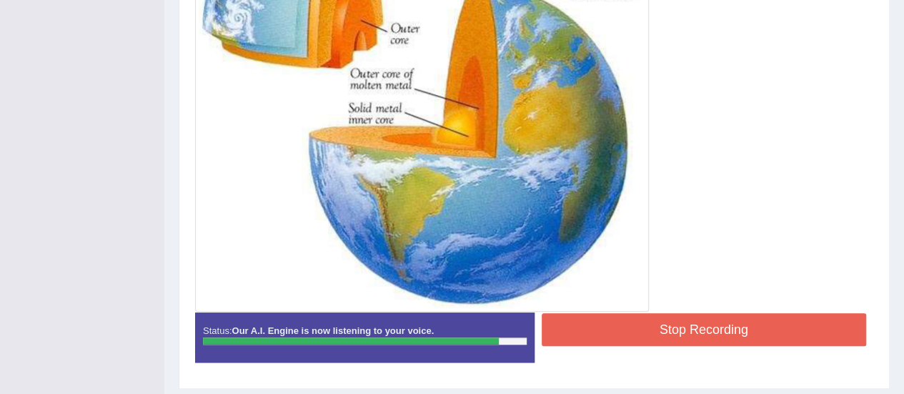
scroll to position [492, 0]
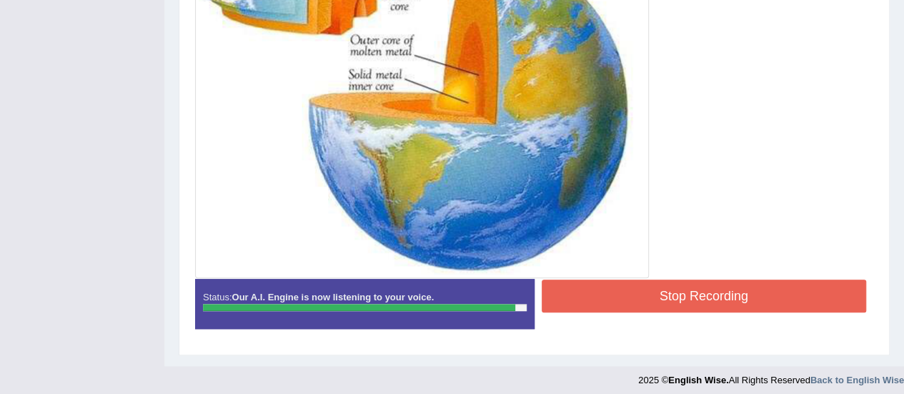
click at [750, 291] on button "Stop Recording" at bounding box center [704, 295] width 325 height 33
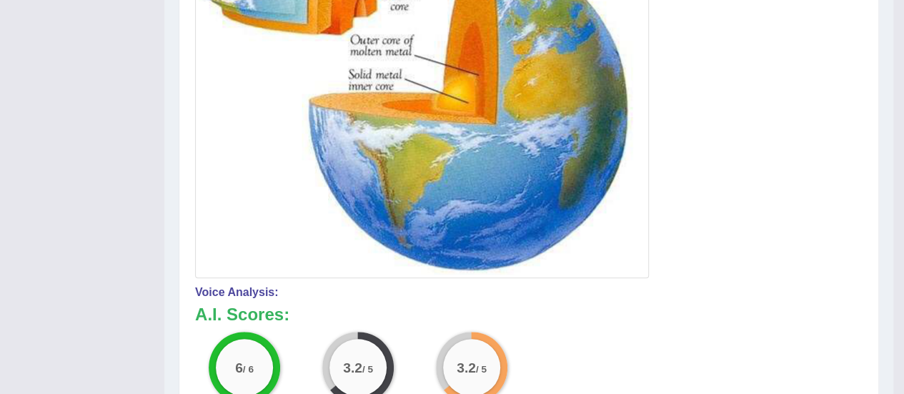
scroll to position [0, 0]
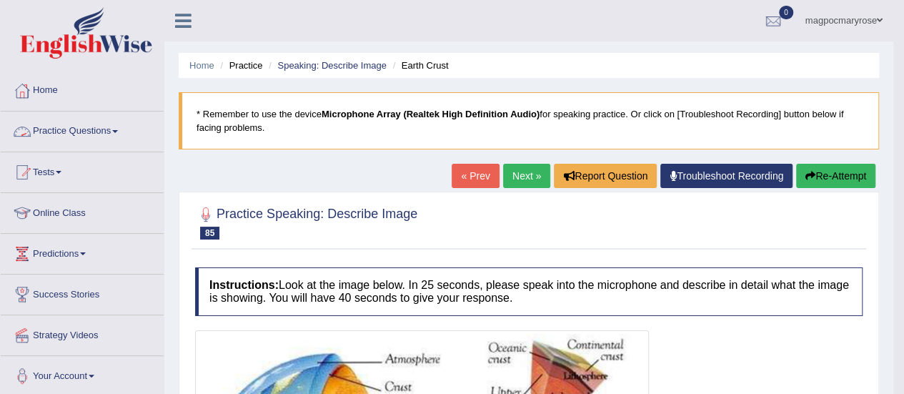
click at [118, 132] on link "Practice Questions" at bounding box center [82, 129] width 163 height 36
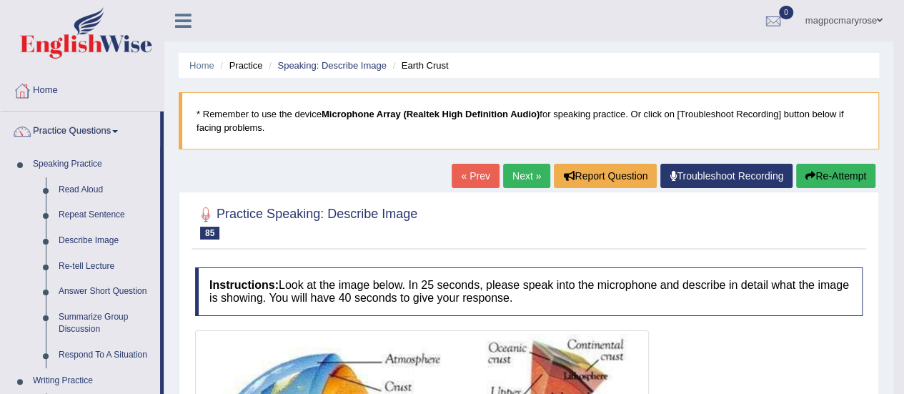
scroll to position [90, 0]
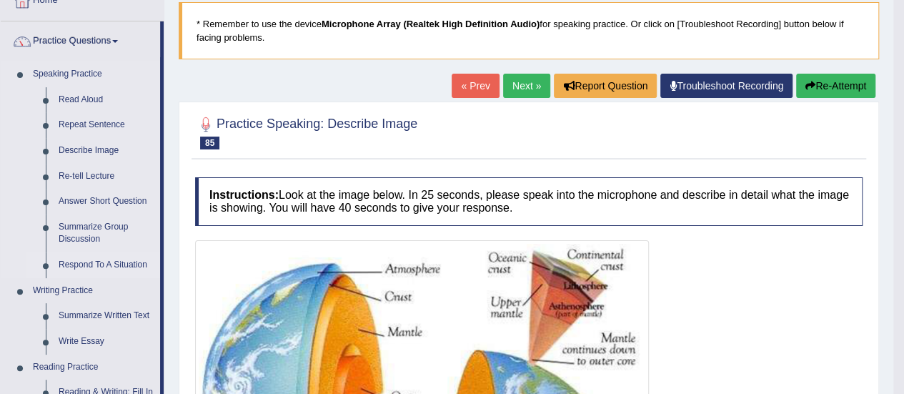
click at [95, 263] on link "Respond To A Situation" at bounding box center [106, 265] width 108 height 26
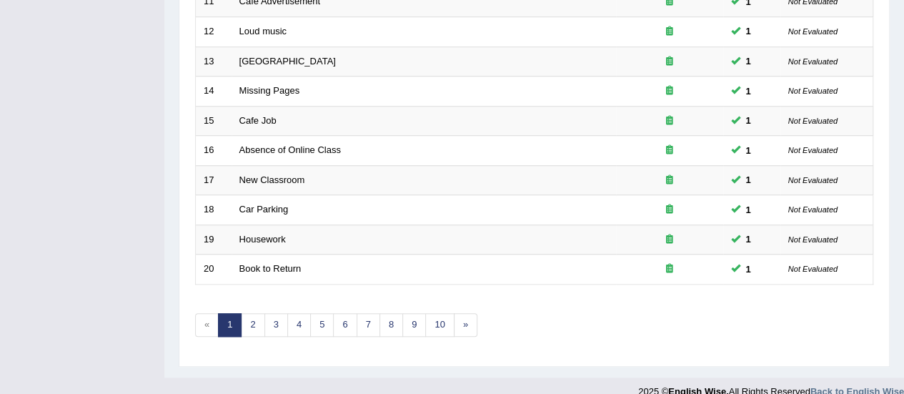
scroll to position [545, 0]
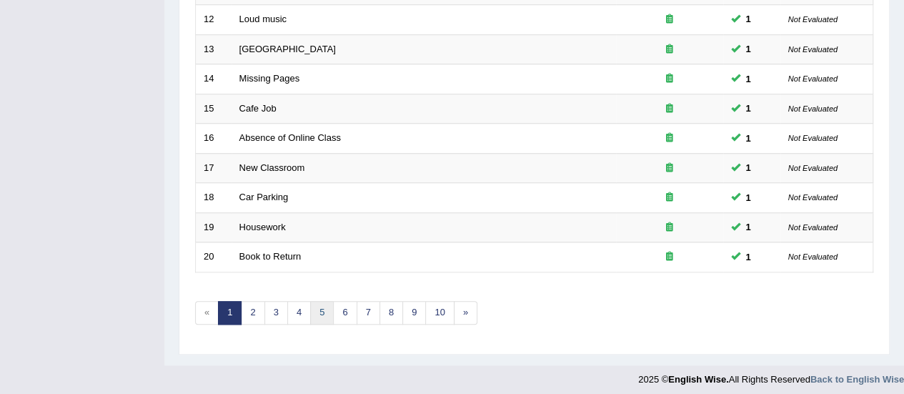
click at [312, 308] on link "5" at bounding box center [322, 313] width 24 height 24
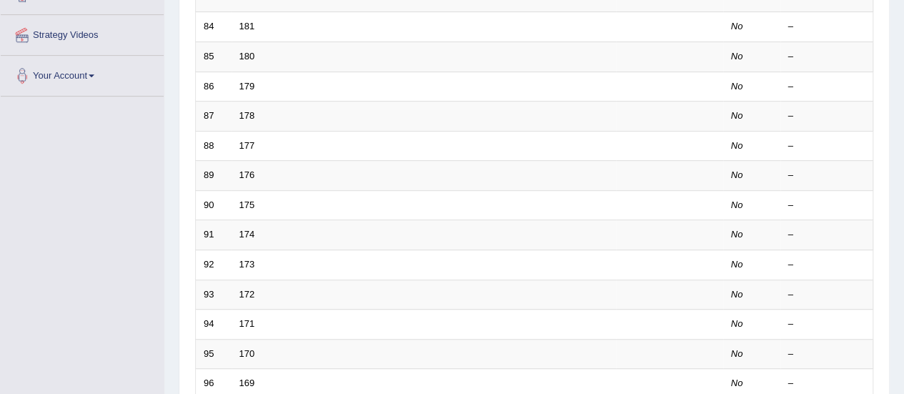
scroll to position [468, 0]
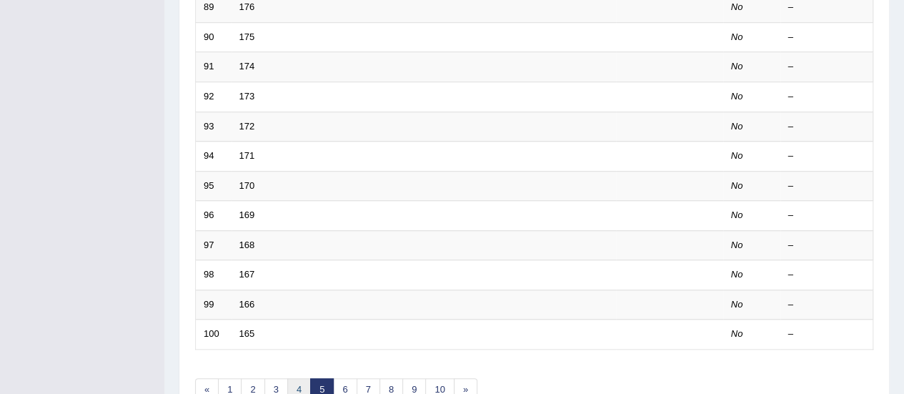
click at [300, 383] on link "4" at bounding box center [299, 390] width 24 height 24
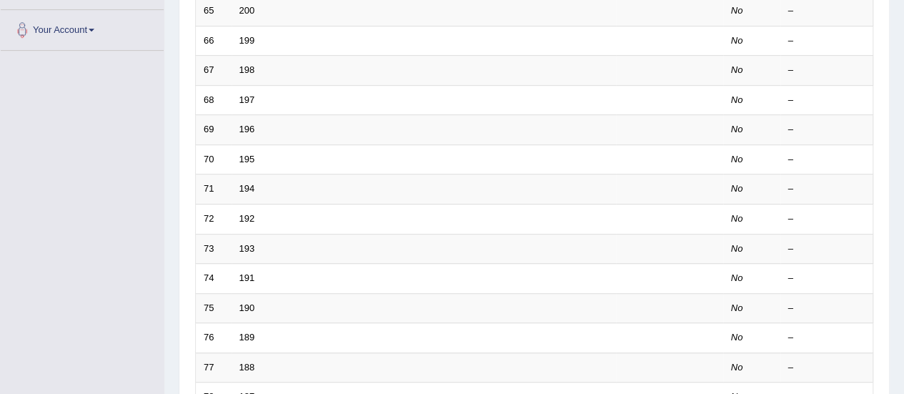
scroll to position [477, 0]
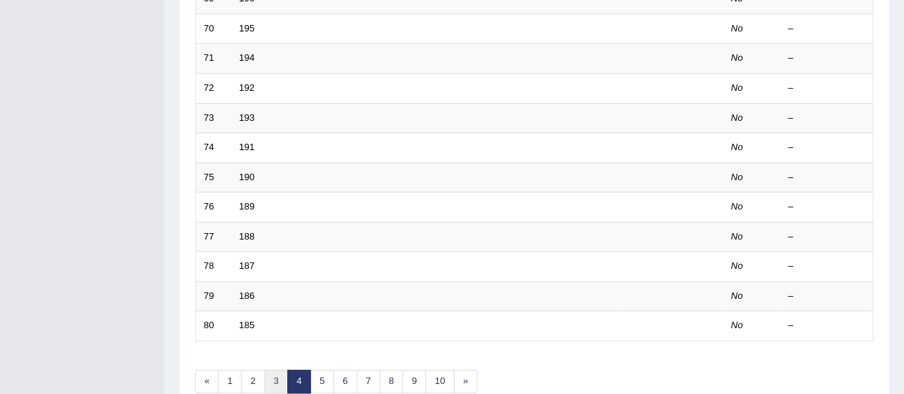
click at [276, 374] on link "3" at bounding box center [276, 381] width 24 height 24
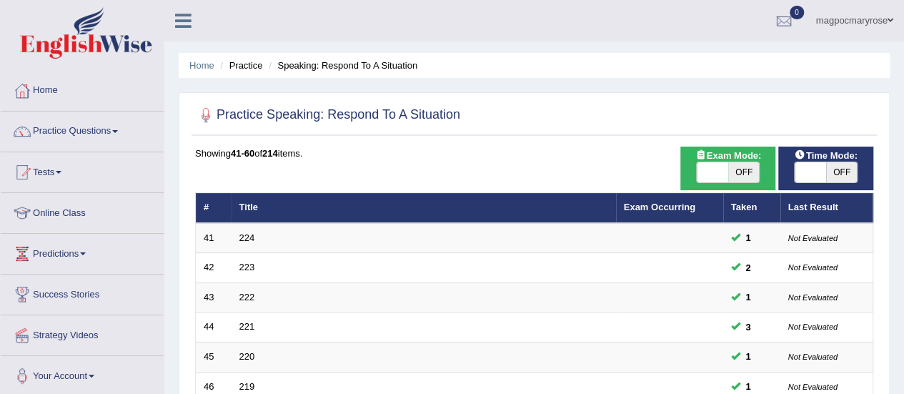
drag, startPoint x: 902, startPoint y: 124, endPoint x: 914, endPoint y: 231, distance: 107.1
click at [903, 231] on html "Toggle navigation Home Practice Questions Speaking Practice Read Aloud Repeat S…" at bounding box center [452, 197] width 904 height 394
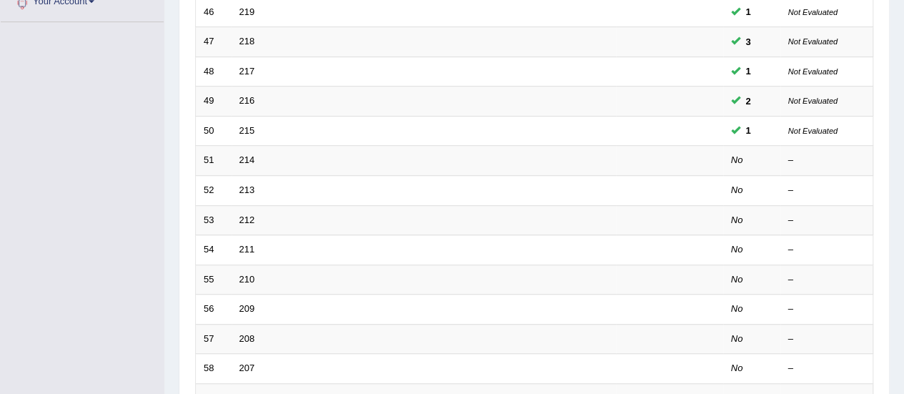
scroll to position [386, 0]
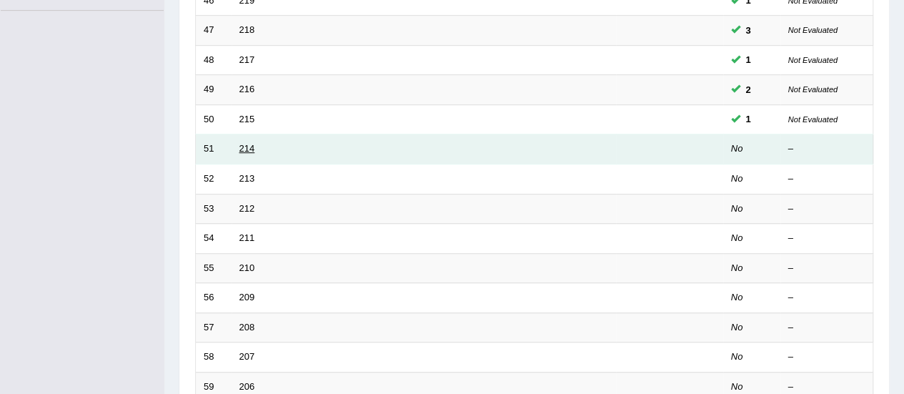
click at [247, 146] on link "214" at bounding box center [247, 148] width 16 height 11
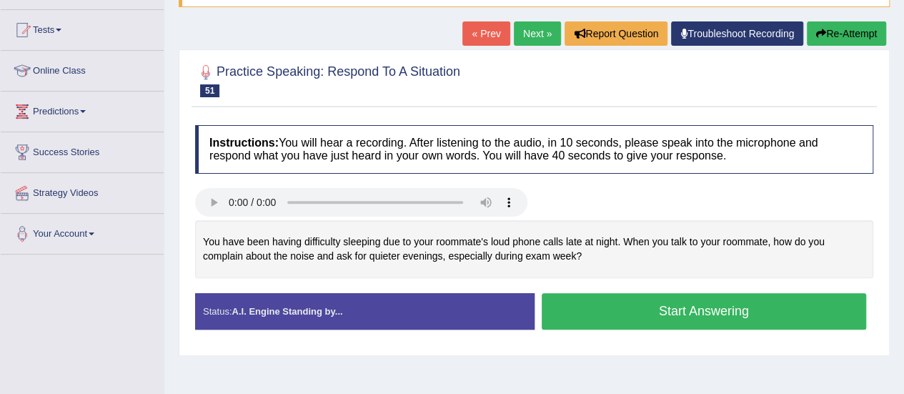
drag, startPoint x: 0, startPoint y: 0, endPoint x: 914, endPoint y: 195, distance: 934.4
click at [903, 195] on html "Toggle navigation Home Practice Questions Speaking Practice Read Aloud Repeat S…" at bounding box center [452, 55] width 904 height 394
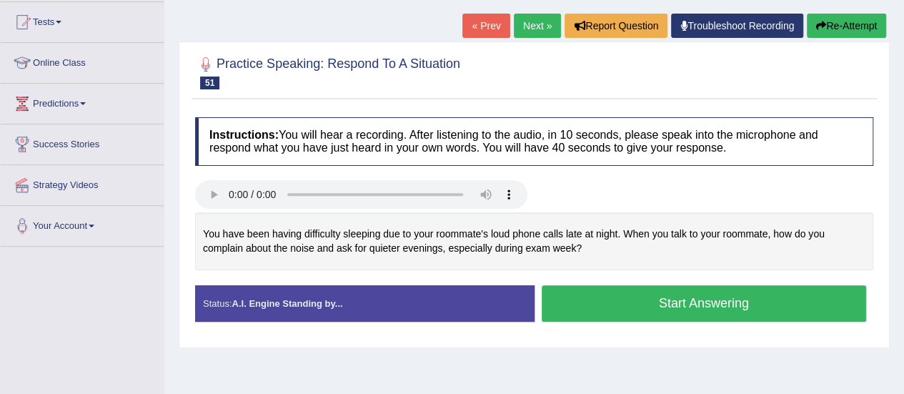
click at [607, 302] on button "Start Answering" at bounding box center [704, 303] width 325 height 36
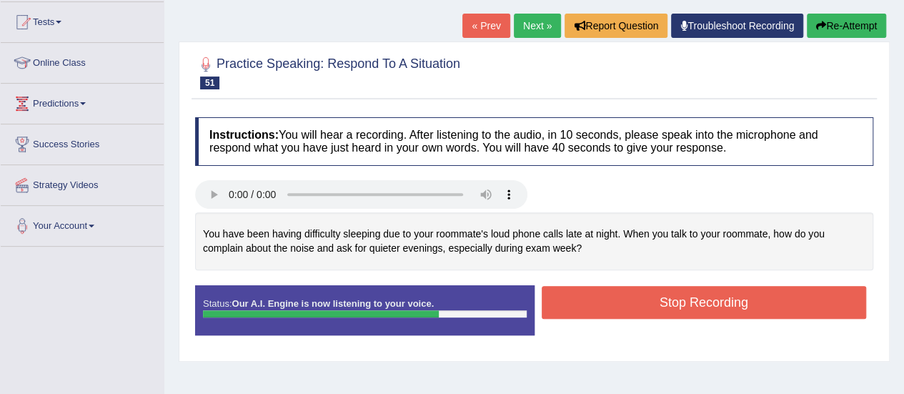
click at [607, 302] on button "Stop Recording" at bounding box center [704, 302] width 325 height 33
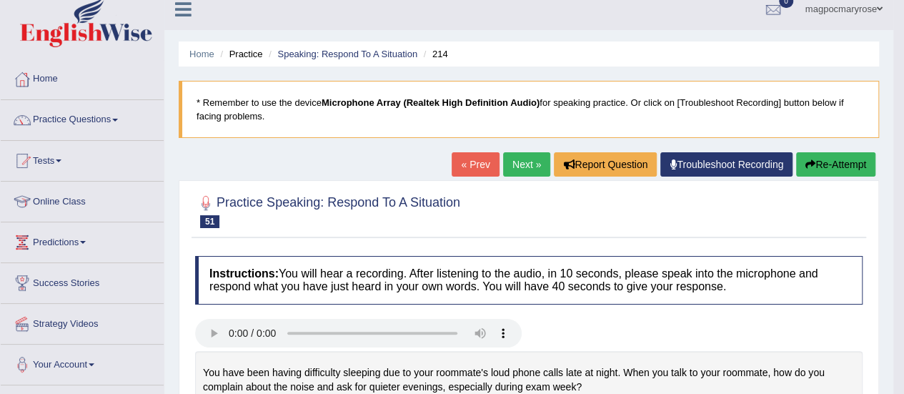
scroll to position [4, 0]
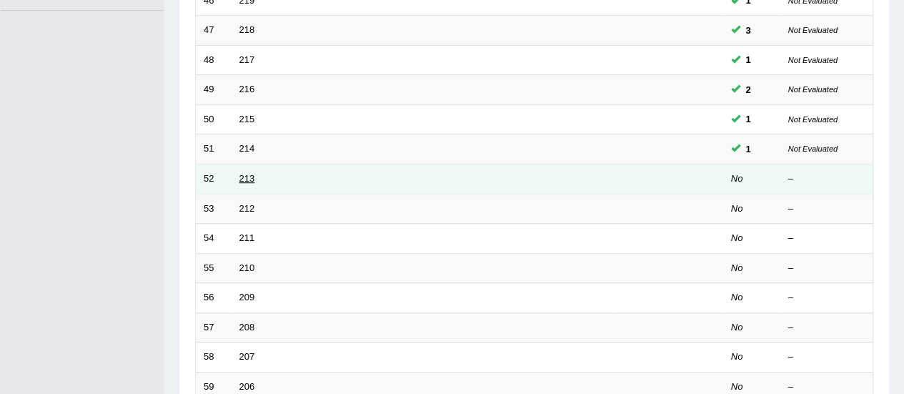
click at [247, 173] on link "213" at bounding box center [247, 178] width 16 height 11
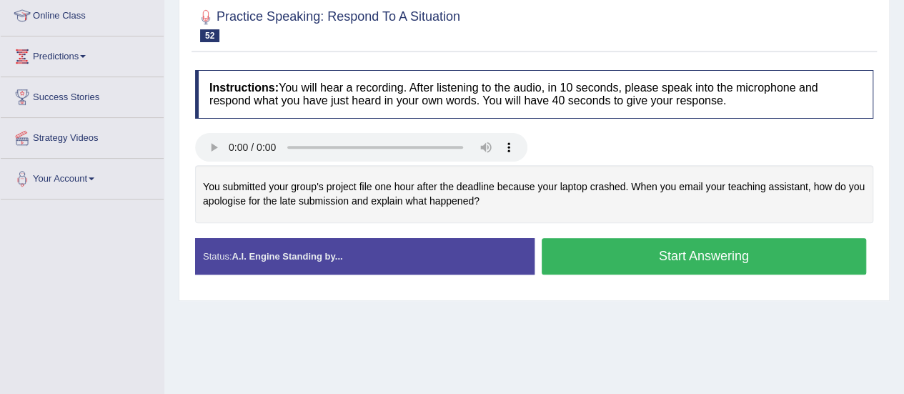
scroll to position [226, 0]
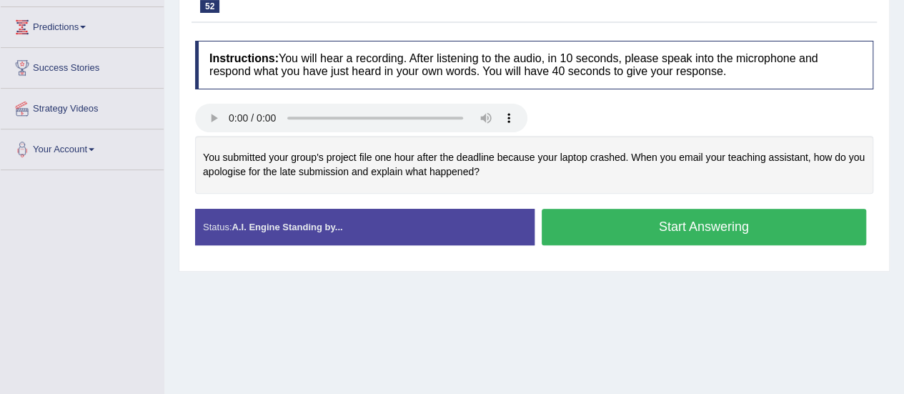
click at [686, 234] on button "Start Answering" at bounding box center [704, 227] width 325 height 36
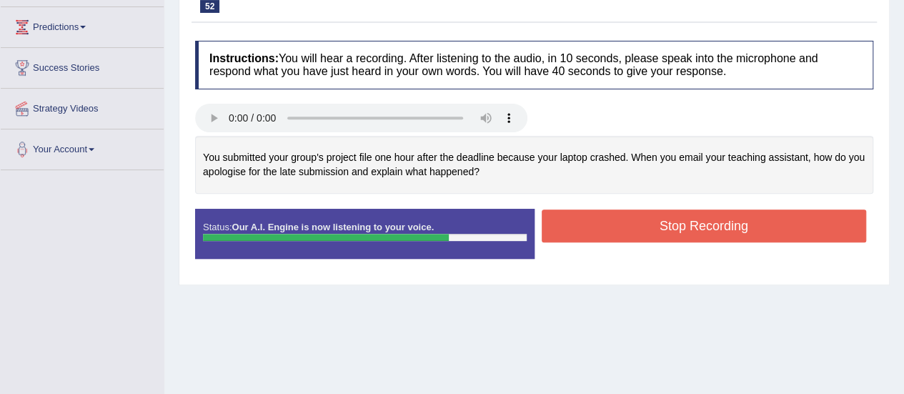
click at [686, 234] on button "Stop Recording" at bounding box center [704, 225] width 325 height 33
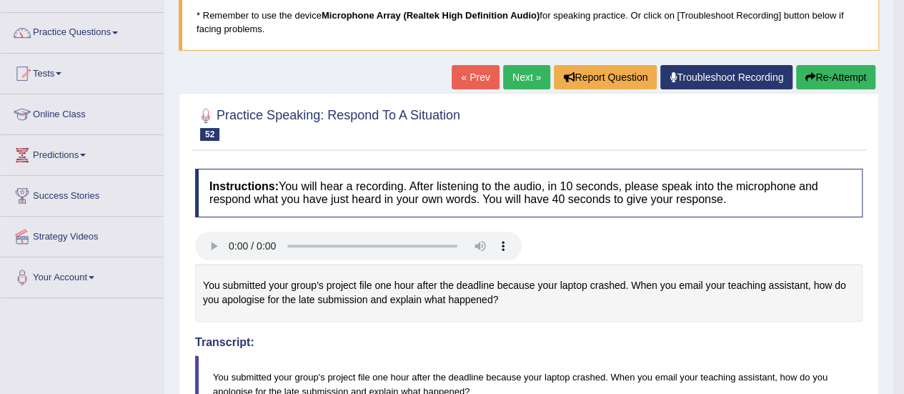
scroll to position [92, 0]
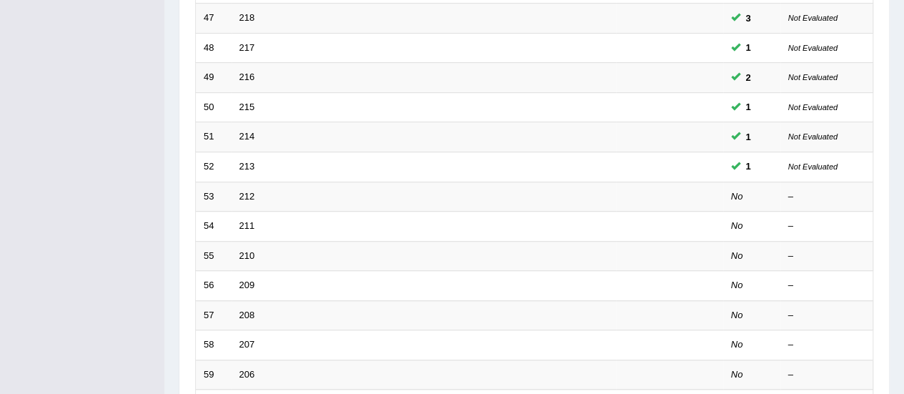
scroll to position [386, 0]
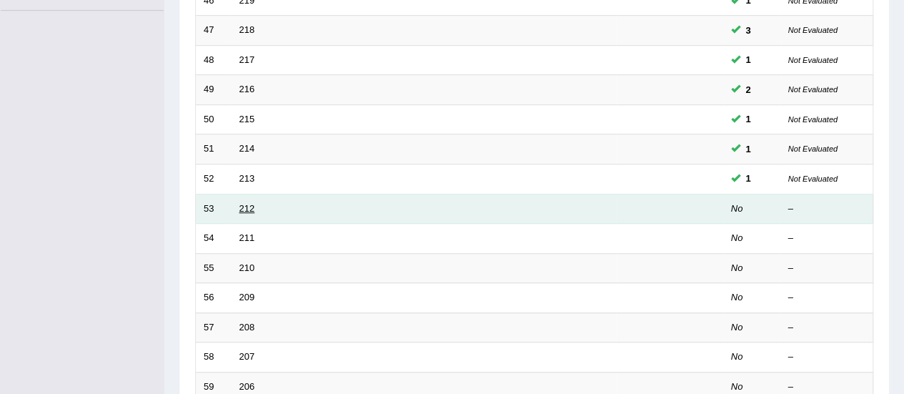
click at [244, 206] on link "212" at bounding box center [247, 208] width 16 height 11
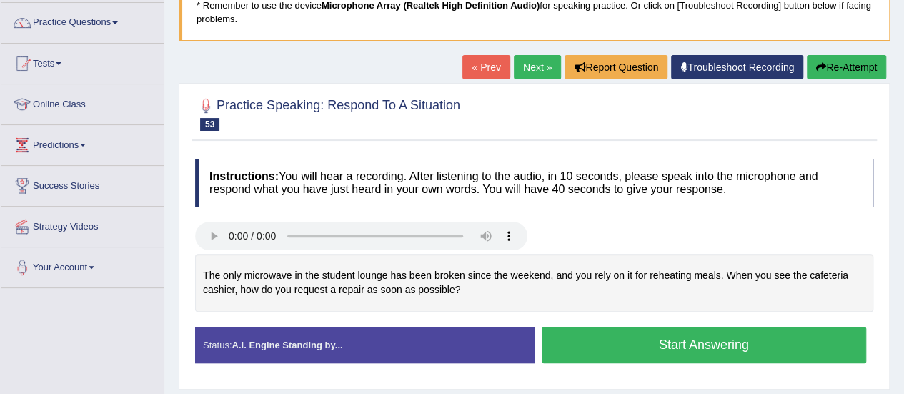
scroll to position [121, 0]
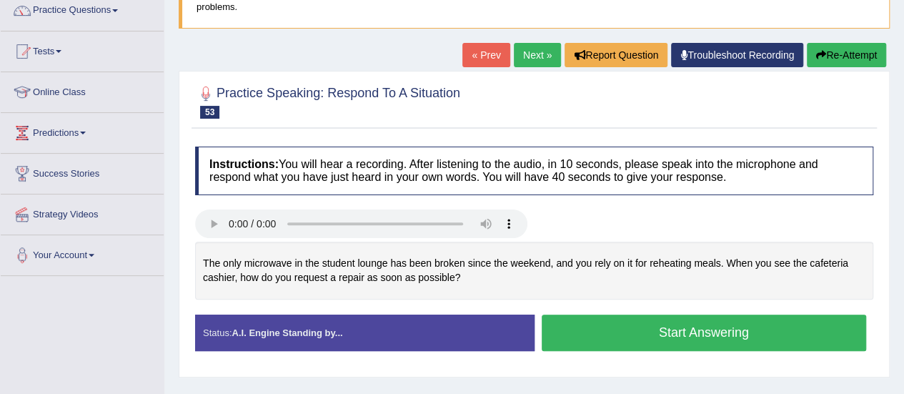
click at [707, 331] on button "Start Answering" at bounding box center [704, 332] width 325 height 36
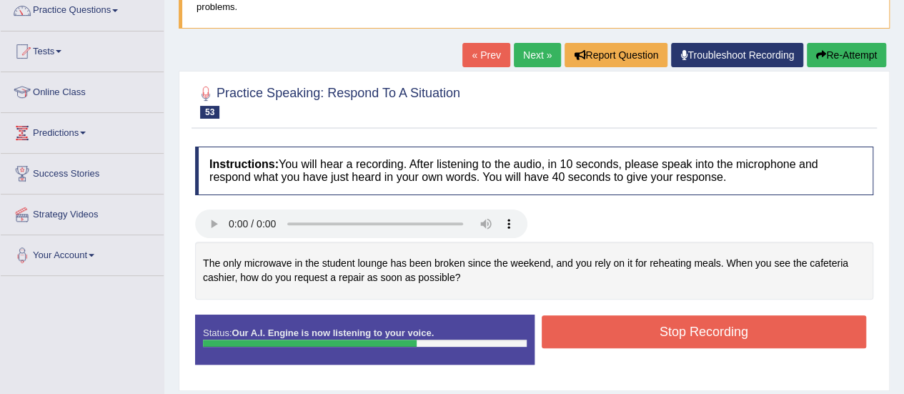
click at [707, 331] on button "Stop Recording" at bounding box center [704, 331] width 325 height 33
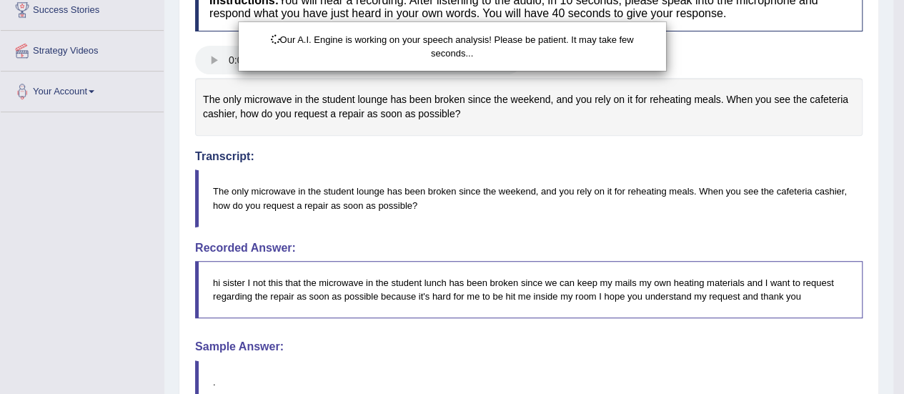
scroll to position [373, 0]
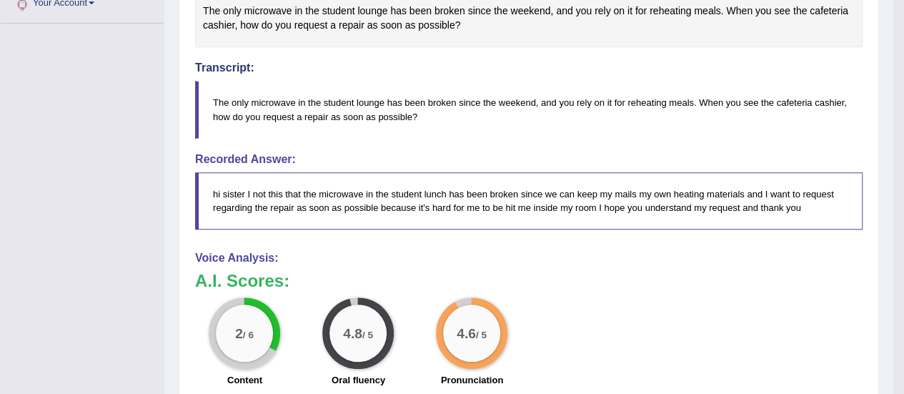
scroll to position [632, 0]
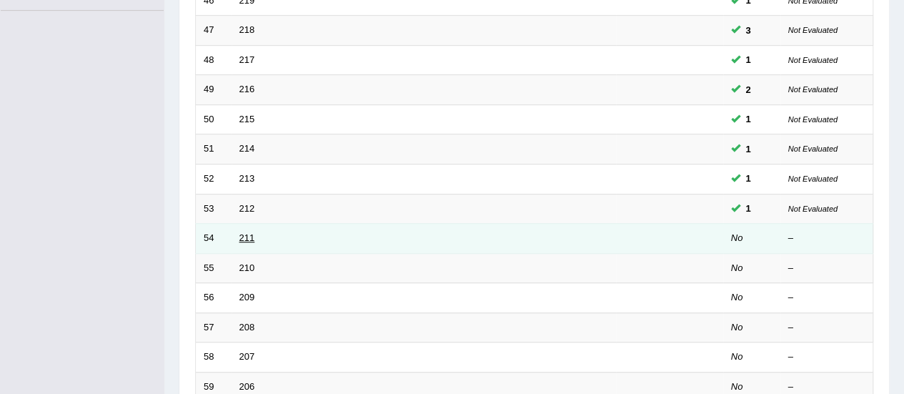
click at [246, 234] on link "211" at bounding box center [247, 237] width 16 height 11
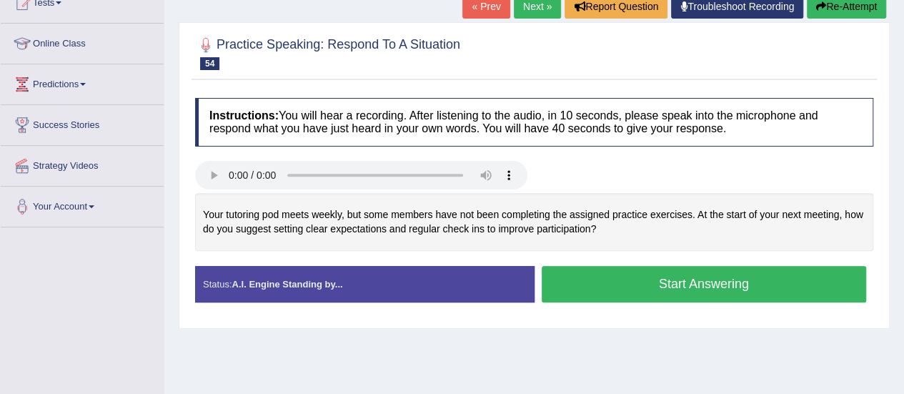
scroll to position [170, 0]
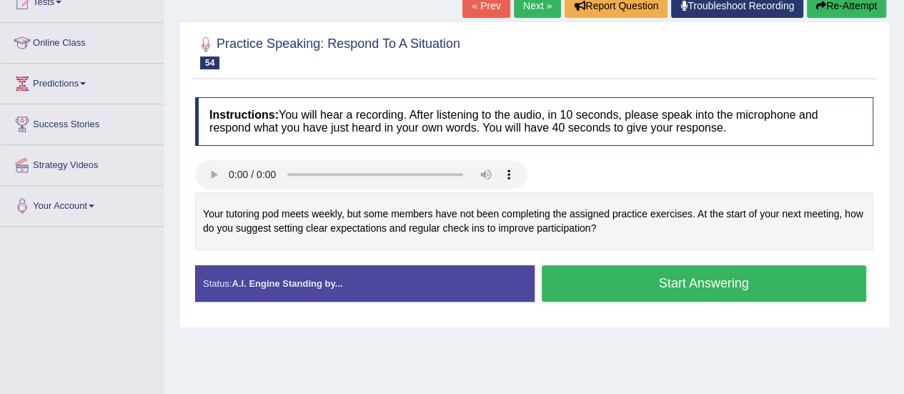
click at [714, 279] on button "Start Answering" at bounding box center [704, 283] width 325 height 36
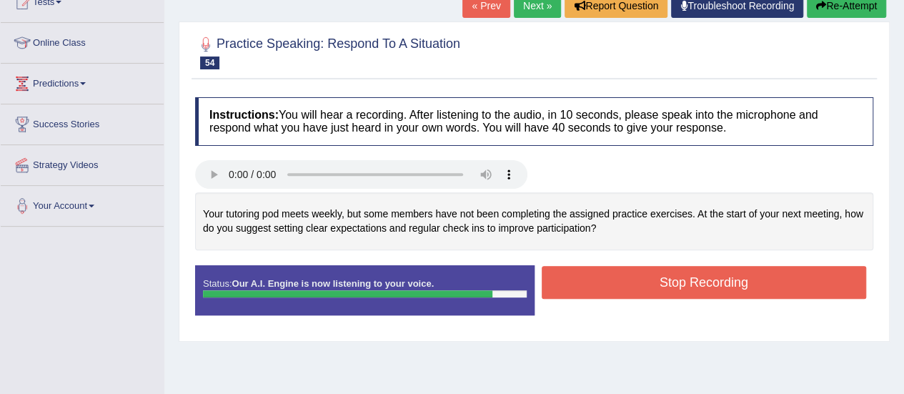
click at [714, 279] on button "Stop Recording" at bounding box center [704, 282] width 325 height 33
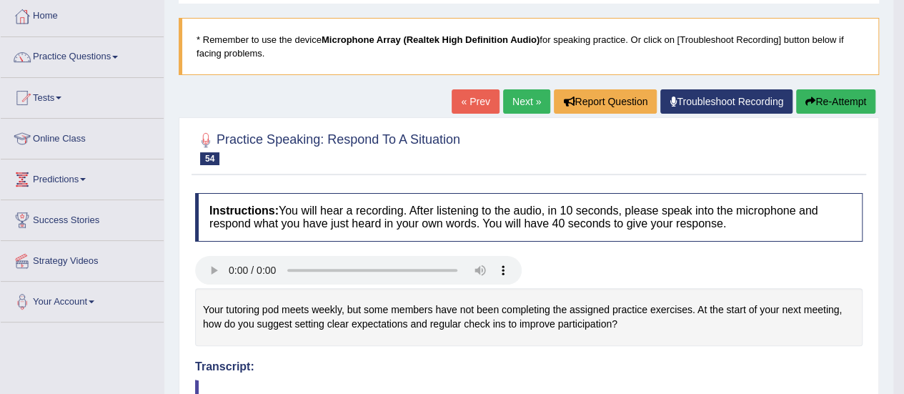
scroll to position [64, 0]
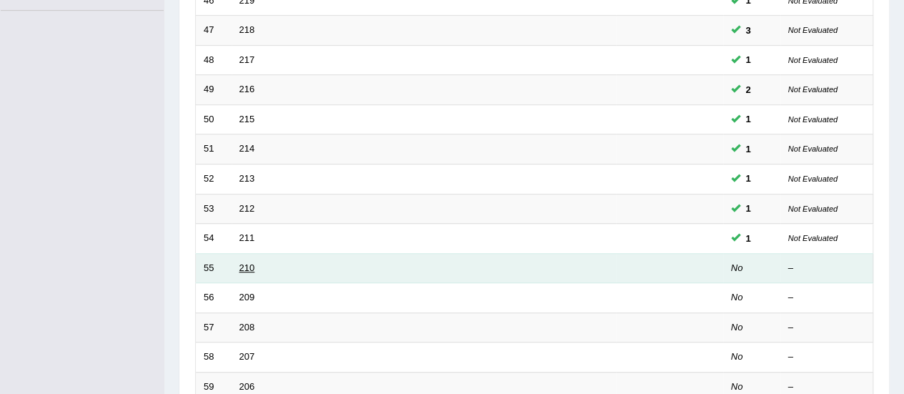
click at [246, 262] on link "210" at bounding box center [247, 267] width 16 height 11
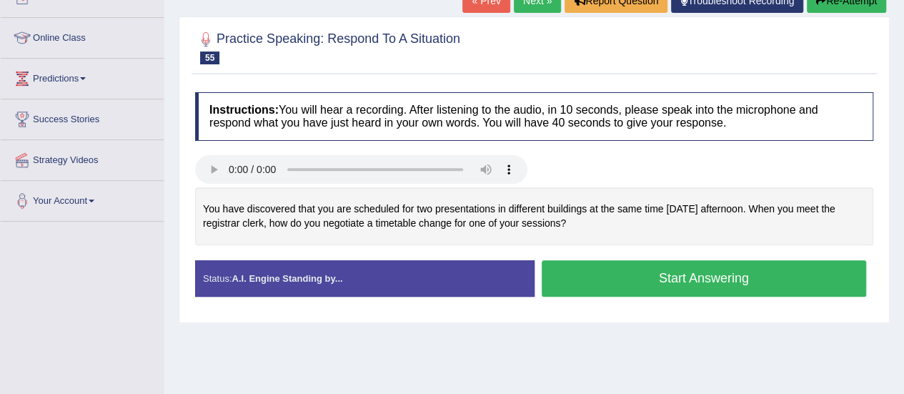
scroll to position [200, 0]
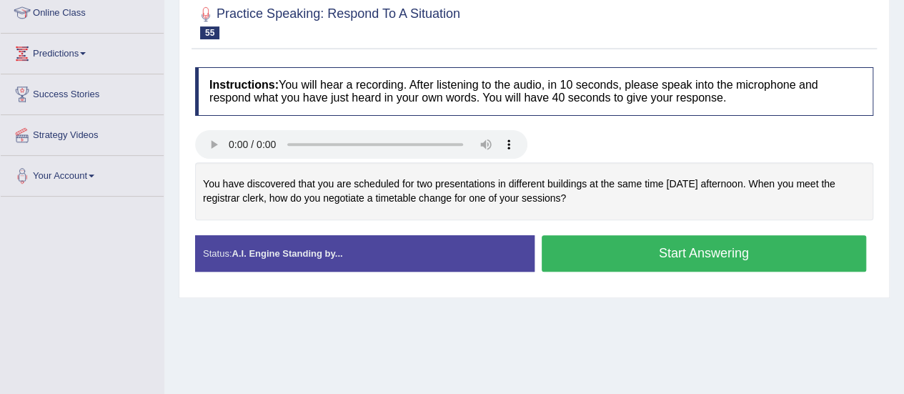
drag, startPoint x: 914, startPoint y: 184, endPoint x: 906, endPoint y: 282, distance: 98.9
click at [599, 246] on button "Start Answering" at bounding box center [704, 253] width 325 height 36
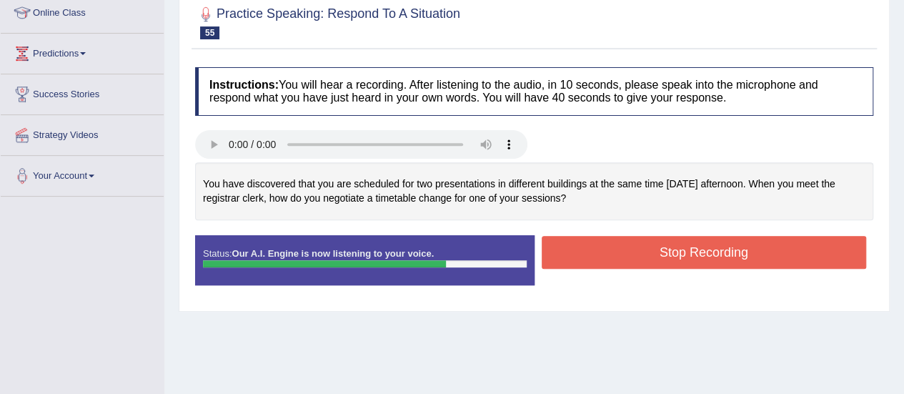
click at [599, 246] on button "Stop Recording" at bounding box center [704, 252] width 325 height 33
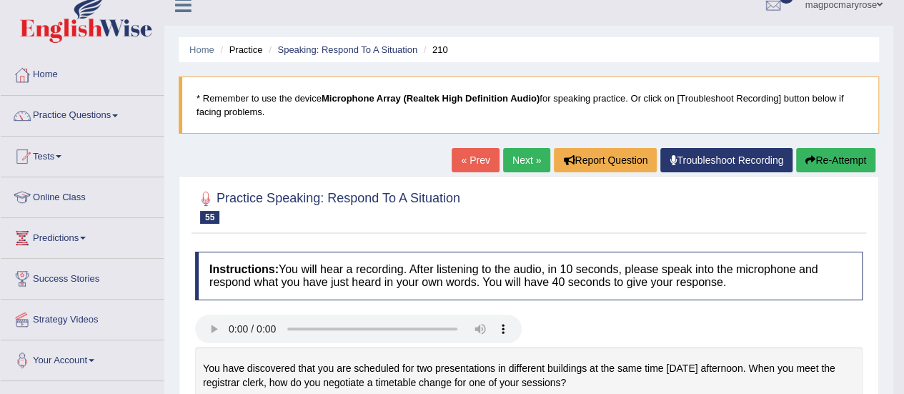
scroll to position [0, 0]
